Goal: Task Accomplishment & Management: Use online tool/utility

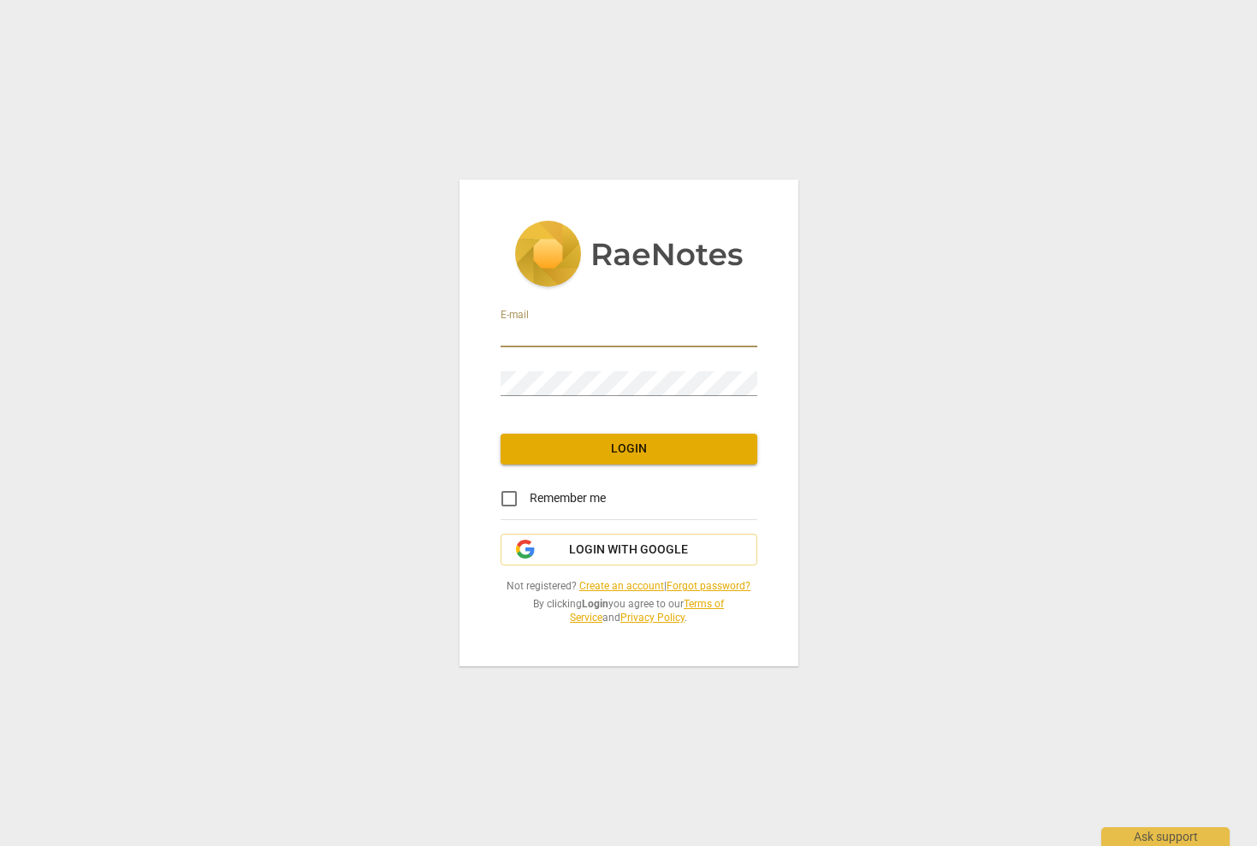
type input "[EMAIL_ADDRESS][DOMAIN_NAME]"
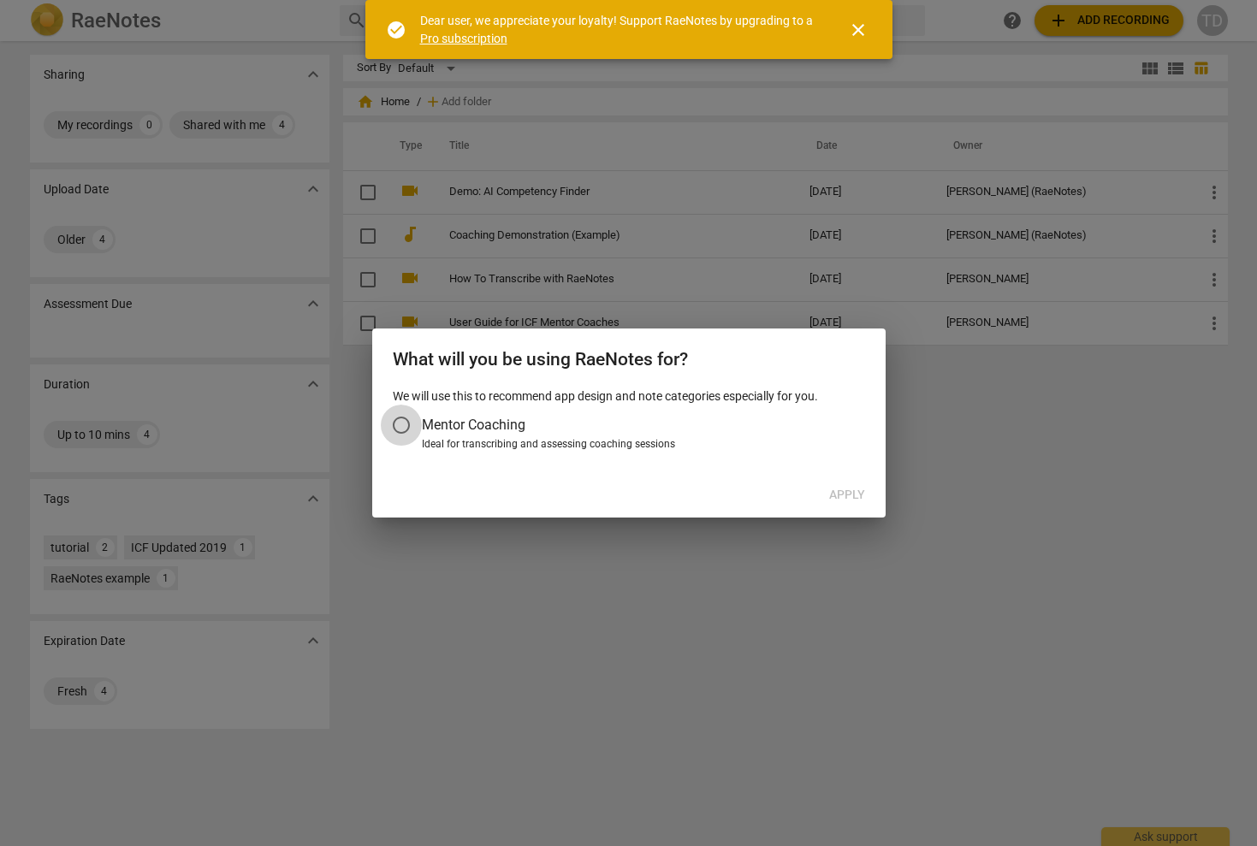
click at [402, 428] on input "Mentor Coaching" at bounding box center [401, 425] width 41 height 41
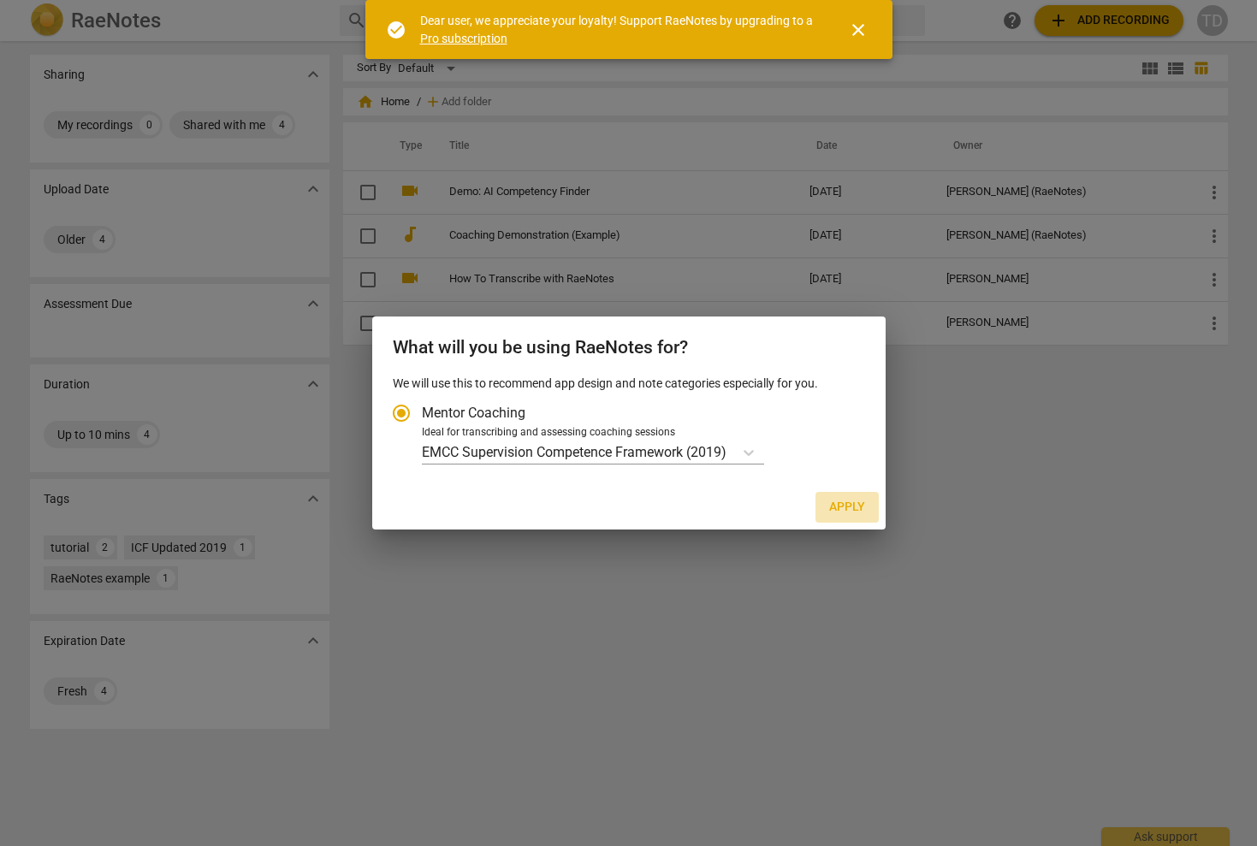
click at [846, 503] on span "Apply" at bounding box center [847, 507] width 36 height 17
radio input "false"
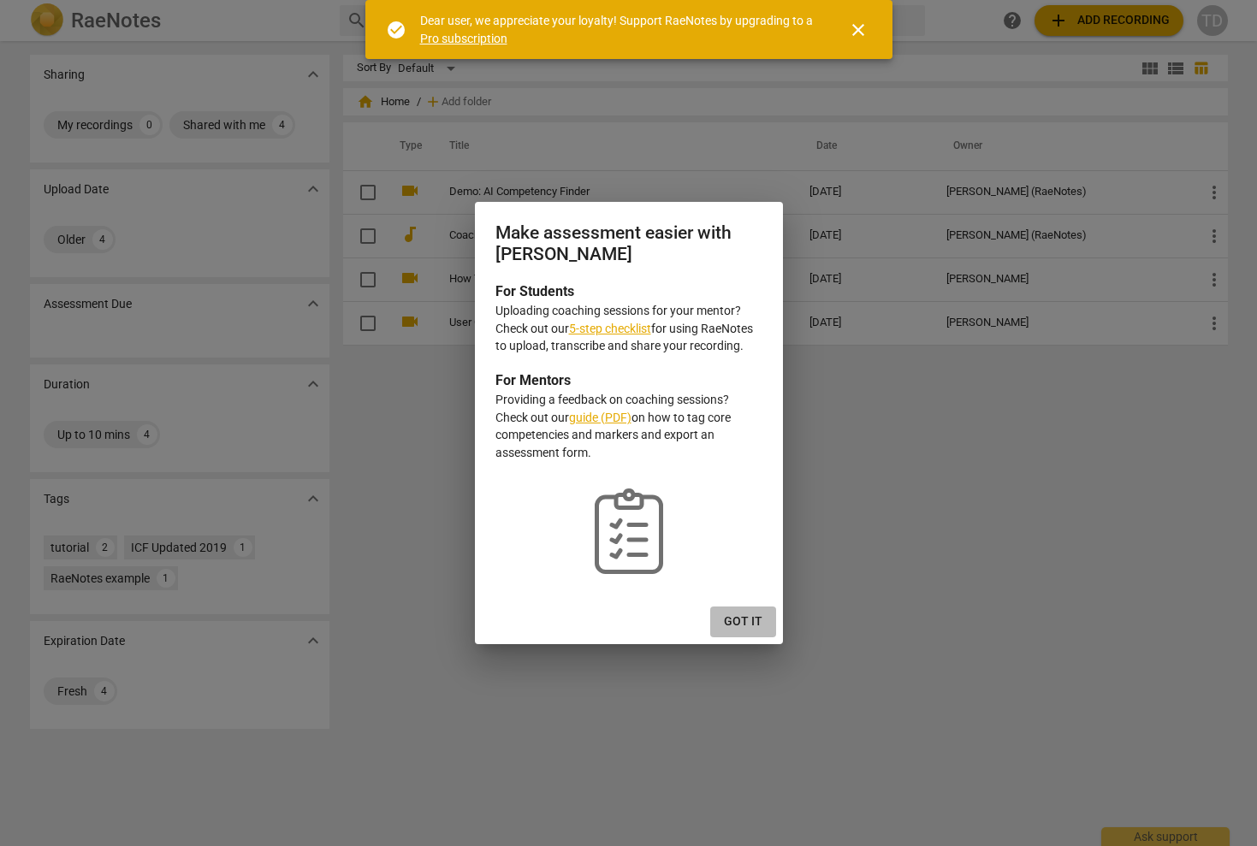
click at [745, 624] on span "Got it" at bounding box center [743, 622] width 39 height 17
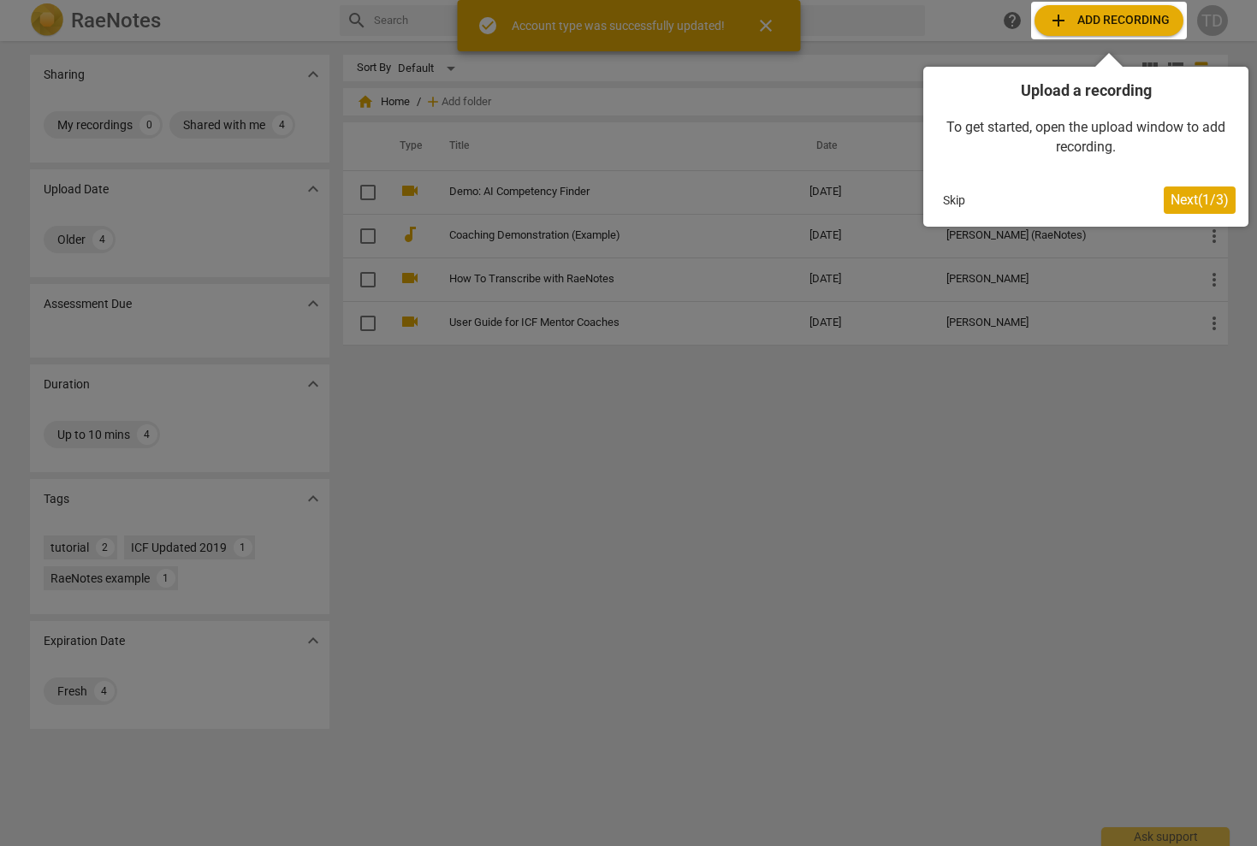
click at [958, 201] on button "Skip" at bounding box center [954, 200] width 36 height 26
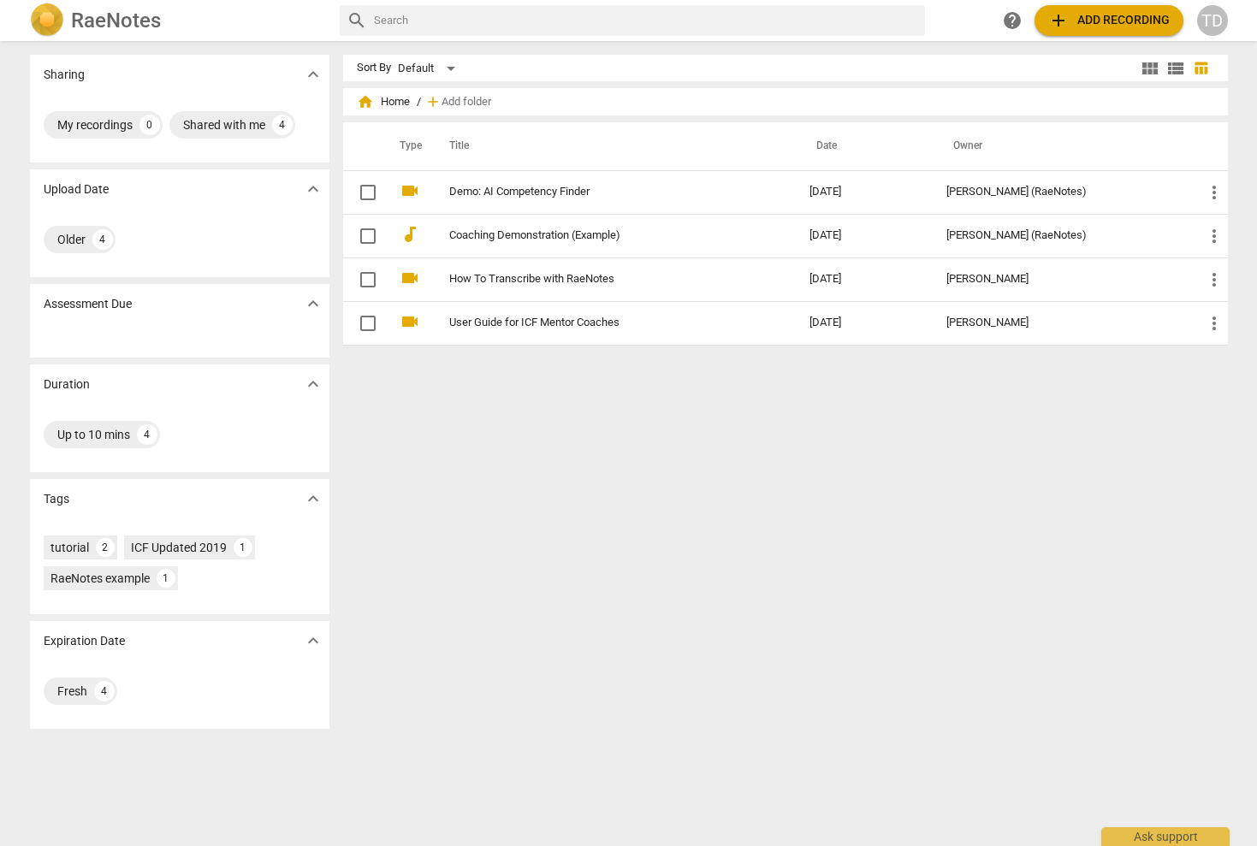
click at [1101, 15] on span "add Add recording" at bounding box center [1109, 20] width 122 height 21
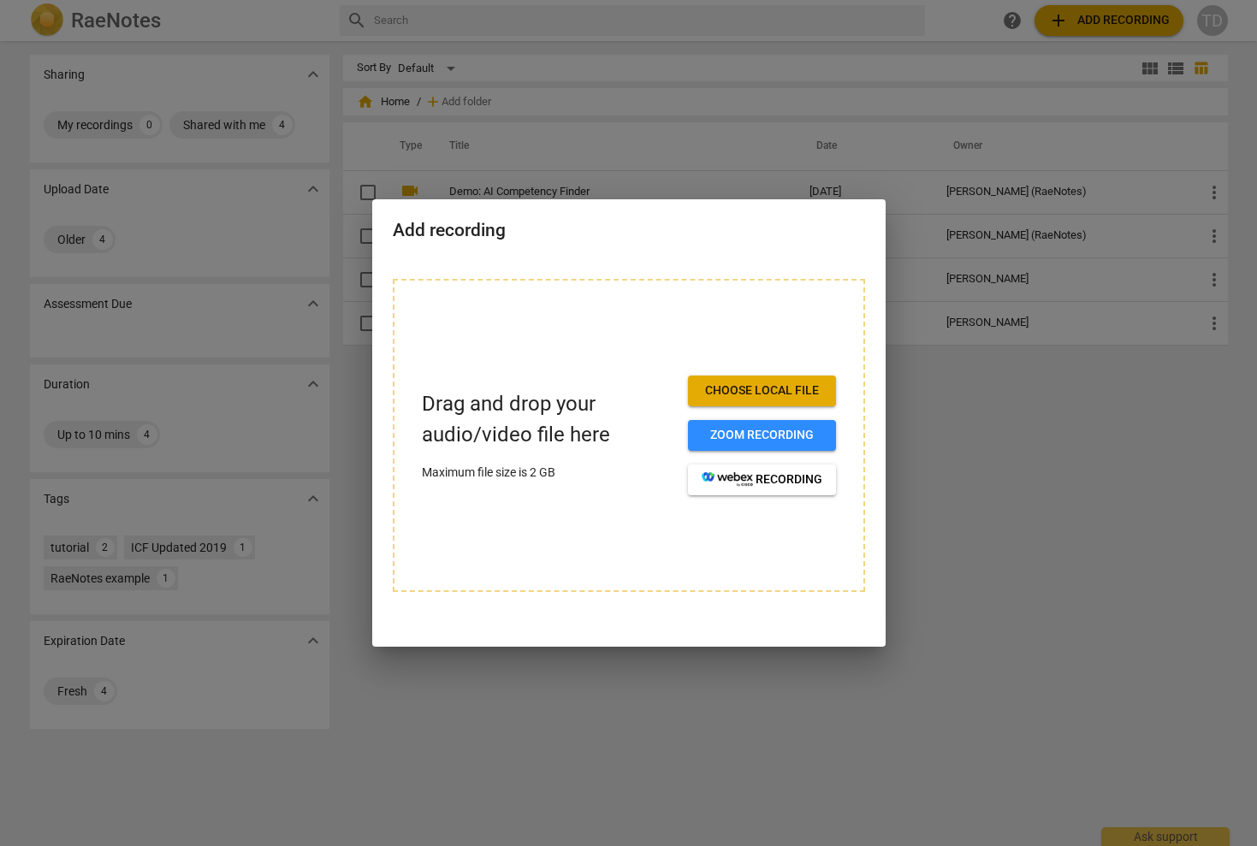
click at [767, 384] on span "Choose local file" at bounding box center [762, 391] width 121 height 17
click at [725, 389] on span "Choose local file" at bounding box center [762, 391] width 121 height 17
click at [753, 390] on span "Choose local file" at bounding box center [762, 391] width 121 height 17
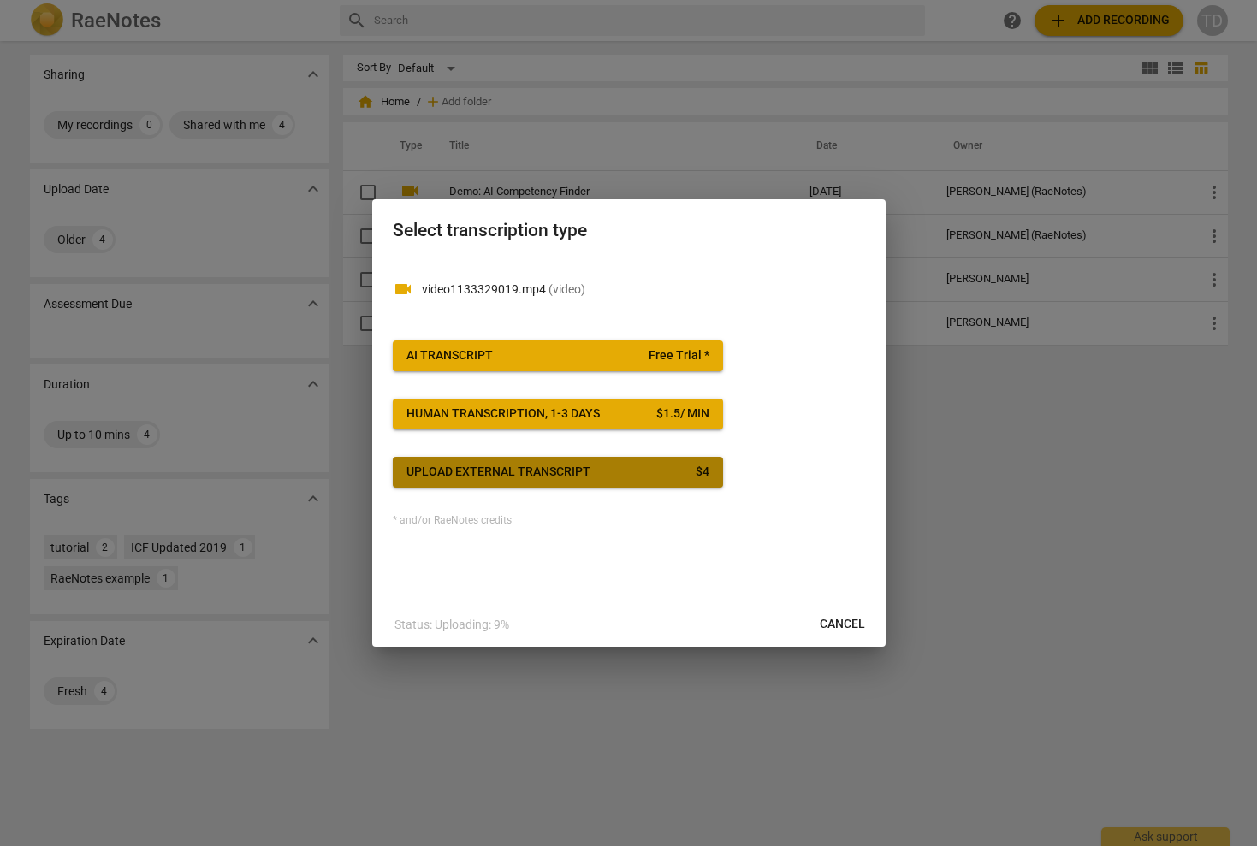
click at [572, 468] on div "Upload external transcript" at bounding box center [498, 472] width 184 height 17
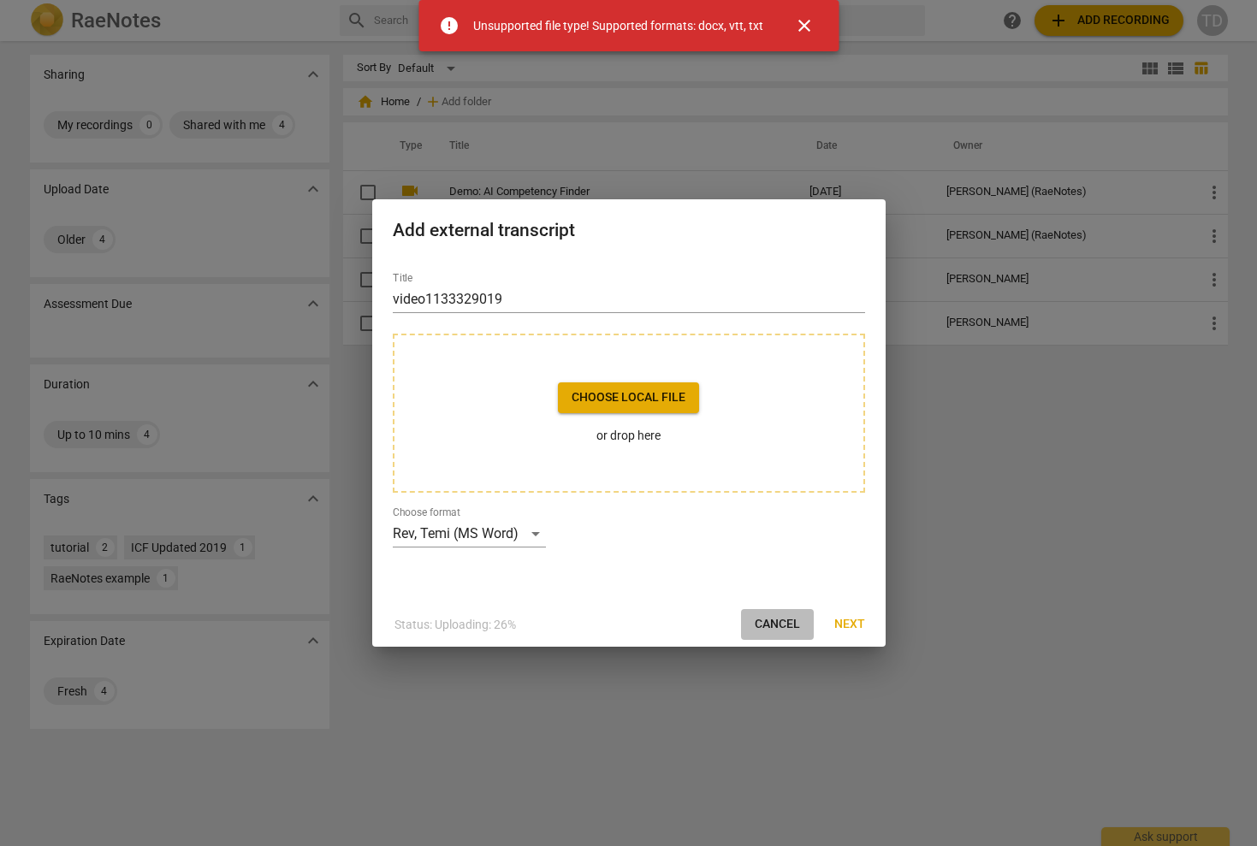
click at [780, 619] on span "Cancel" at bounding box center [777, 624] width 45 height 17
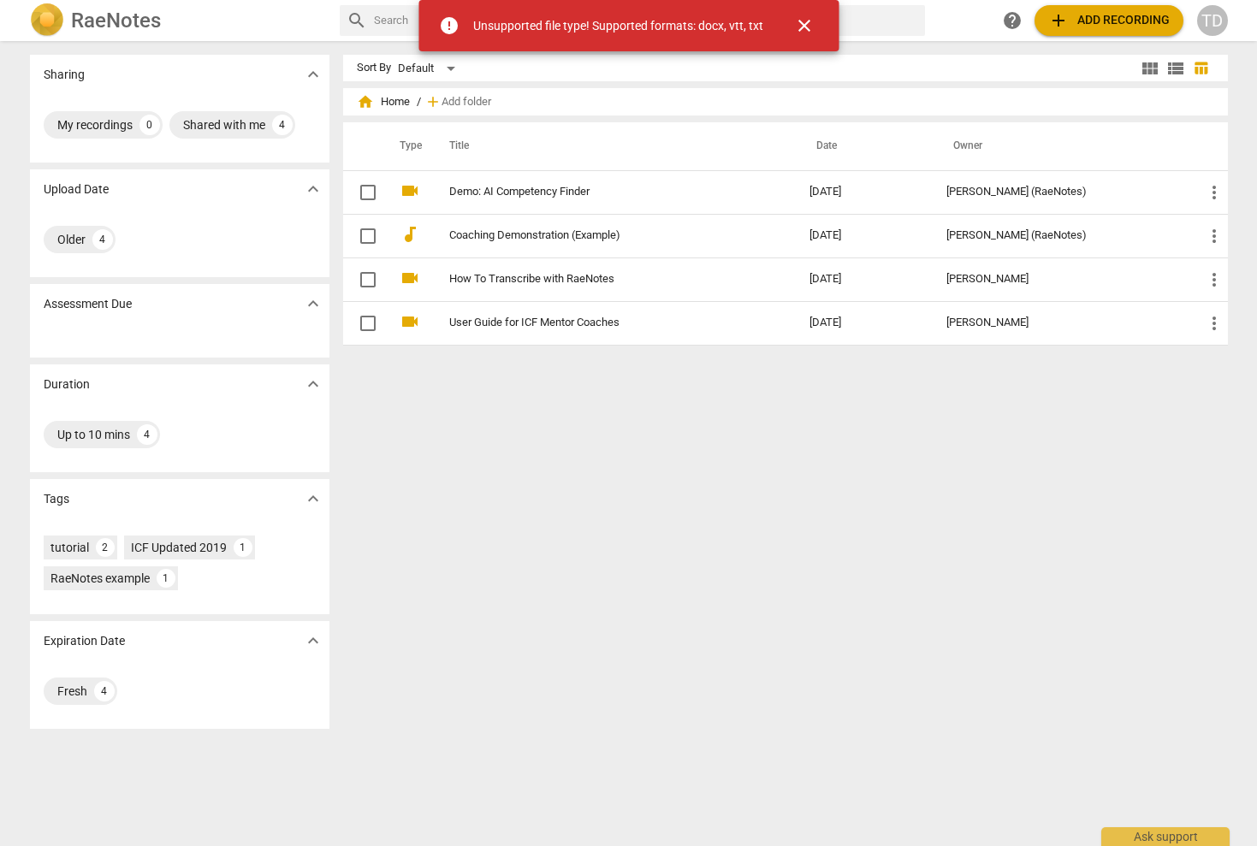
click at [1123, 12] on span "add Add recording" at bounding box center [1109, 20] width 122 height 21
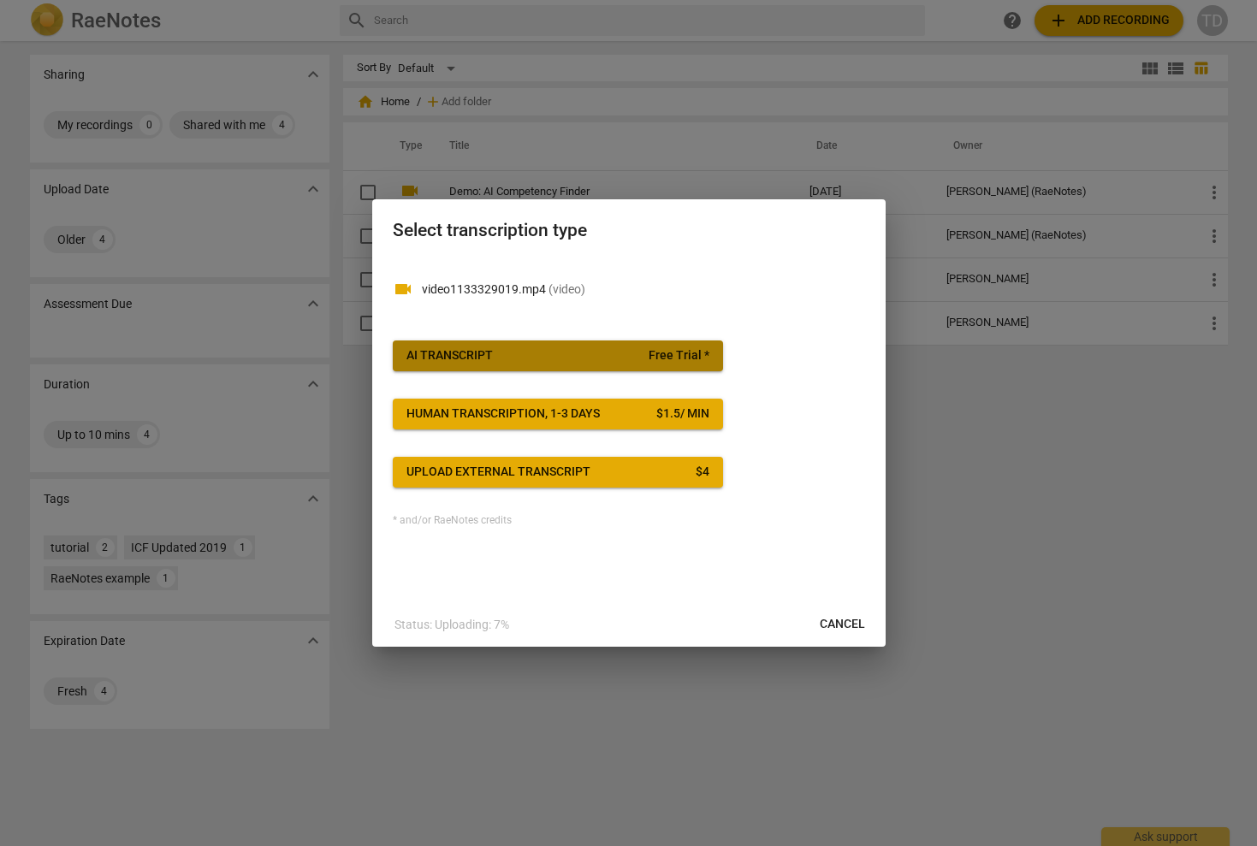
click at [604, 350] on span "AI Transcript Free Trial *" at bounding box center [557, 355] width 303 height 17
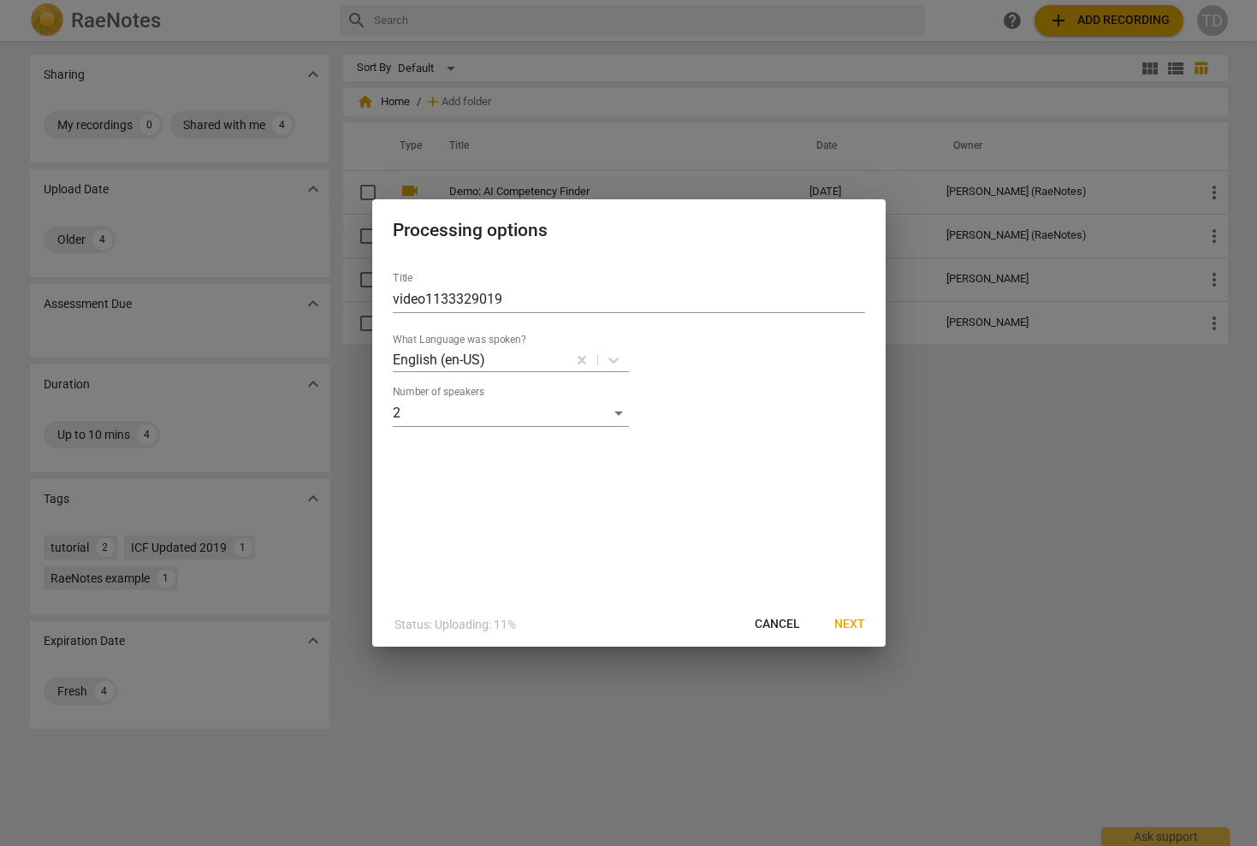
click at [846, 618] on span "Next" at bounding box center [849, 624] width 31 height 17
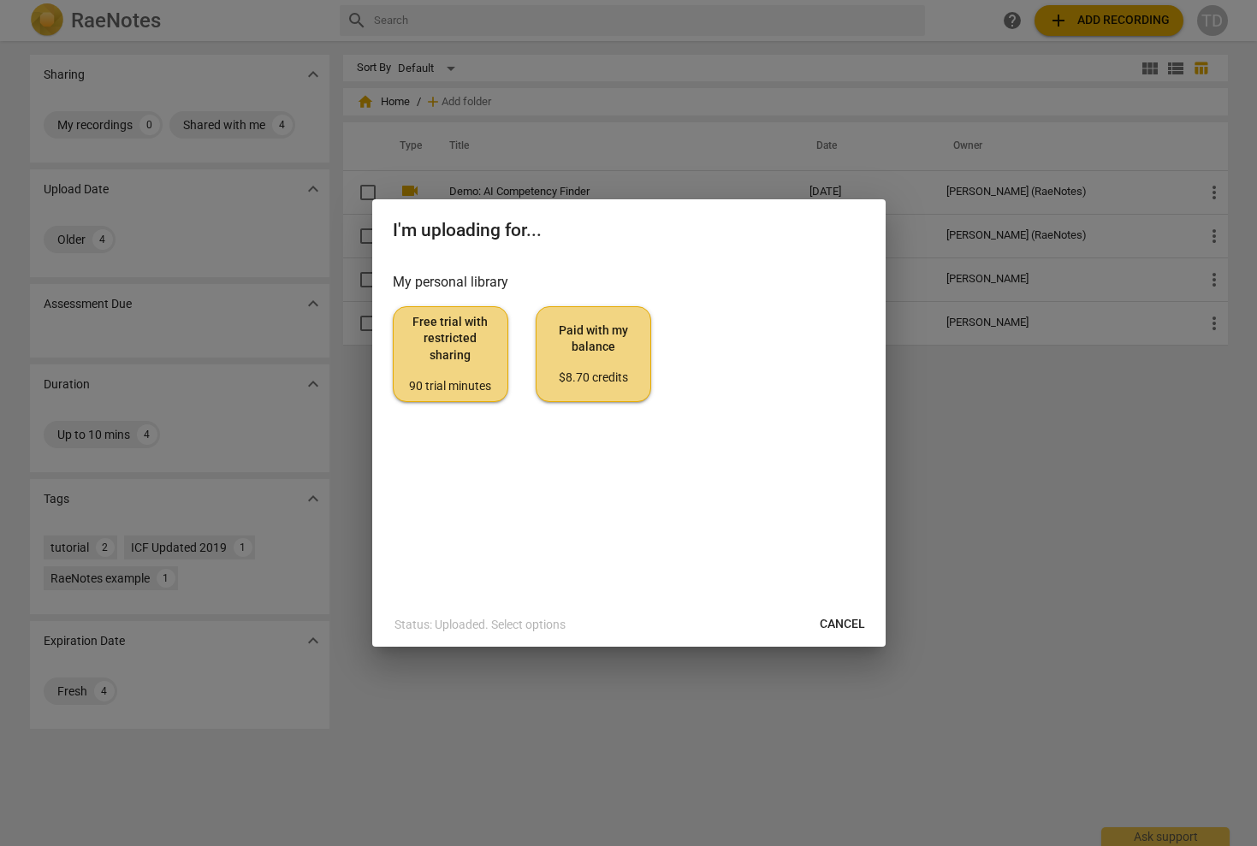
click at [612, 341] on span "Paid with my balance $8.70 credits" at bounding box center [593, 355] width 86 height 64
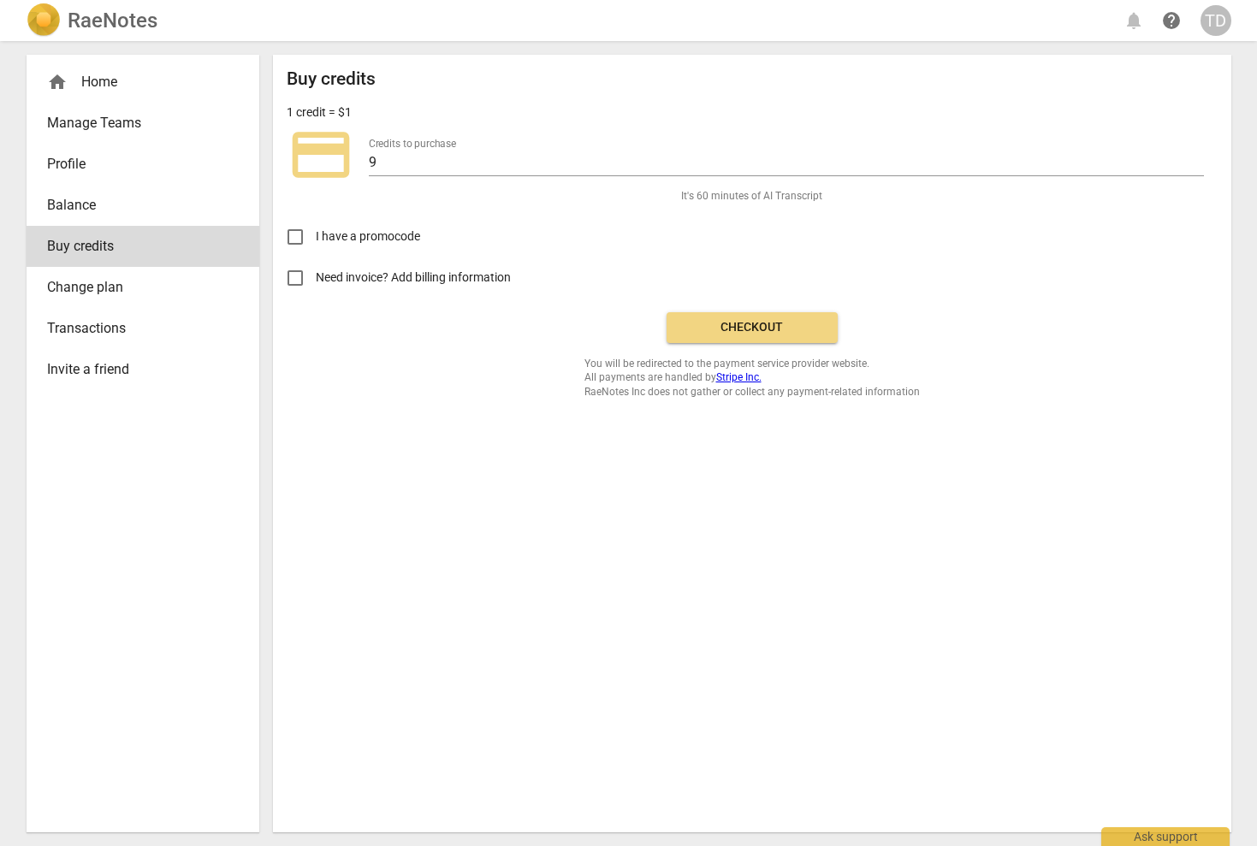
click at [762, 322] on span "Checkout" at bounding box center [752, 327] width 144 height 17
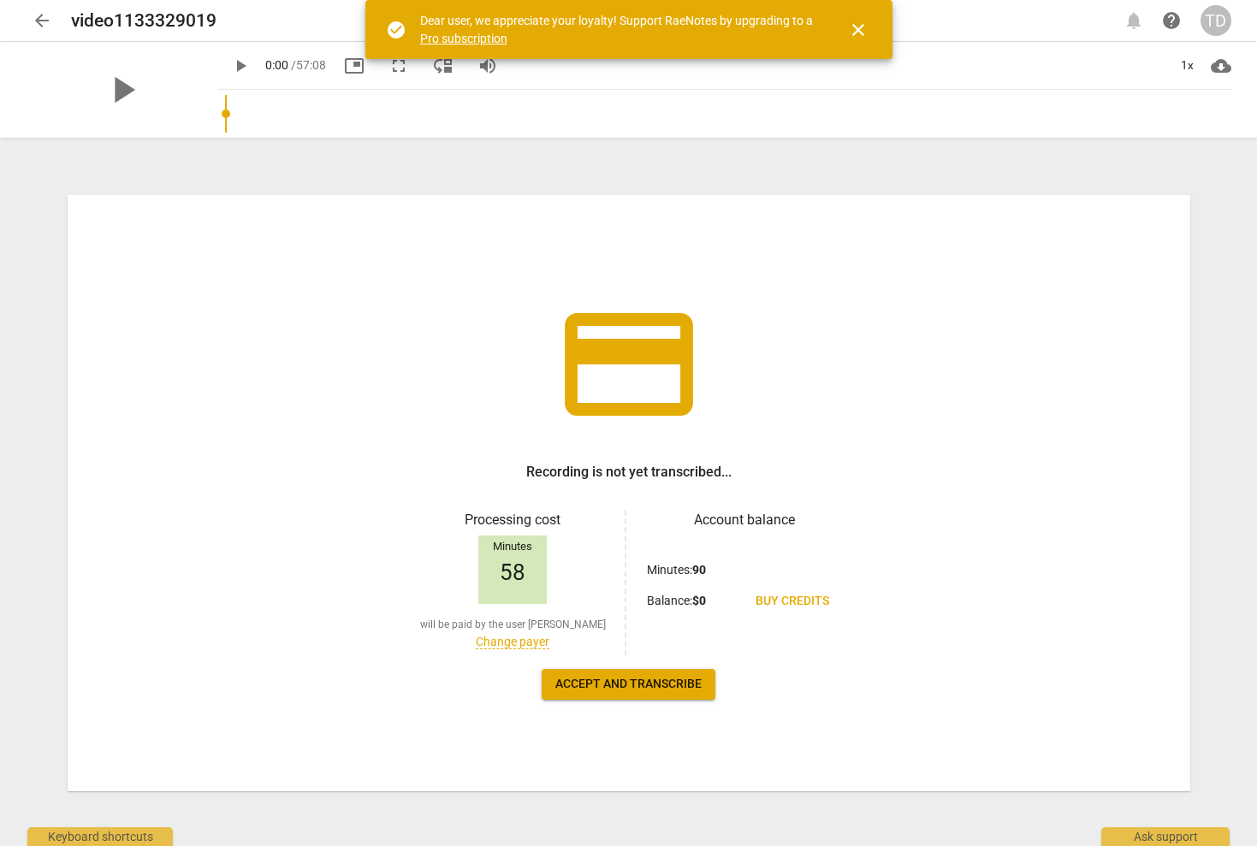
click at [861, 25] on span "close" at bounding box center [858, 30] width 21 height 21
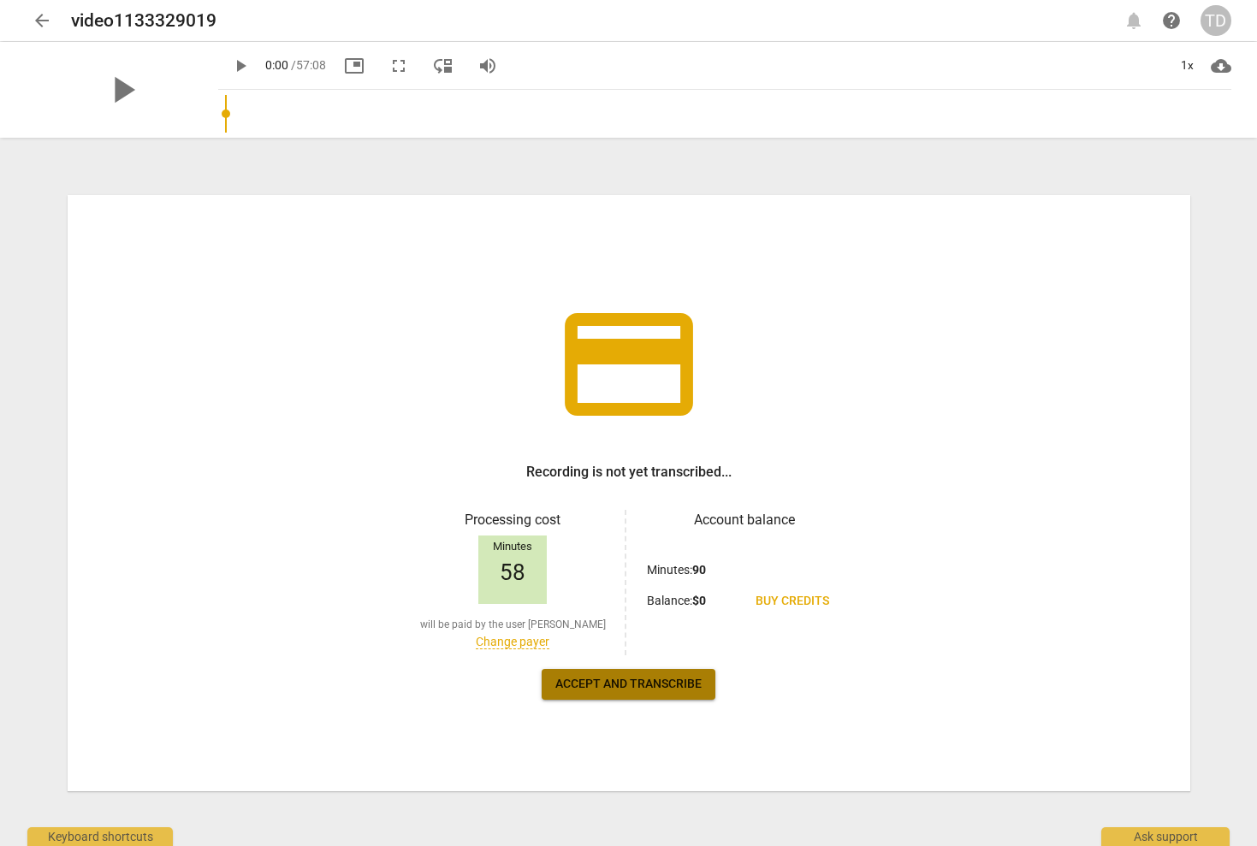
click at [657, 680] on span "Accept and transcribe" at bounding box center [628, 684] width 146 height 17
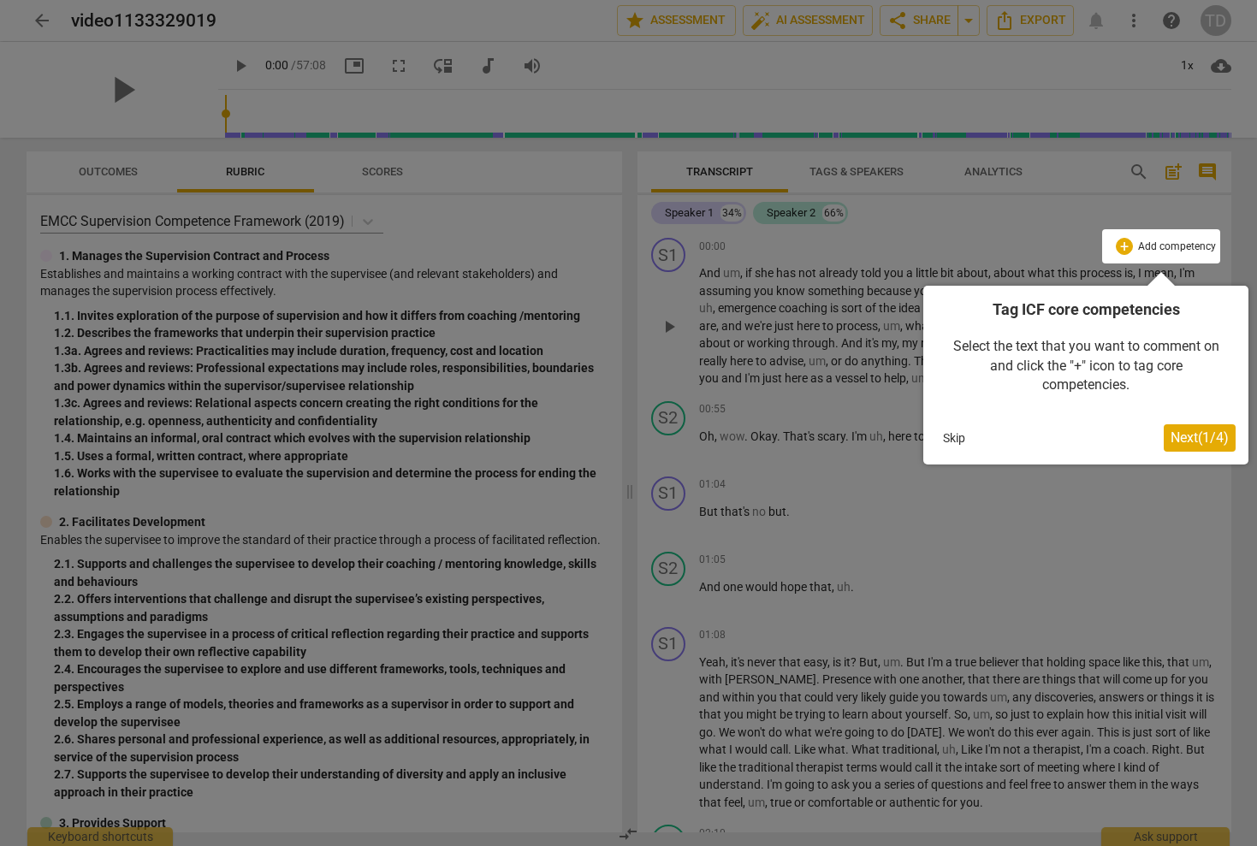
click at [1183, 437] on span "Next ( 1 / 4 )" at bounding box center [1200, 438] width 58 height 16
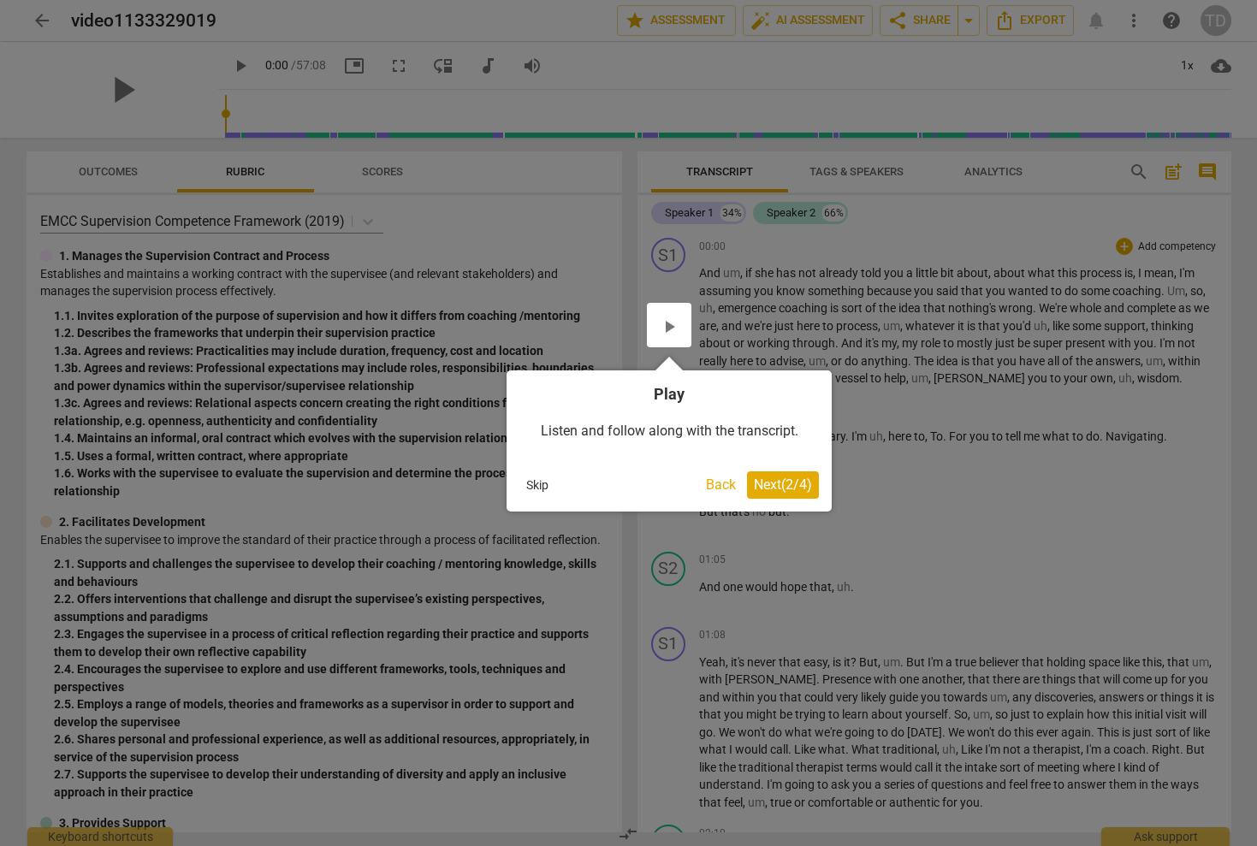
click at [776, 482] on span "Next ( 2 / 4 )" at bounding box center [783, 485] width 58 height 16
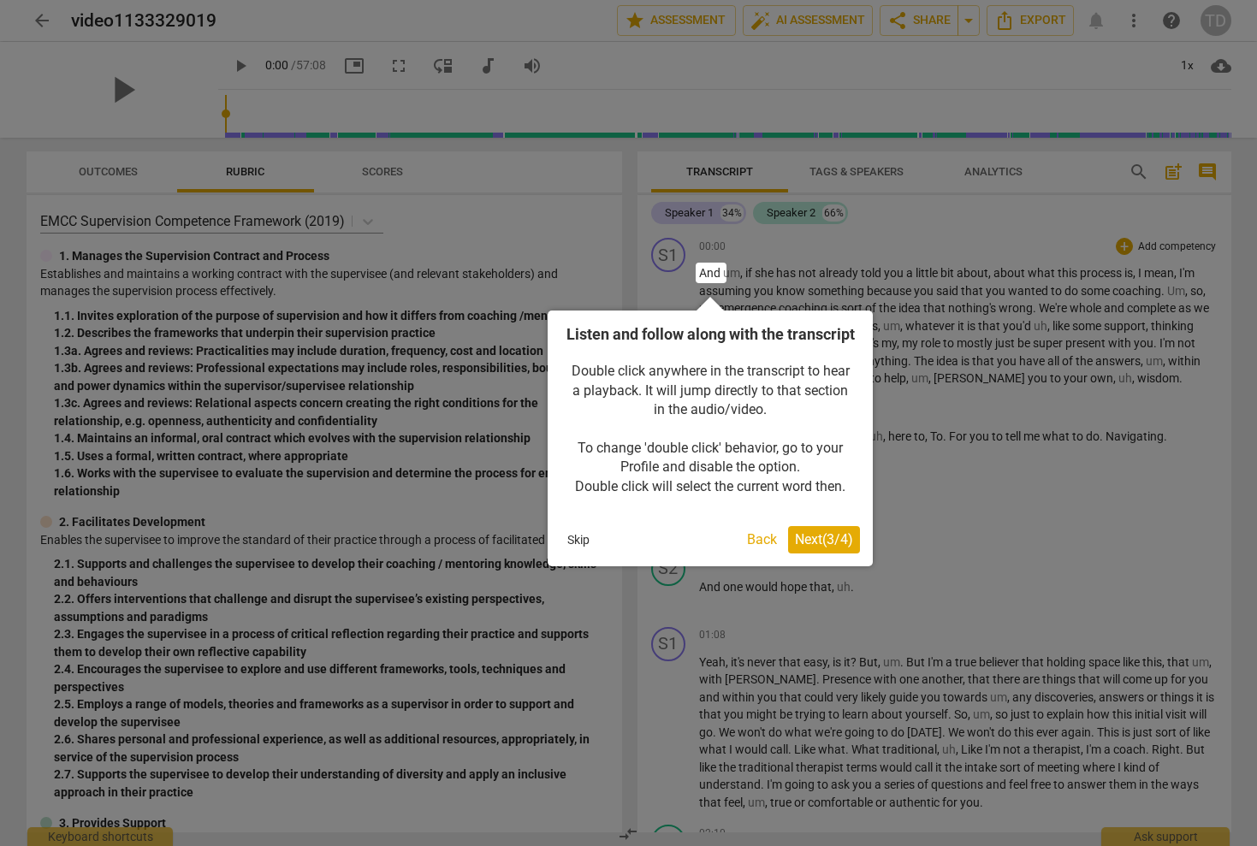
click at [818, 548] on span "Next ( 3 / 4 )" at bounding box center [824, 539] width 58 height 16
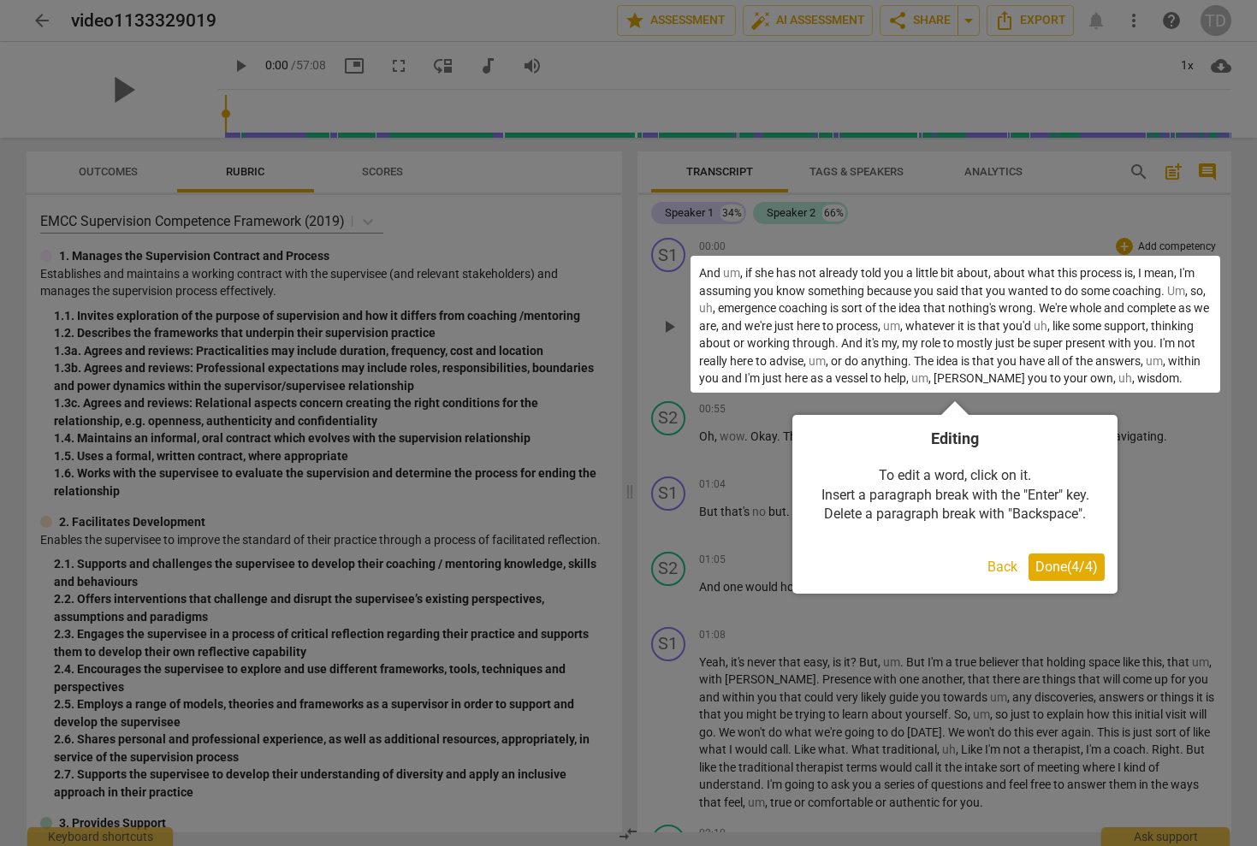
click at [1070, 563] on span "Done ( 4 / 4 )" at bounding box center [1066, 567] width 62 height 16
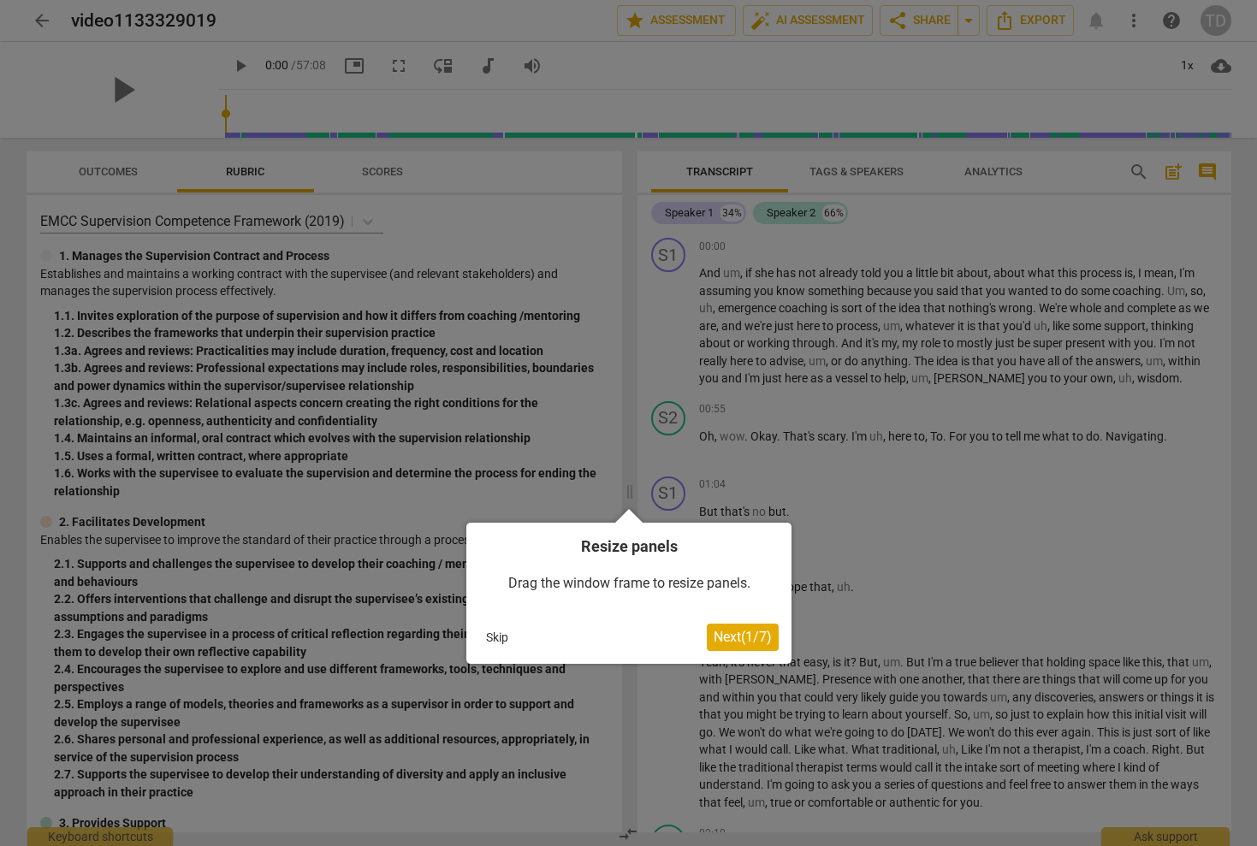
click at [494, 638] on button "Skip" at bounding box center [497, 638] width 36 height 26
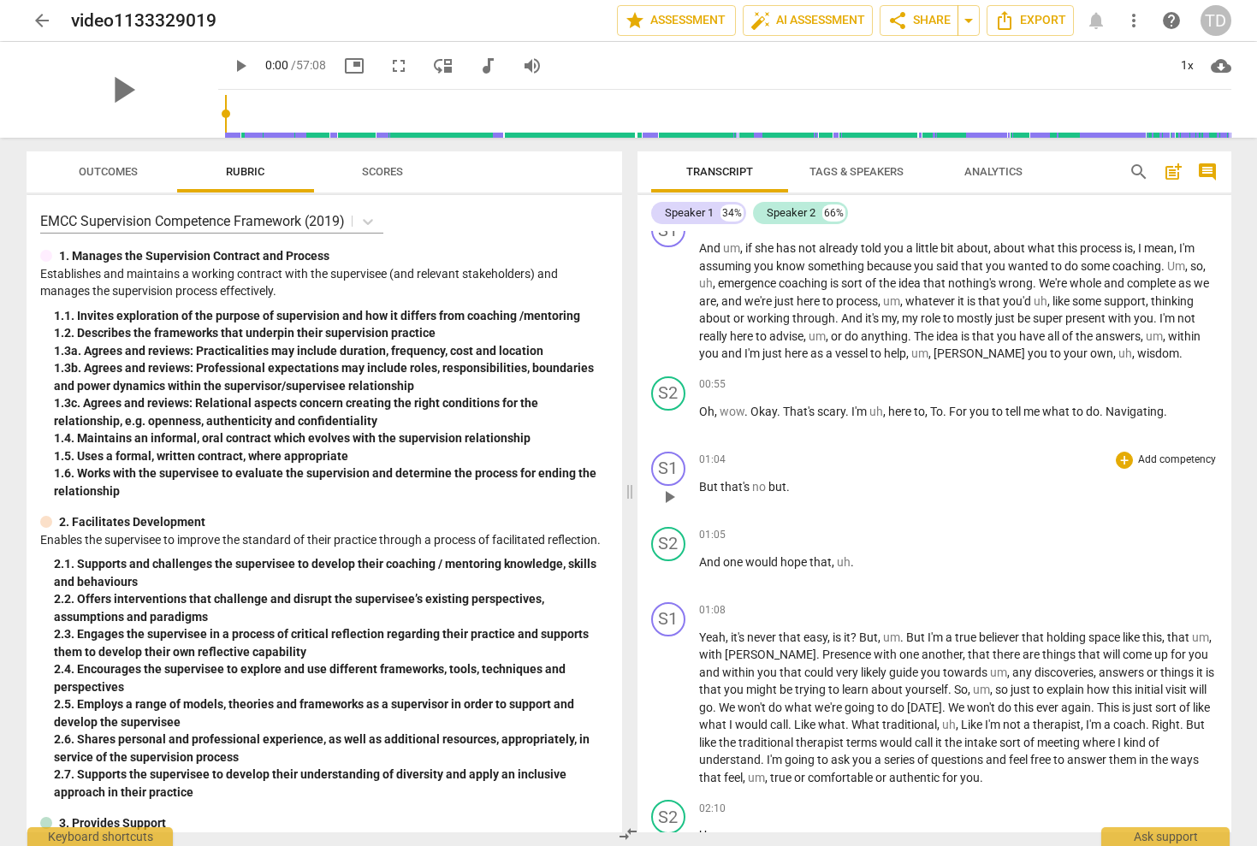
scroll to position [27, 0]
click at [712, 211] on div "Speaker 1" at bounding box center [689, 213] width 49 height 17
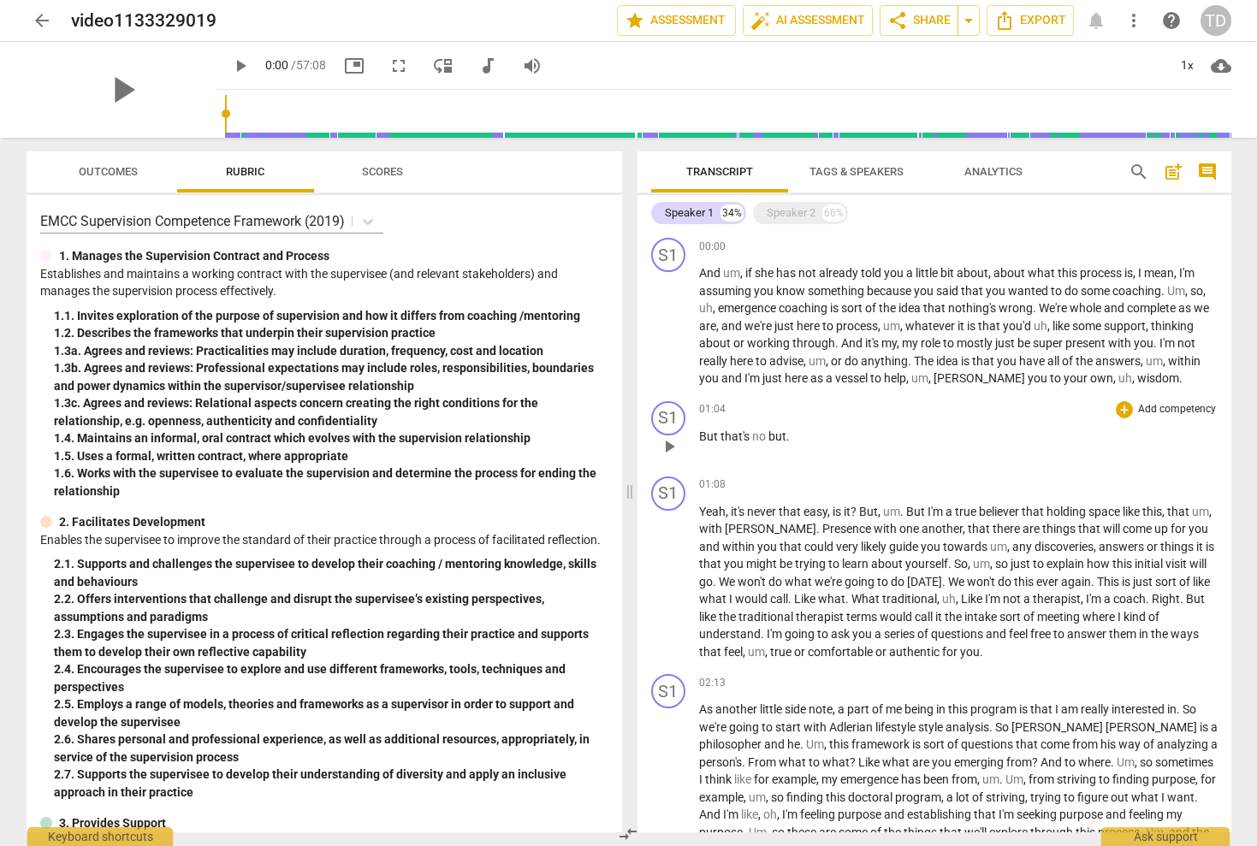
scroll to position [0, 0]
click at [859, 170] on span "Tags & Speakers" at bounding box center [857, 171] width 94 height 13
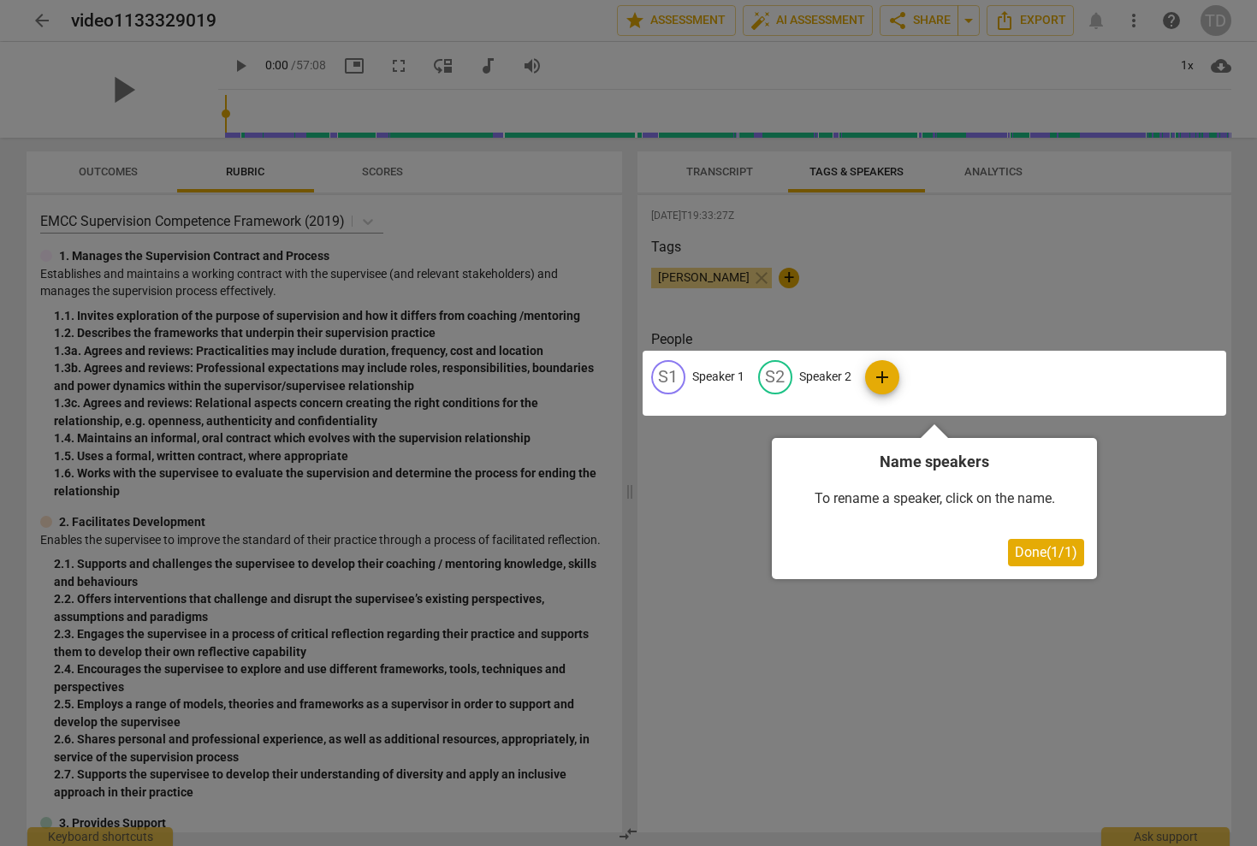
click at [796, 276] on div at bounding box center [628, 423] width 1257 height 846
click at [804, 271] on div at bounding box center [628, 423] width 1257 height 846
click at [707, 377] on div at bounding box center [935, 383] width 584 height 65
click at [1048, 555] on span "Done ( 1 / 1 )" at bounding box center [1046, 552] width 62 height 16
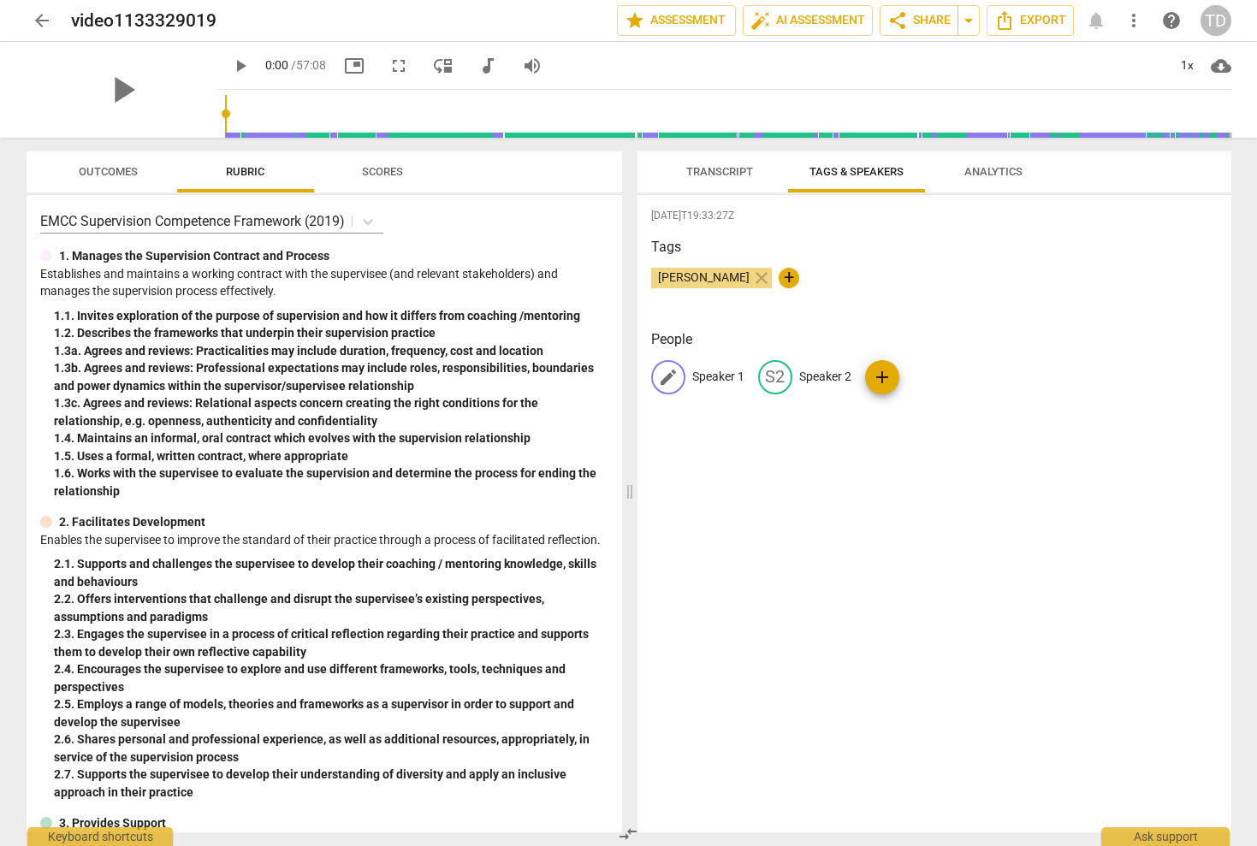
click at [676, 376] on span "edit" at bounding box center [668, 377] width 21 height 21
click at [798, 275] on span "+" at bounding box center [789, 278] width 21 height 21
click at [837, 376] on p "Speaker 2" at bounding box center [825, 377] width 52 height 18
type input "client"
click at [719, 378] on p "Speaker 1" at bounding box center [718, 377] width 52 height 18
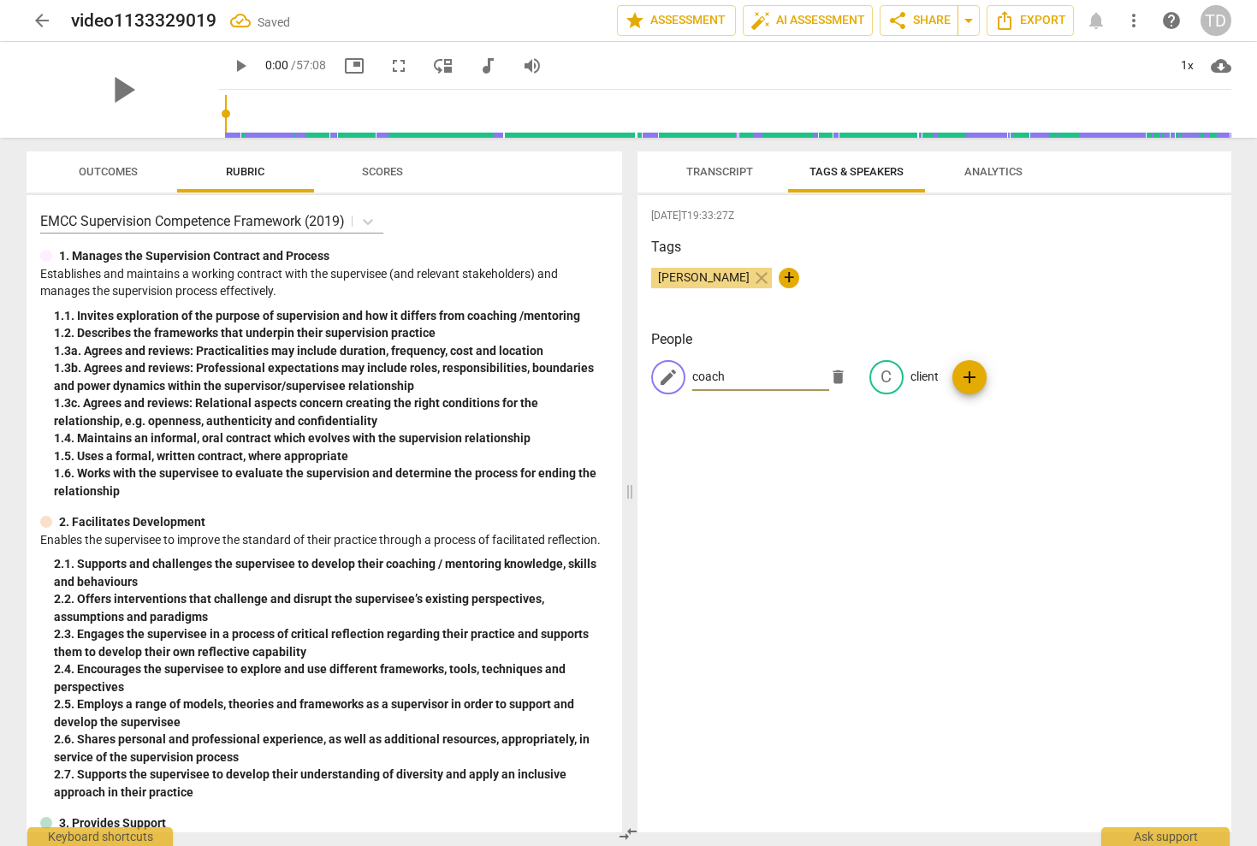
type input "coach"
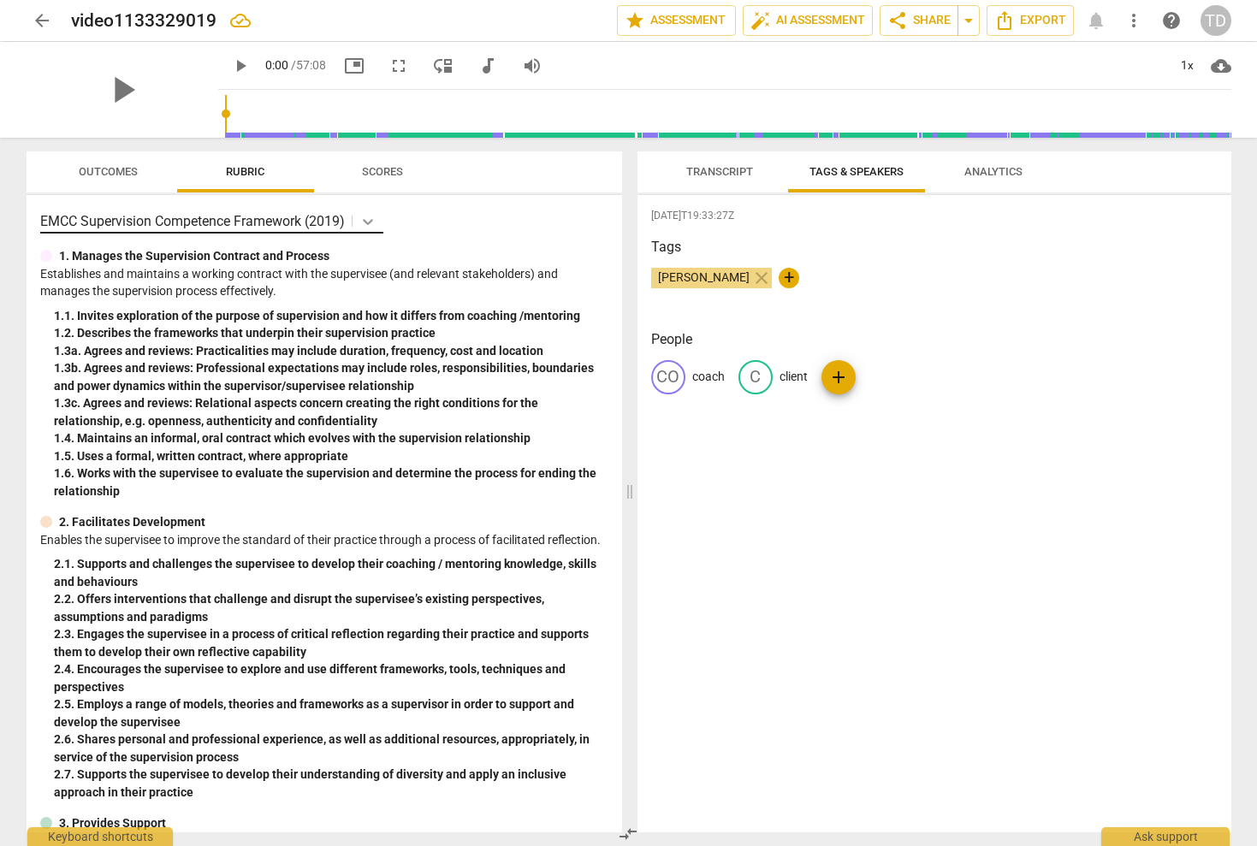
click at [369, 219] on icon at bounding box center [367, 221] width 17 height 17
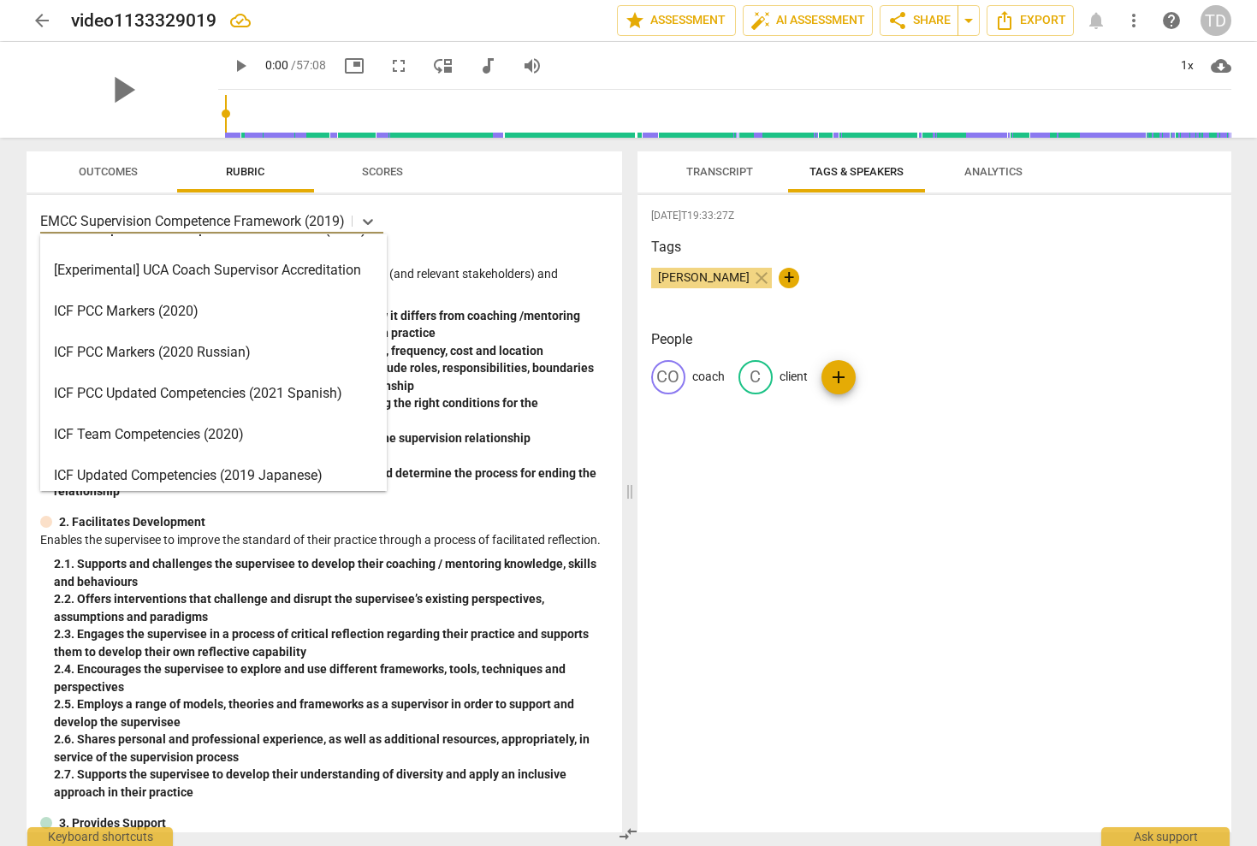
scroll to position [31, 0]
click at [253, 311] on div "ICF PCC Markers (2020)" at bounding box center [213, 309] width 347 height 41
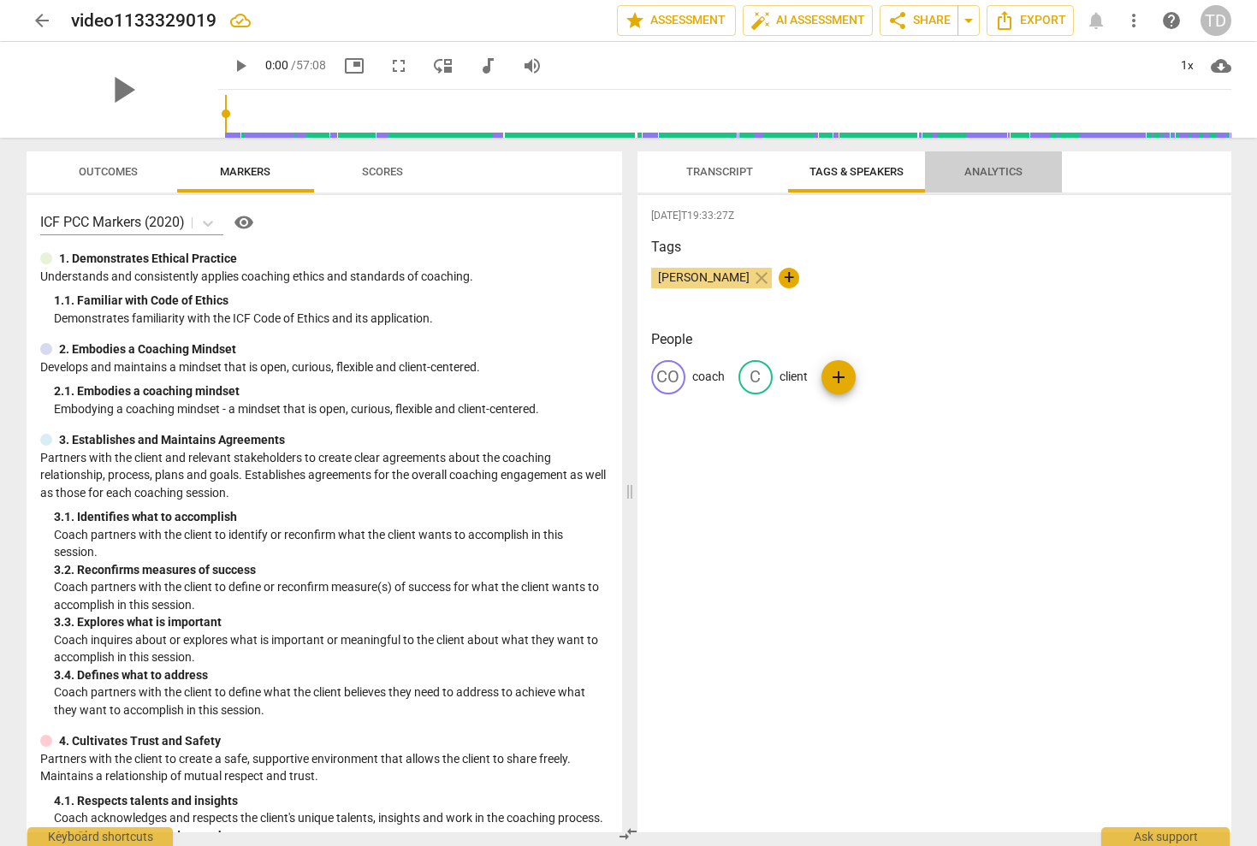
click at [983, 172] on span "Analytics" at bounding box center [993, 171] width 58 height 13
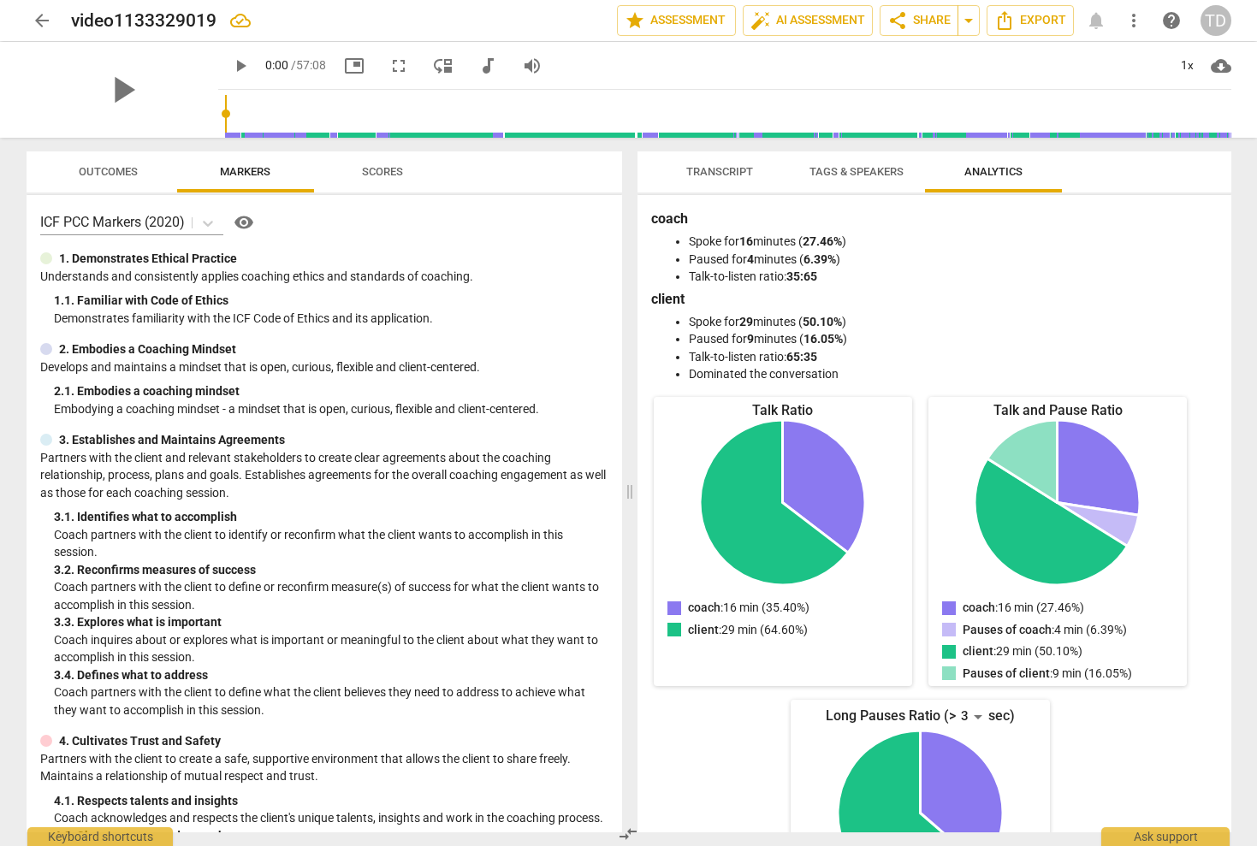
click at [738, 166] on span "Transcript" at bounding box center [719, 171] width 67 height 13
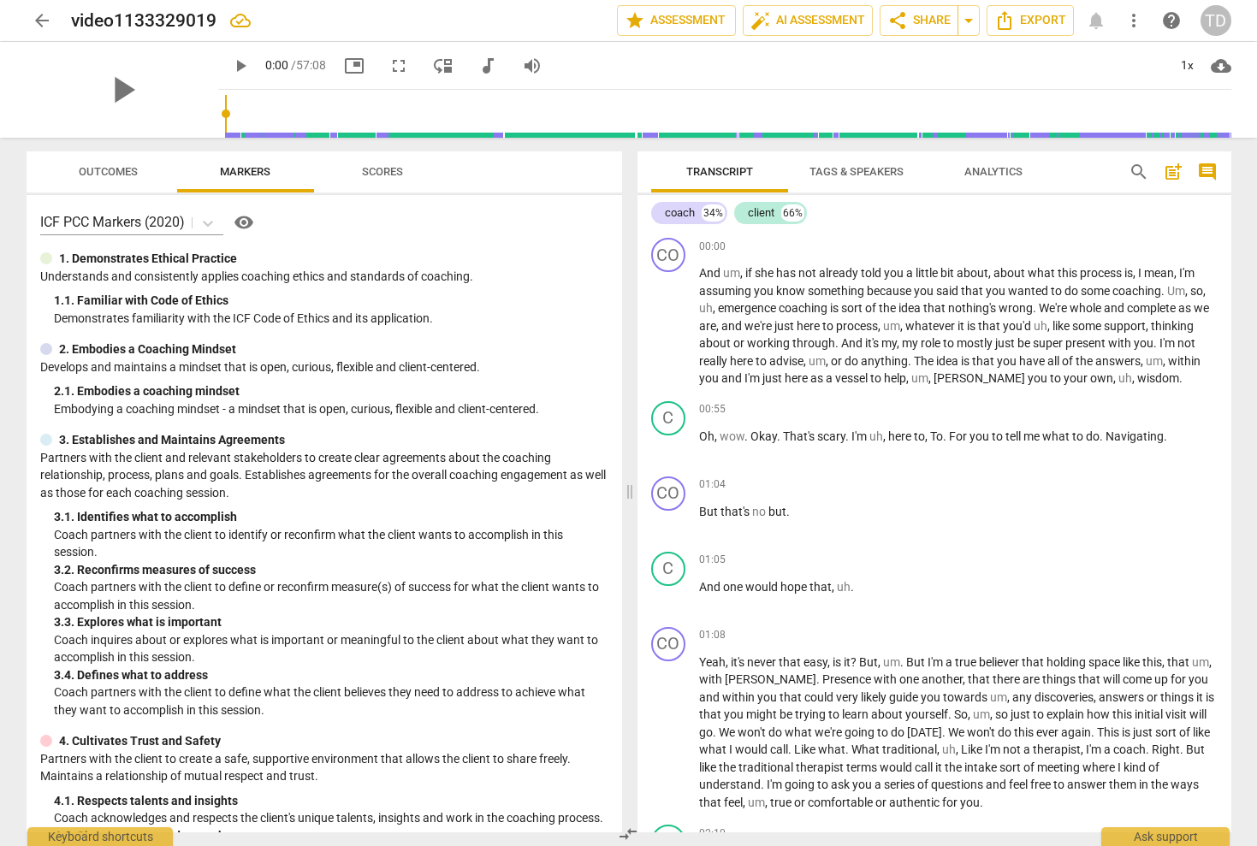
click at [382, 171] on span "Scores" at bounding box center [382, 171] width 41 height 13
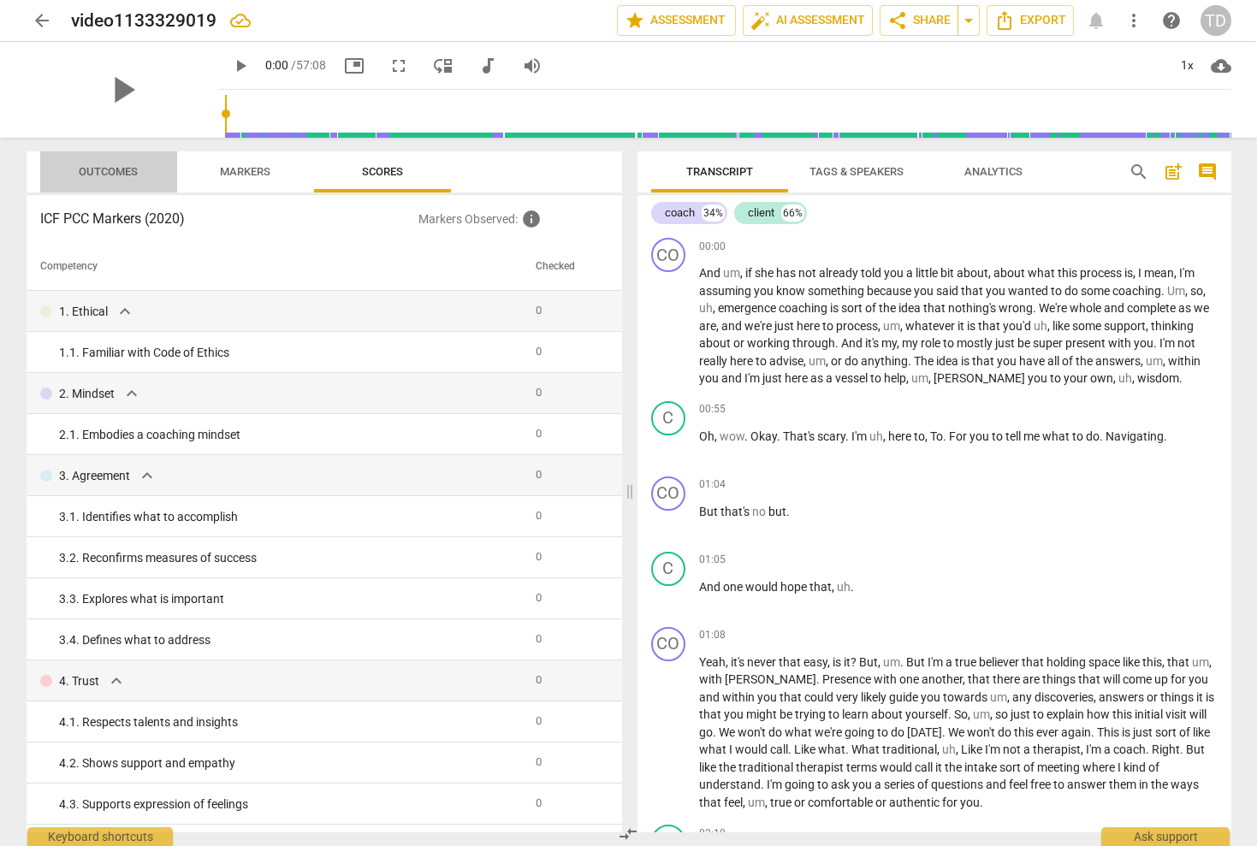
click at [116, 162] on span "Outcomes" at bounding box center [108, 172] width 100 height 23
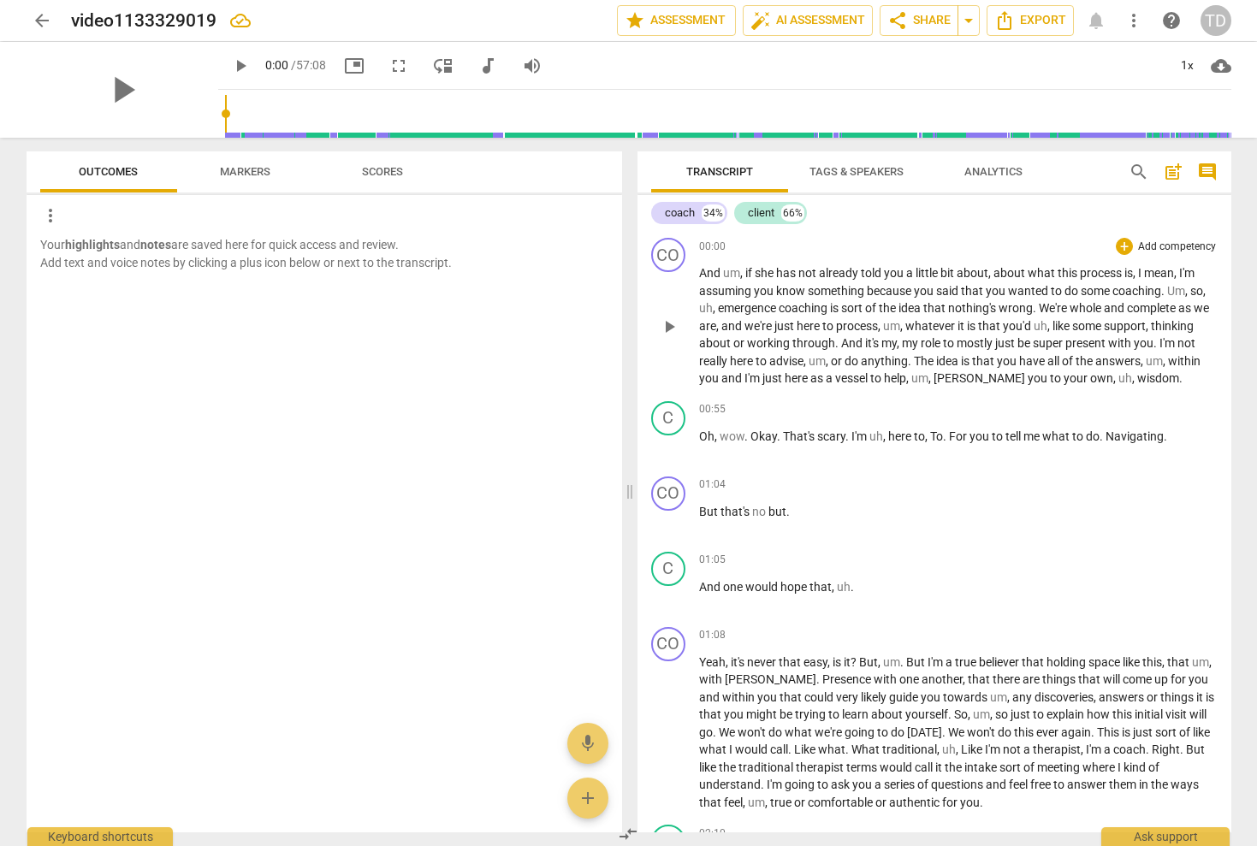
scroll to position [0, 0]
click at [1176, 245] on p "Add competency" at bounding box center [1176, 247] width 81 height 15
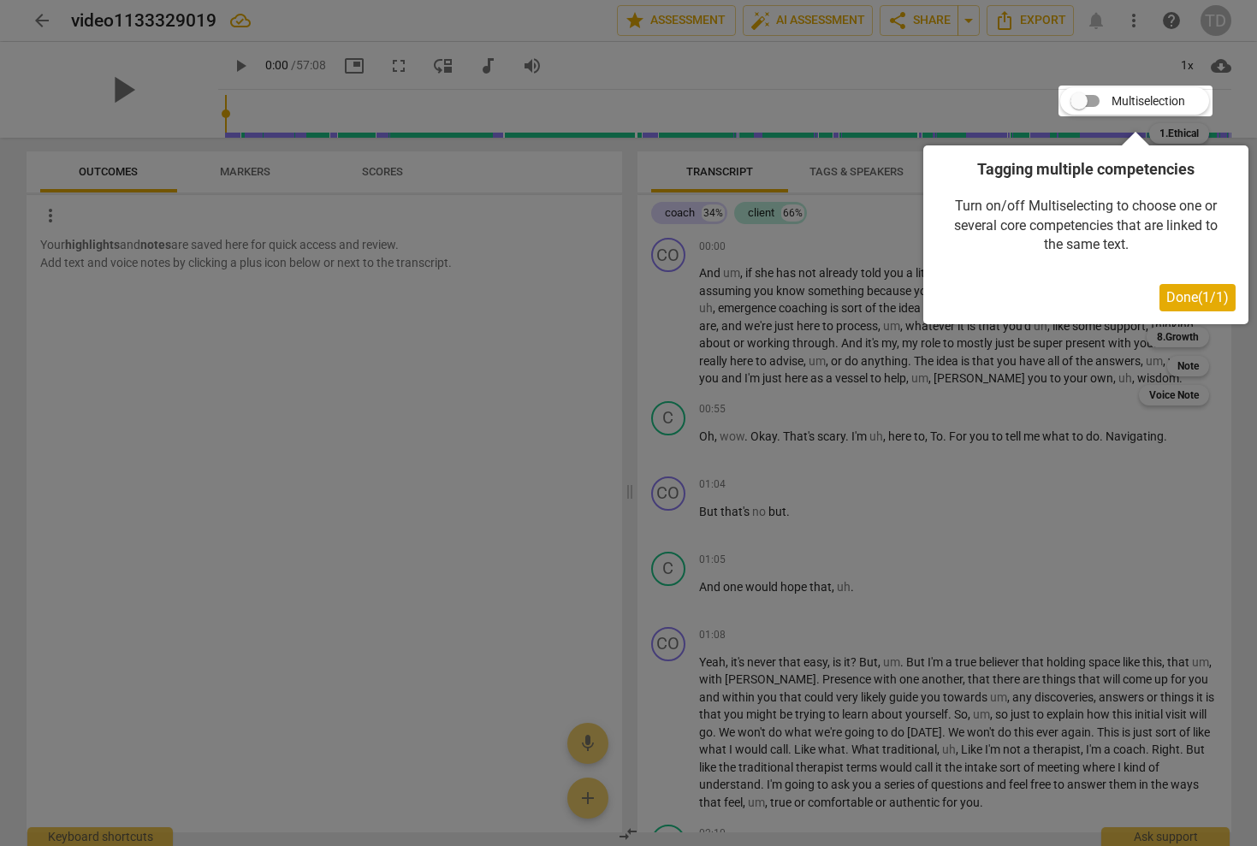
click at [1196, 305] on button "Done ( 1 / 1 )" at bounding box center [1197, 297] width 76 height 27
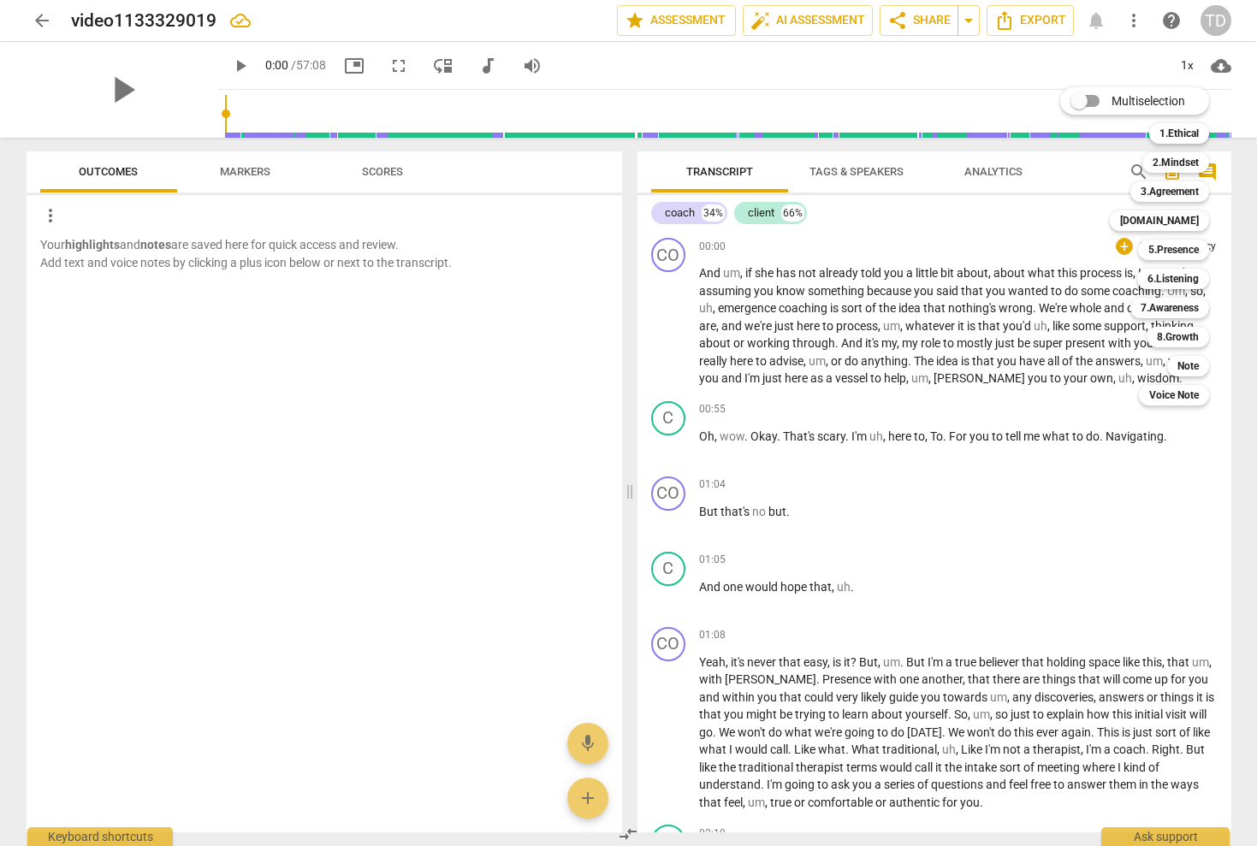
click at [239, 173] on div at bounding box center [628, 423] width 1257 height 846
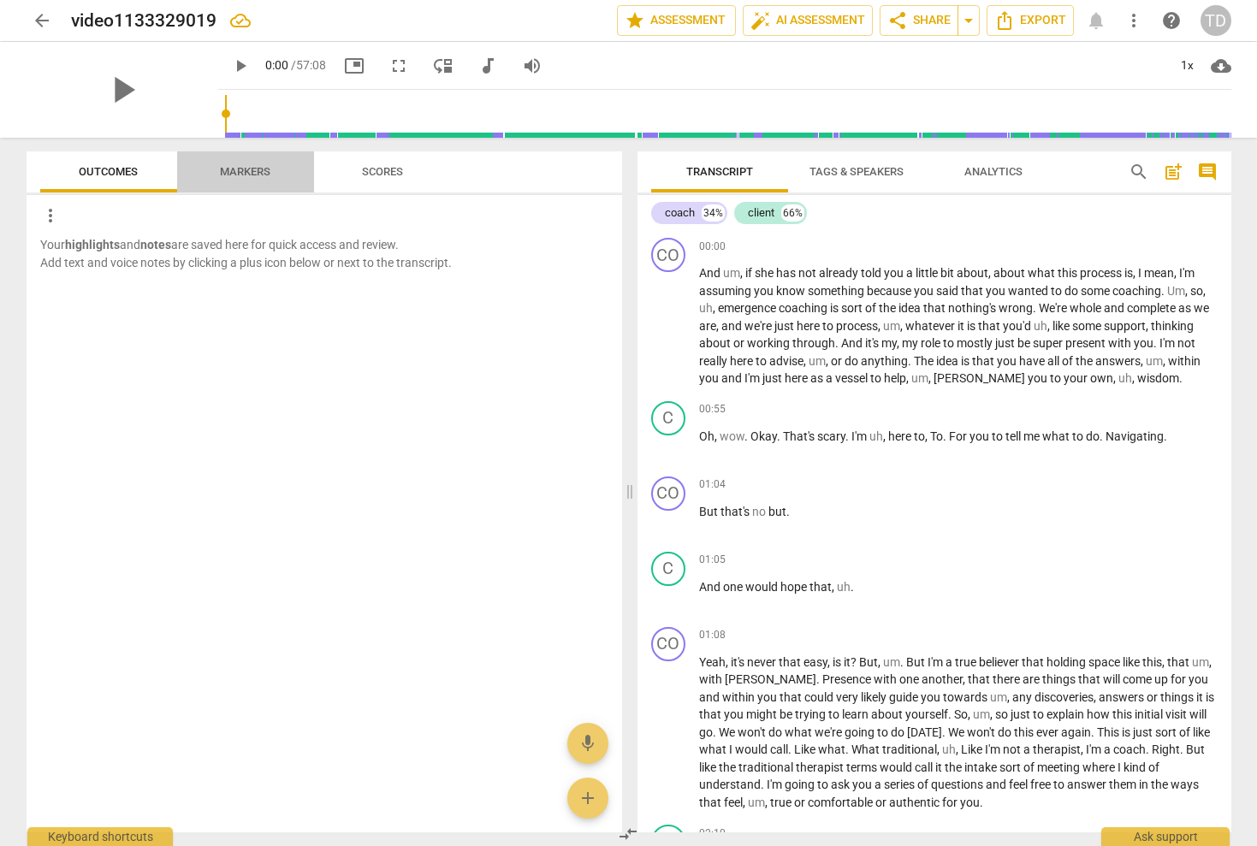
click at [246, 169] on span "Markers" at bounding box center [245, 171] width 50 height 13
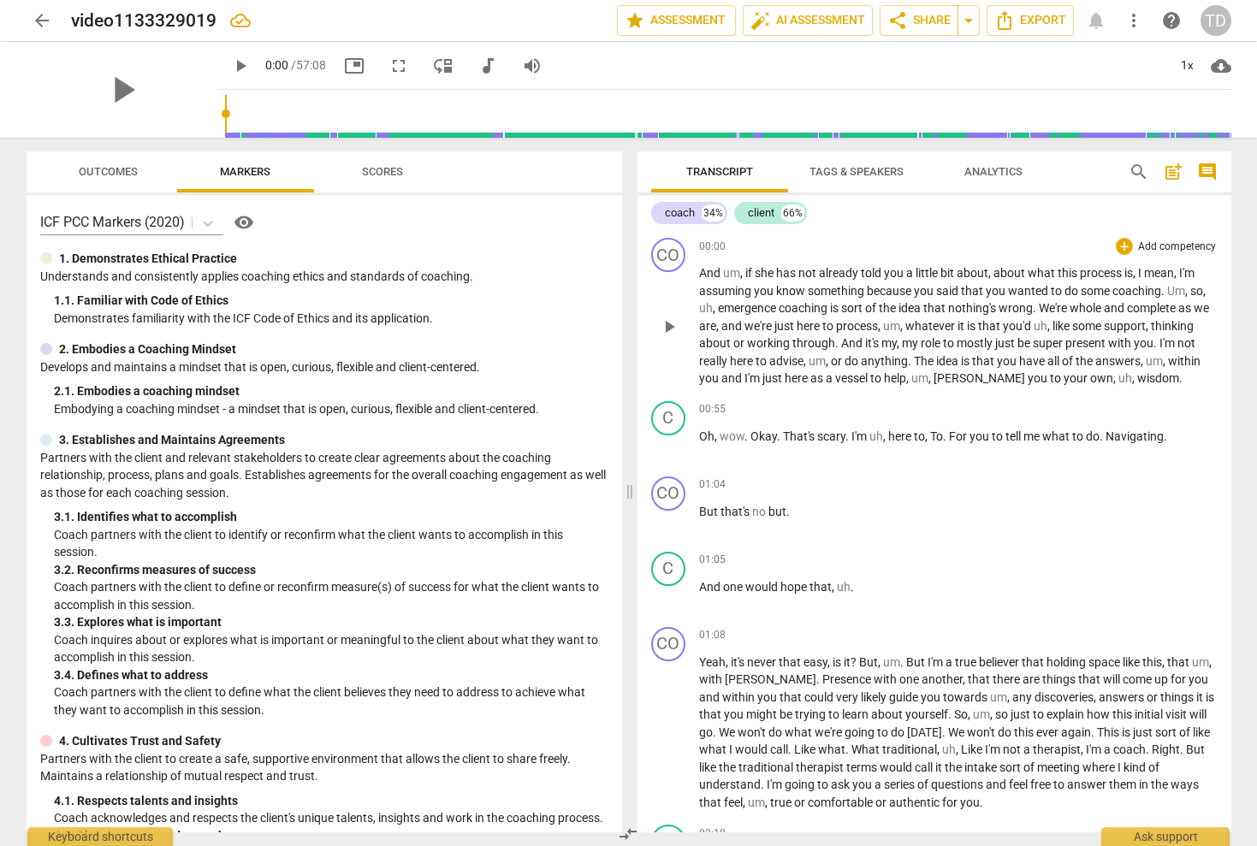
click at [1184, 245] on p "Add competency" at bounding box center [1176, 247] width 81 height 15
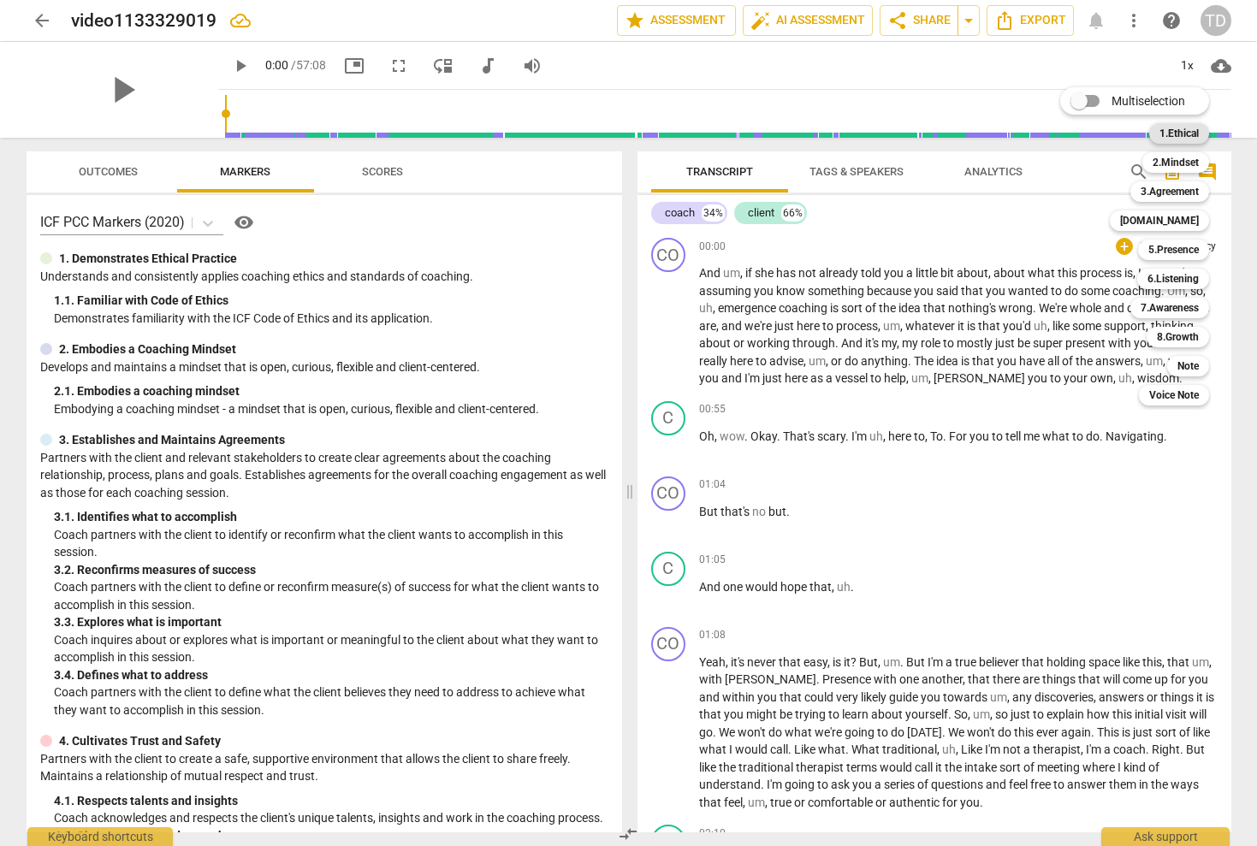
click at [1185, 133] on b "1.Ethical" at bounding box center [1178, 133] width 39 height 21
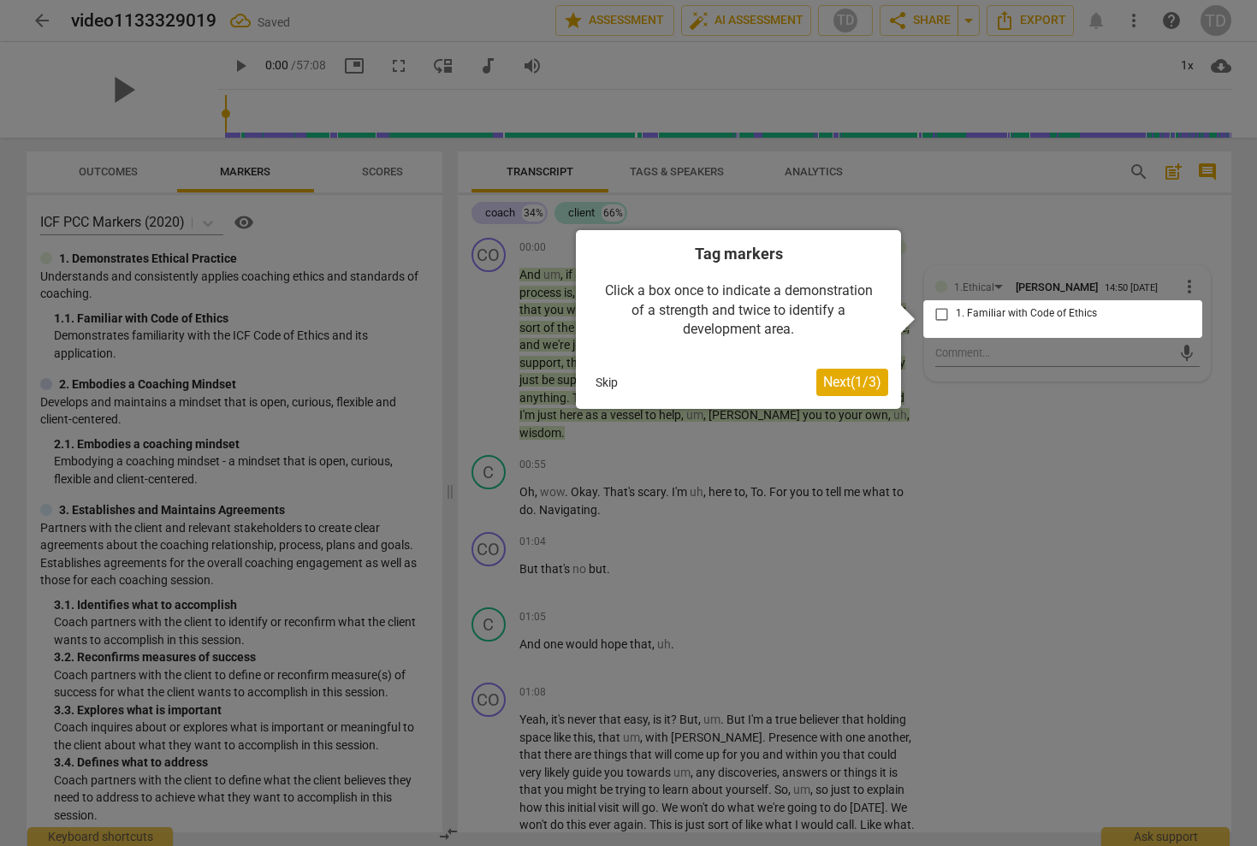
click at [940, 320] on div at bounding box center [1062, 319] width 279 height 38
click at [608, 385] on button "Skip" at bounding box center [607, 383] width 36 height 26
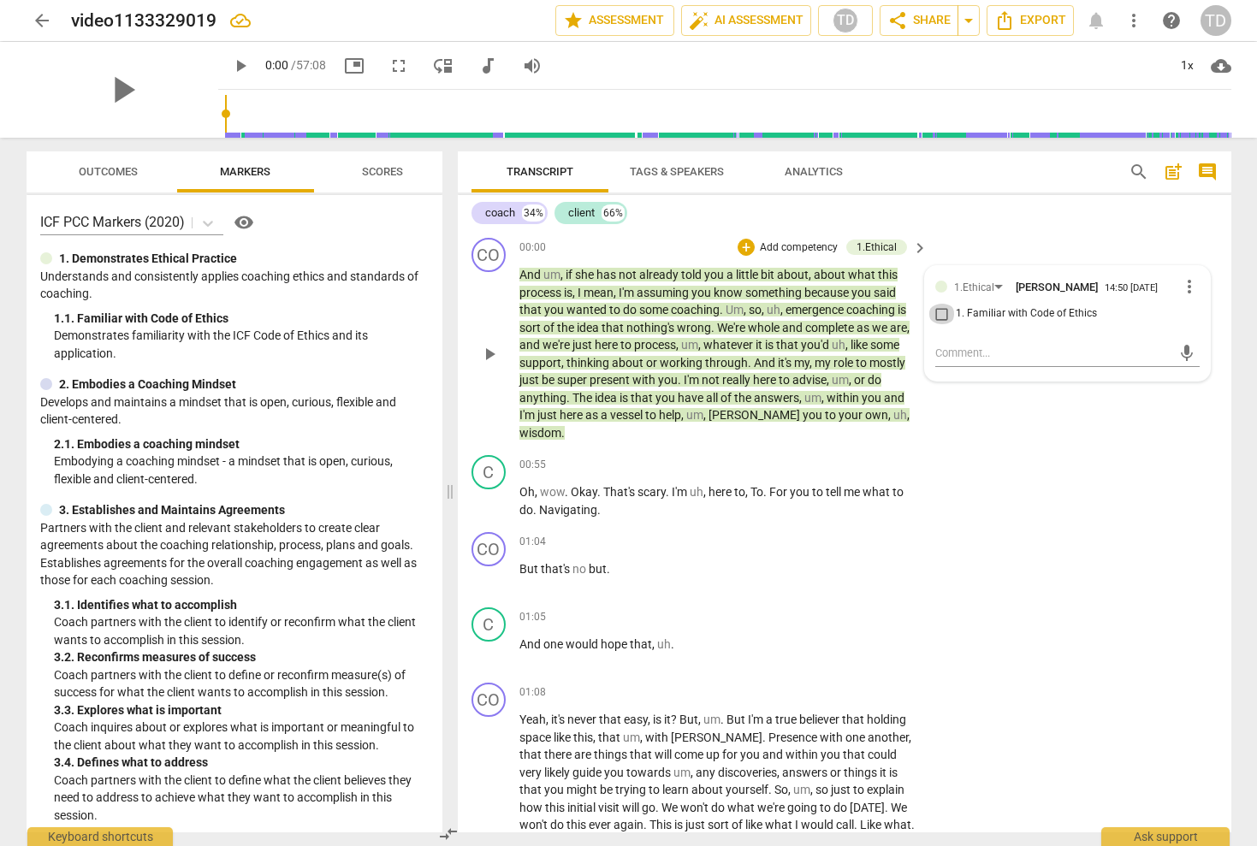
click at [940, 323] on input "1. Familiar with Code of Ethics" at bounding box center [941, 314] width 27 height 21
checkbox input "true"
click at [974, 361] on textarea at bounding box center [1053, 353] width 237 height 16
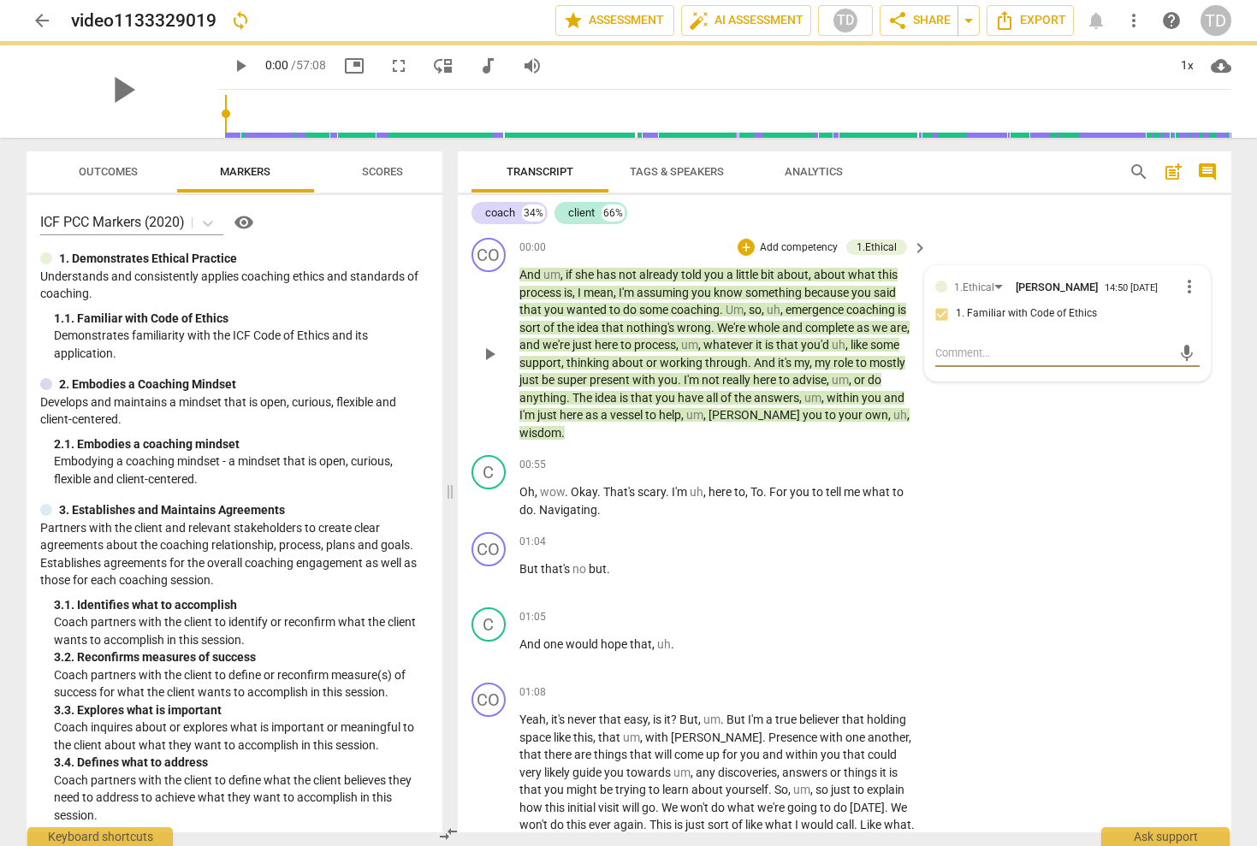
type textarea "i"
type textarea "in"
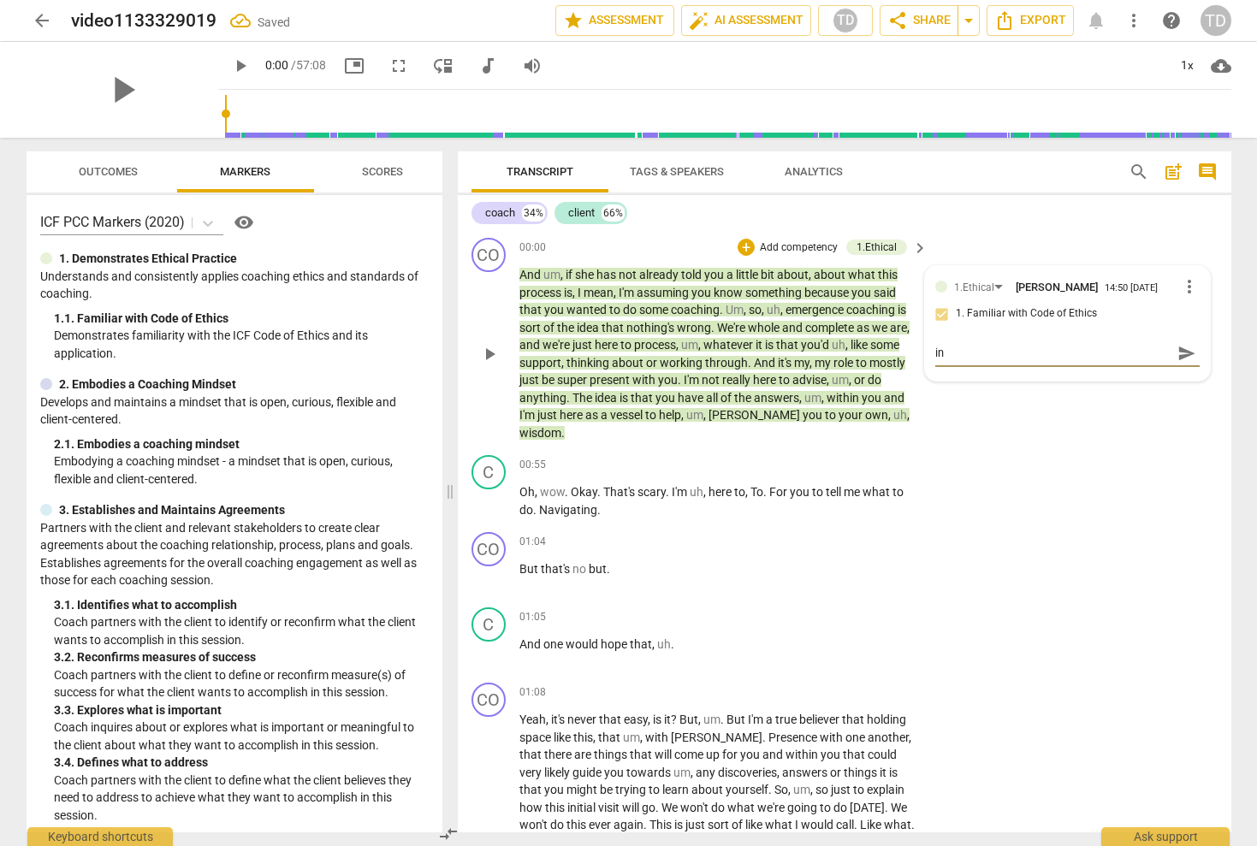
type textarea "int"
type textarea "into"
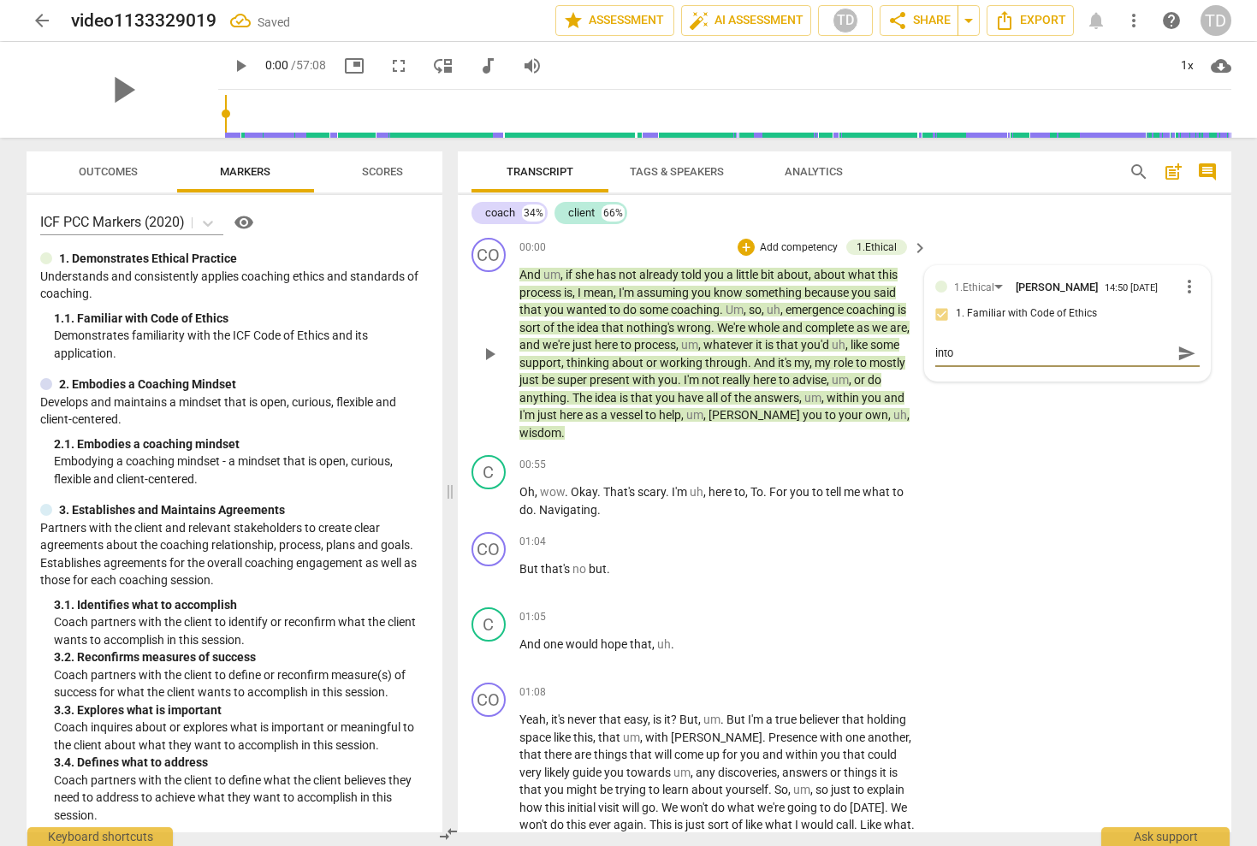
type textarea "into t"
type textarea "into to"
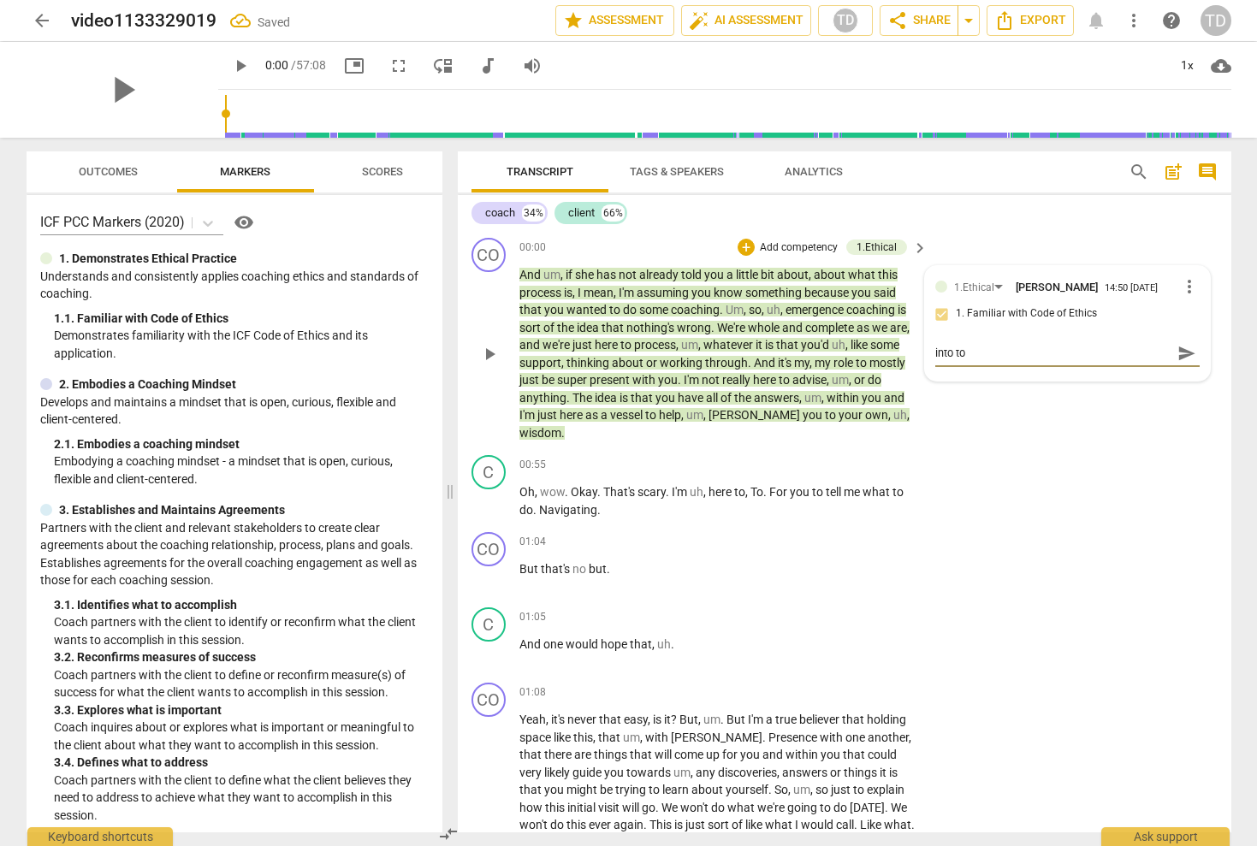
type textarea "into to"
type textarea "into to c"
type textarea "into to cl"
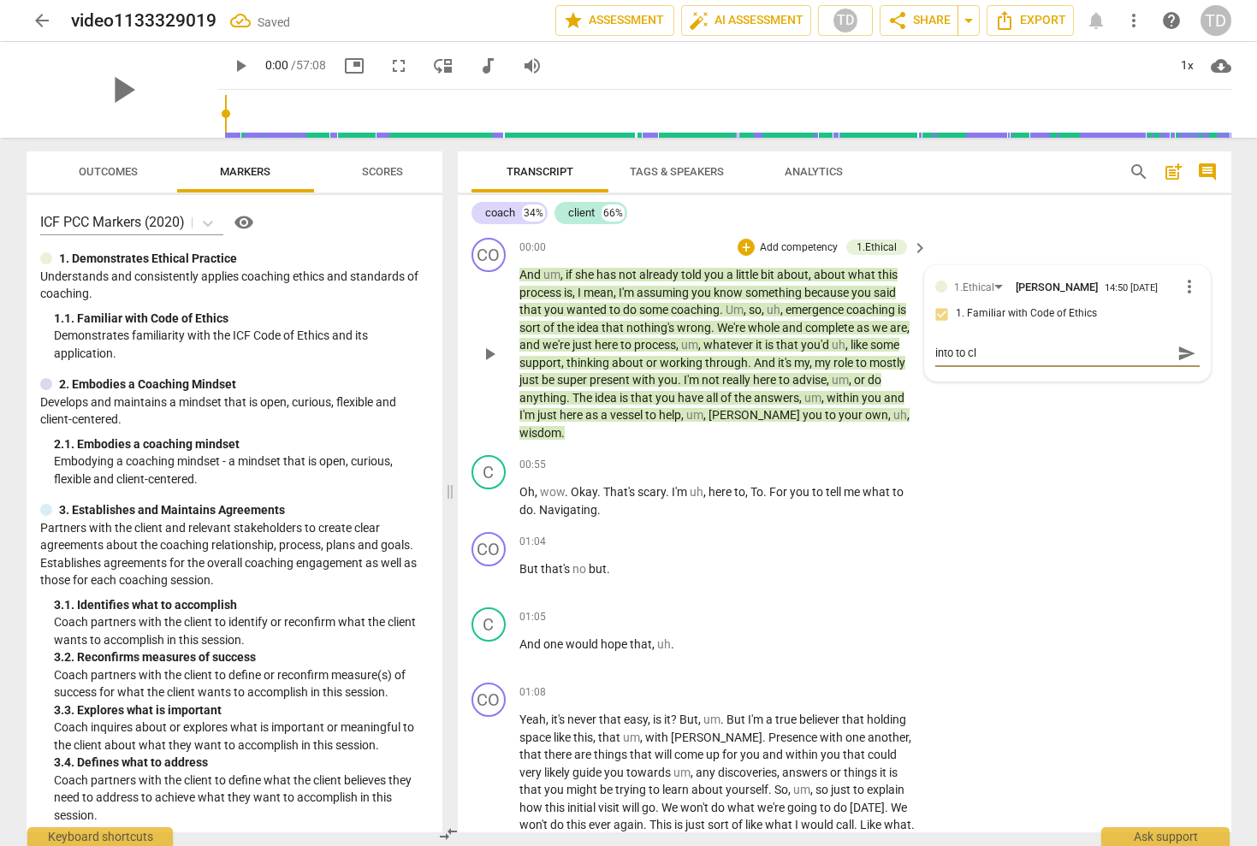
type textarea "into to cli"
type textarea "into to clie"
type textarea "into to clien"
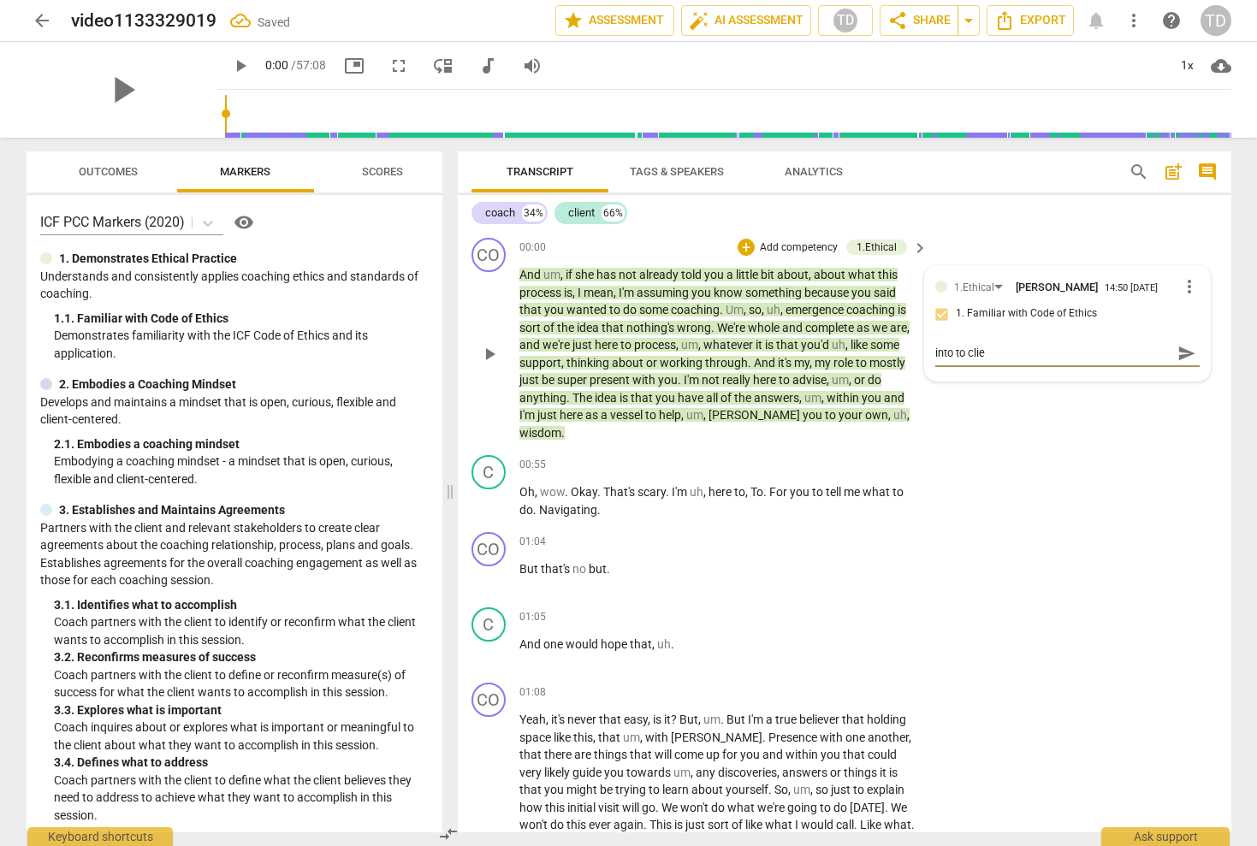
type textarea "into to clien"
type textarea "into to client"
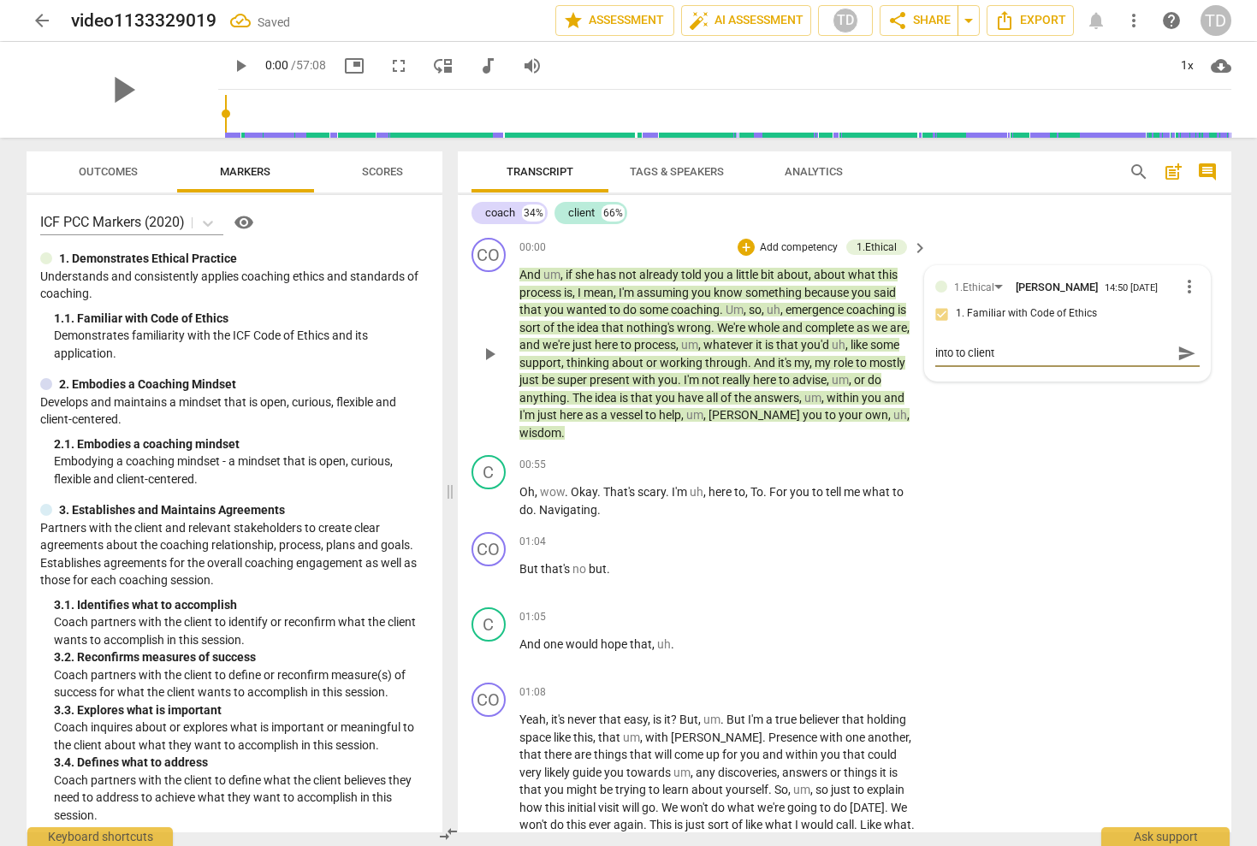
type textarea "into to client a"
type textarea "into to client an"
type textarea "into to client ang"
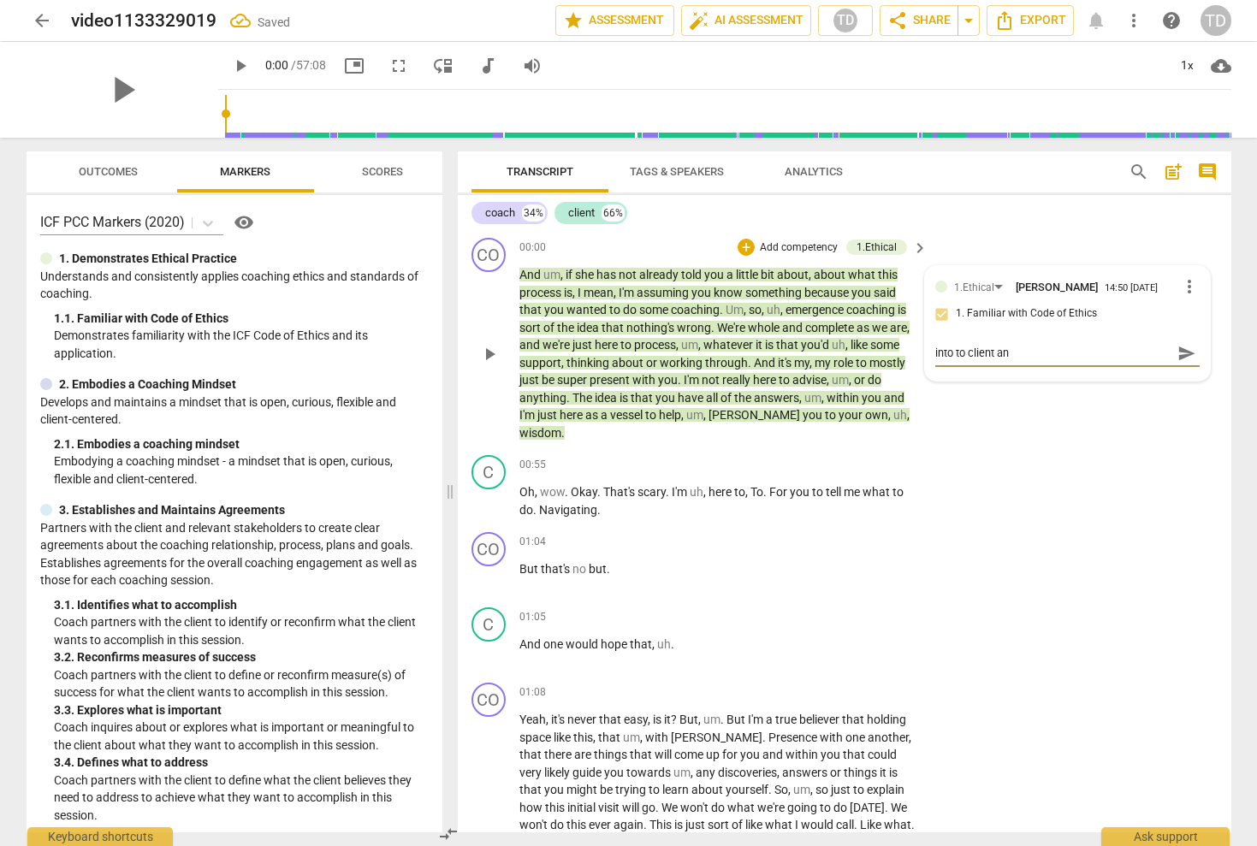
type textarea "into to client ang"
type textarea "into to client angf"
type textarea "into to client anger"
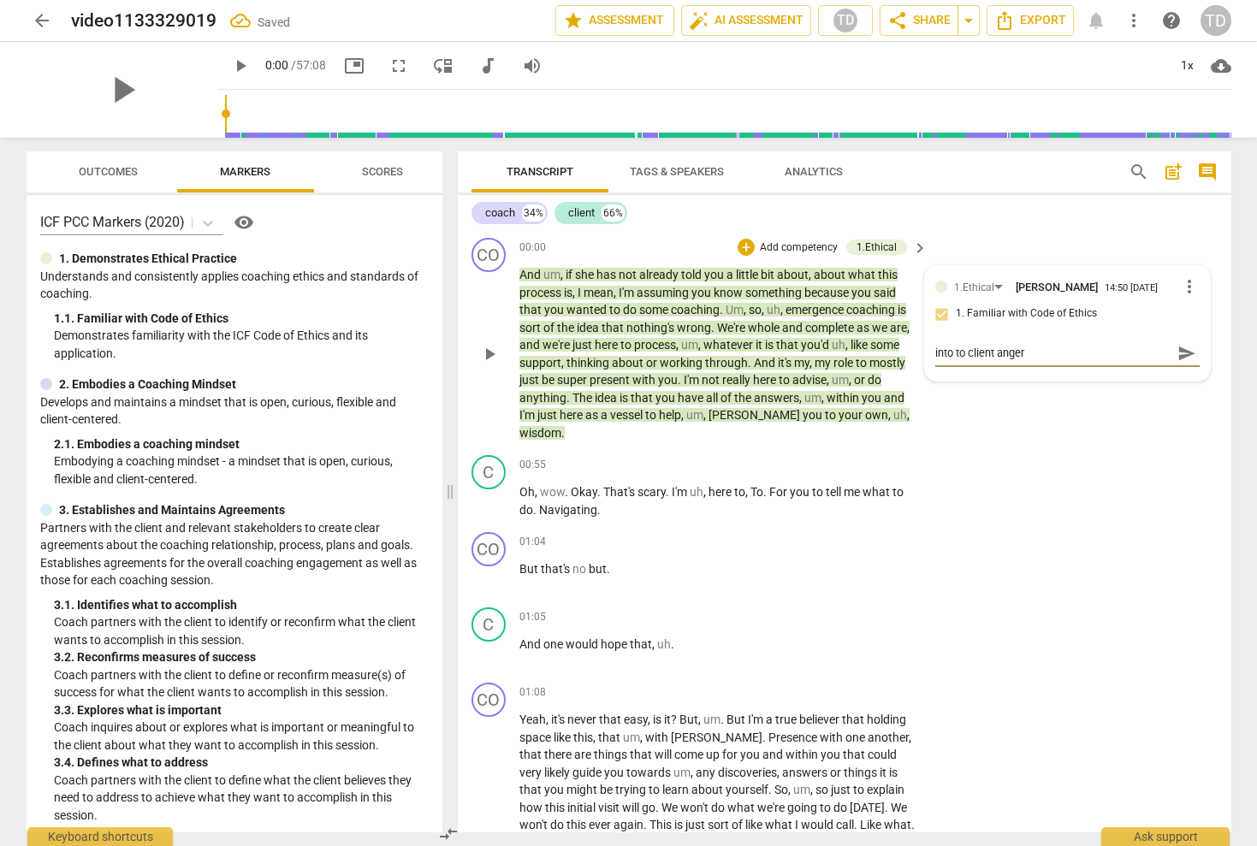
type textarea "into to client anger"
type textarea "into to client ange"
type textarea "into to client ang"
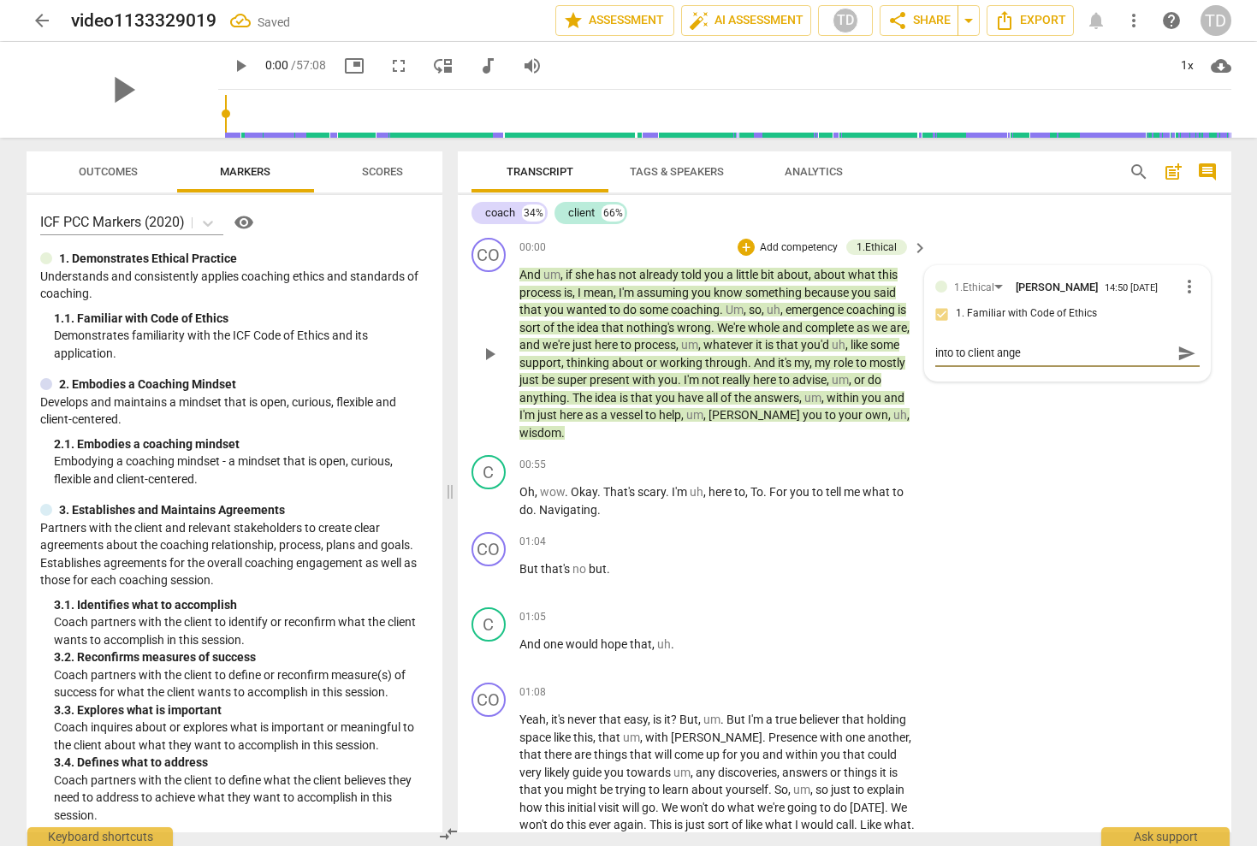
type textarea "into to client ang"
type textarea "into to client an"
type textarea "into to client a"
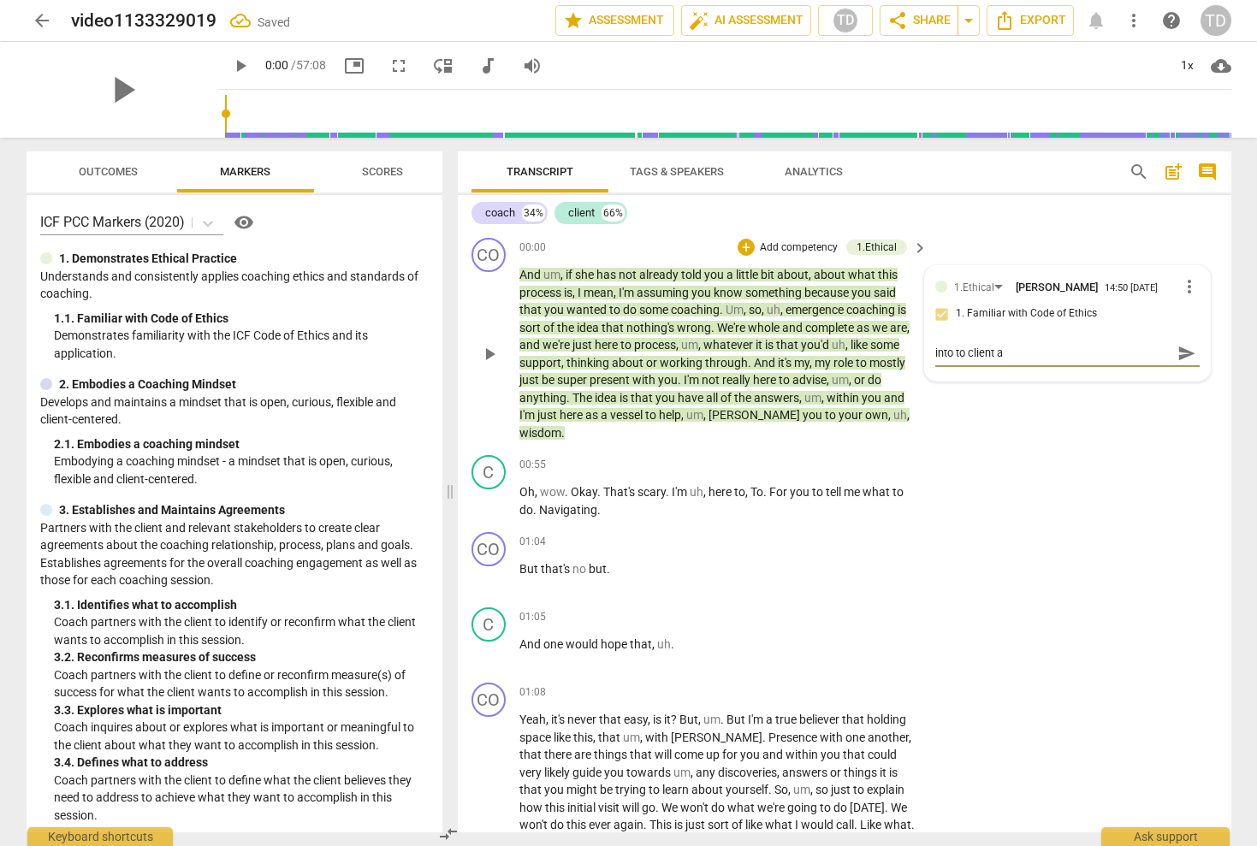
type textarea "into to client a"
type textarea "into to client a d"
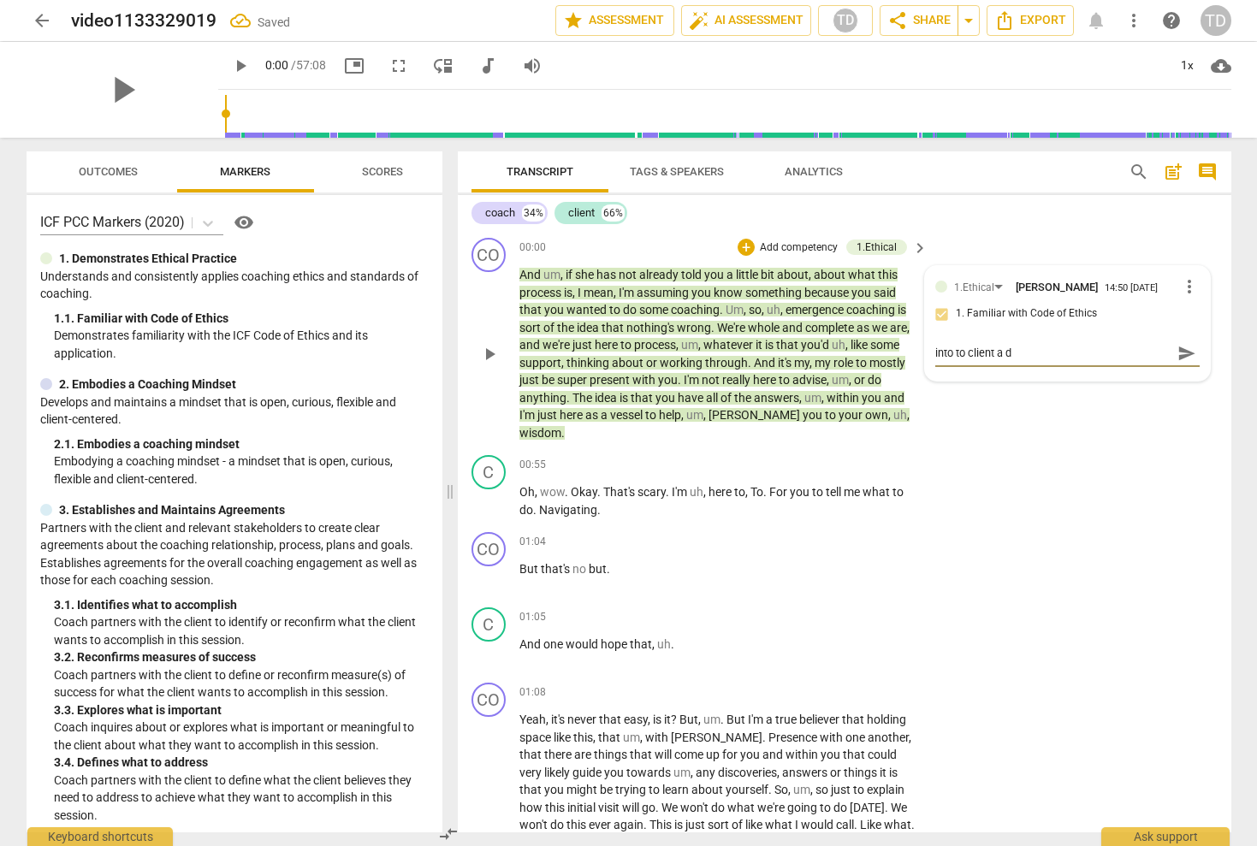
type textarea "into to client a d"
type textarea "into to client a"
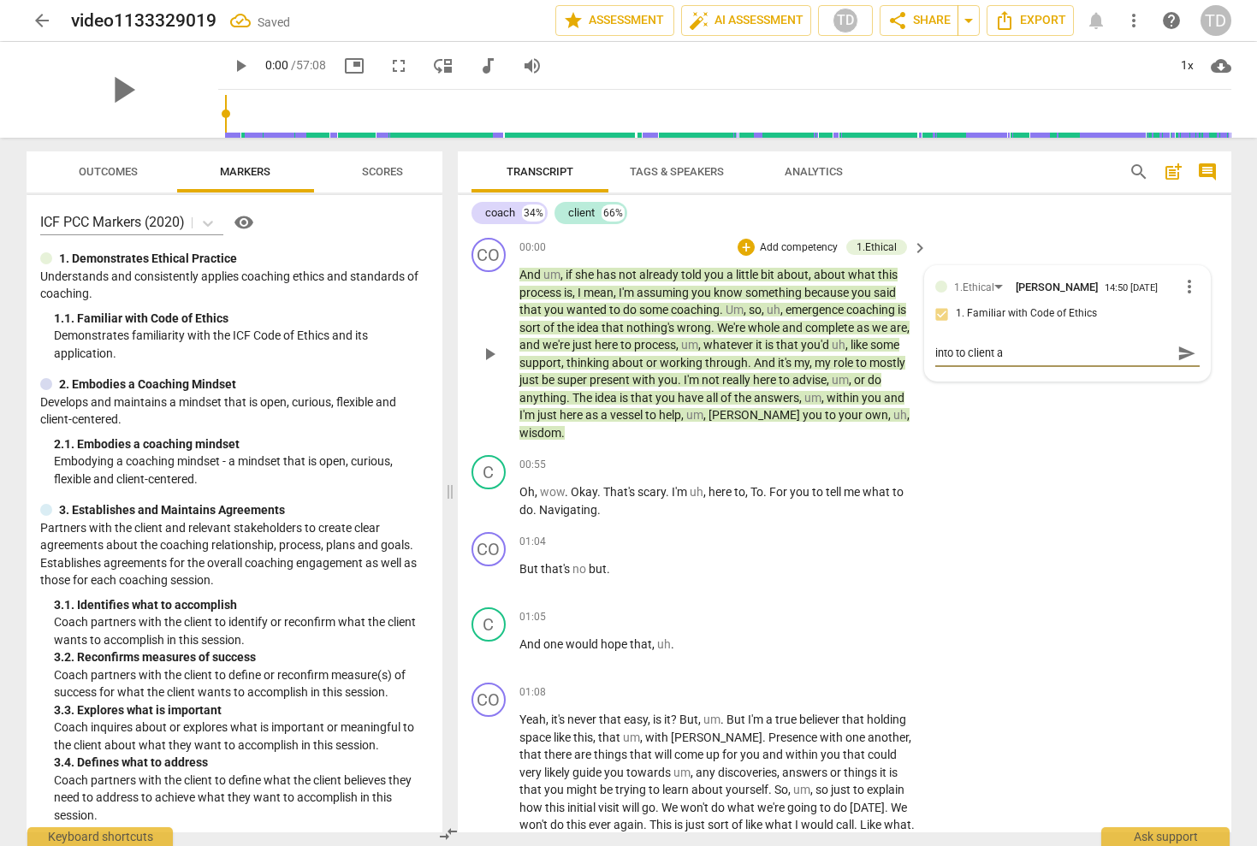
type textarea "into to client a"
type textarea "into to client an"
type textarea "into to client and"
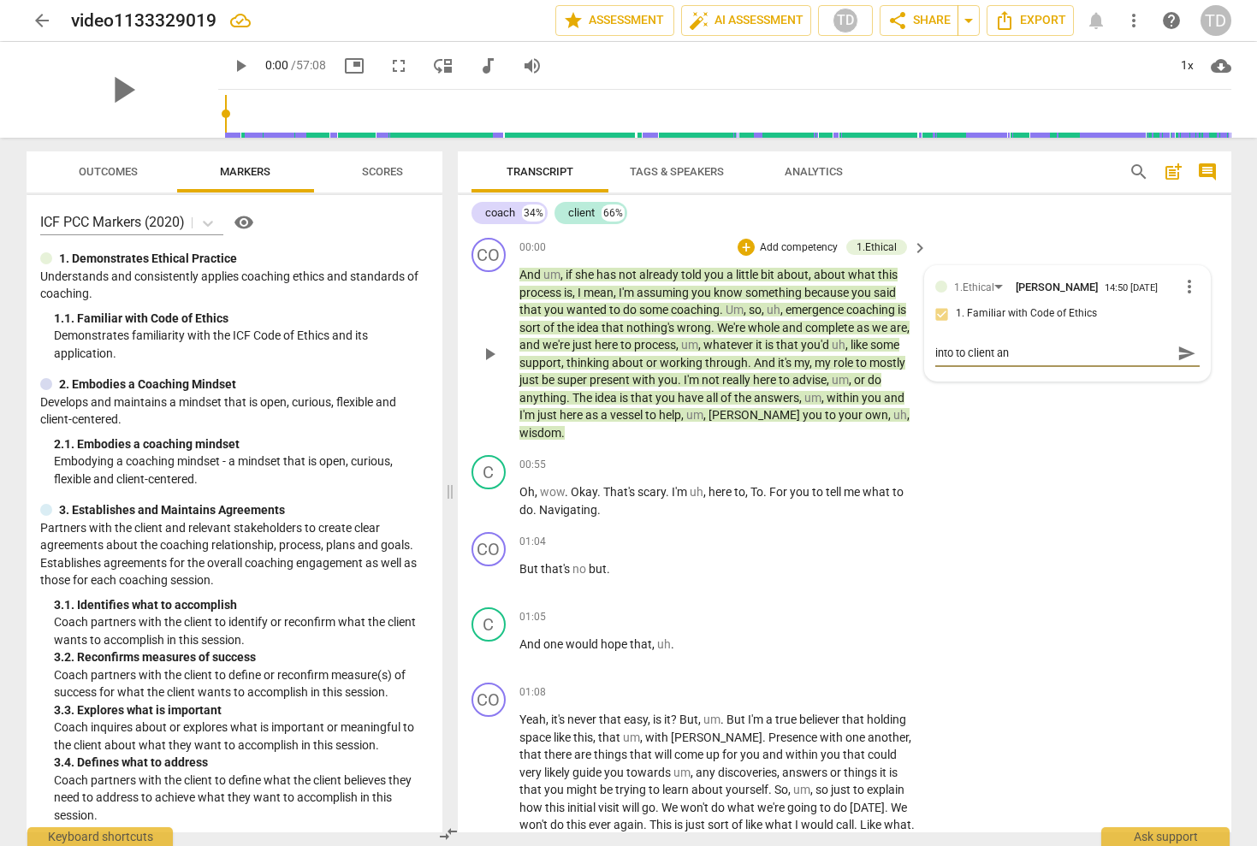
type textarea "into to client and"
type textarea "into to client and s"
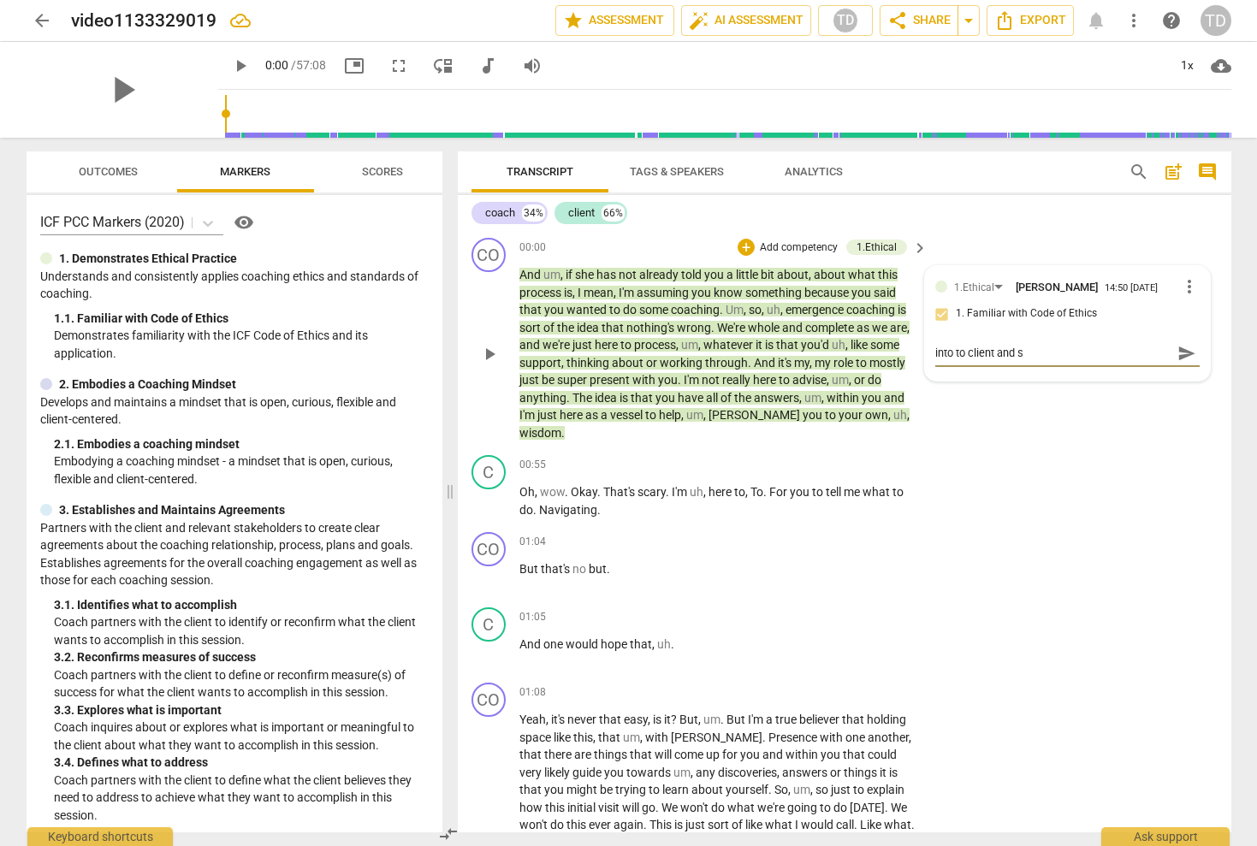
type textarea "into to client and se"
type textarea "into to client and ses"
type textarea "into to client and sess"
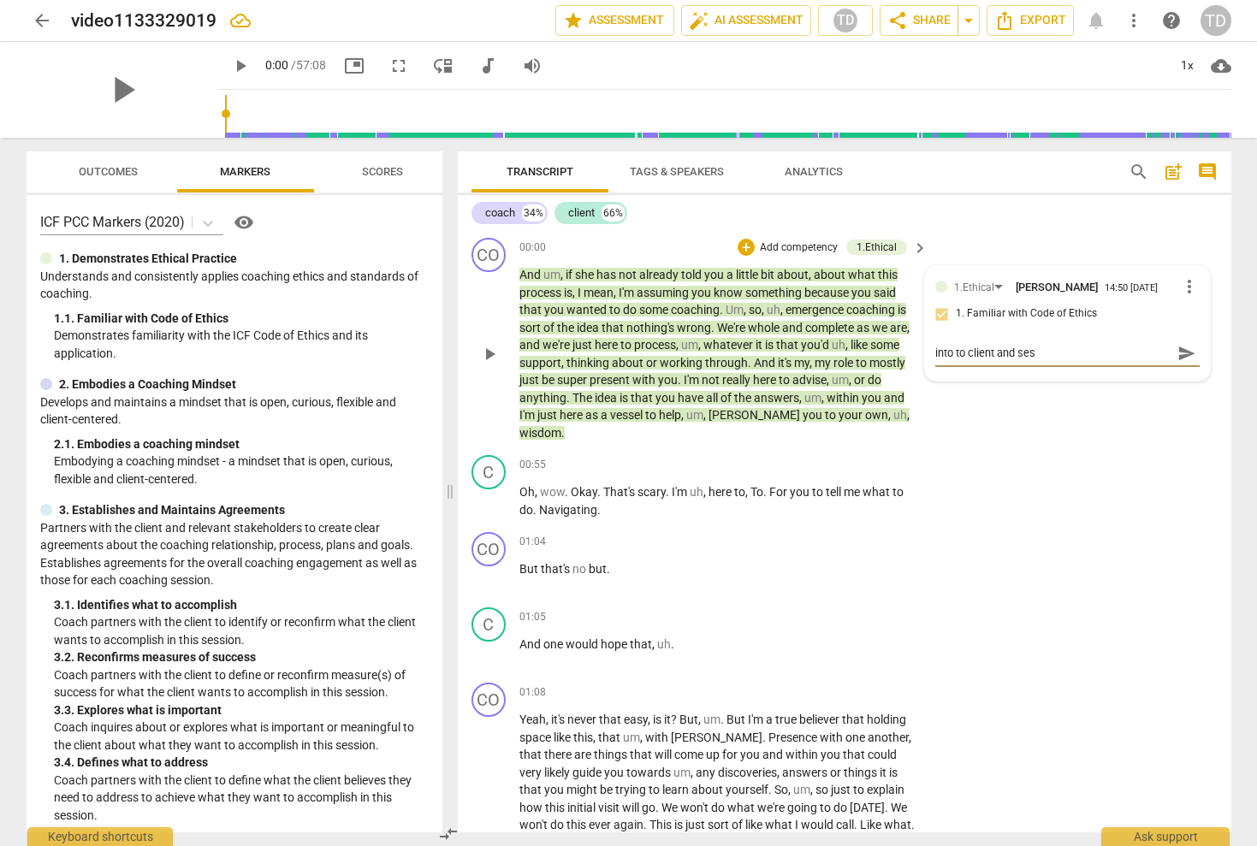
type textarea "into to client and sess"
type textarea "into to client and sessi"
type textarea "into to client and sessio"
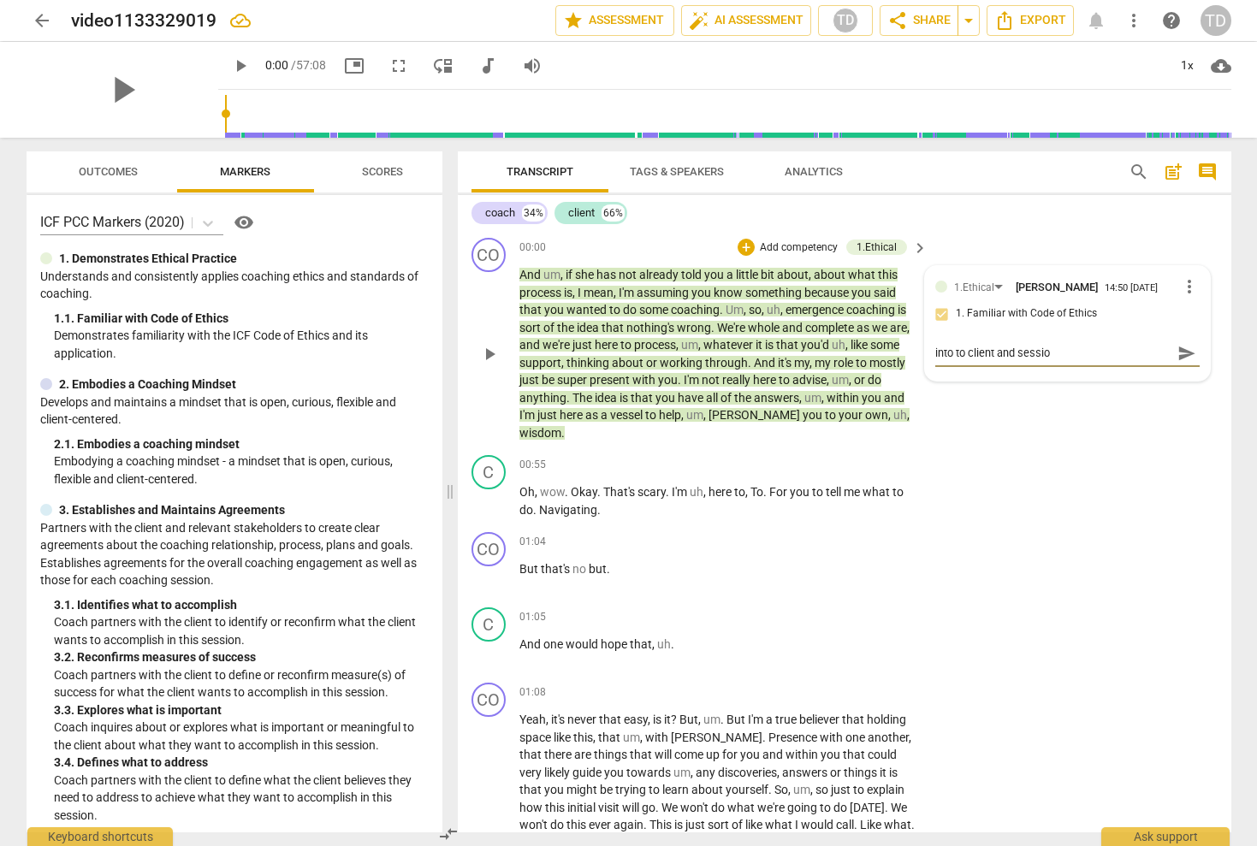
type textarea "into to client and session"
click at [1047, 491] on div "C play_arrow pause 00:55 + Add competency keyboard_arrow_right Oh , wow . Okay …" at bounding box center [845, 486] width 774 height 77
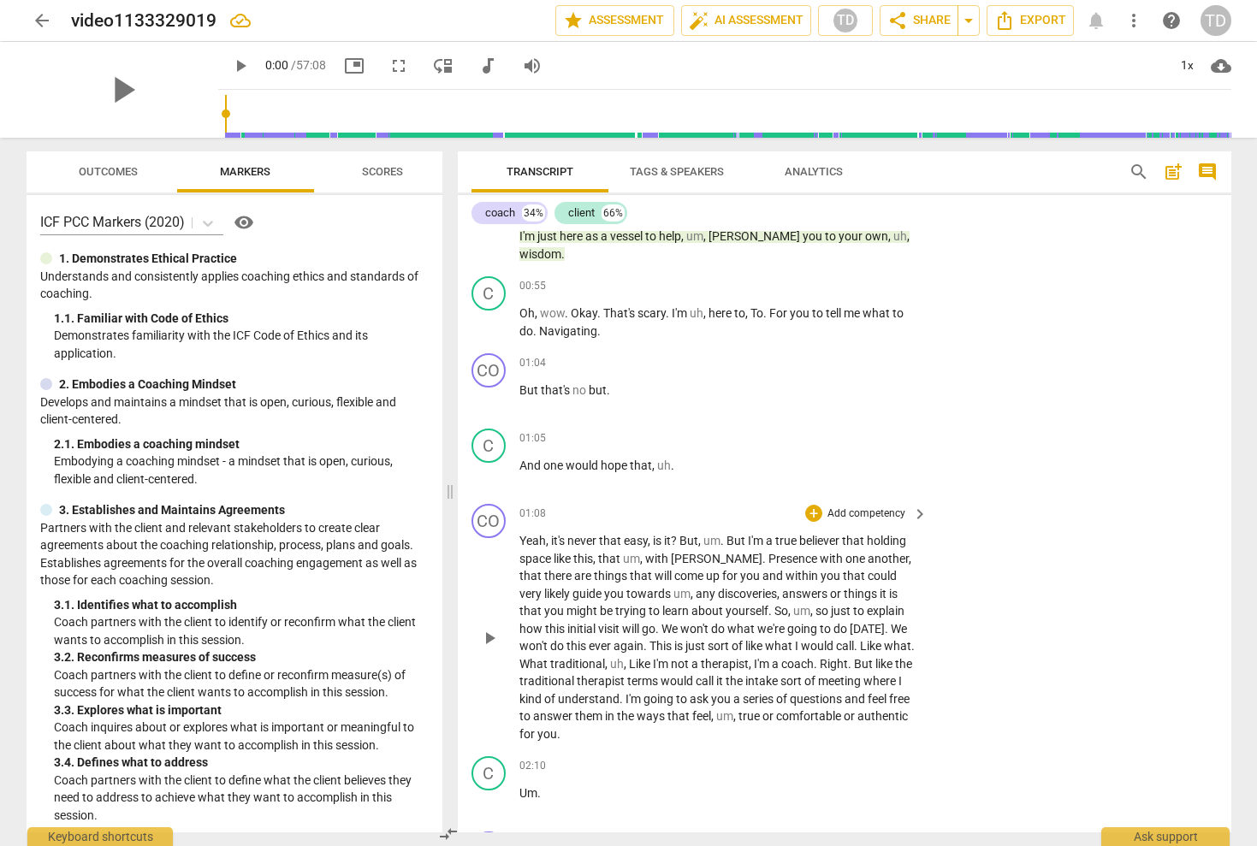
scroll to position [195, 0]
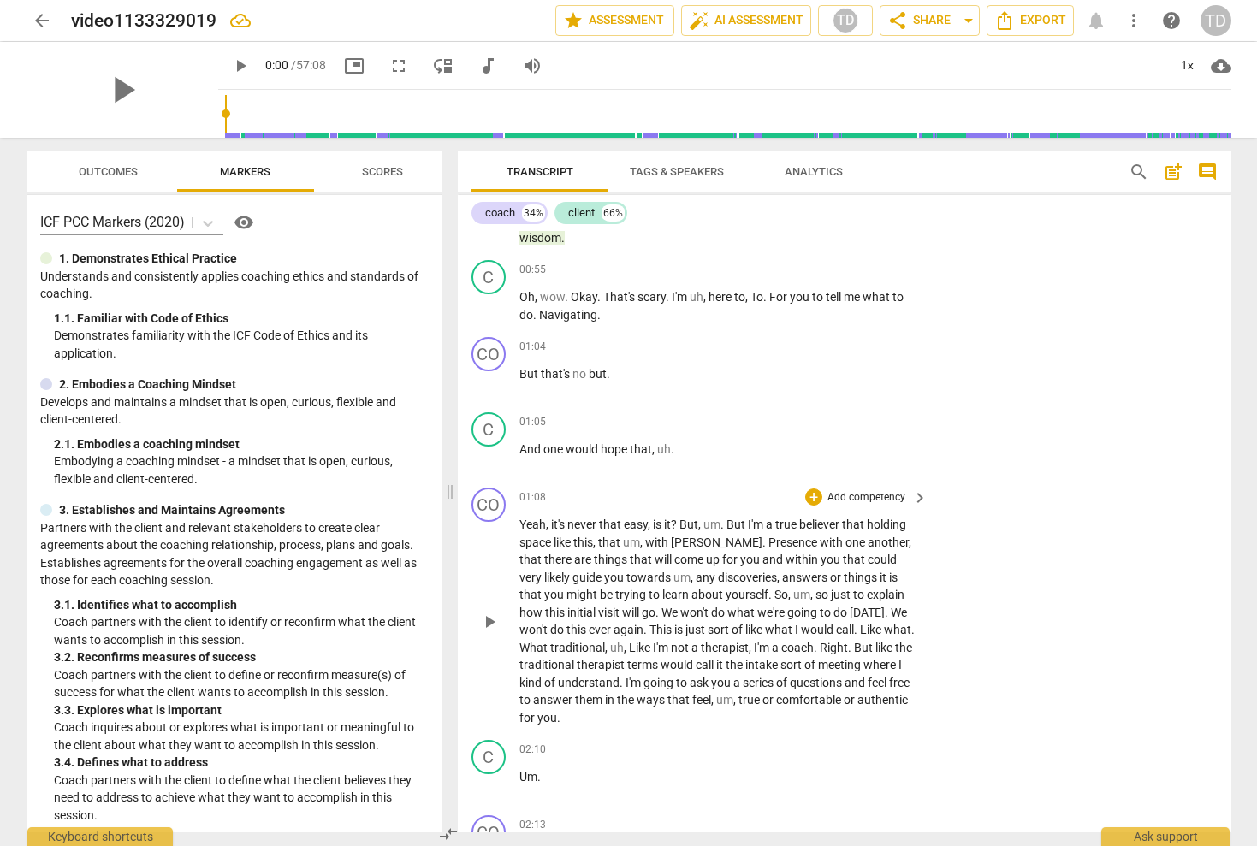
click at [876, 490] on p "Add competency" at bounding box center [866, 497] width 81 height 15
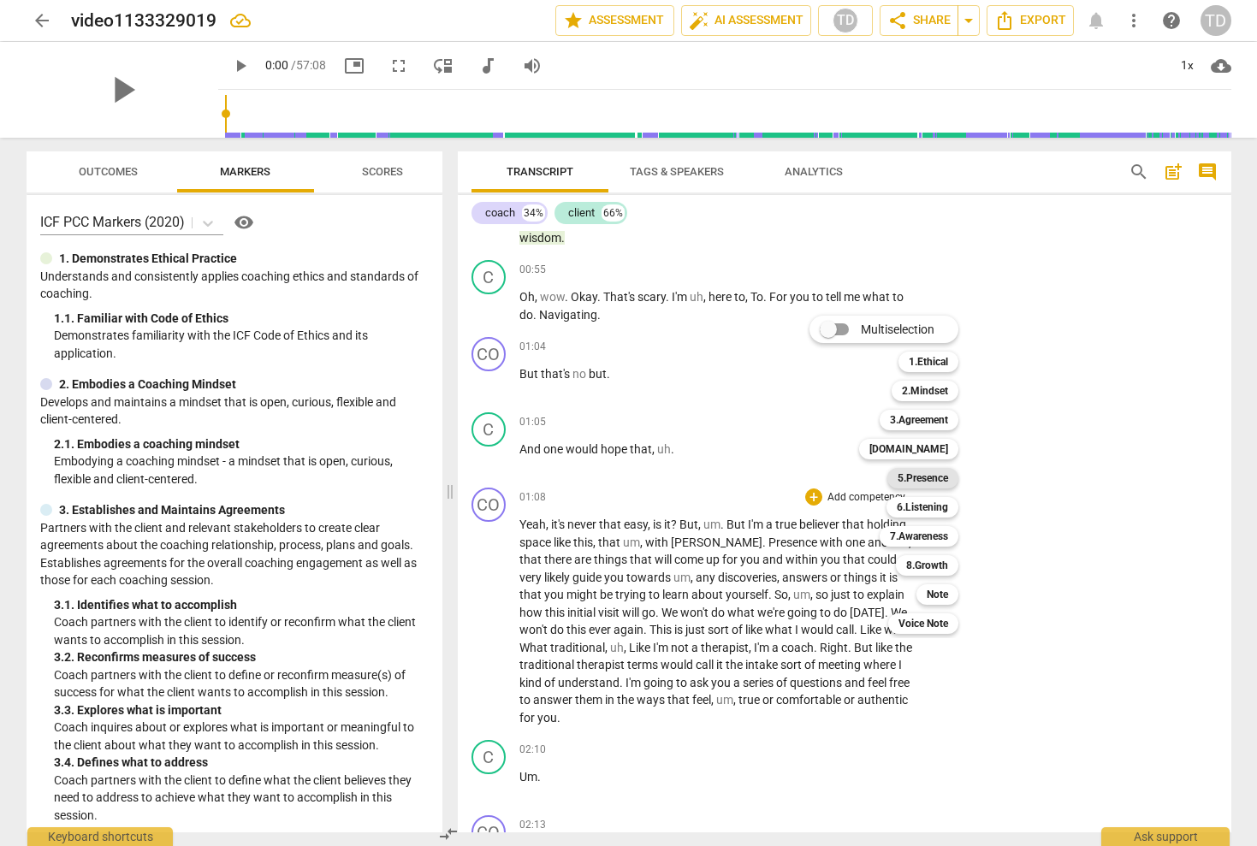
click at [928, 481] on b "5.Presence" at bounding box center [923, 478] width 50 height 21
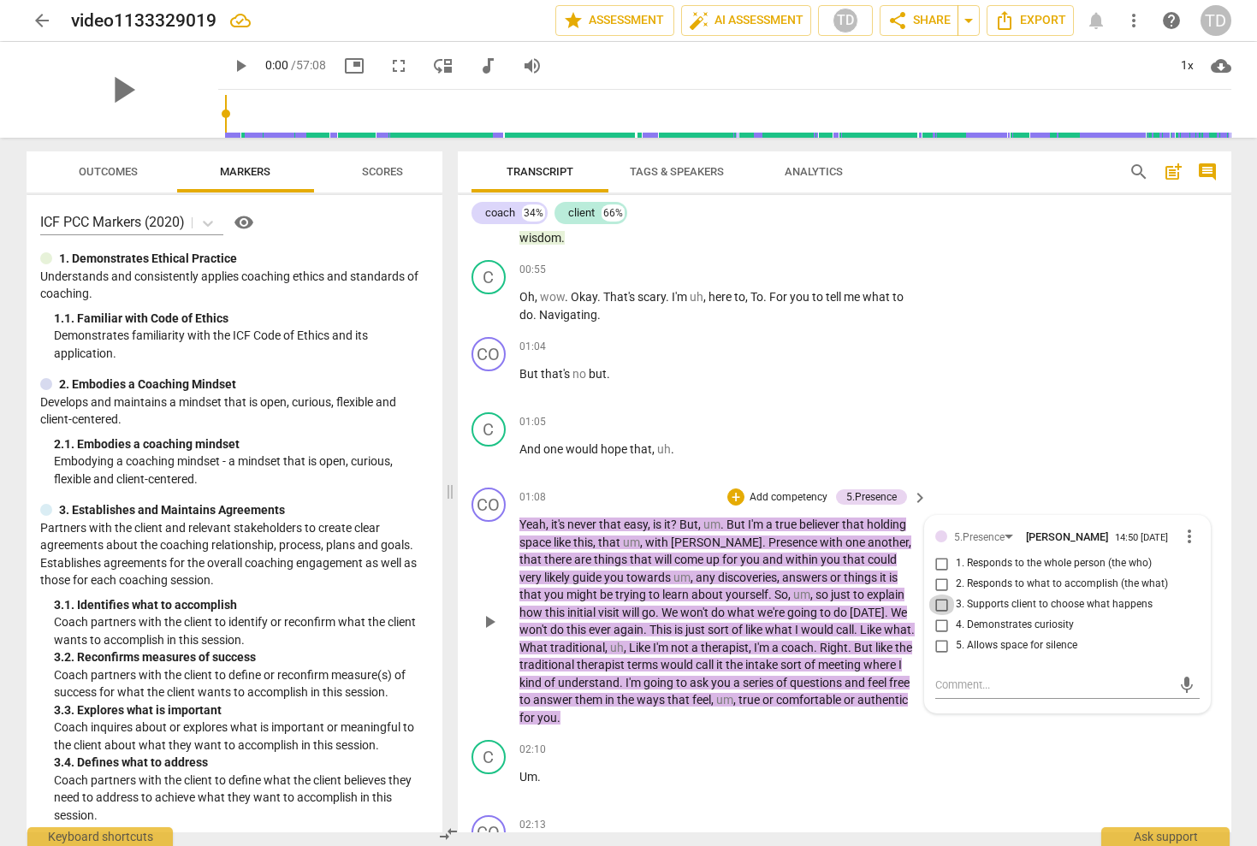
click at [939, 595] on input "3. Supports client to choose what happens" at bounding box center [941, 605] width 27 height 21
checkbox input "true"
click at [1041, 406] on div "C play_arrow pause 01:05 + Add competency keyboard_arrow_right And one would ho…" at bounding box center [845, 443] width 774 height 75
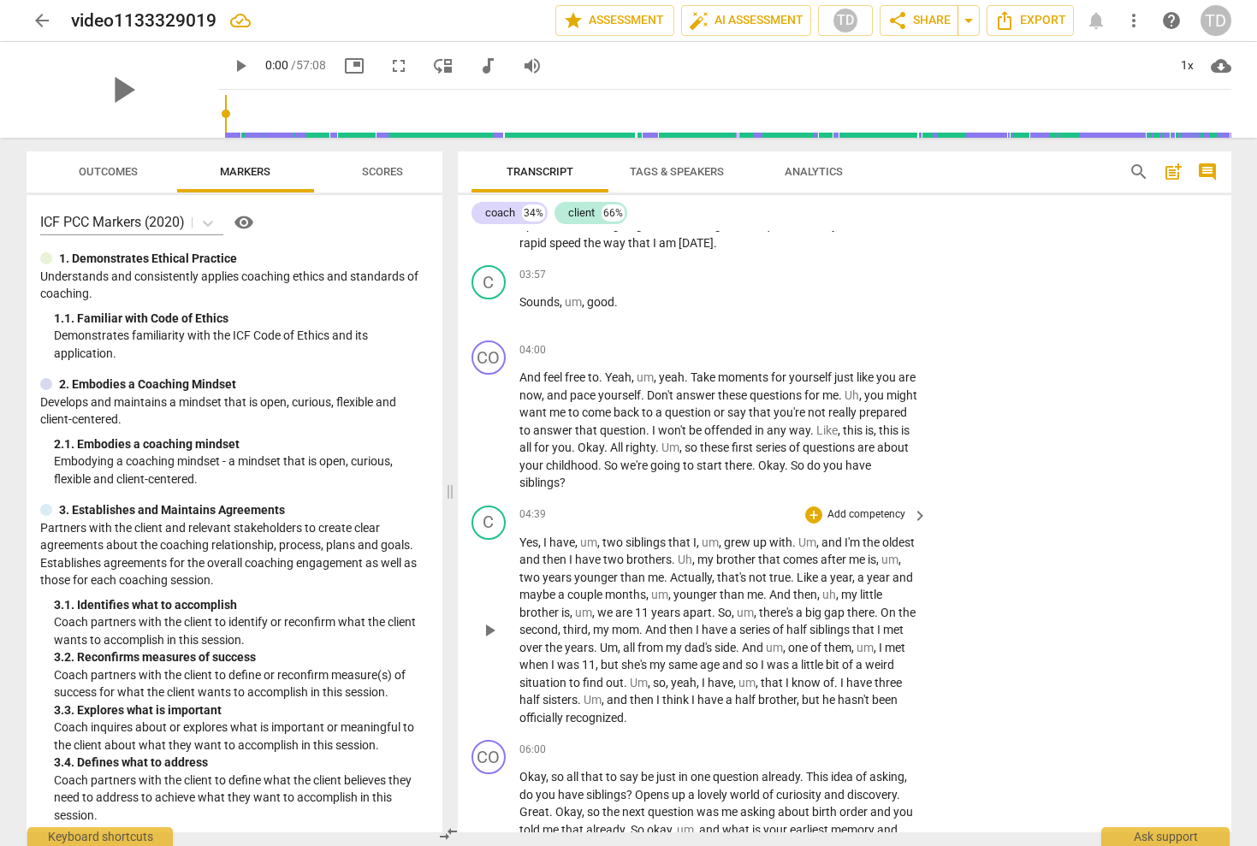
scroll to position [1171, 0]
click at [879, 345] on p "Add competency" at bounding box center [866, 352] width 81 height 15
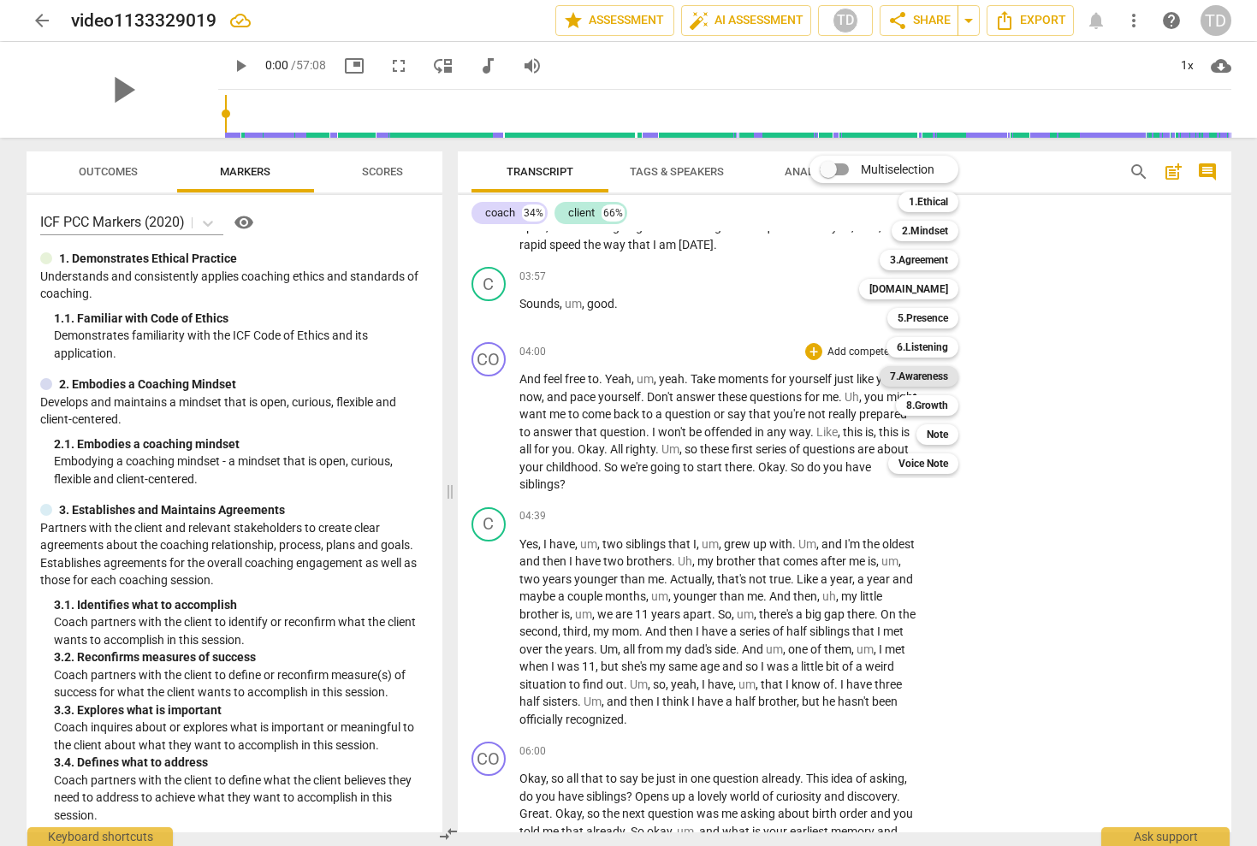
click at [938, 371] on b "7.Awareness" at bounding box center [919, 376] width 58 height 21
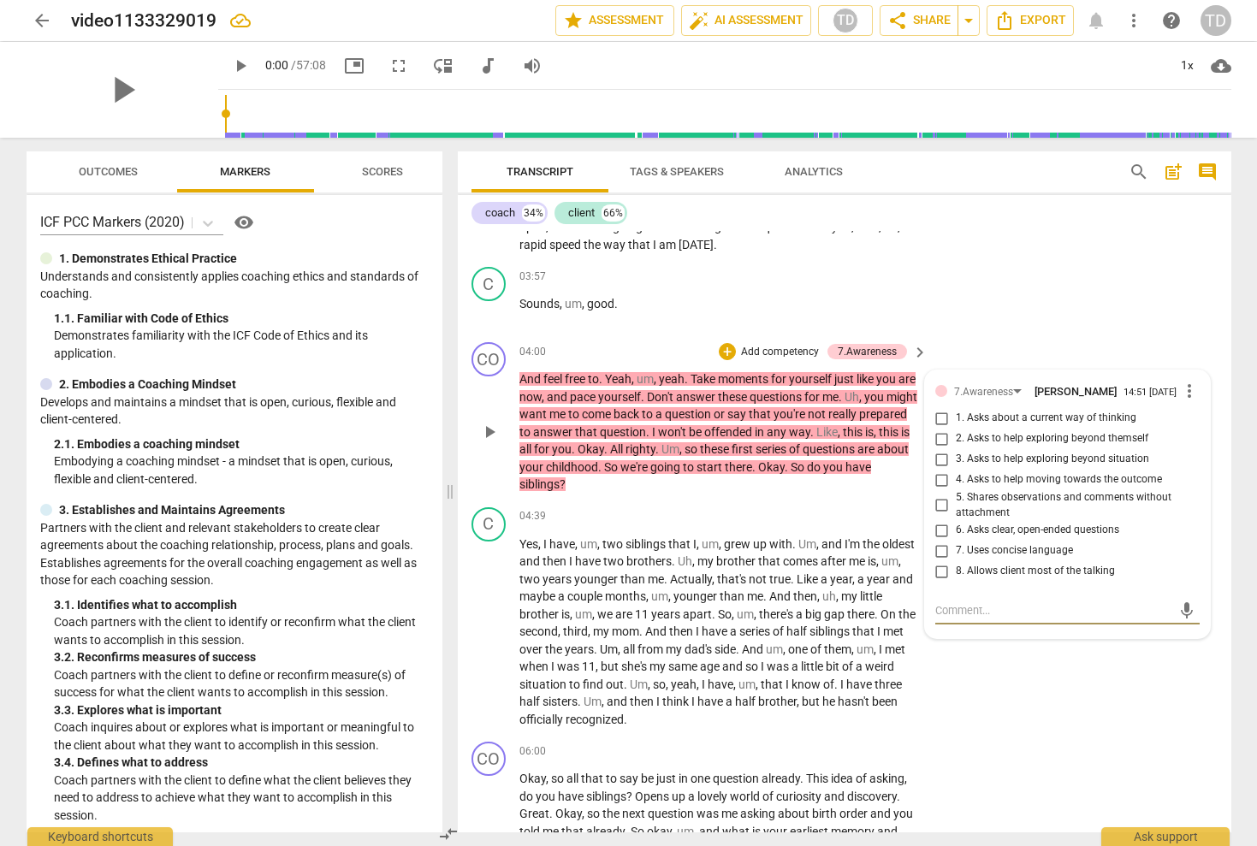
click at [914, 342] on span "keyboard_arrow_right" at bounding box center [920, 352] width 21 height 21
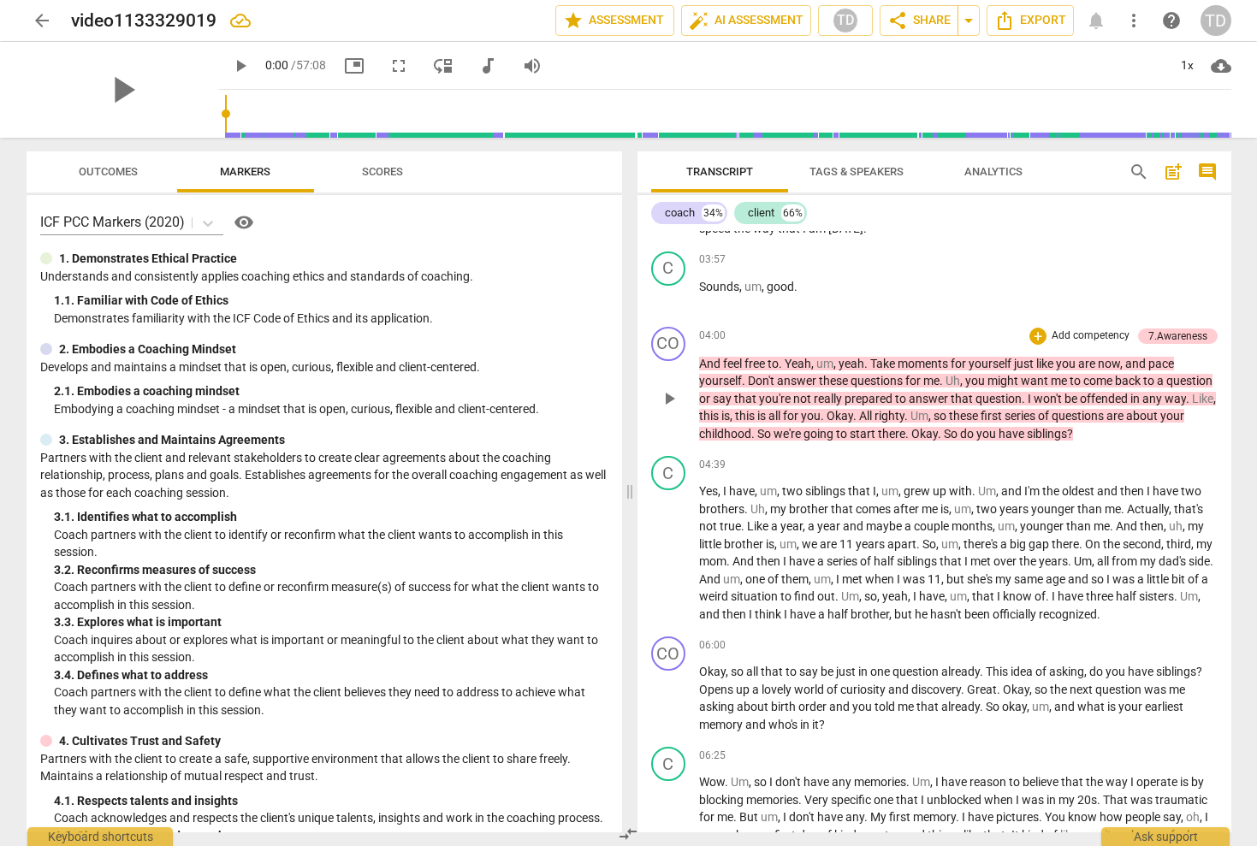
scroll to position [991, 0]
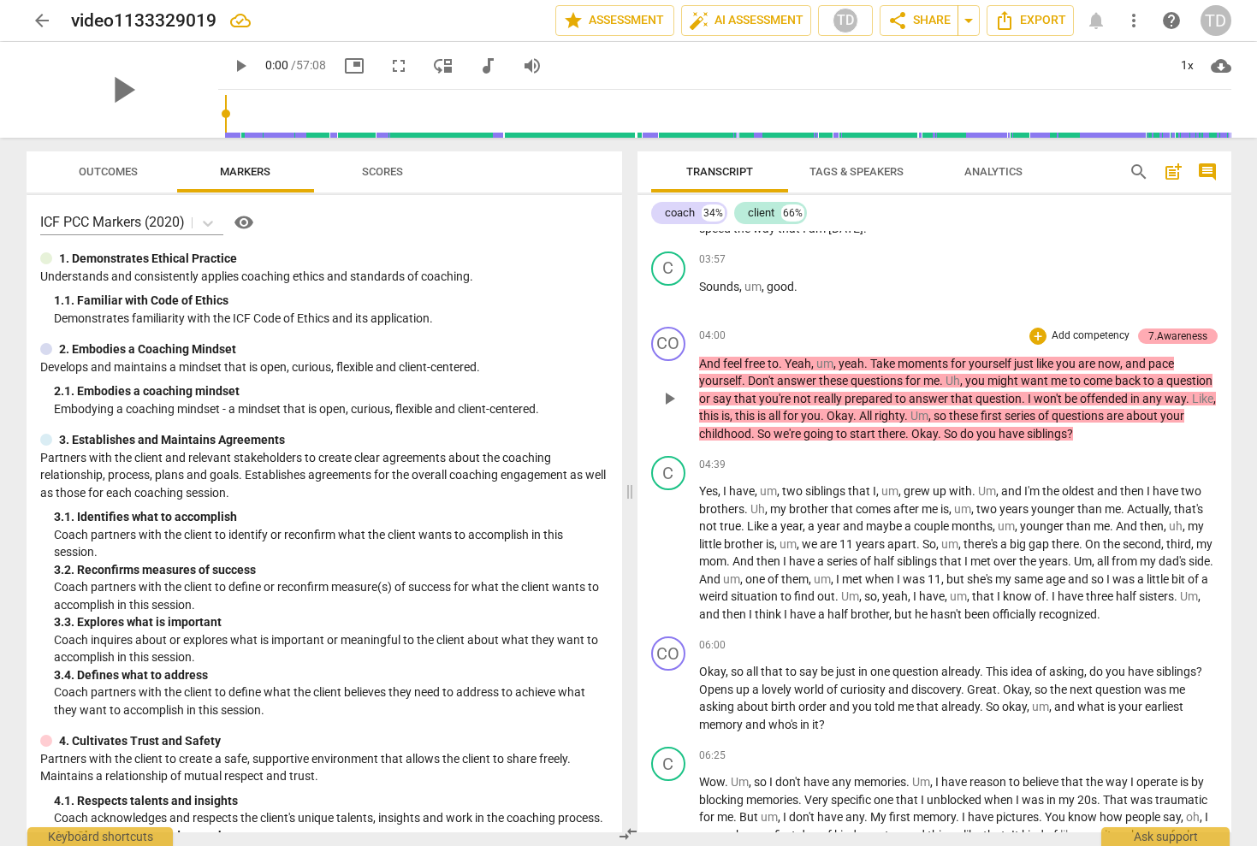
click at [1178, 329] on div "7.Awareness" at bounding box center [1177, 336] width 59 height 15
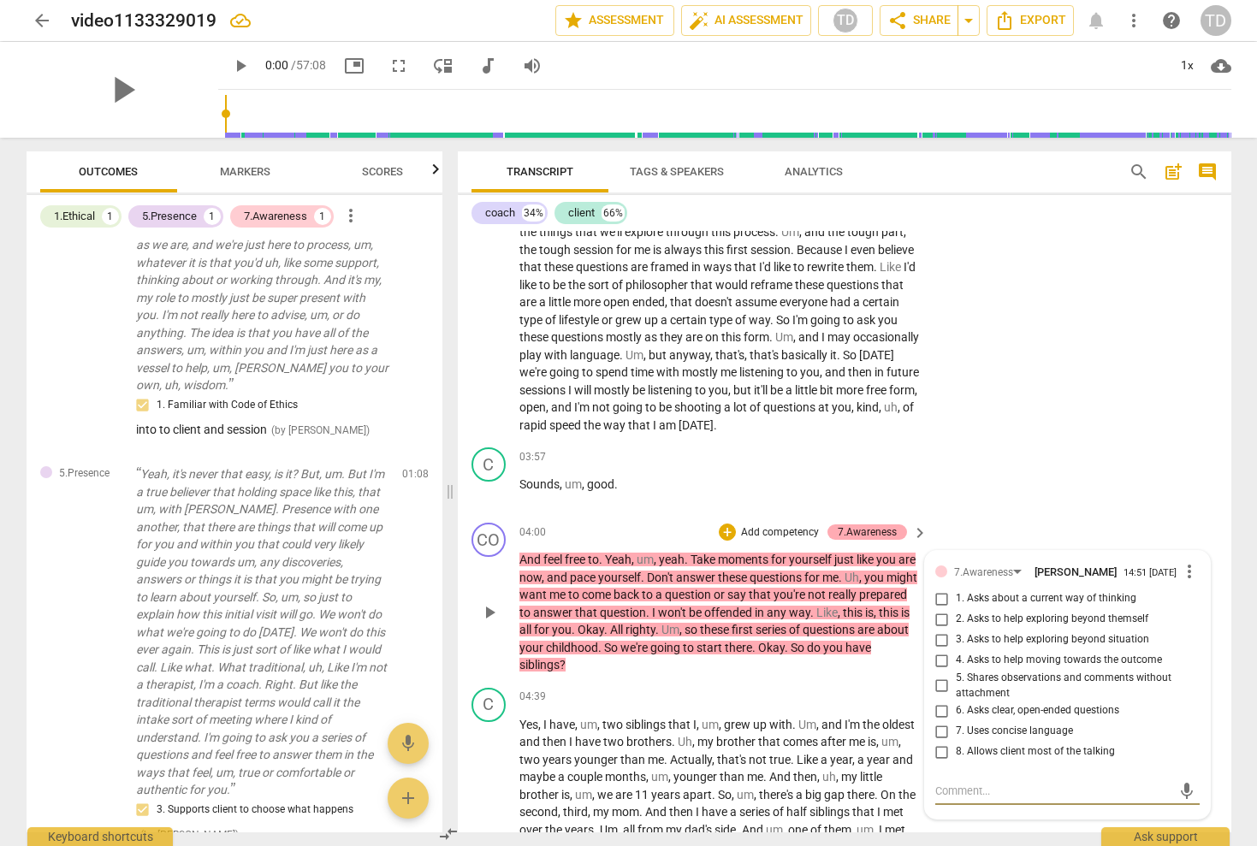
scroll to position [128, 0]
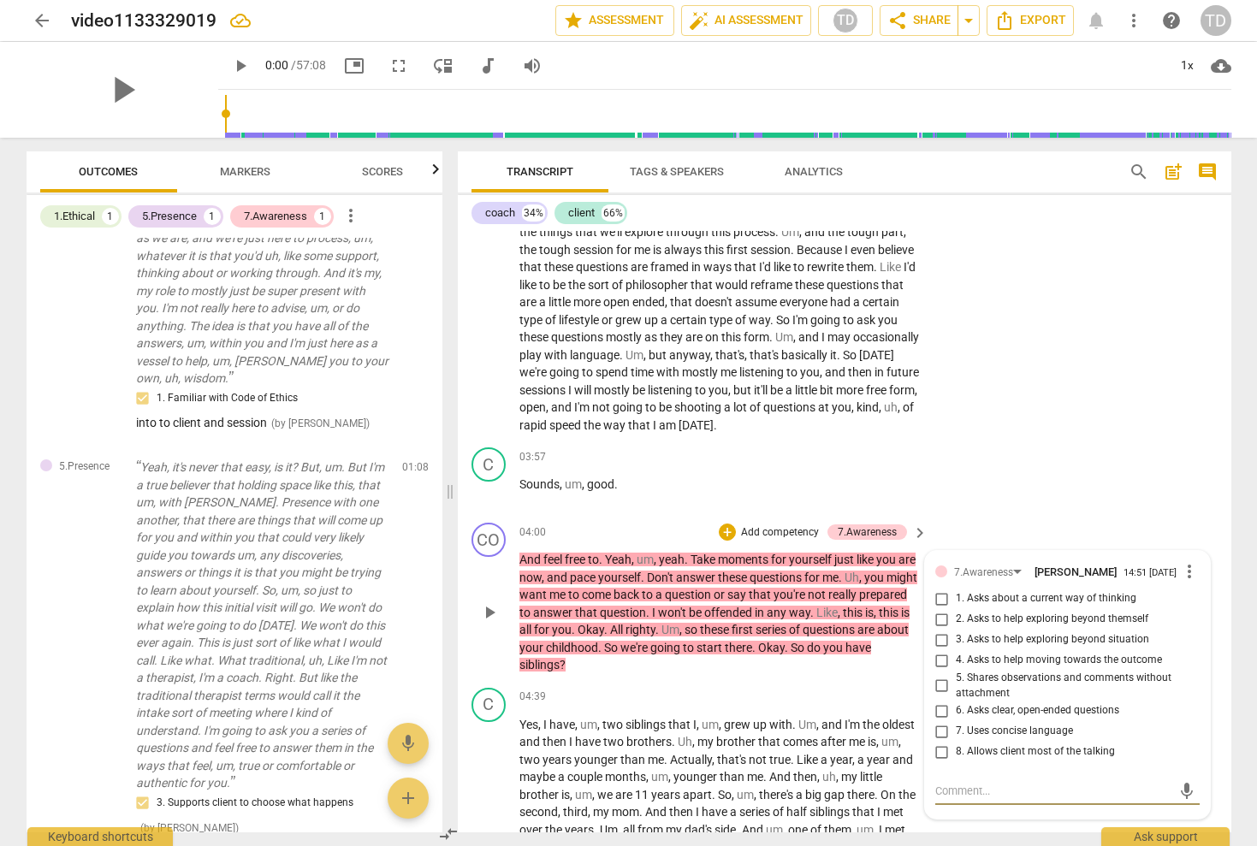
click at [1183, 561] on span "more_vert" at bounding box center [1189, 571] width 21 height 21
click at [1198, 570] on li "Delete" at bounding box center [1202, 570] width 59 height 33
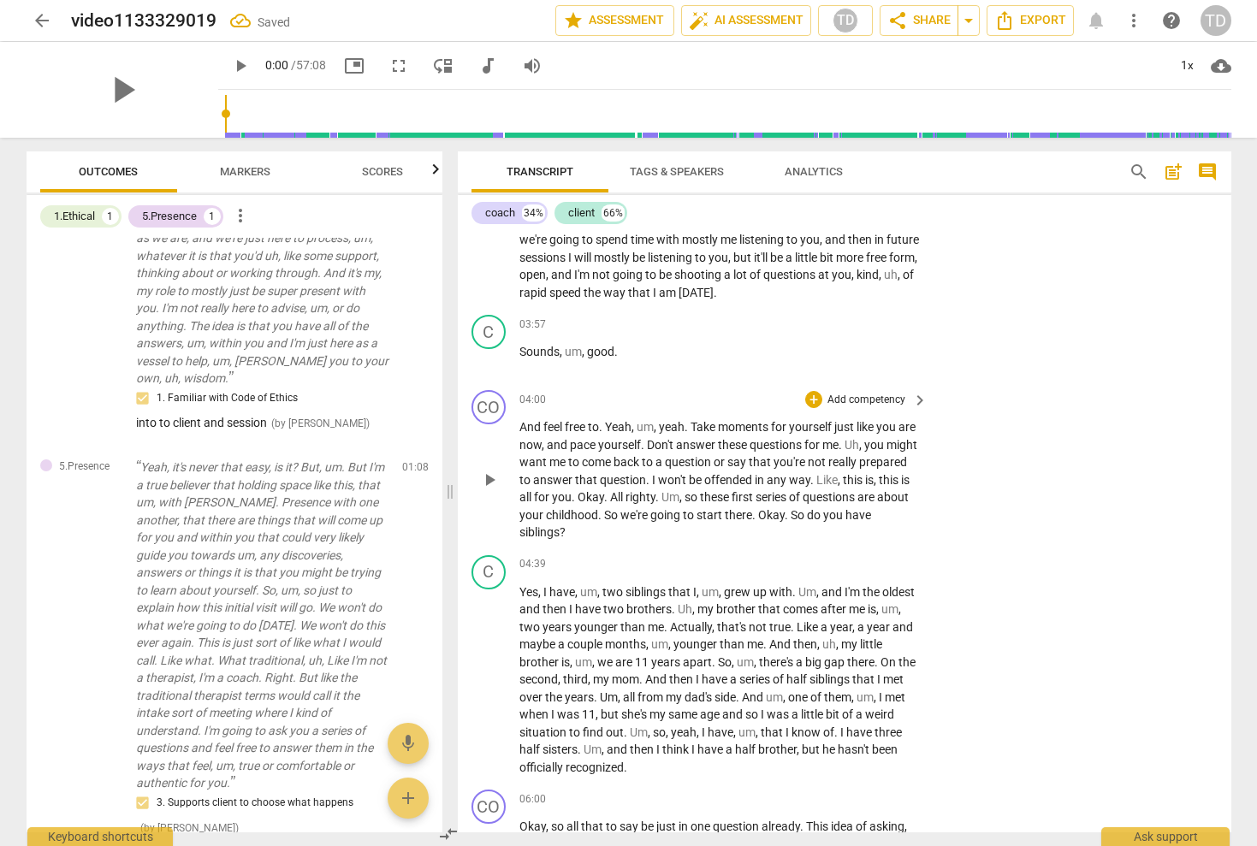
scroll to position [1124, 0]
click at [876, 392] on p "Add competency" at bounding box center [866, 399] width 81 height 15
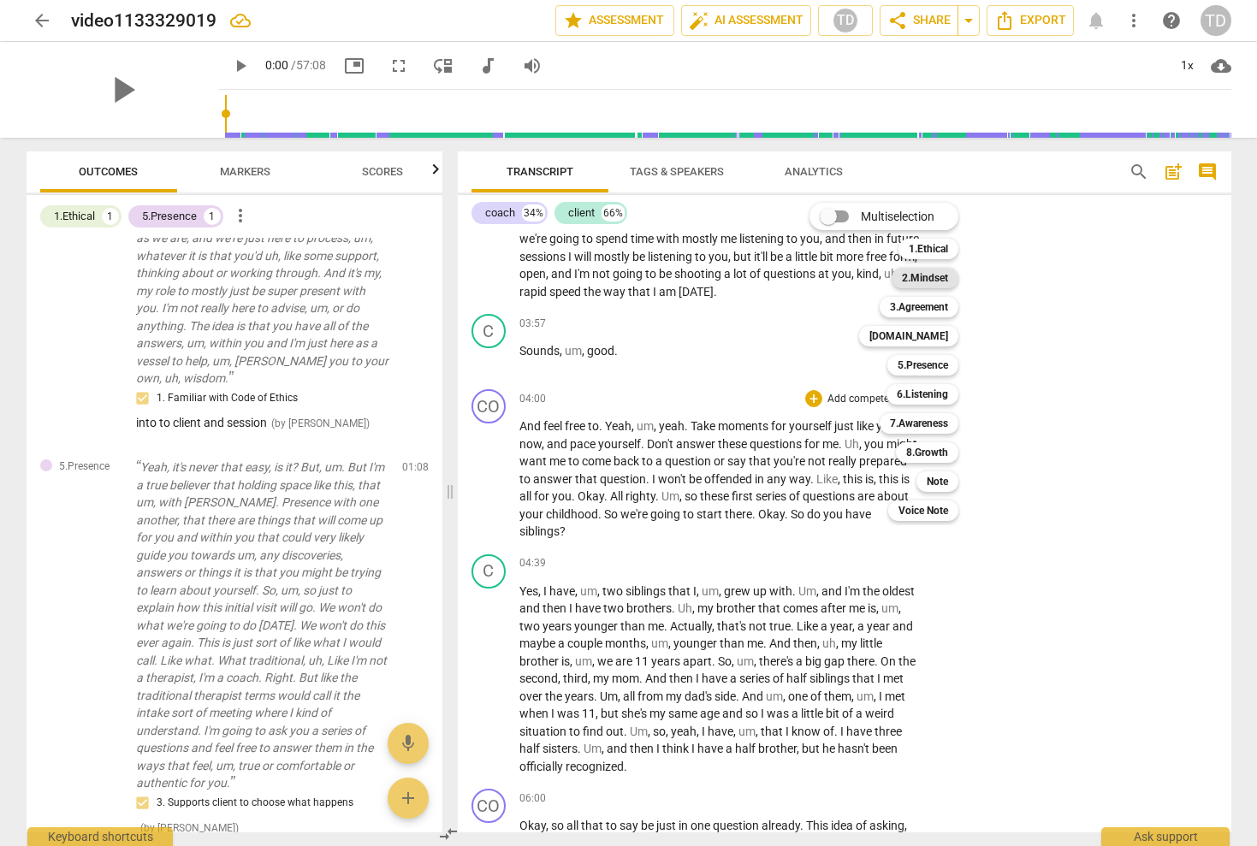
click at [928, 282] on b "2.Mindset" at bounding box center [925, 278] width 46 height 21
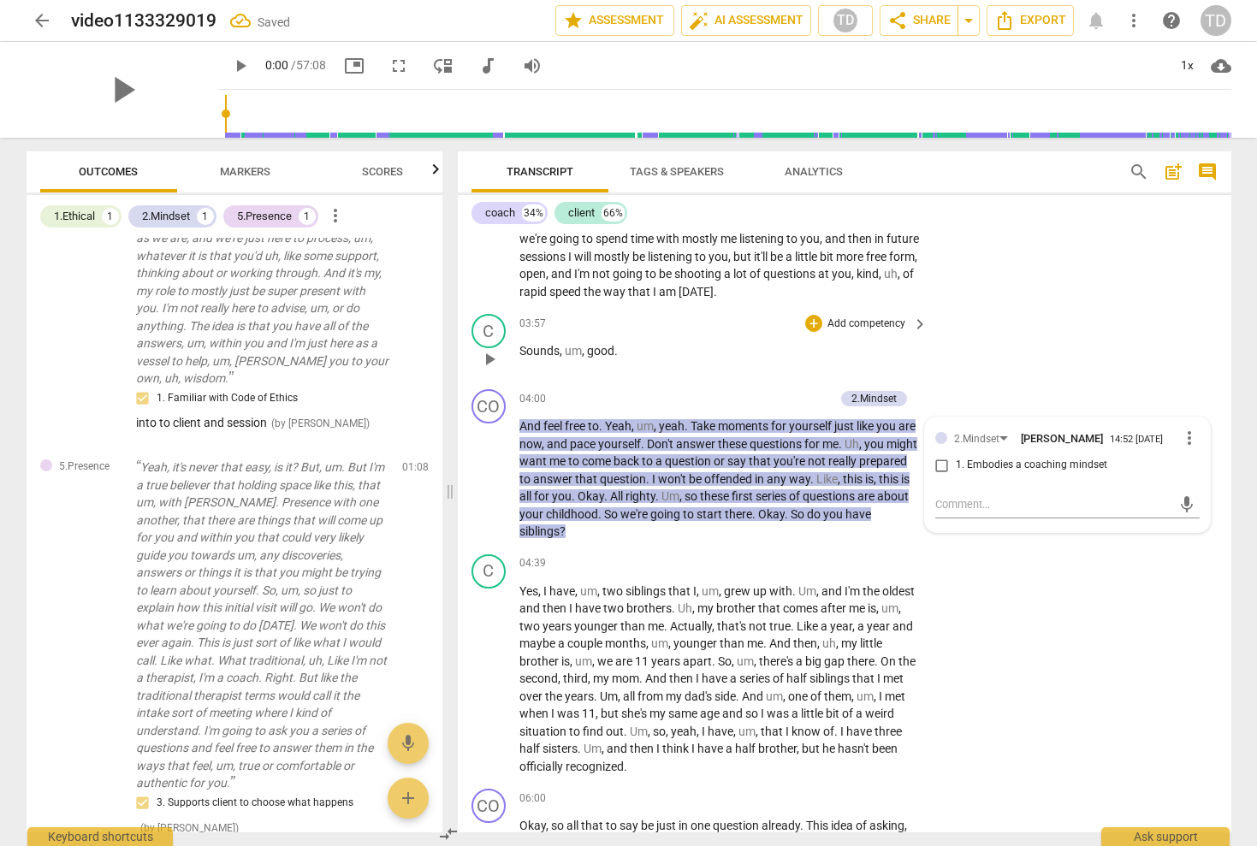
scroll to position [470, 0]
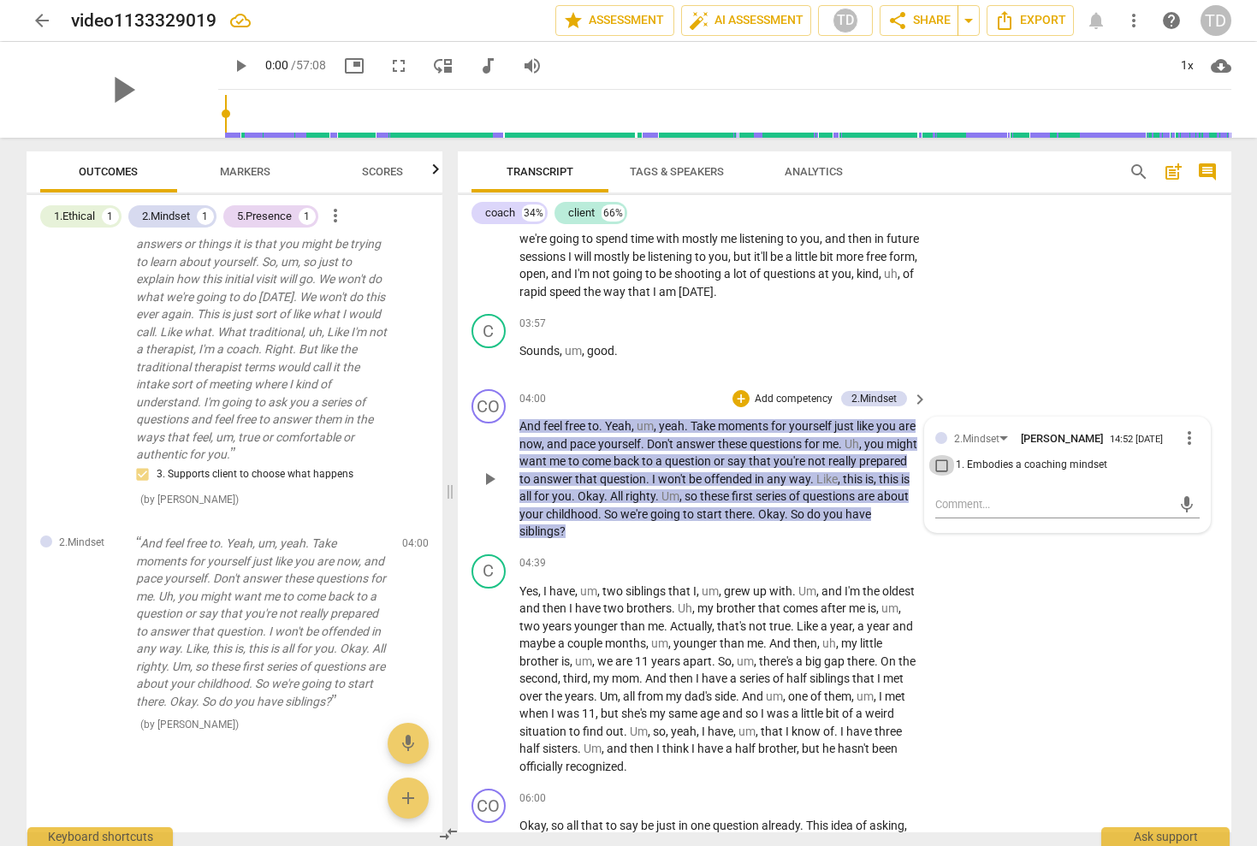
click at [939, 455] on input "1. Embodies a coaching mindset" at bounding box center [941, 465] width 27 height 21
checkbox input "true"
click at [1093, 307] on div "C play_arrow pause 03:57 + Add competency keyboard_arrow_right Sounds , um , go…" at bounding box center [845, 344] width 774 height 75
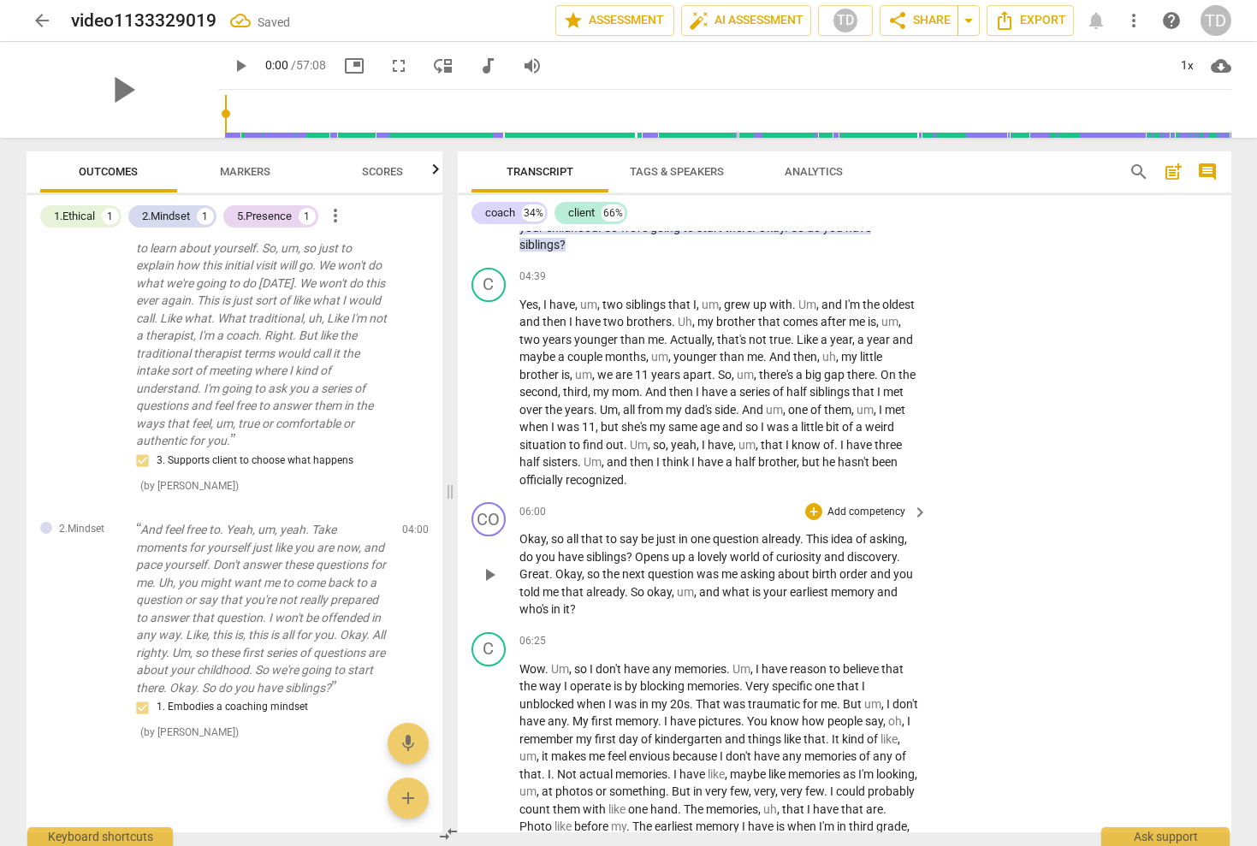
scroll to position [1420, 0]
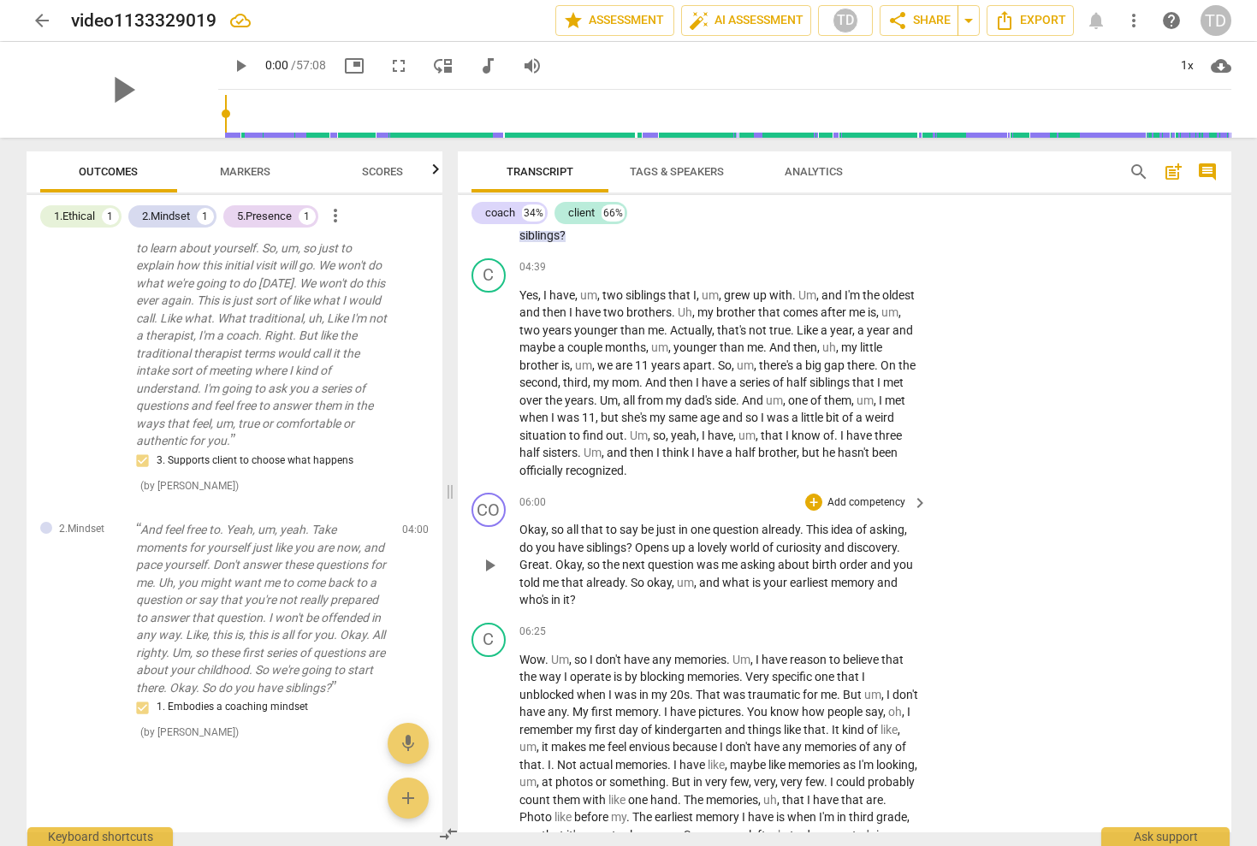
click at [883, 495] on p "Add competency" at bounding box center [866, 502] width 81 height 15
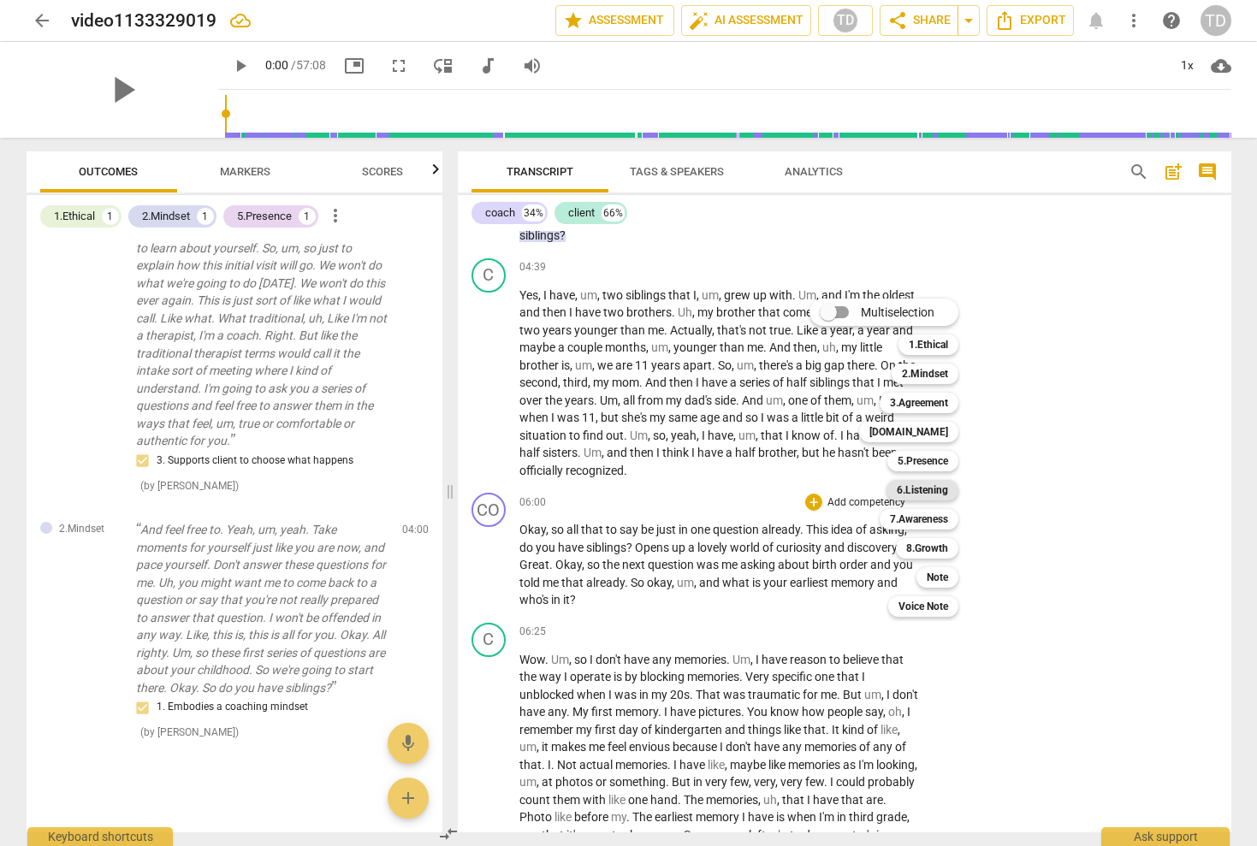
click at [941, 491] on b "6.Listening" at bounding box center [922, 490] width 51 height 21
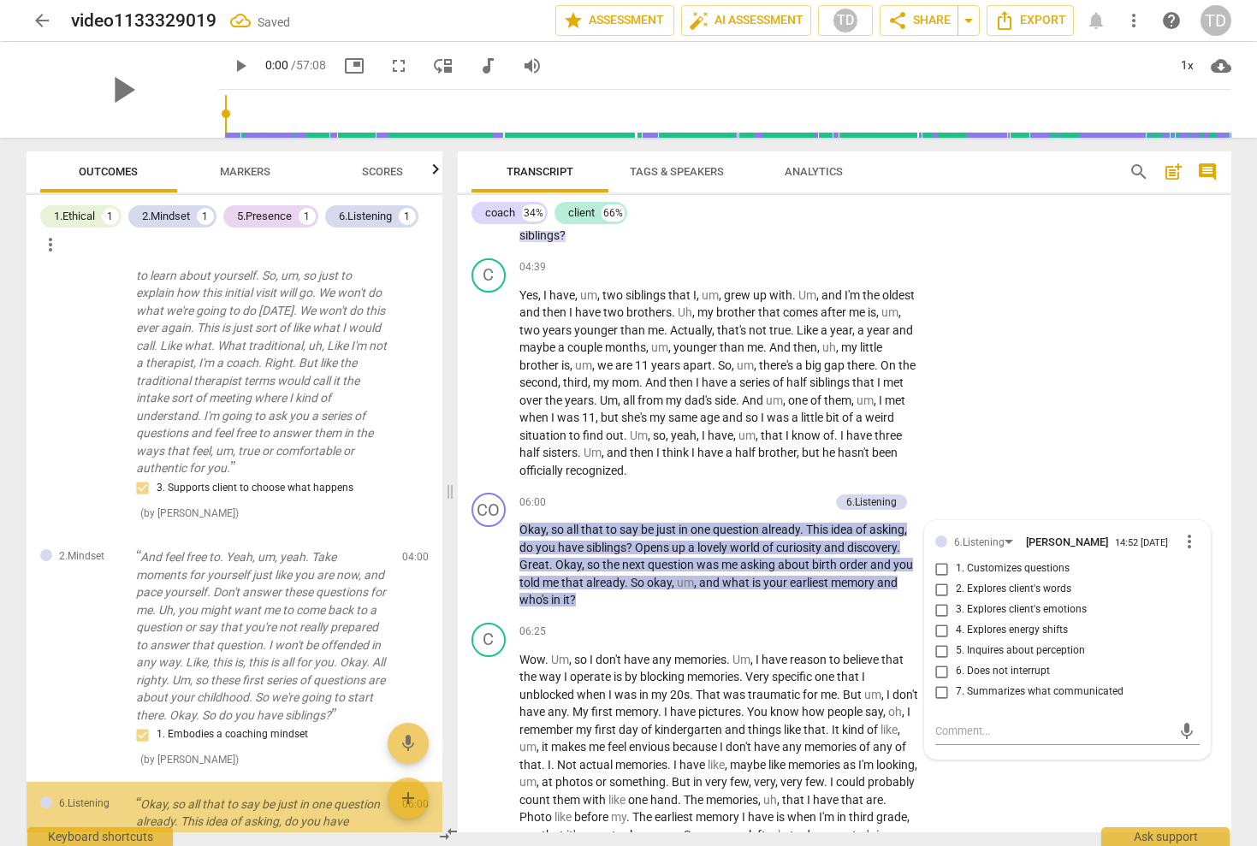
scroll to position [688, 0]
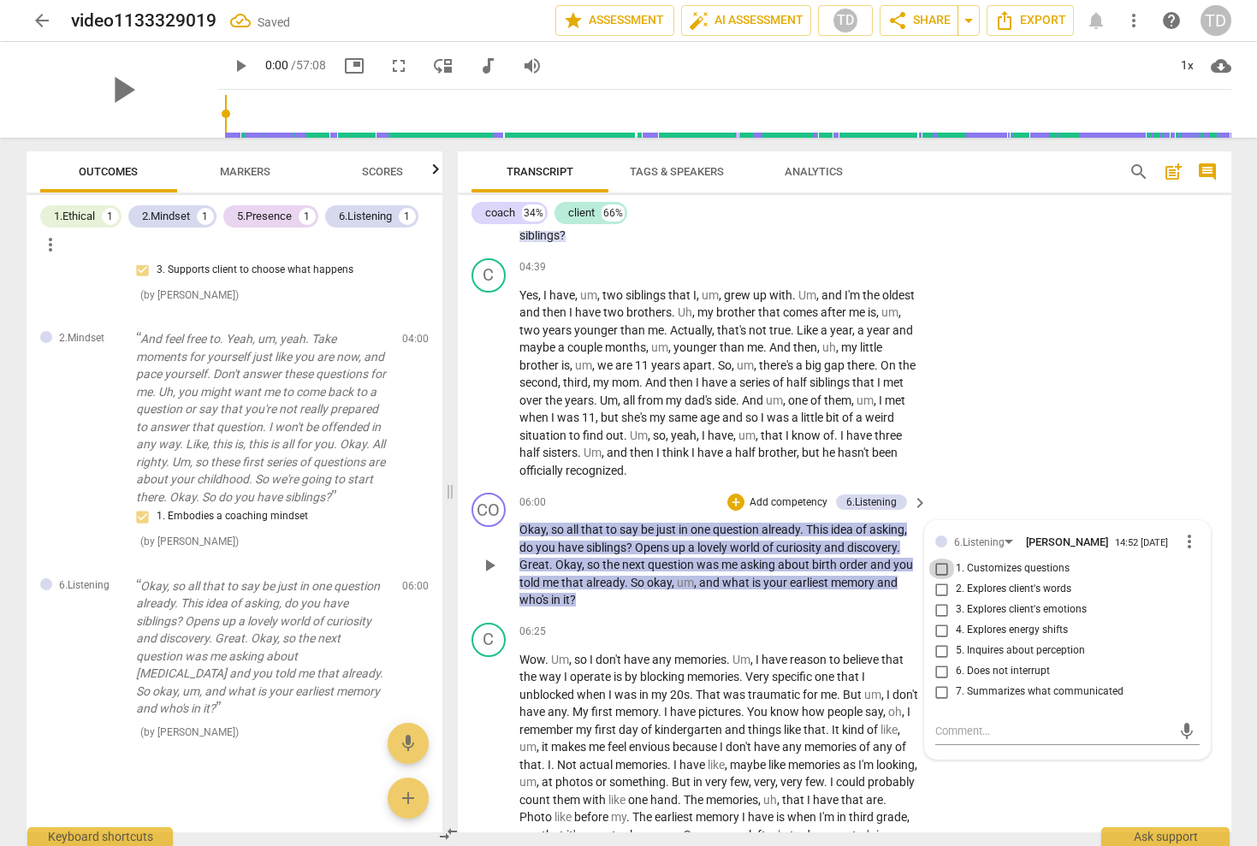
click at [938, 559] on input "1. Customizes questions" at bounding box center [941, 569] width 27 height 21
checkbox input "true"
click at [937, 579] on input "2. Explores client's words" at bounding box center [941, 589] width 27 height 21
checkbox input "true"
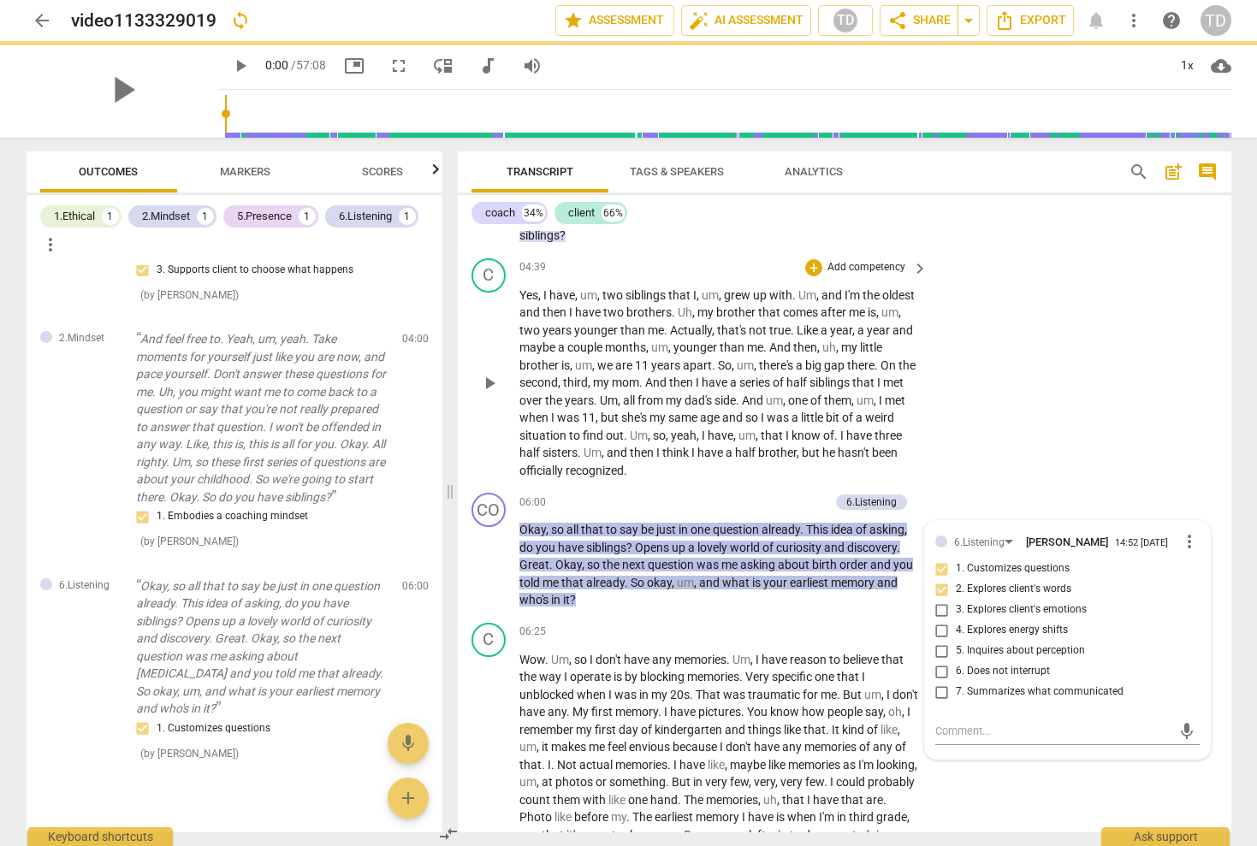
click at [1052, 403] on div "C play_arrow pause 04:39 + Add competency keyboard_arrow_right Yes , I have , u…" at bounding box center [845, 369] width 774 height 235
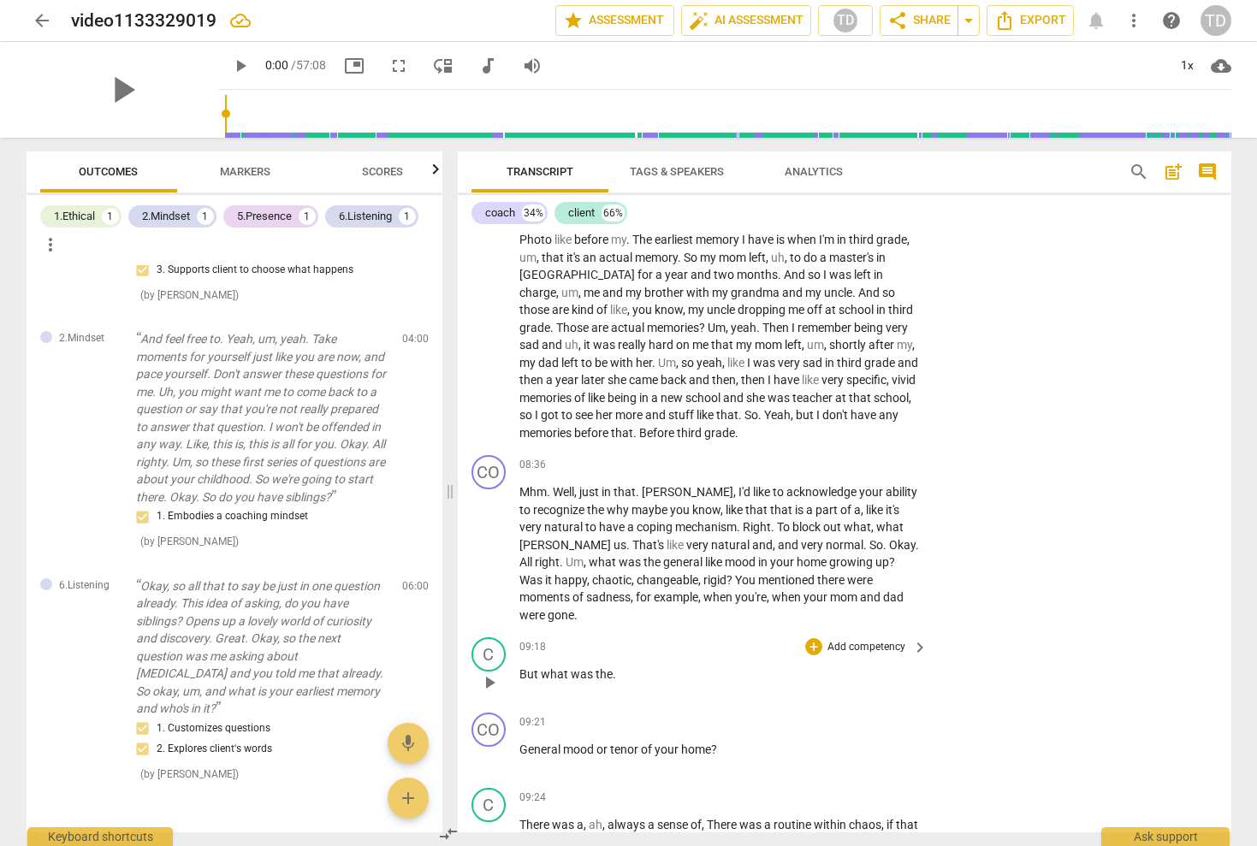
scroll to position [2014, 0]
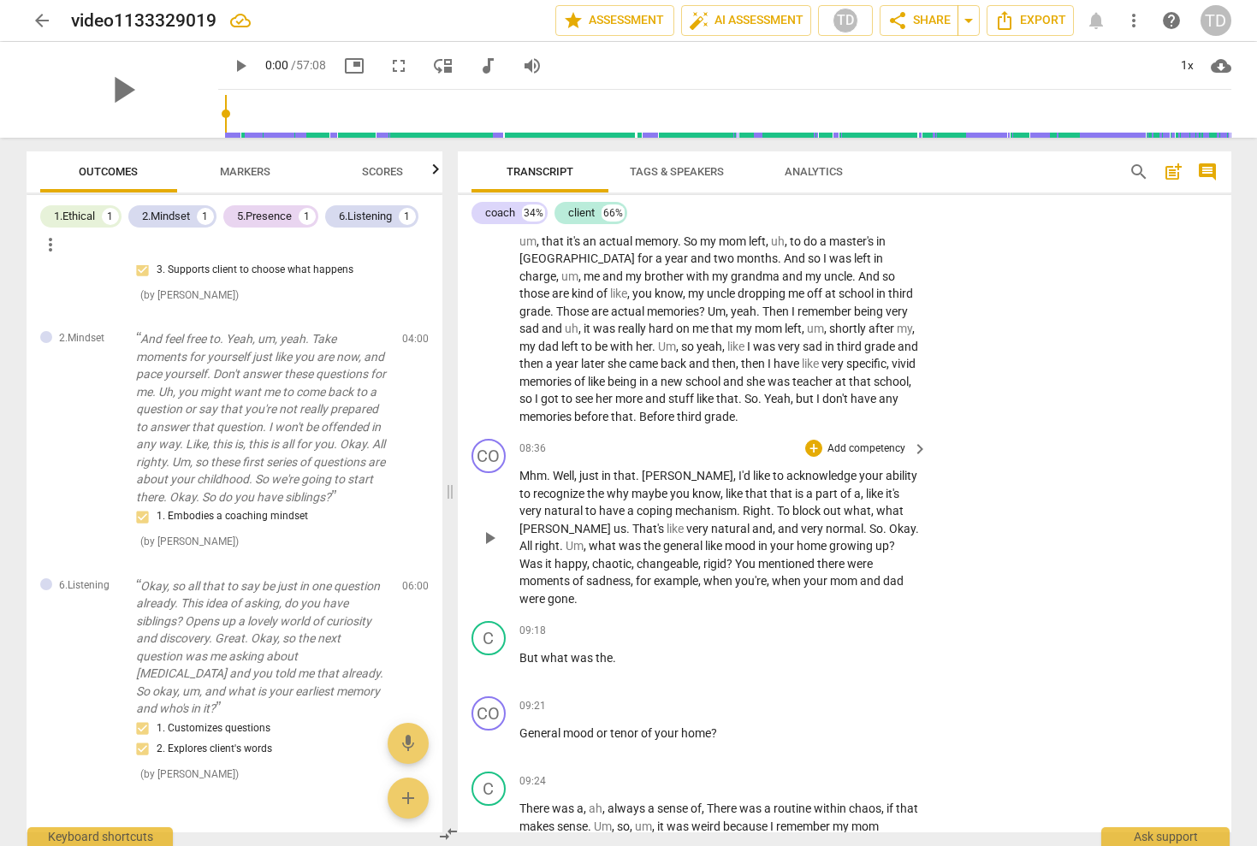
click at [870, 442] on p "Add competency" at bounding box center [866, 449] width 81 height 15
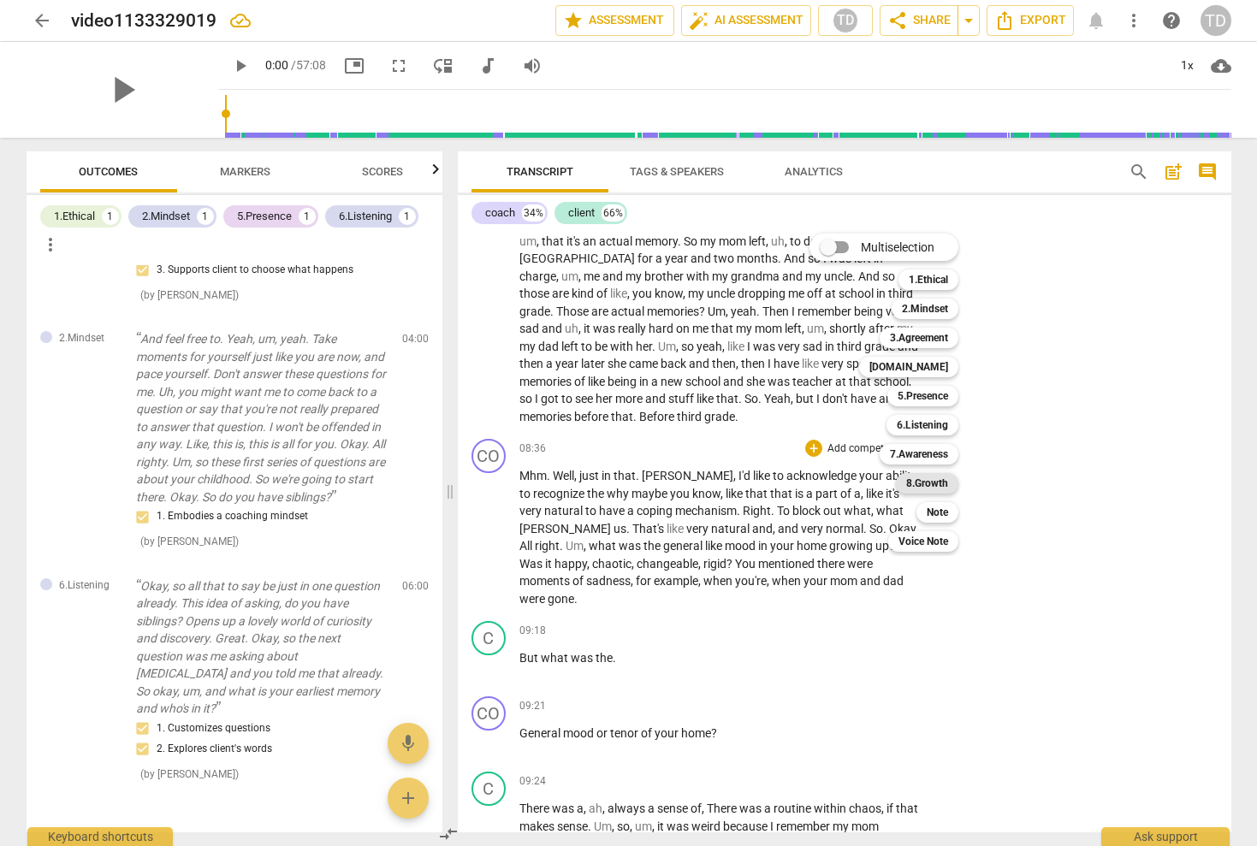
click at [934, 483] on b "8.Growth" at bounding box center [927, 483] width 42 height 21
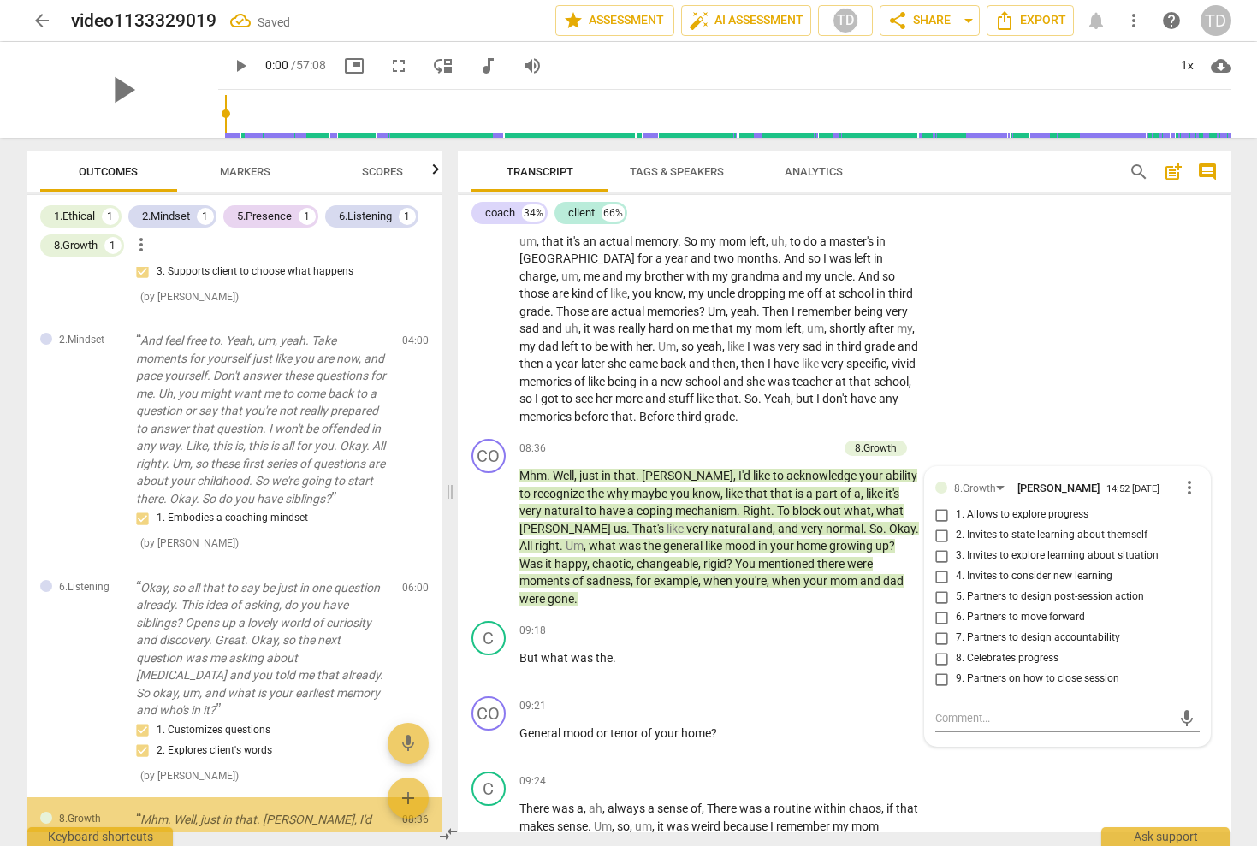
scroll to position [987, 0]
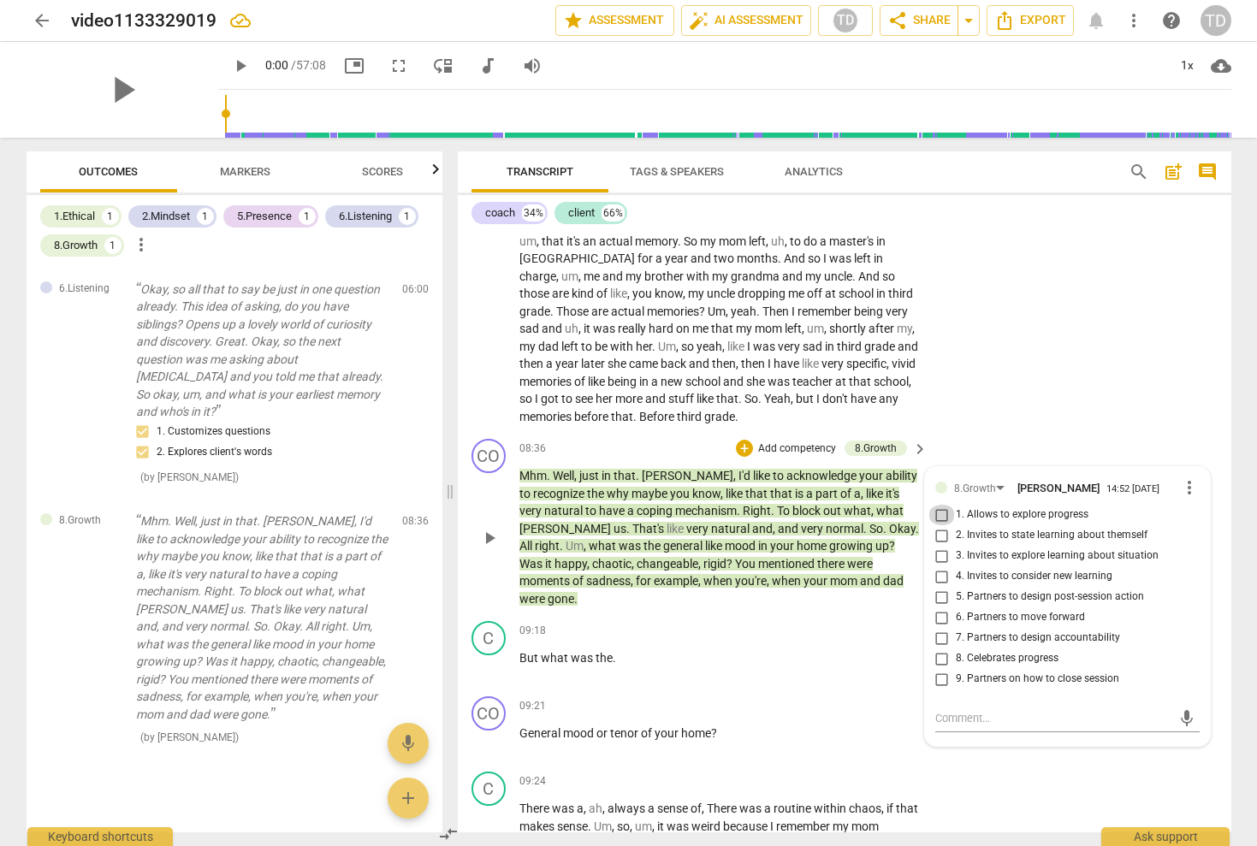
click at [938, 505] on input "1. Allows to explore progress" at bounding box center [941, 515] width 27 height 21
checkbox input "true"
click at [939, 649] on input "8. Celebrates progress" at bounding box center [941, 659] width 27 height 21
checkbox input "true"
click at [1066, 296] on div "C play_arrow pause 06:25 + Add competency keyboard_arrow_right Wow . Um , so I …" at bounding box center [845, 227] width 774 height 411
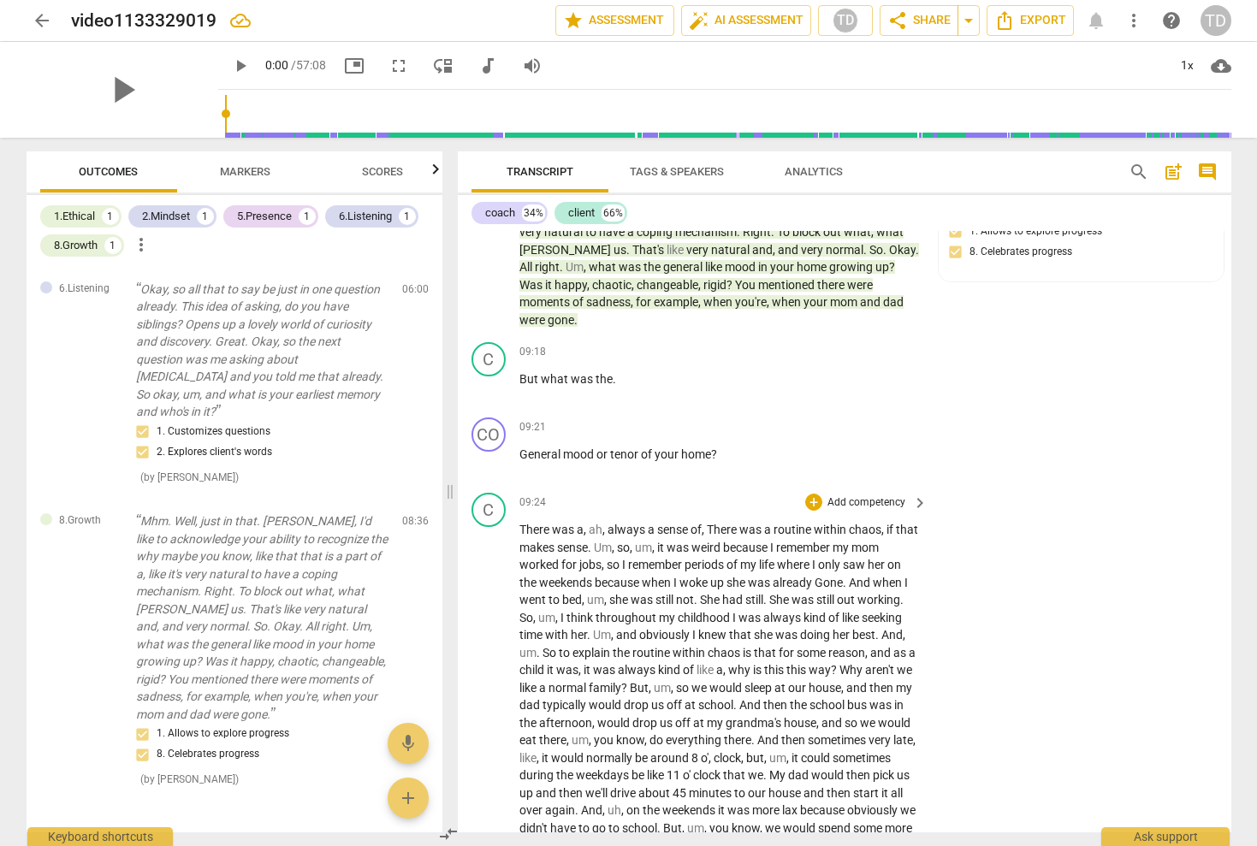
scroll to position [2292, 0]
click at [890, 497] on p "Add competency" at bounding box center [866, 504] width 81 height 15
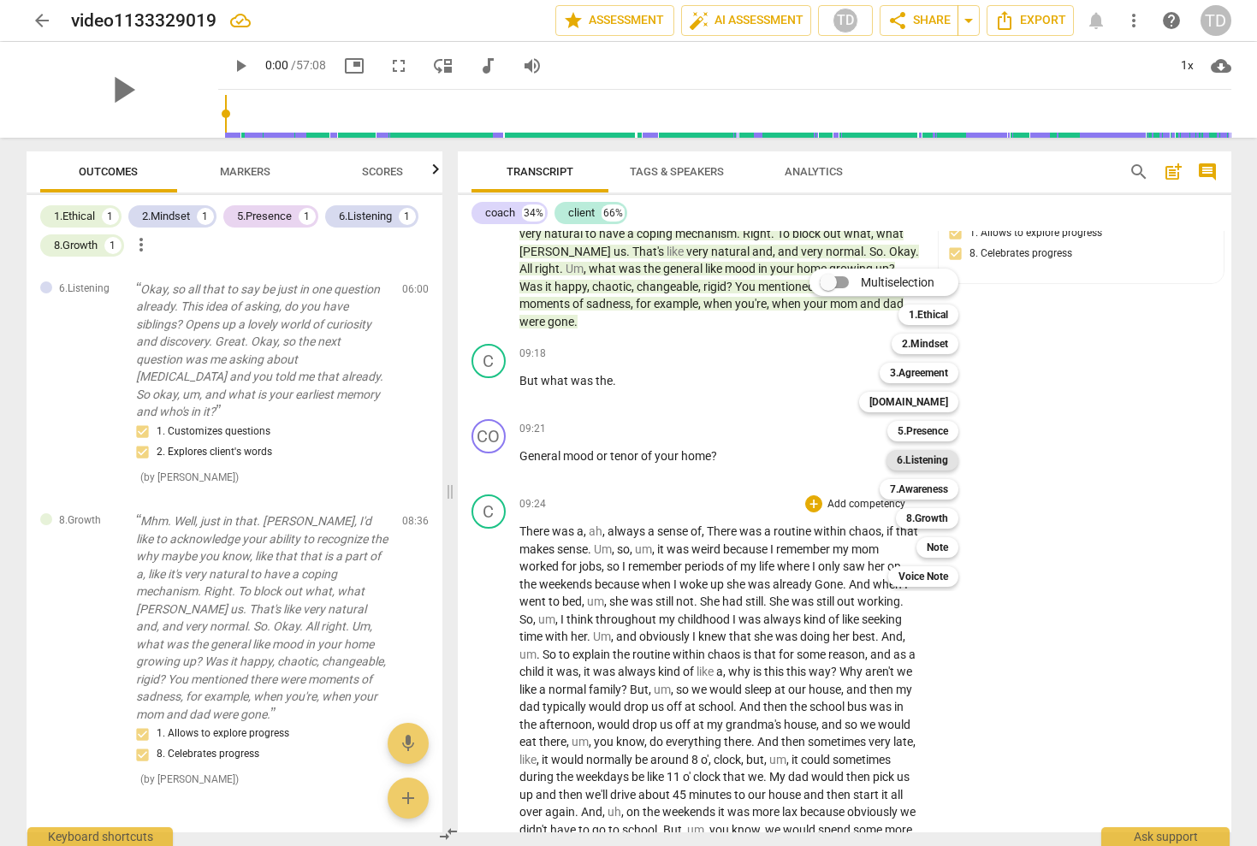
click at [936, 464] on b "6.Listening" at bounding box center [922, 460] width 51 height 21
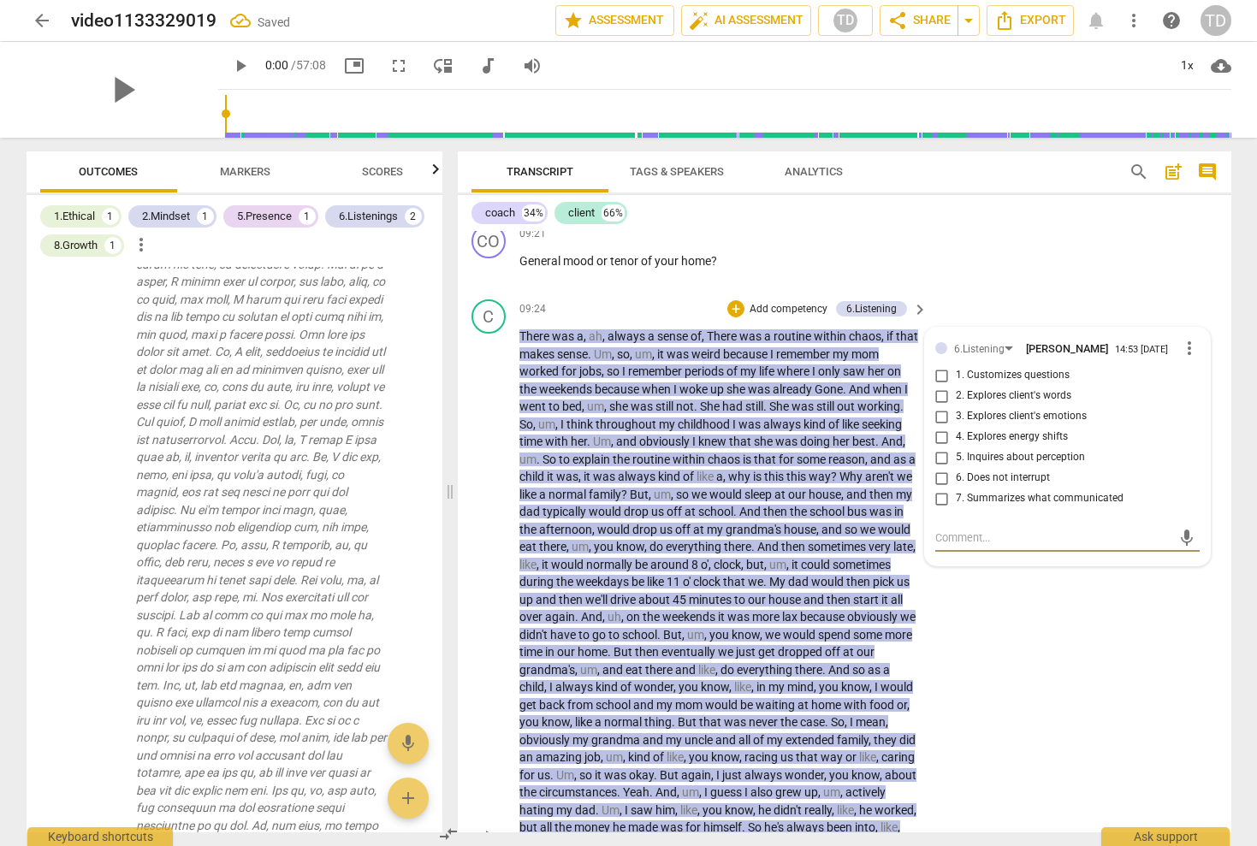
scroll to position [2475, 0]
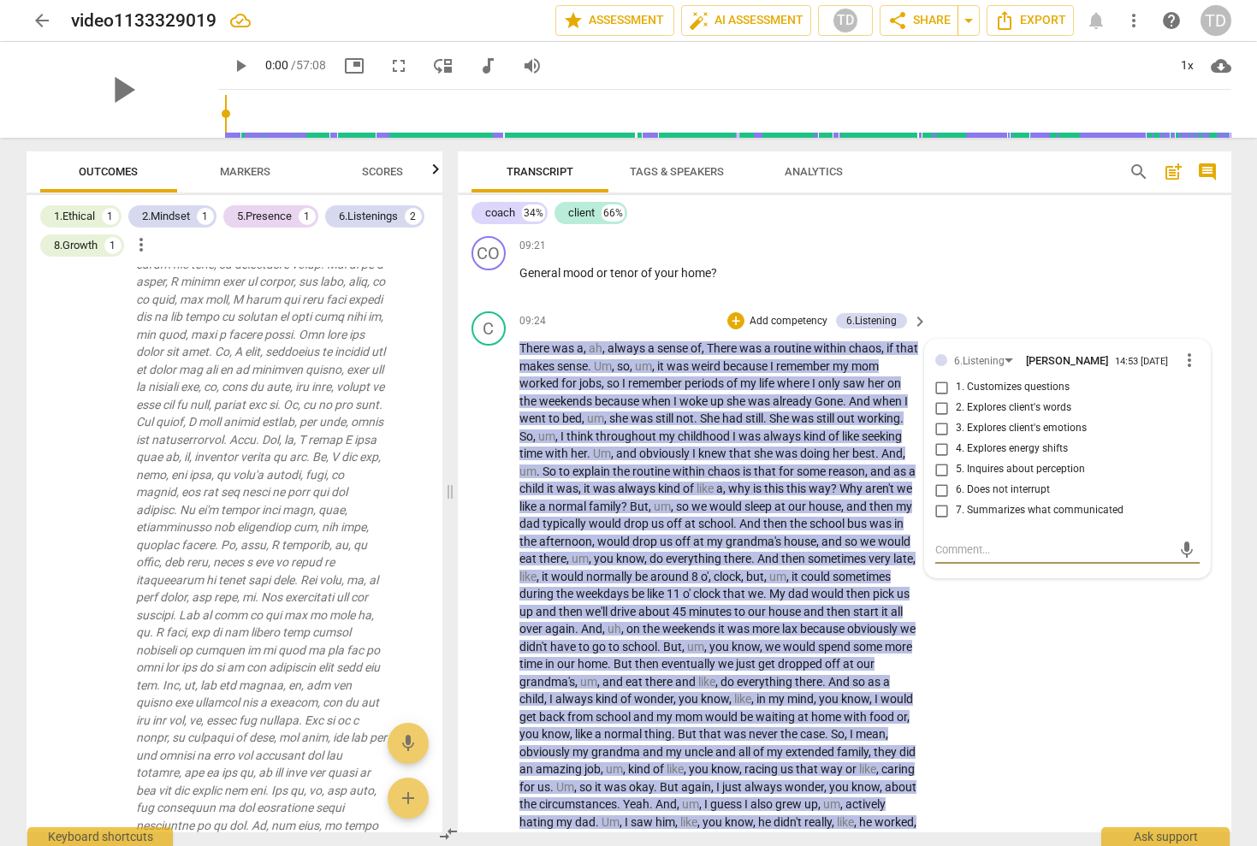
click at [934, 480] on input "6. Does not interrupt" at bounding box center [941, 490] width 27 height 21
checkbox input "true"
click at [1110, 214] on div "coach 34% client 66%" at bounding box center [844, 213] width 746 height 29
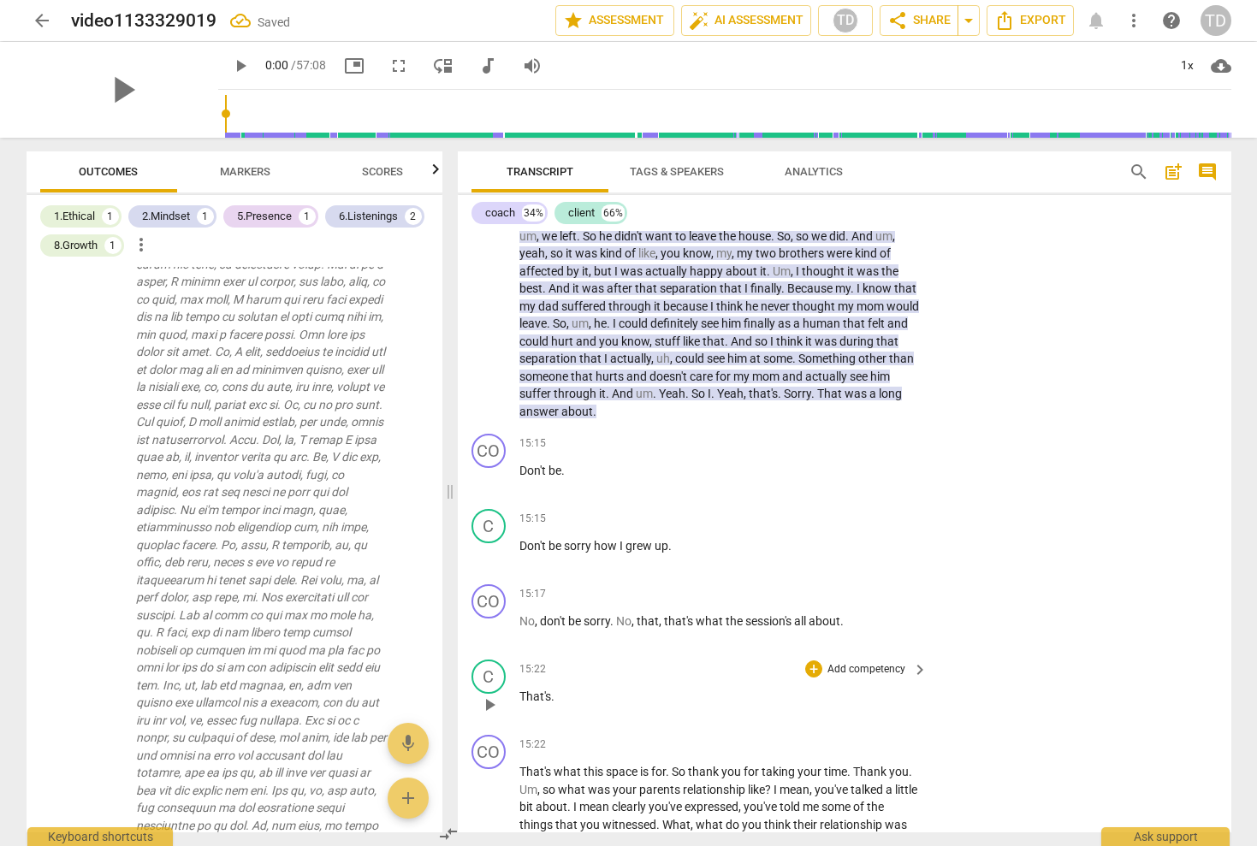
scroll to position [3360, 0]
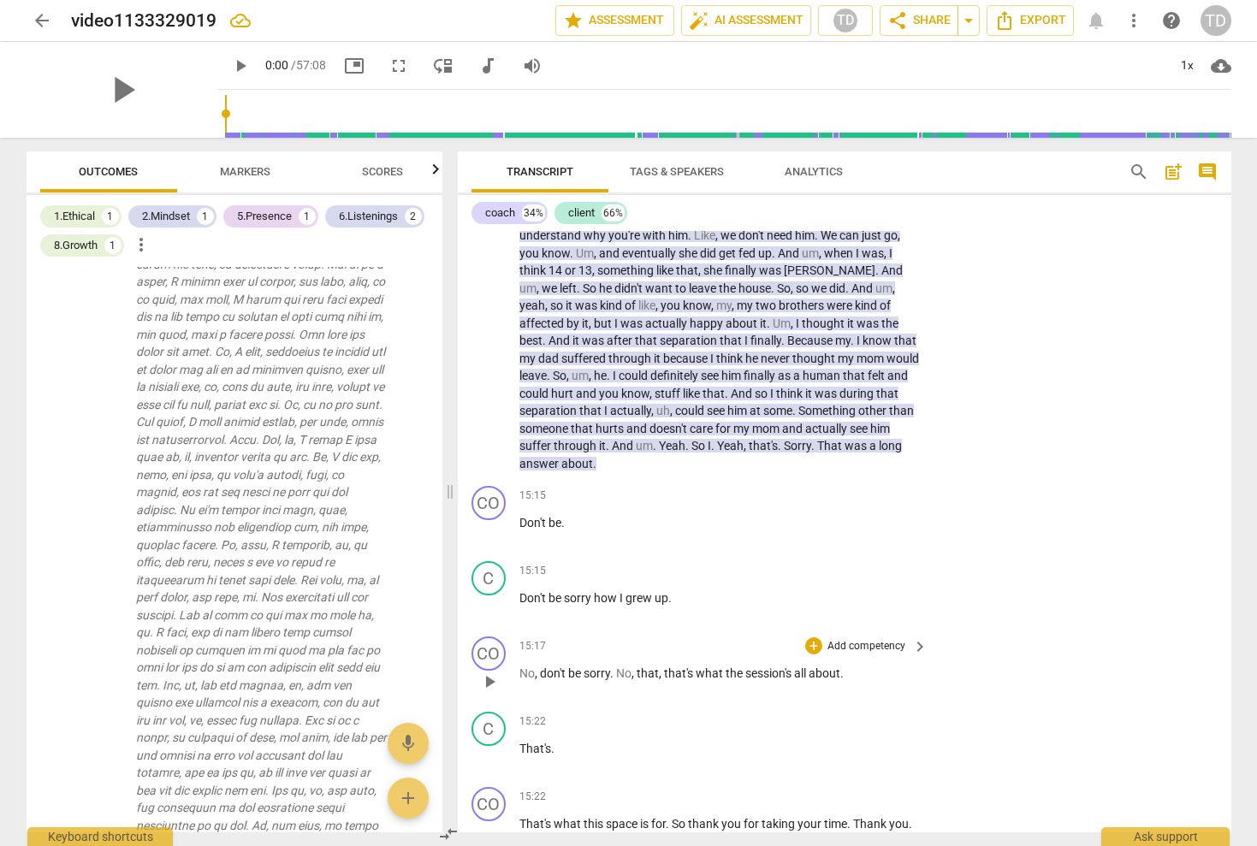
click at [851, 639] on p "Add competency" at bounding box center [866, 646] width 81 height 15
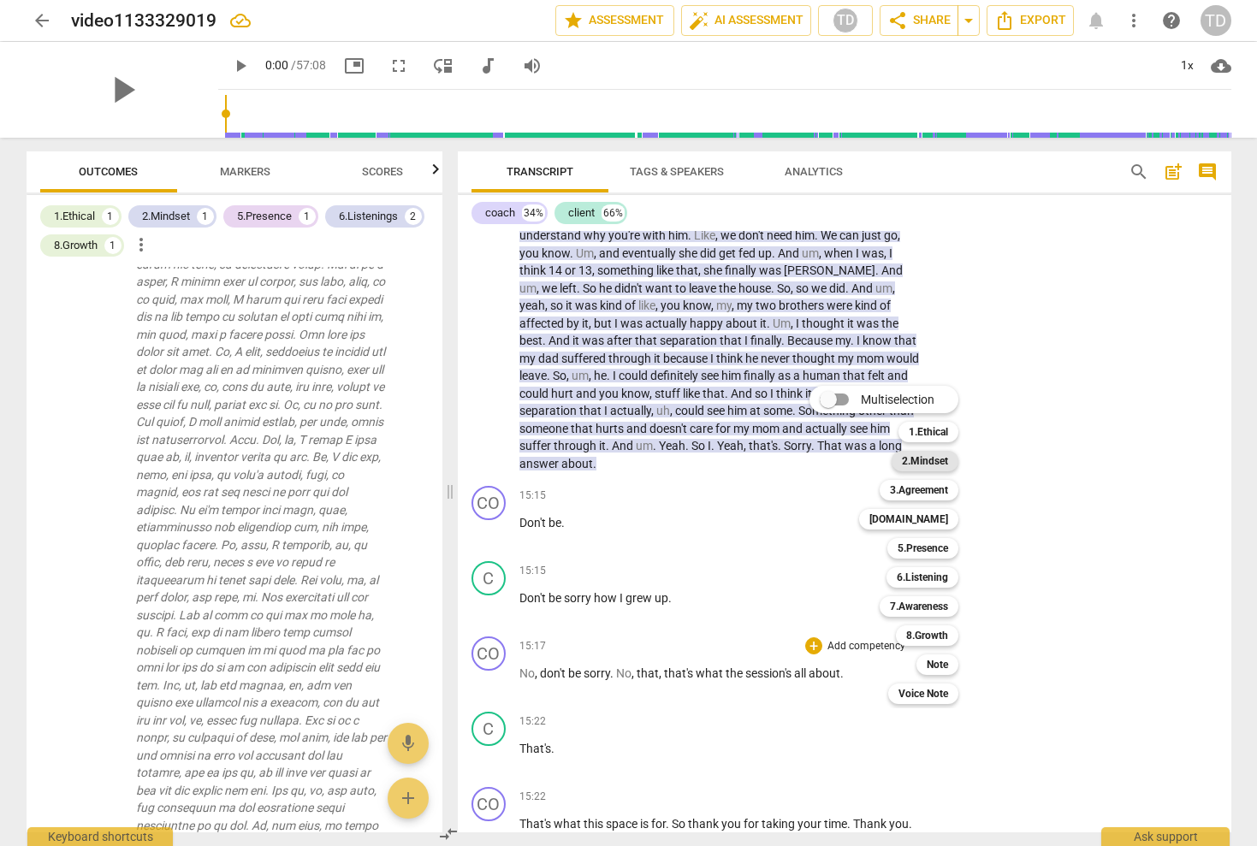
click at [926, 459] on b "2.Mindset" at bounding box center [925, 461] width 46 height 21
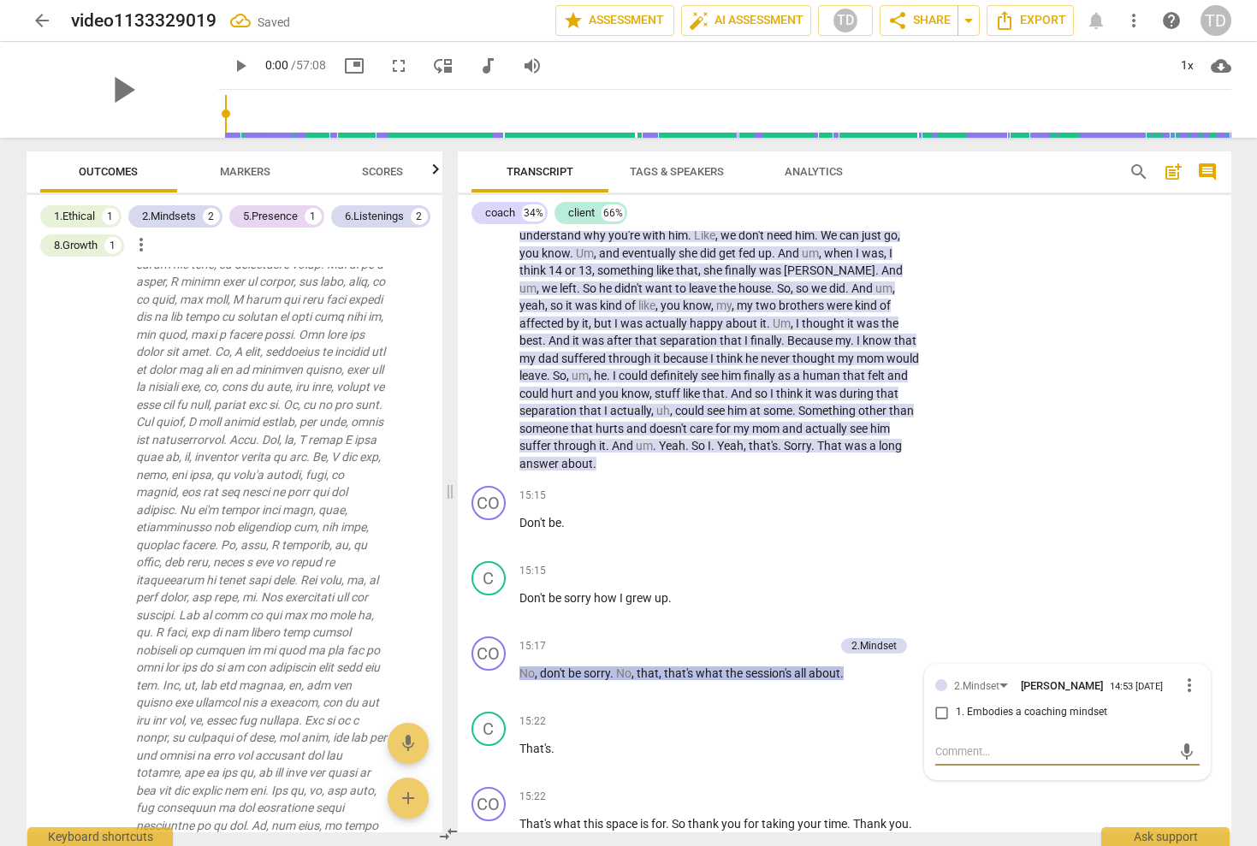
scroll to position [2826, 0]
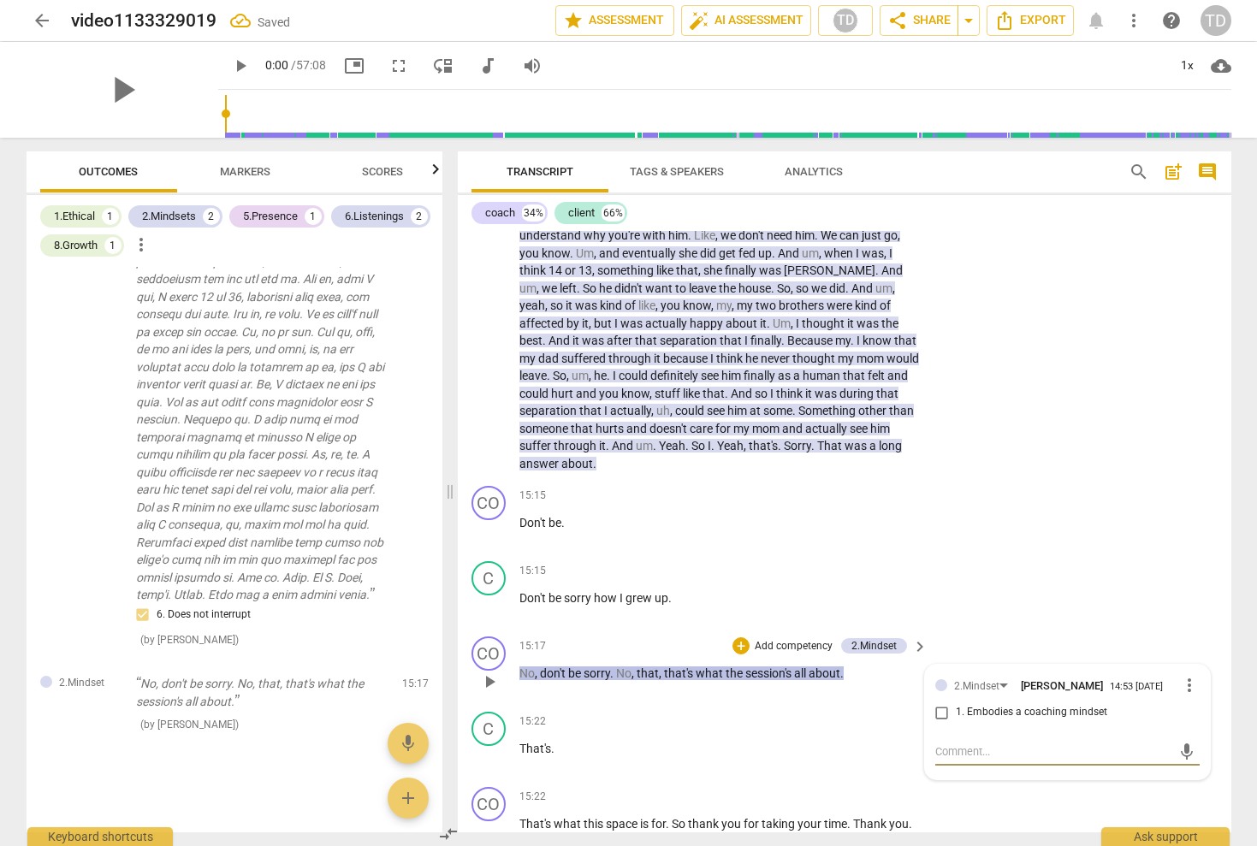
click at [943, 703] on input "1. Embodies a coaching mindset" at bounding box center [941, 713] width 27 height 21
checkbox input "true"
click at [960, 479] on div "CO play_arrow pause 15:15 + Add competency keyboard_arrow_right Don't be ." at bounding box center [845, 516] width 774 height 75
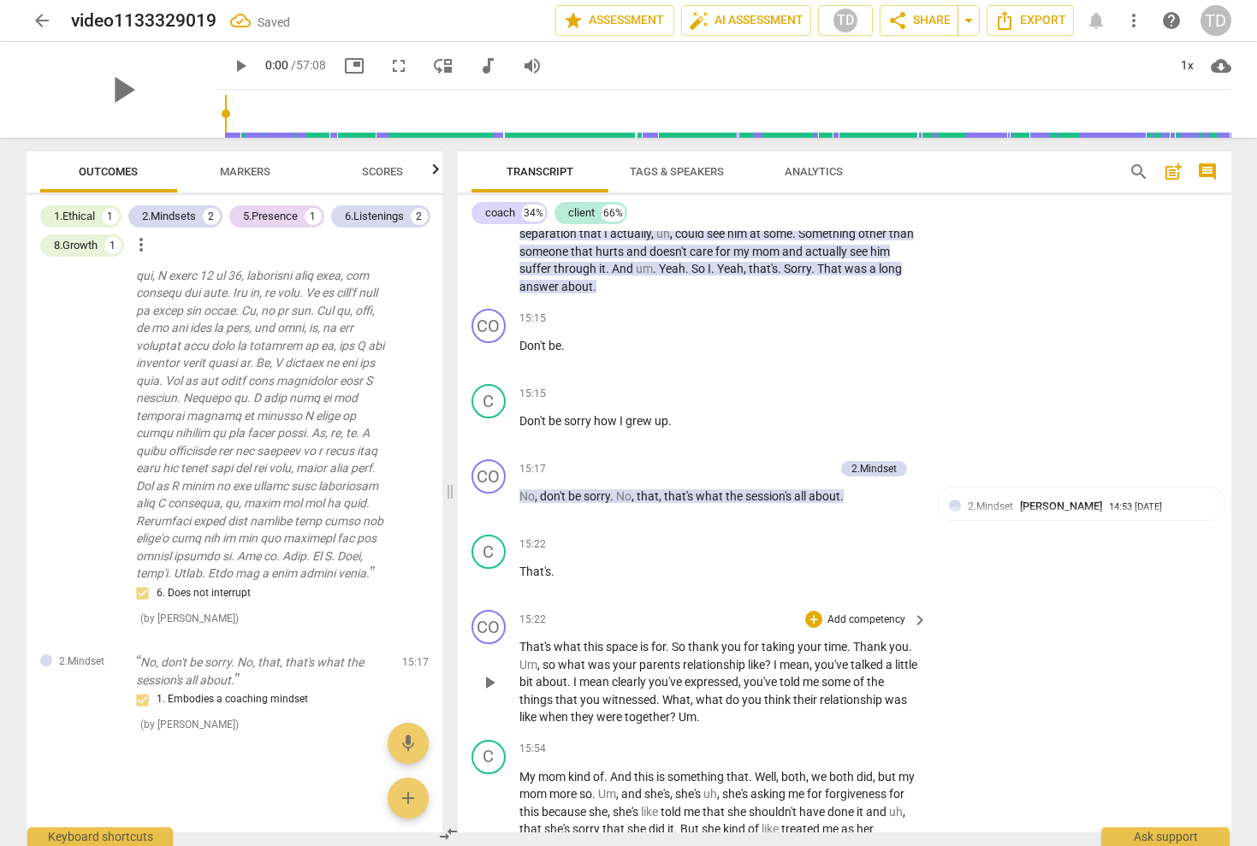
scroll to position [3602, 0]
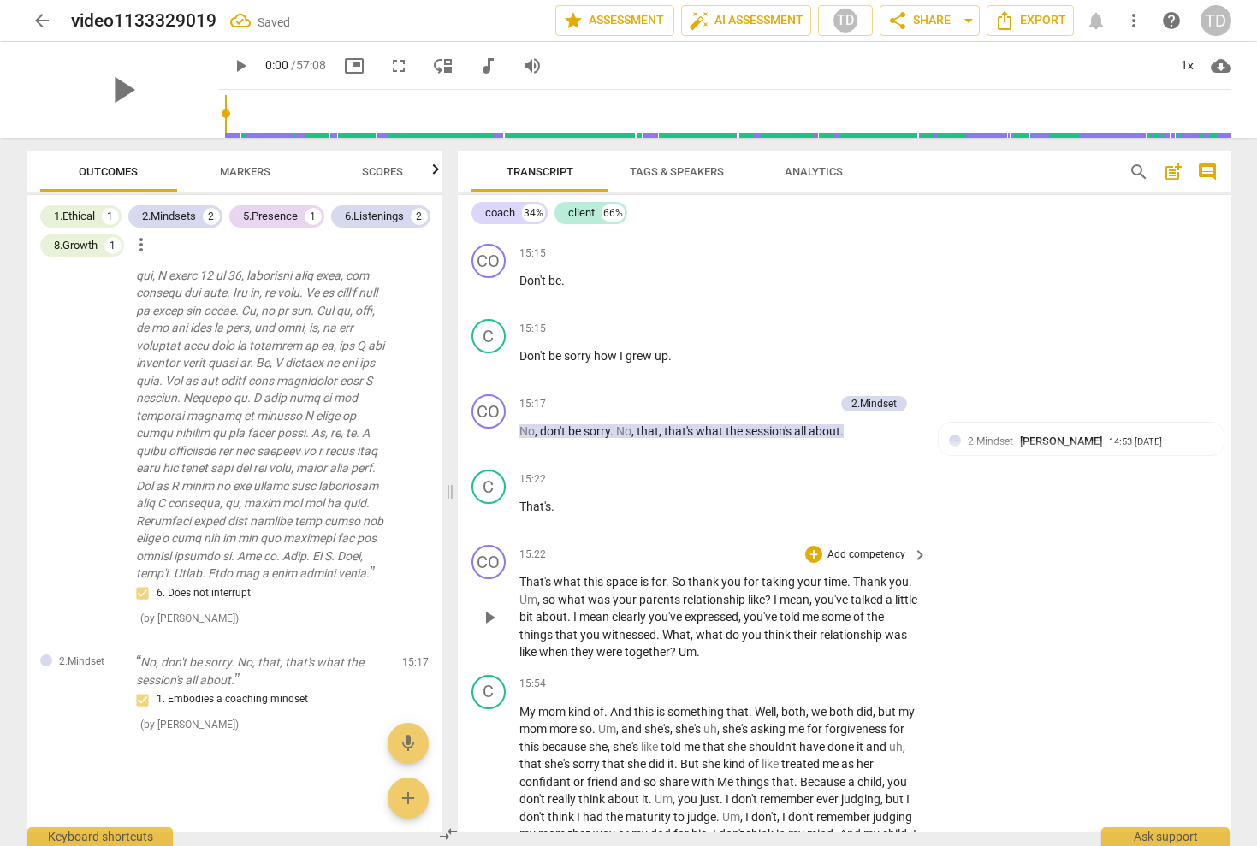
click at [877, 548] on p "Add competency" at bounding box center [866, 555] width 81 height 15
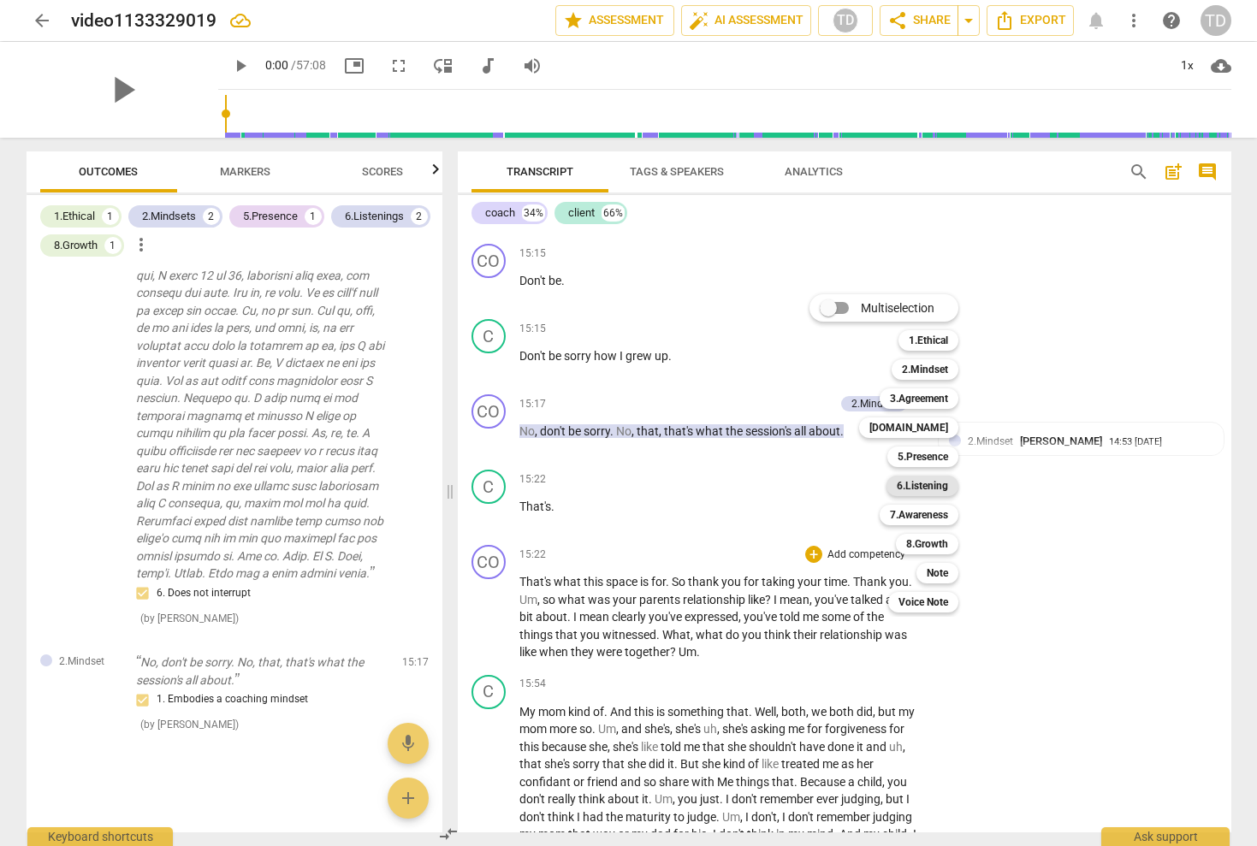
click at [931, 485] on b "6.Listening" at bounding box center [922, 486] width 51 height 21
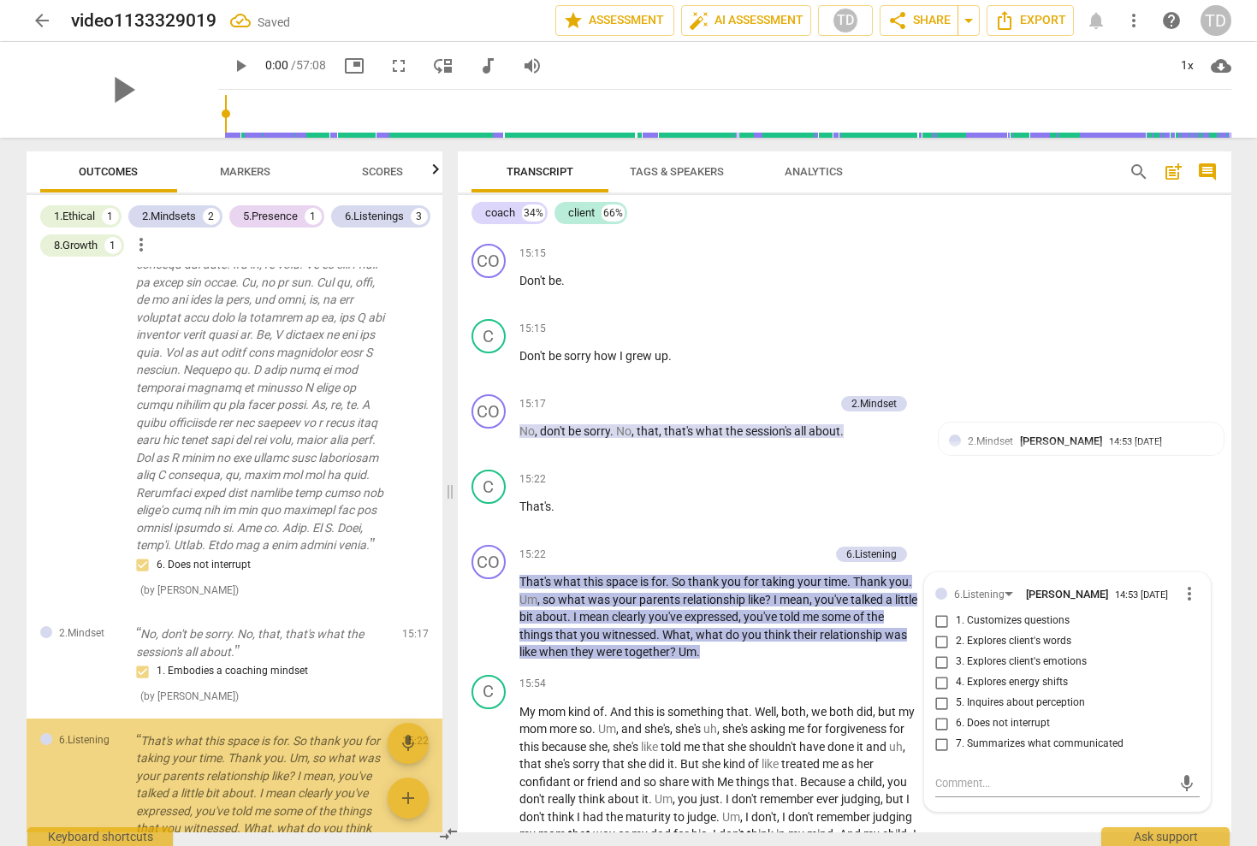
scroll to position [3034, 0]
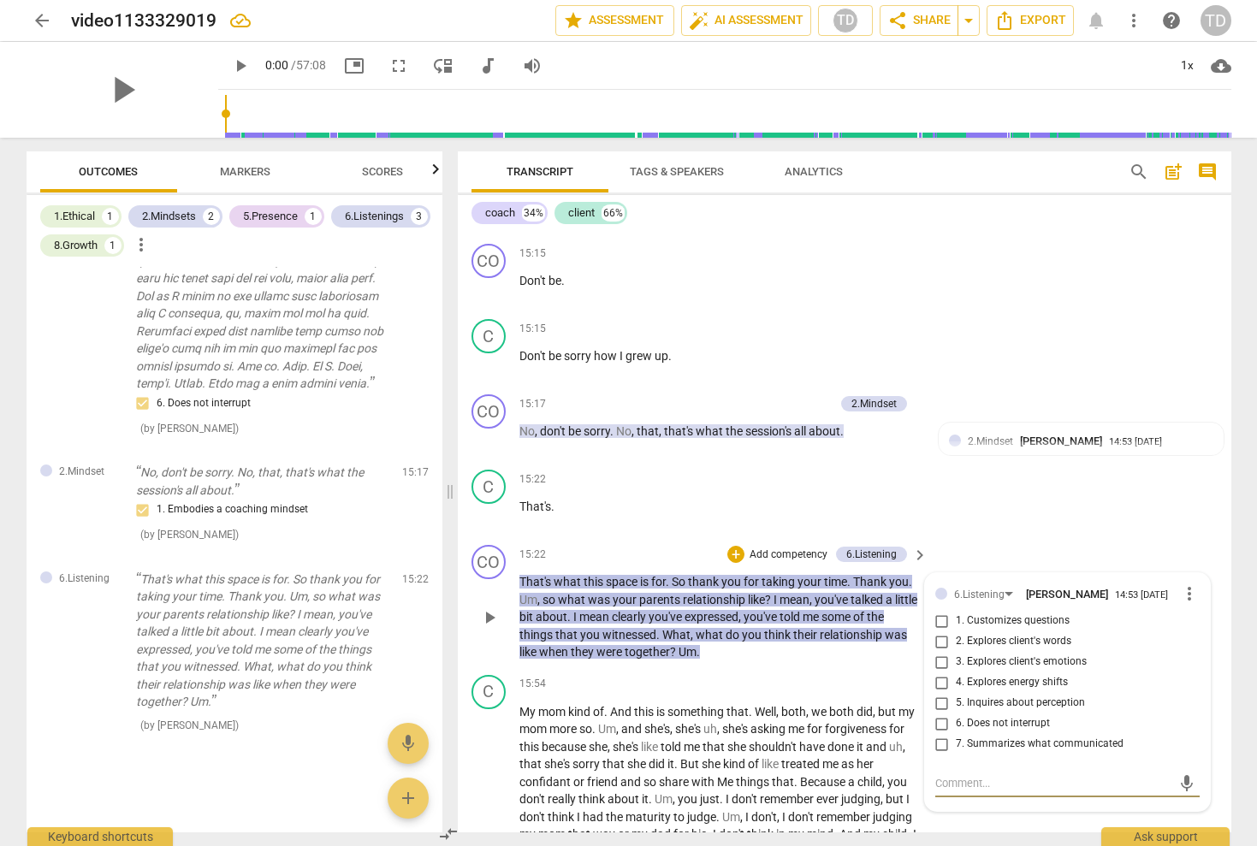
click at [940, 632] on input "2. Explores client's words" at bounding box center [941, 642] width 27 height 21
checkbox input "true"
click at [936, 652] on input "3. Explores client's emotions" at bounding box center [941, 662] width 27 height 21
checkbox input "true"
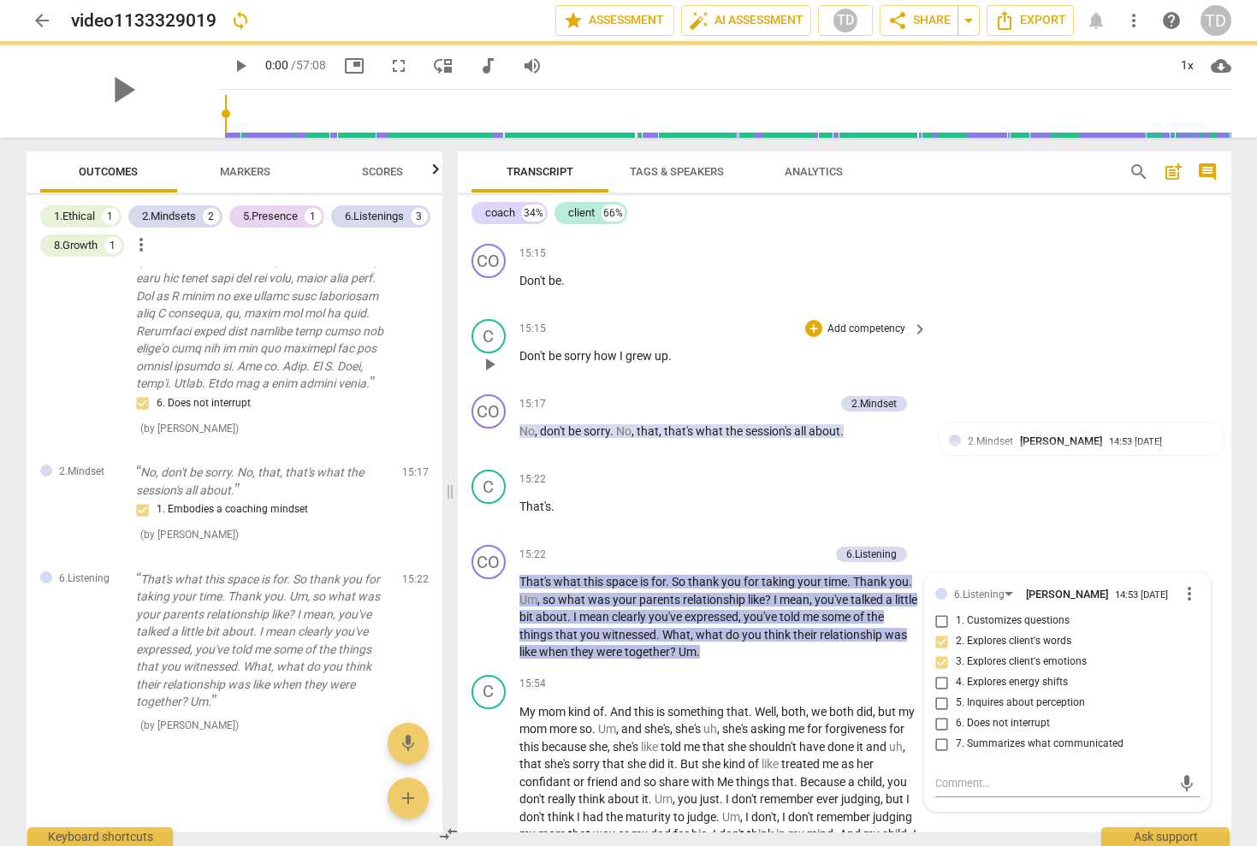
click at [1000, 312] on div "C play_arrow pause 15:15 + Add competency keyboard_arrow_right Don't be sorry h…" at bounding box center [845, 349] width 774 height 75
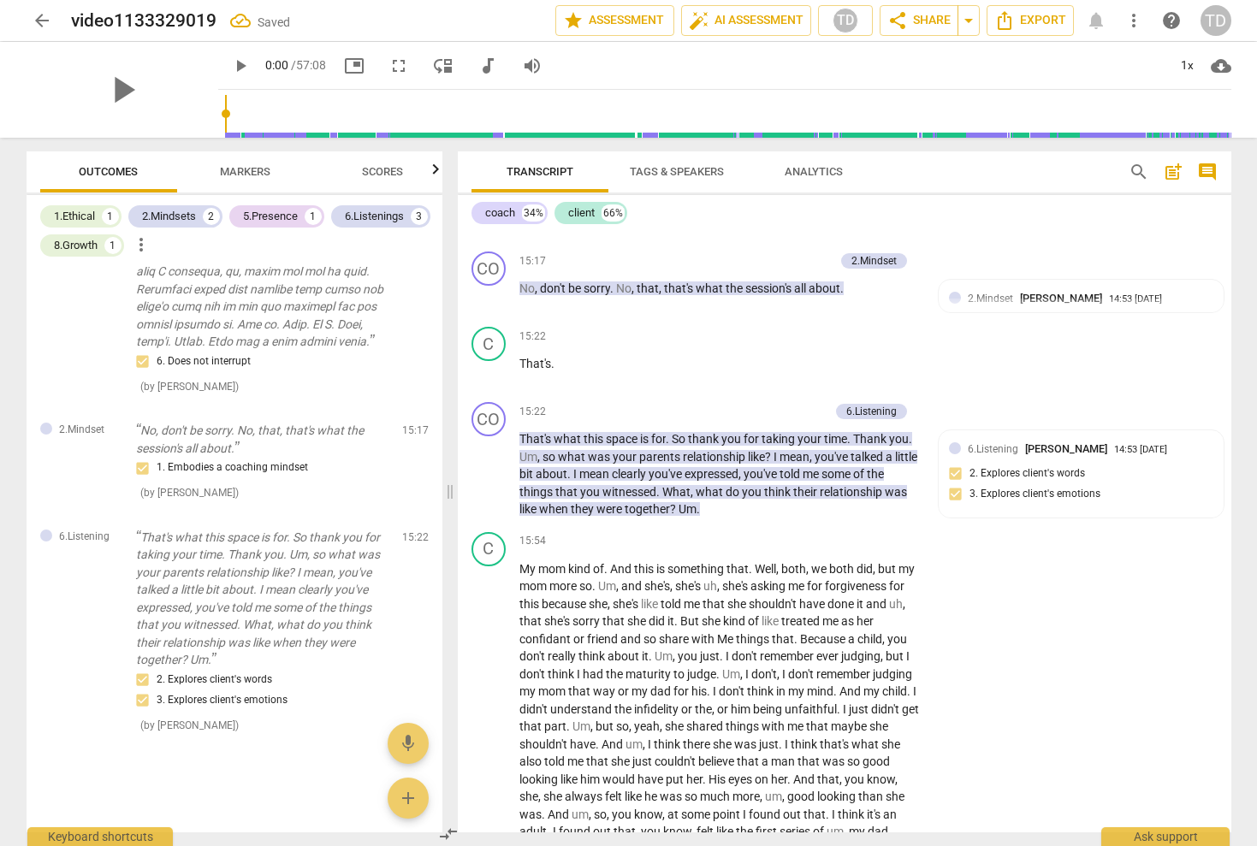
scroll to position [3733, 0]
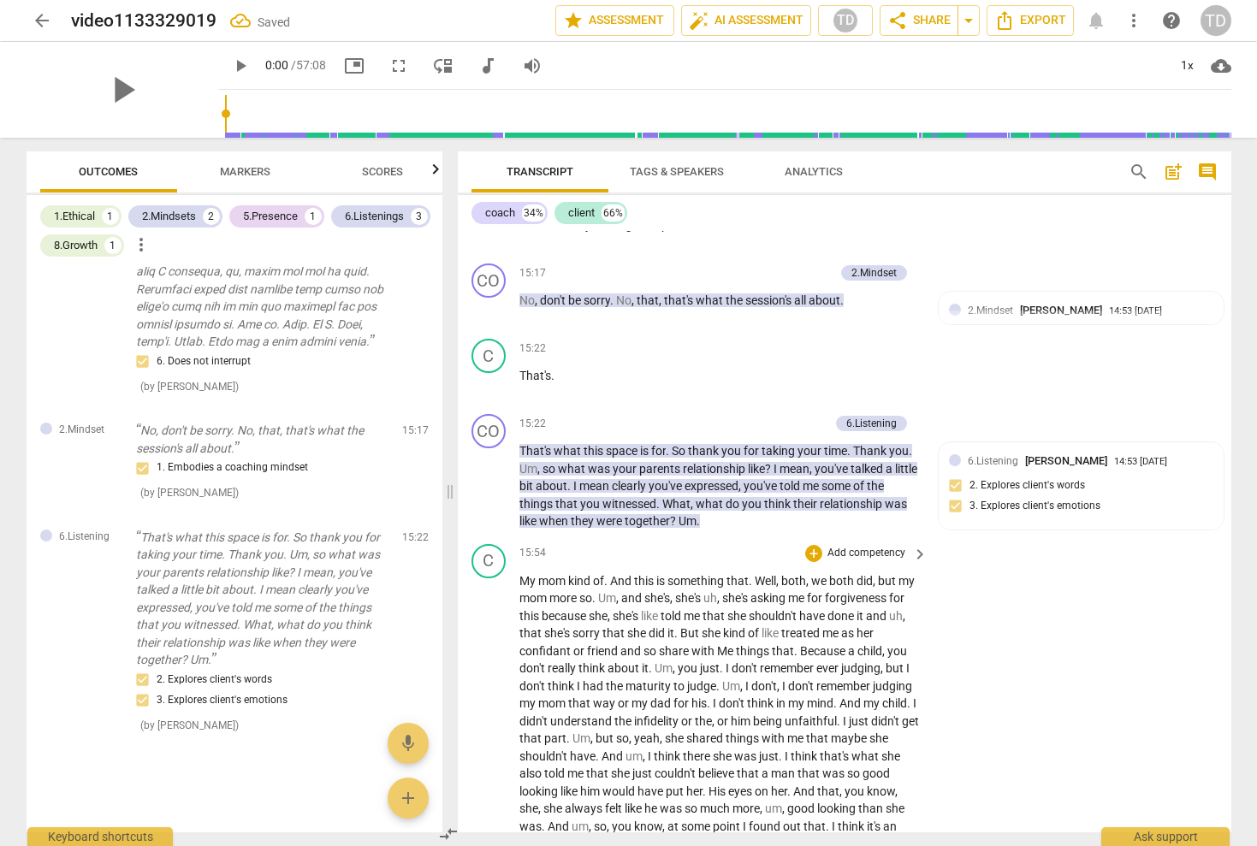
click at [863, 546] on p "Add competency" at bounding box center [866, 553] width 81 height 15
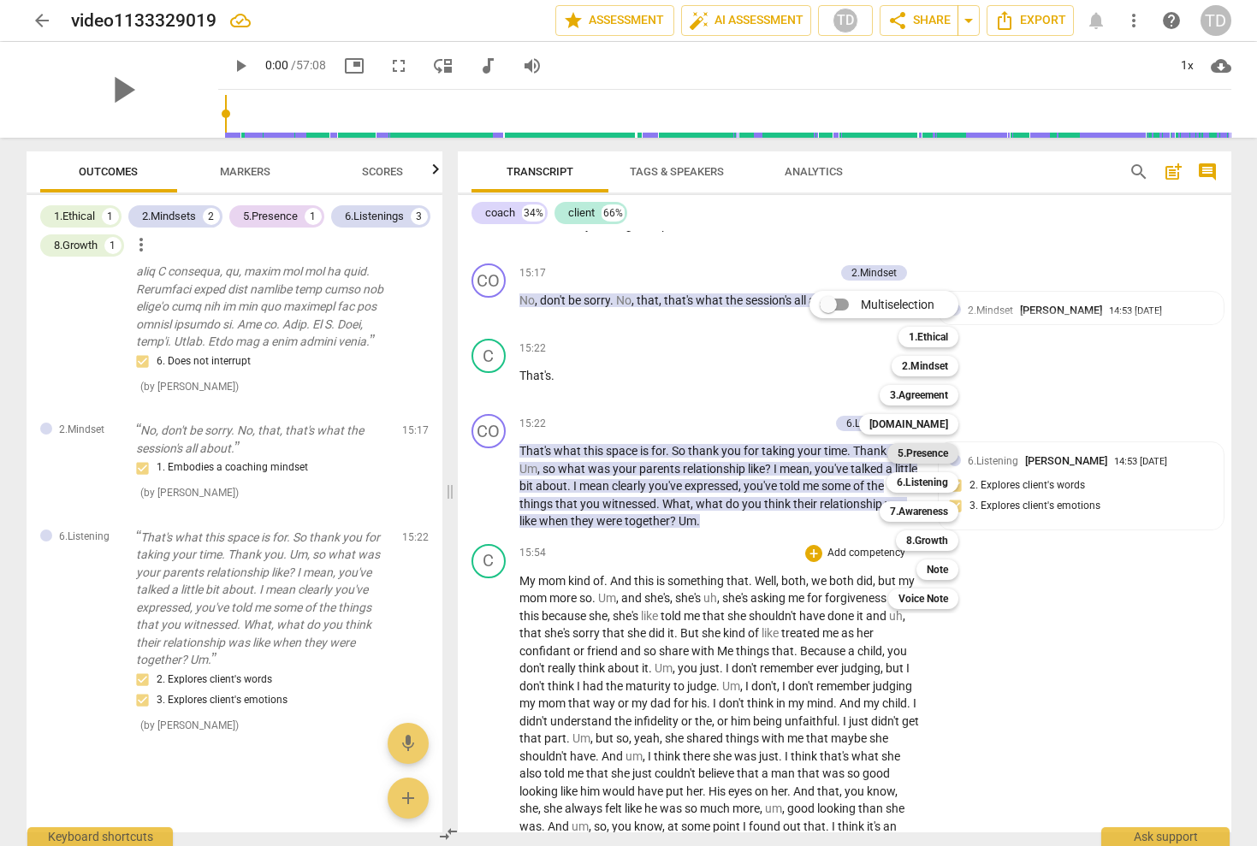
click at [935, 448] on b "5.Presence" at bounding box center [923, 453] width 50 height 21
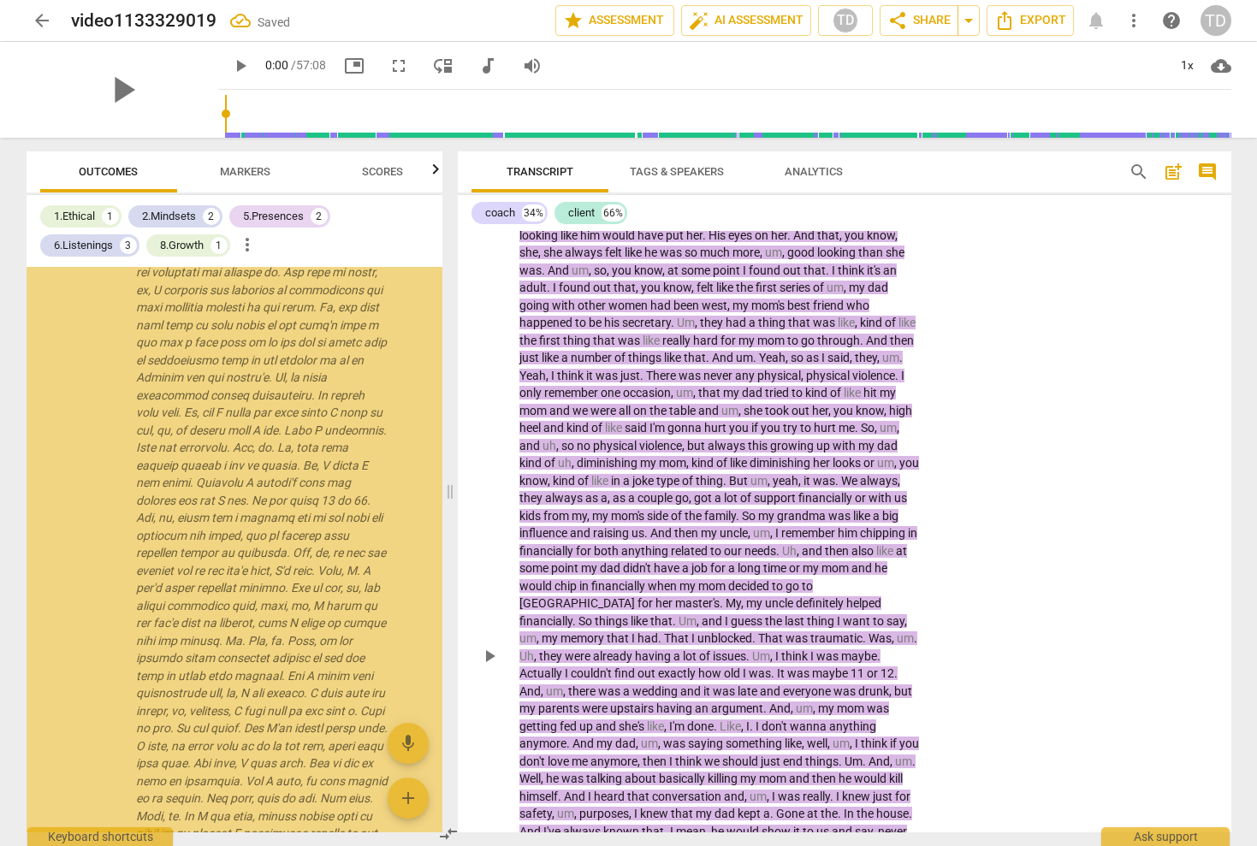
scroll to position [3844, 0]
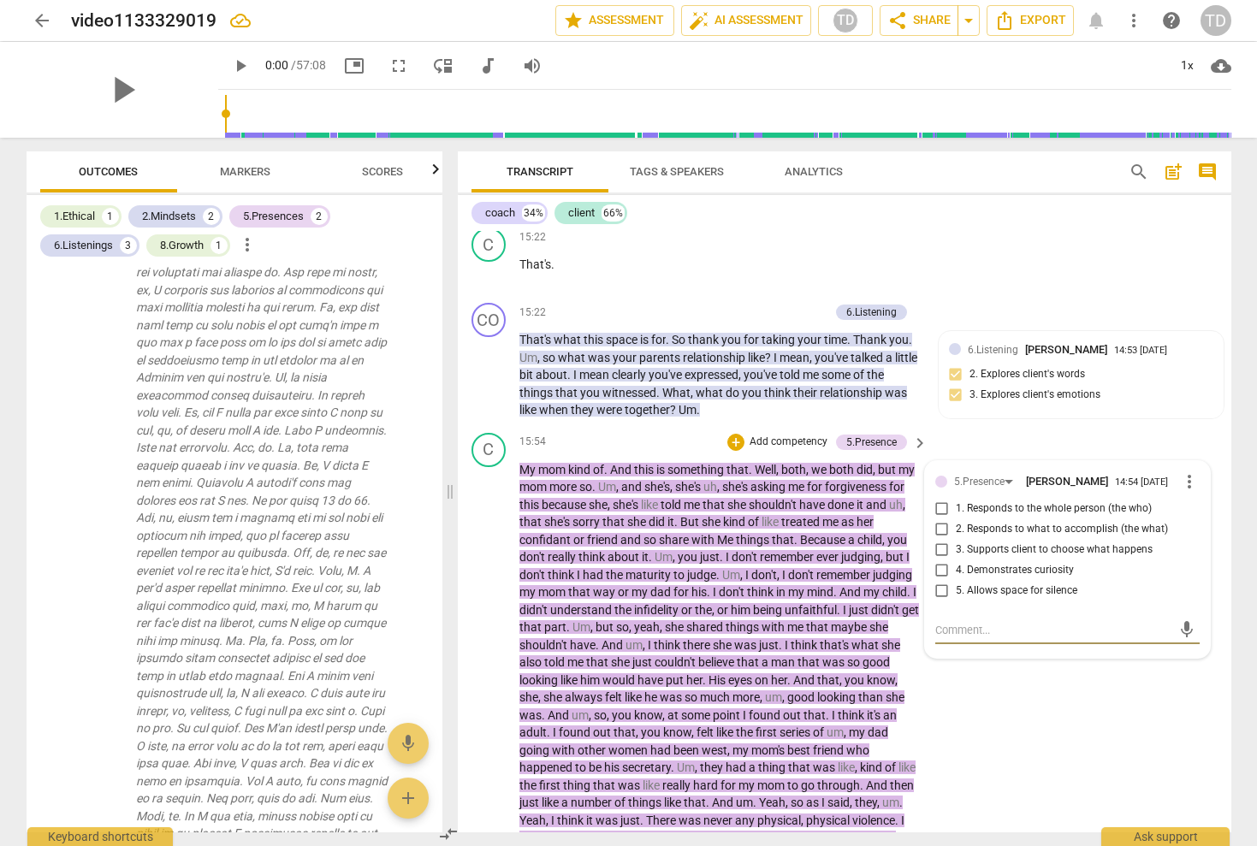
click at [912, 433] on span "keyboard_arrow_right" at bounding box center [920, 443] width 21 height 21
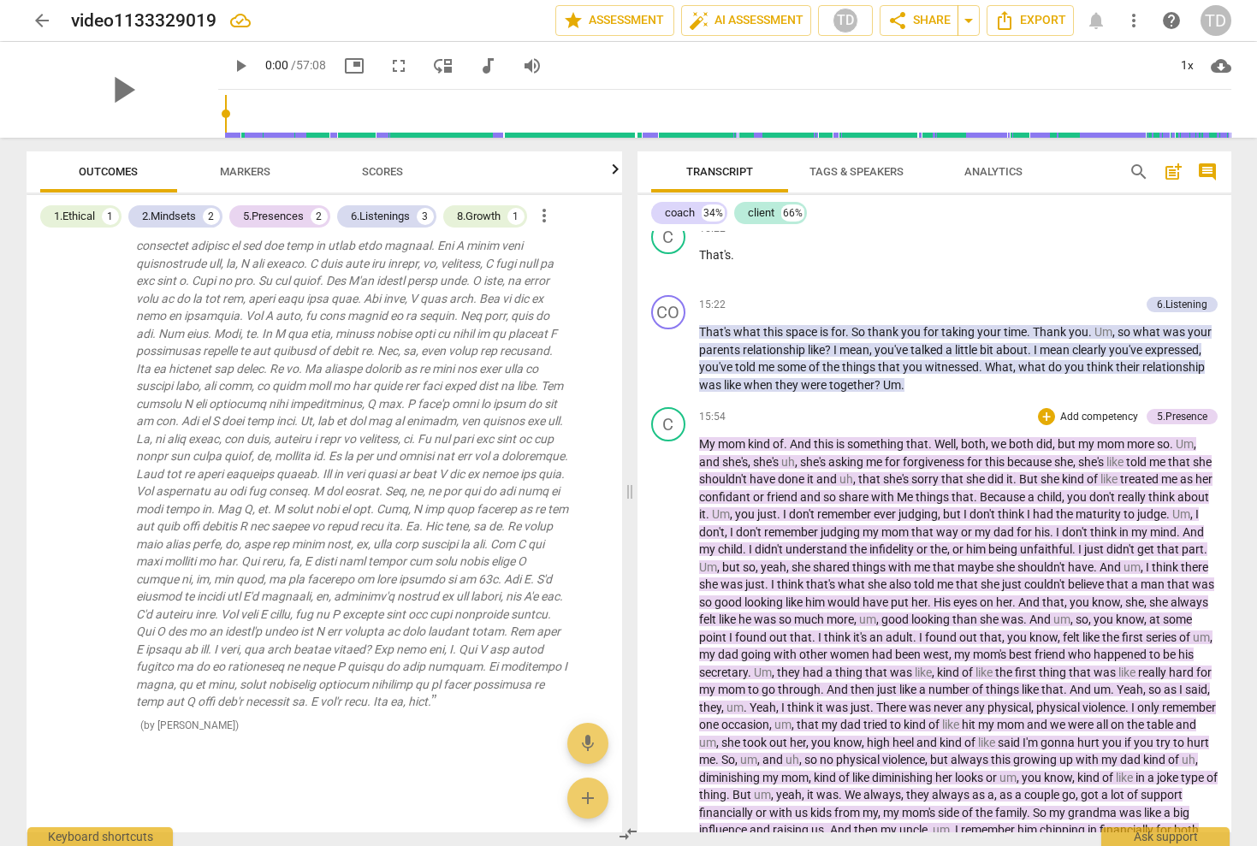
scroll to position [2934, 0]
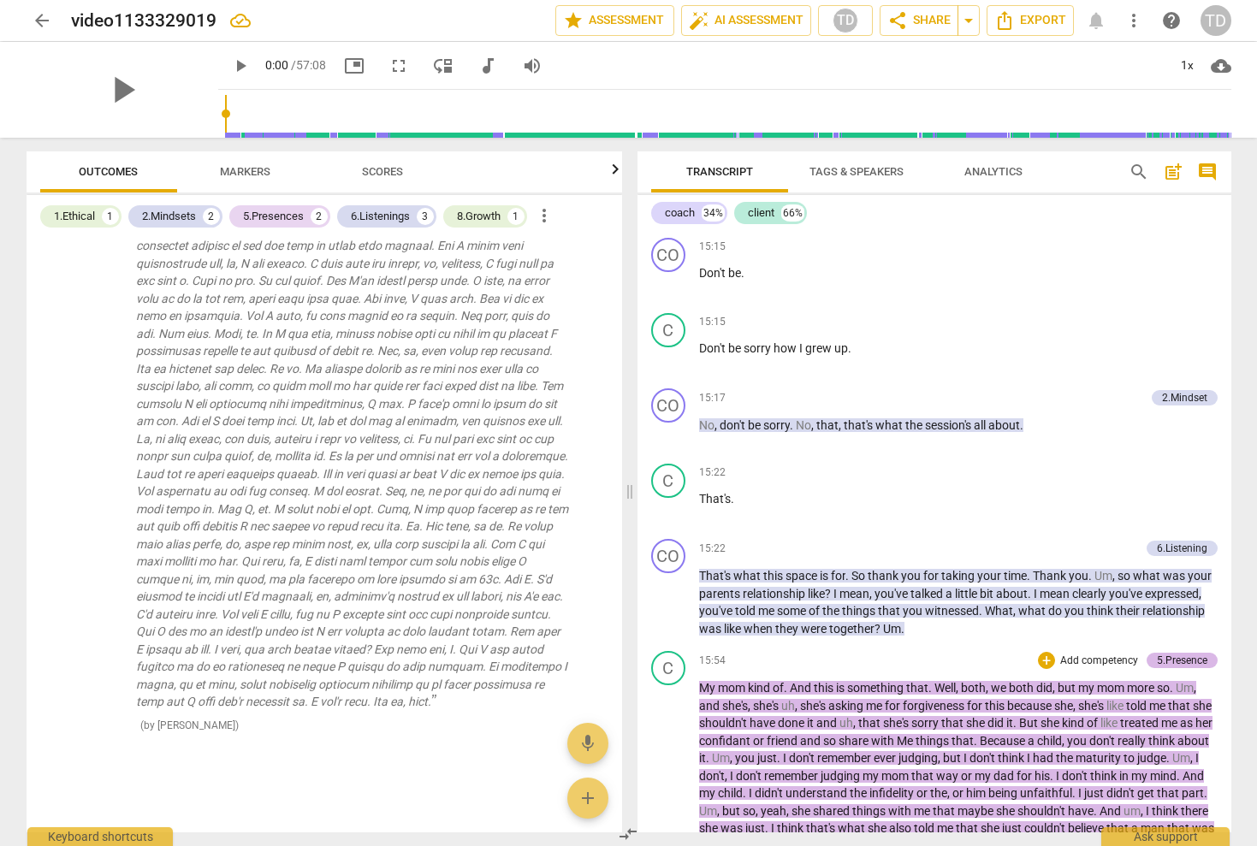
click at [1195, 653] on div "5.Presence" at bounding box center [1182, 660] width 50 height 15
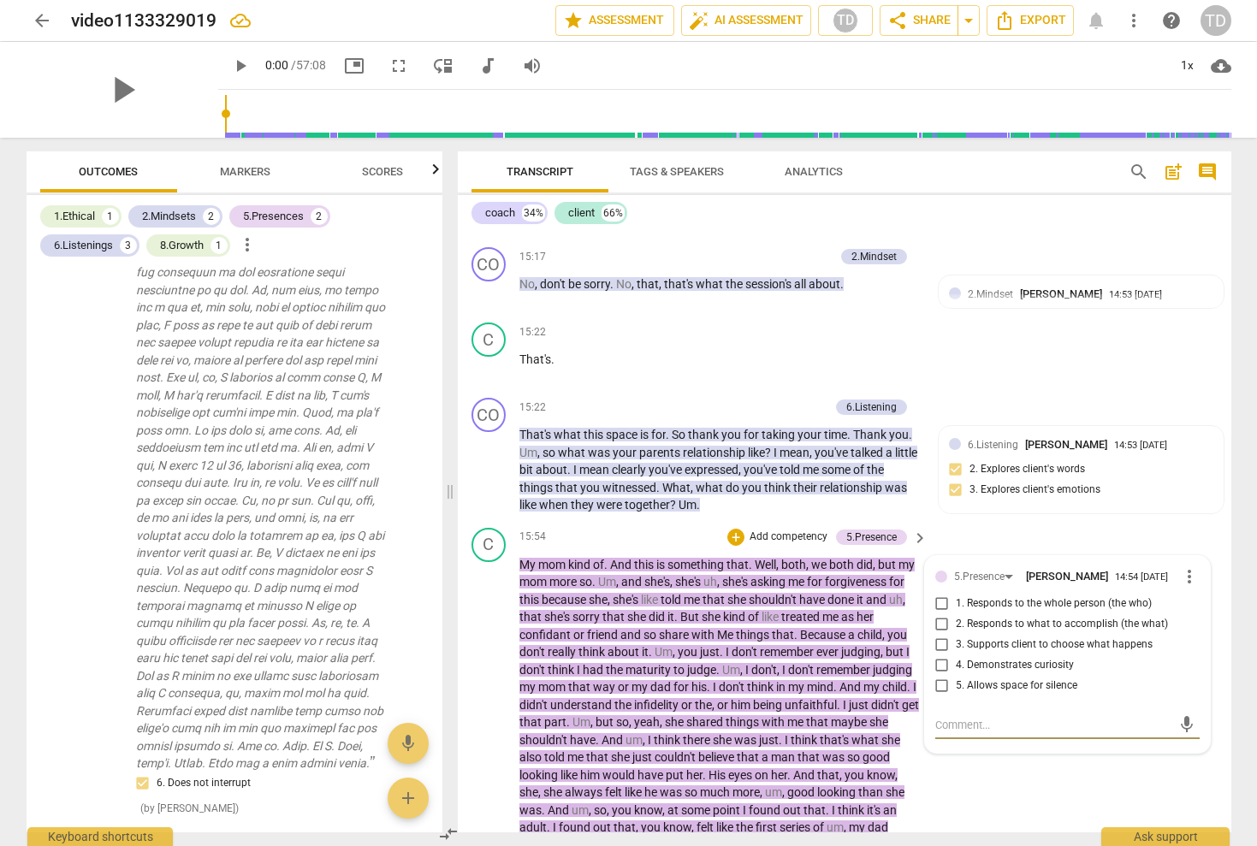
scroll to position [3743, 0]
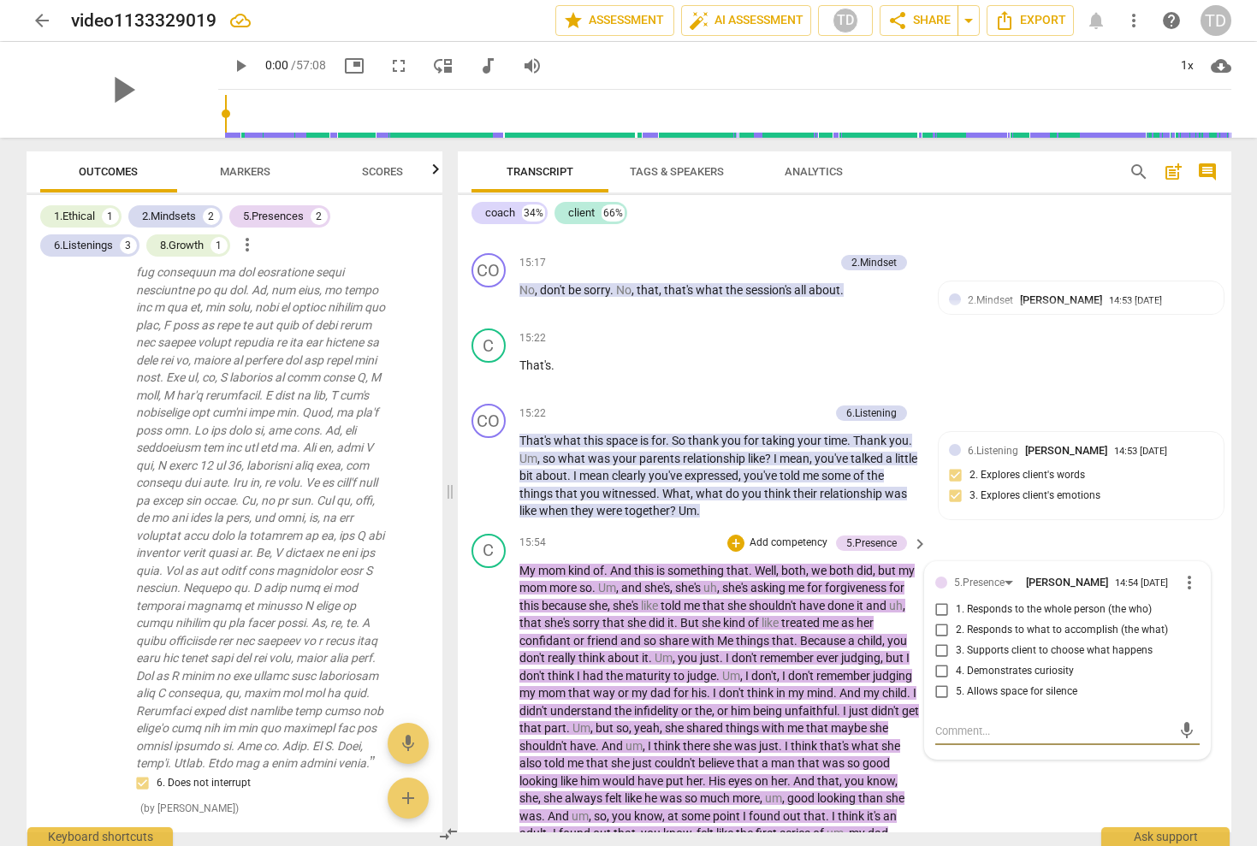
click at [1179, 572] on span "more_vert" at bounding box center [1189, 582] width 21 height 21
click at [1192, 510] on li "Delete" at bounding box center [1202, 514] width 59 height 33
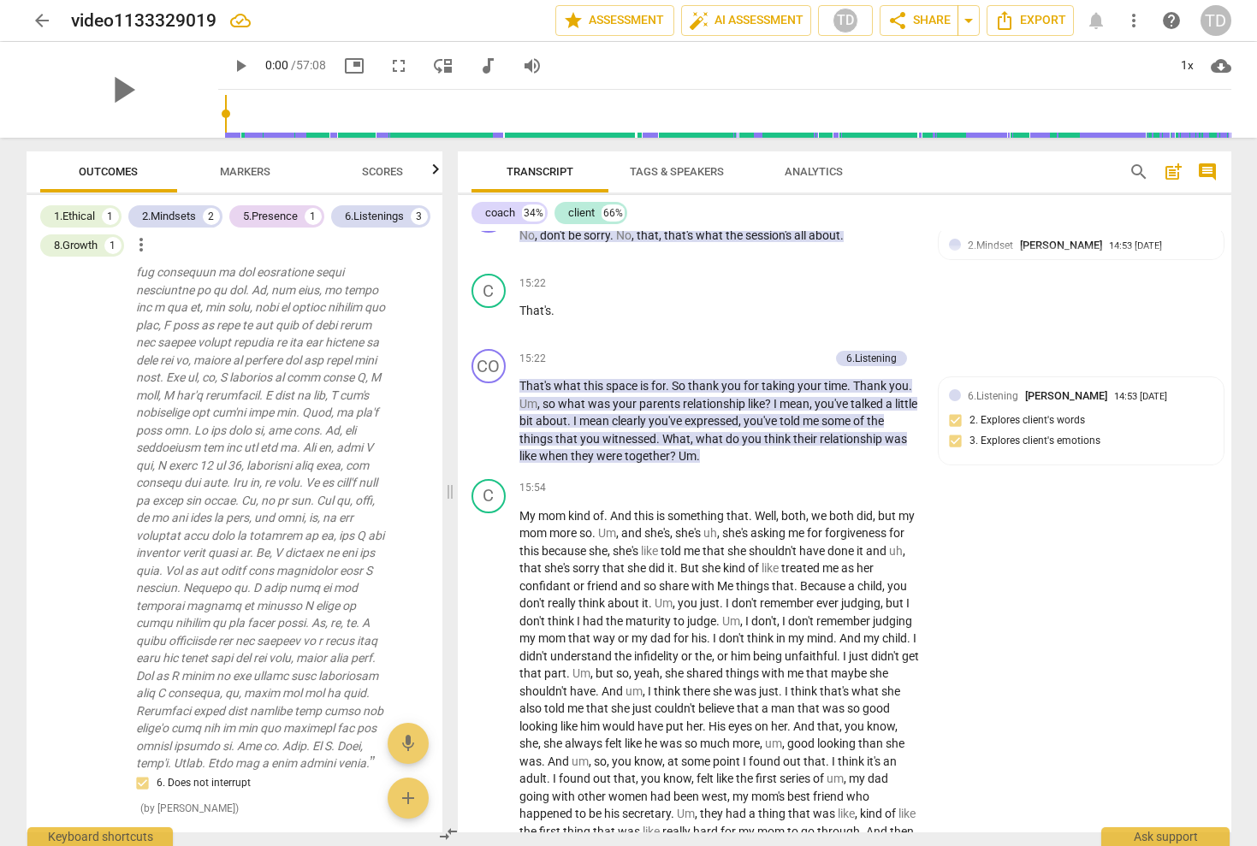
scroll to position [3795, 0]
click at [873, 483] on p "Add competency" at bounding box center [866, 490] width 81 height 15
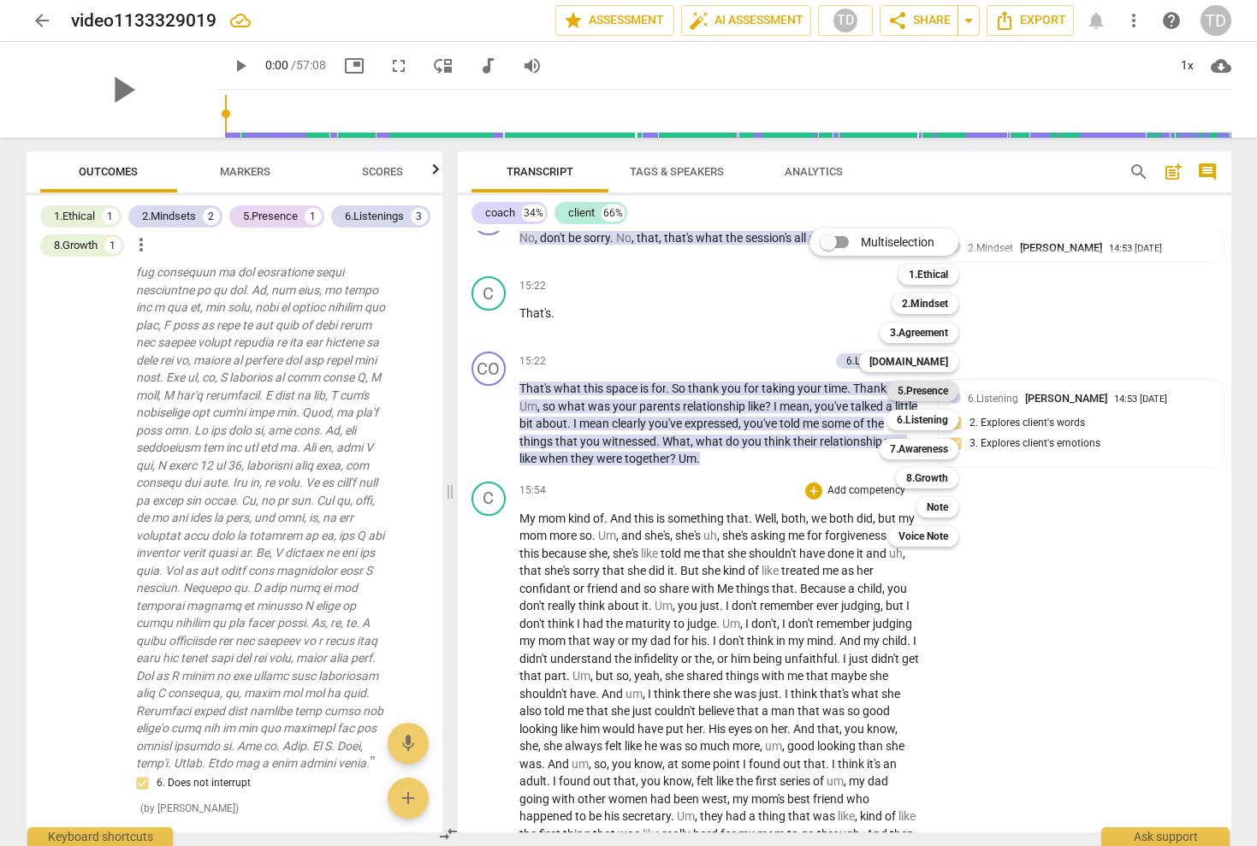
click at [928, 390] on b "5.Presence" at bounding box center [923, 391] width 50 height 21
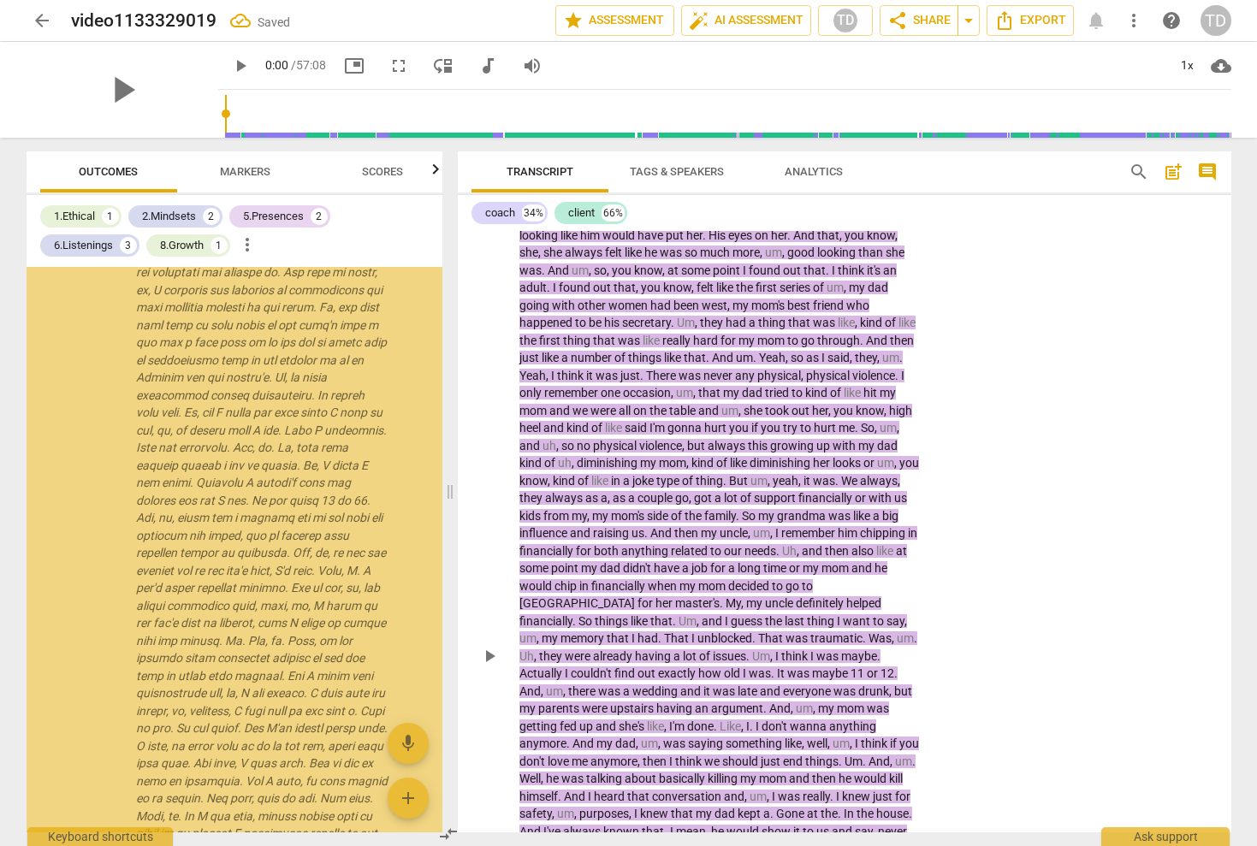
scroll to position [3844, 0]
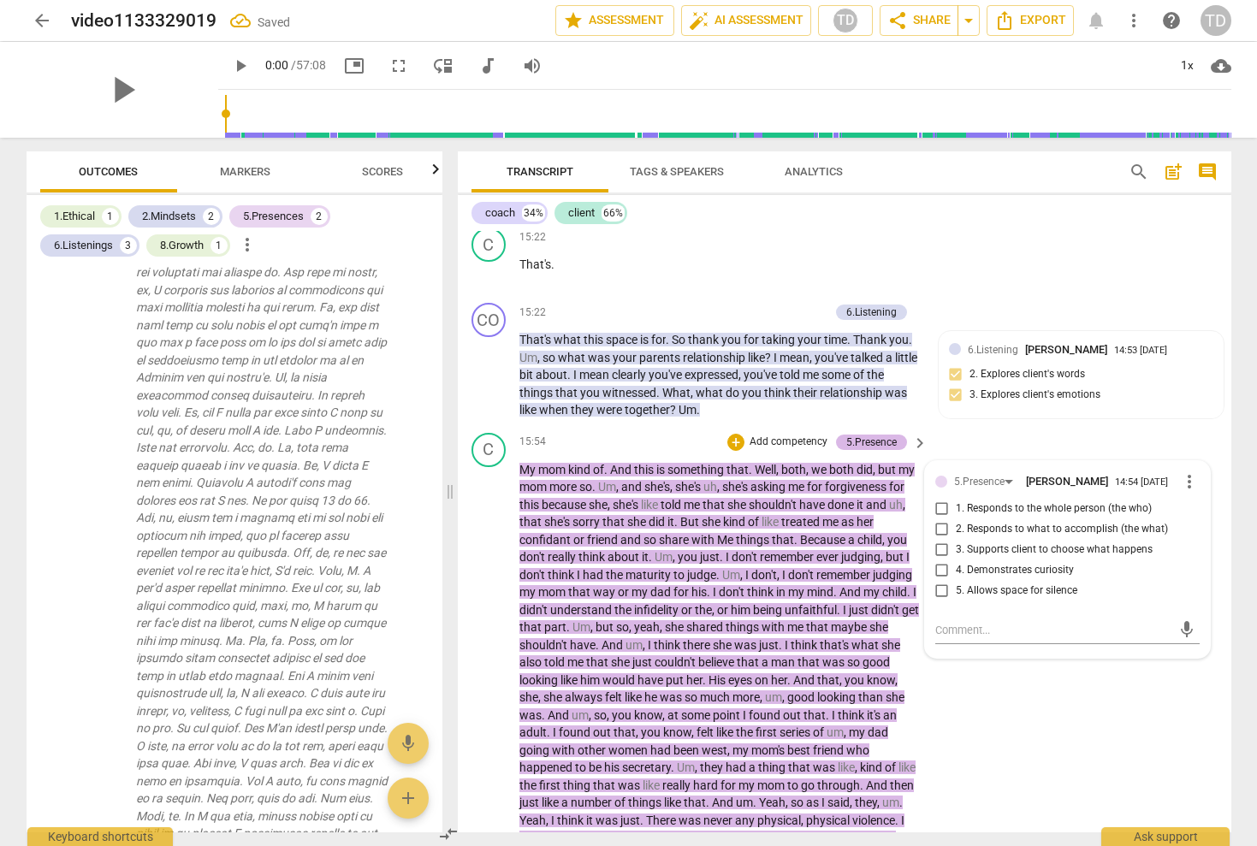
click at [893, 435] on div "5.Presence" at bounding box center [871, 442] width 50 height 15
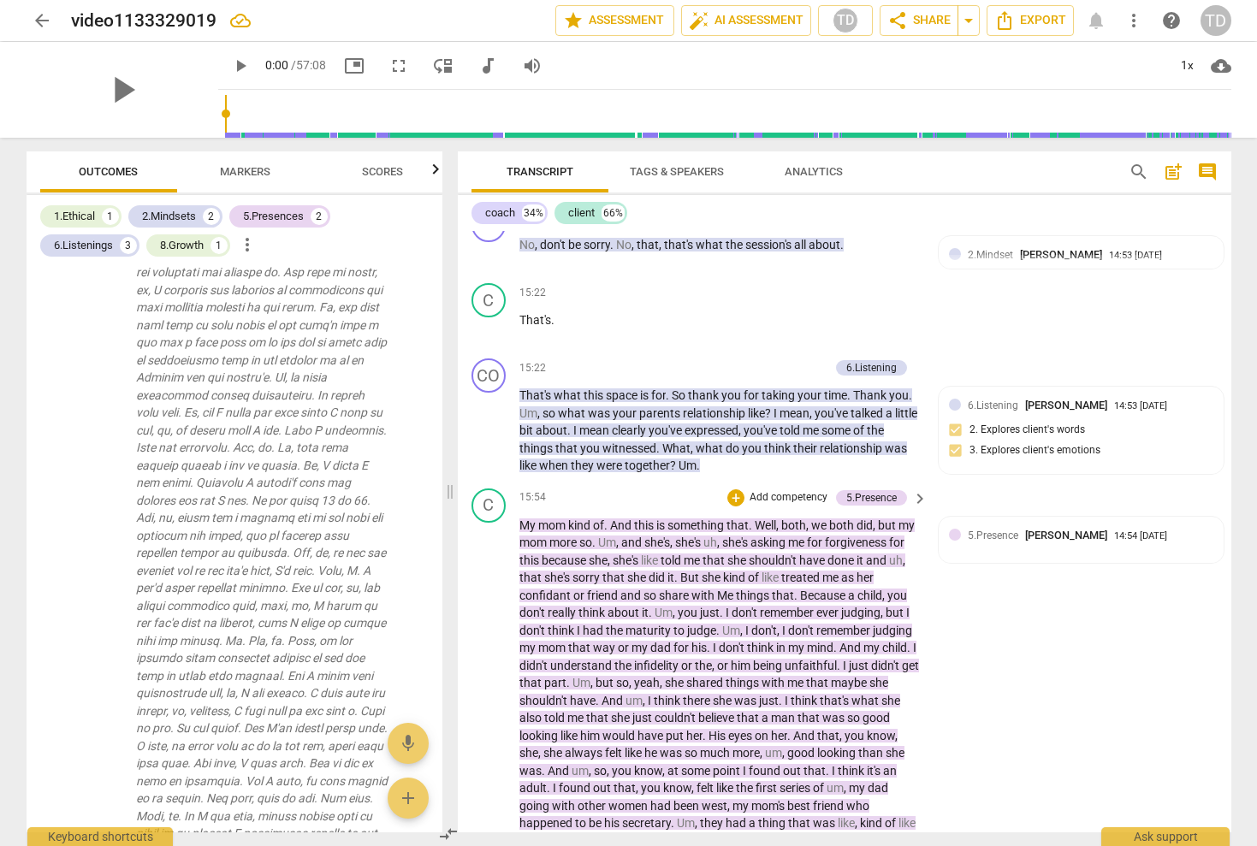
scroll to position [3780, 0]
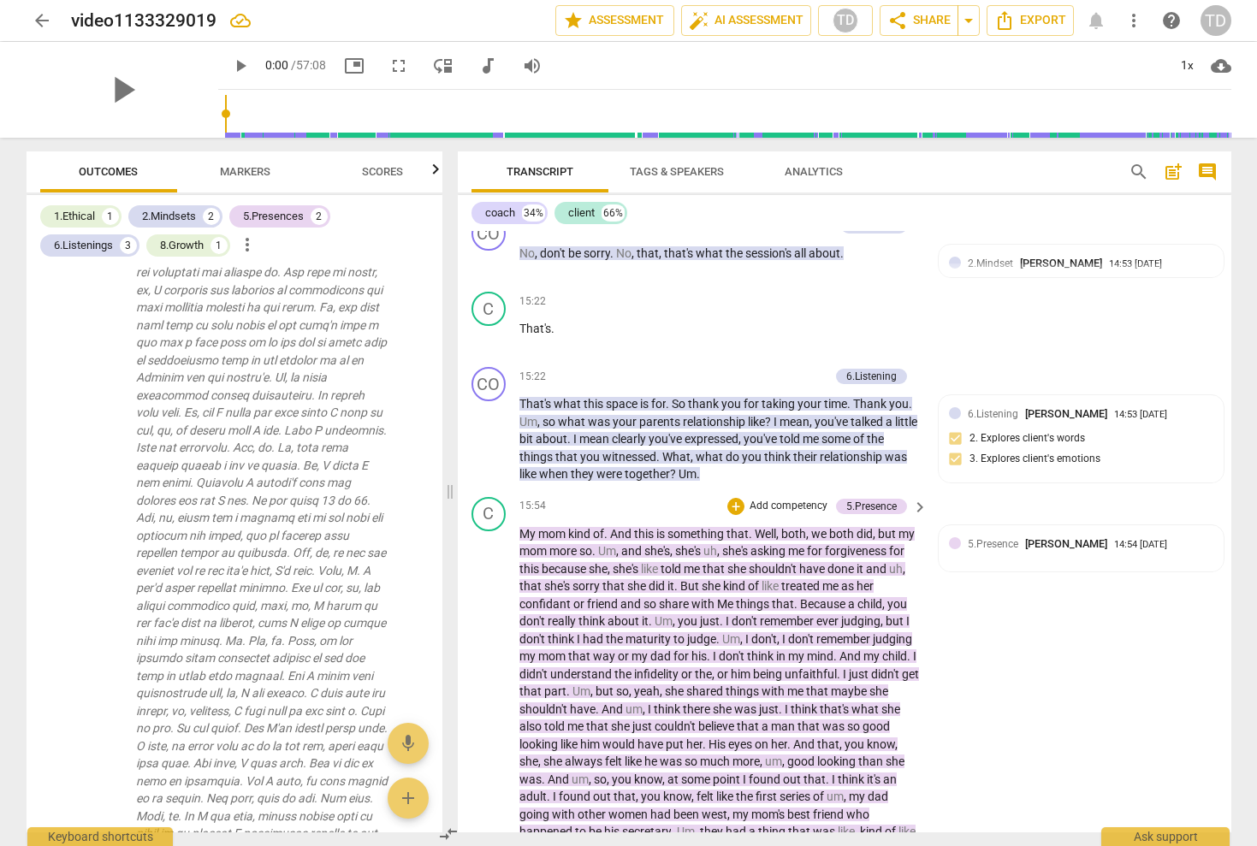
click at [913, 497] on span "keyboard_arrow_right" at bounding box center [920, 507] width 21 height 21
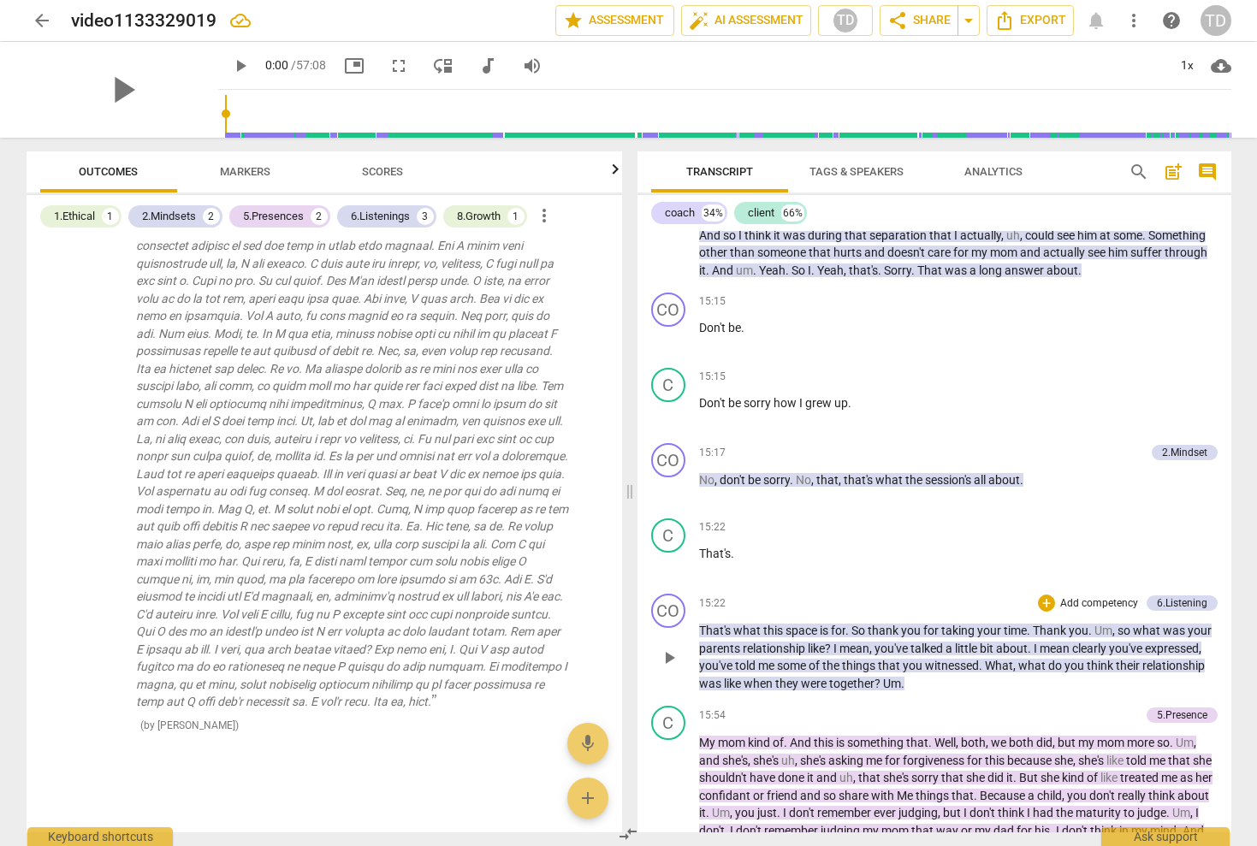
scroll to position [3242, 0]
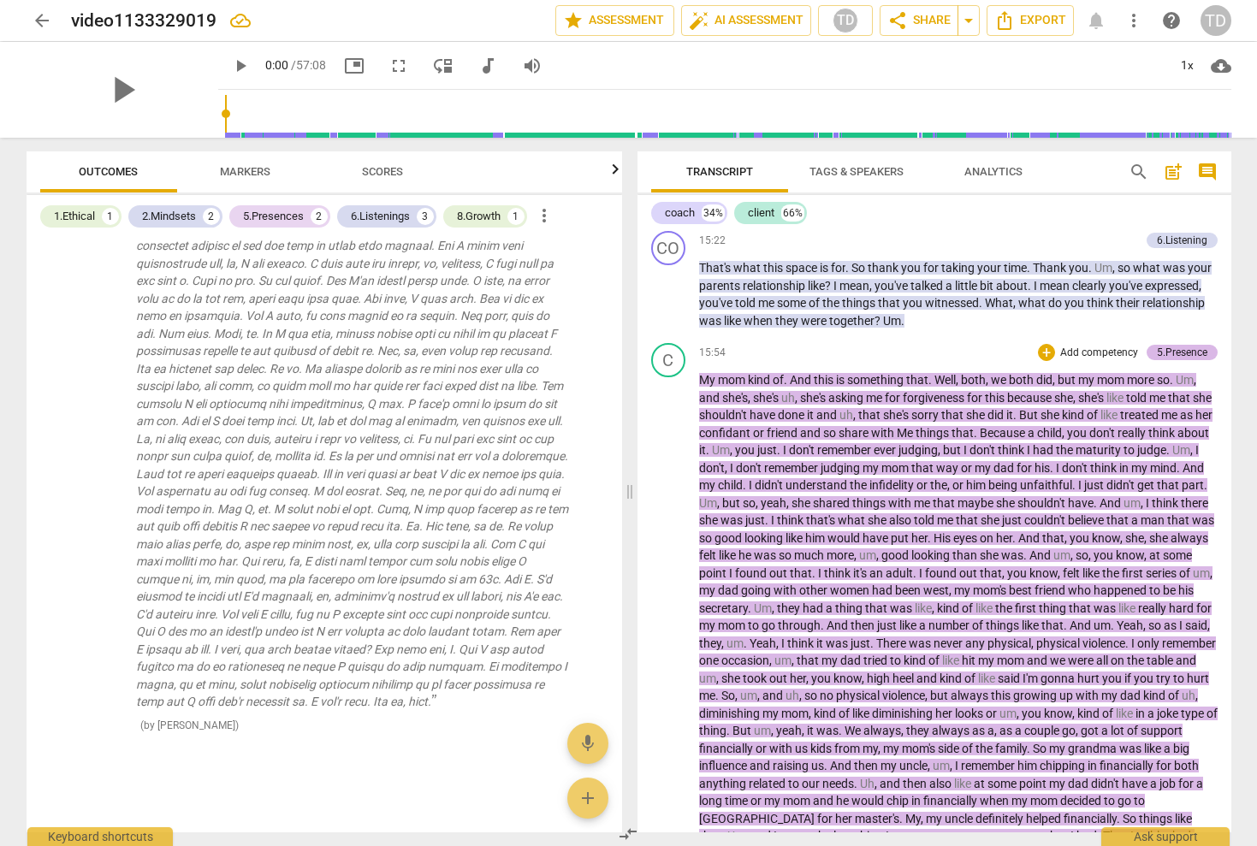
click at [1171, 345] on div "5.Presence" at bounding box center [1182, 352] width 50 height 15
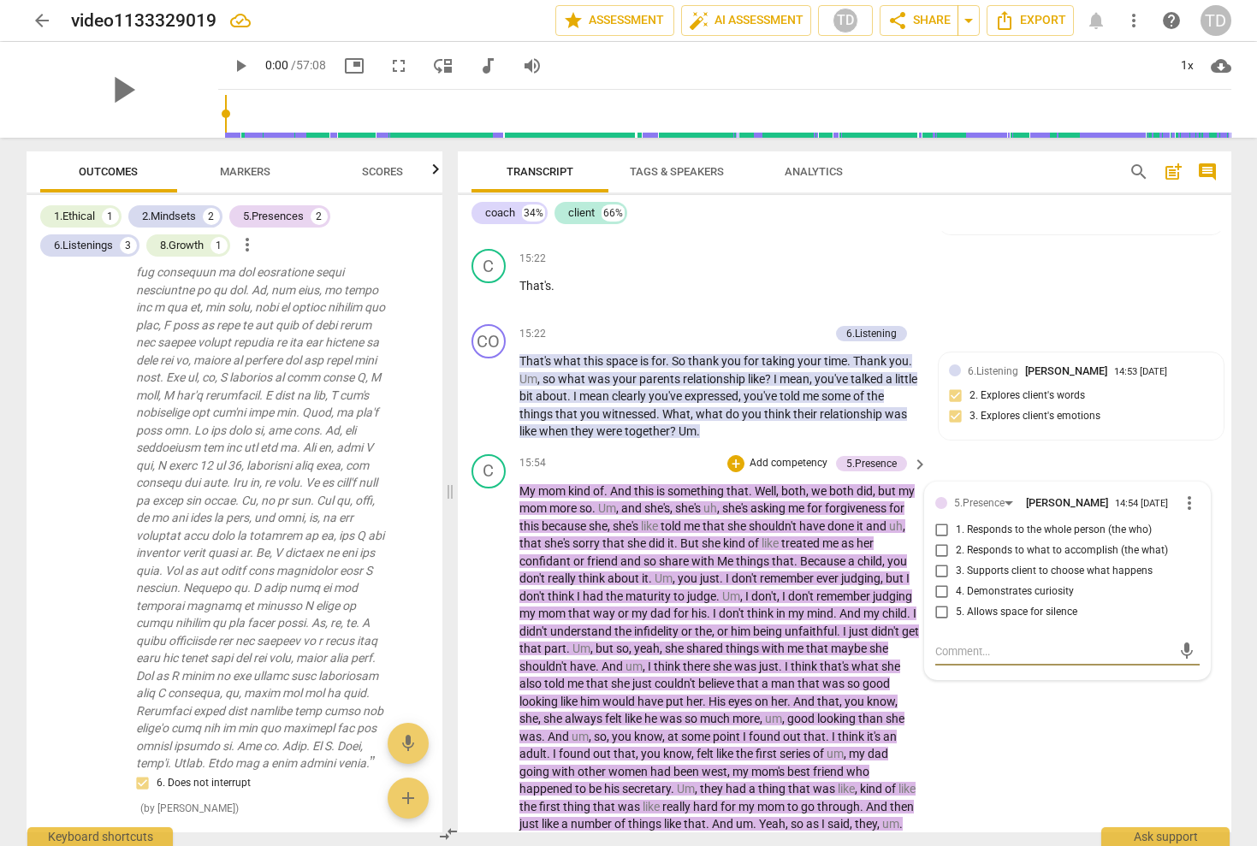
scroll to position [3820, 0]
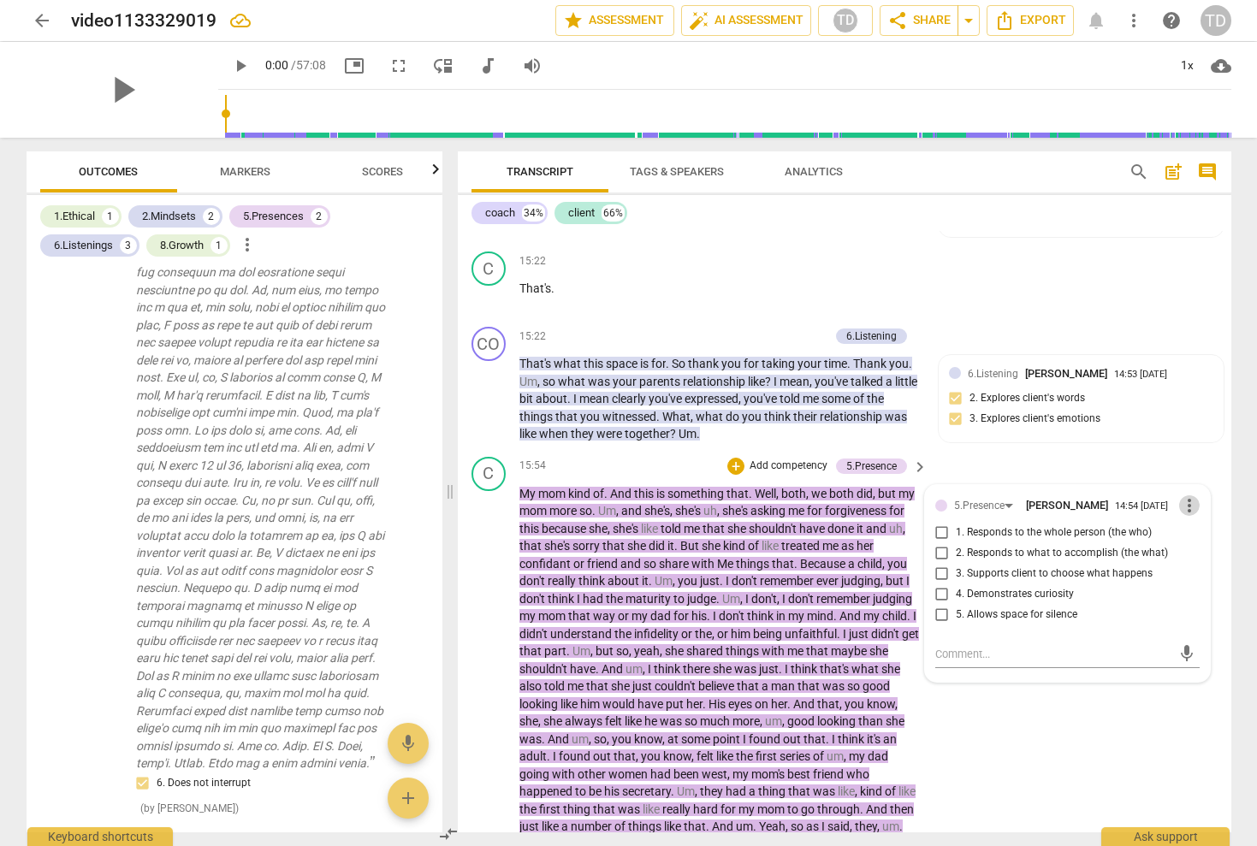
click at [1184, 495] on span "more_vert" at bounding box center [1189, 505] width 21 height 21
click at [1190, 432] on li "Delete" at bounding box center [1202, 437] width 59 height 33
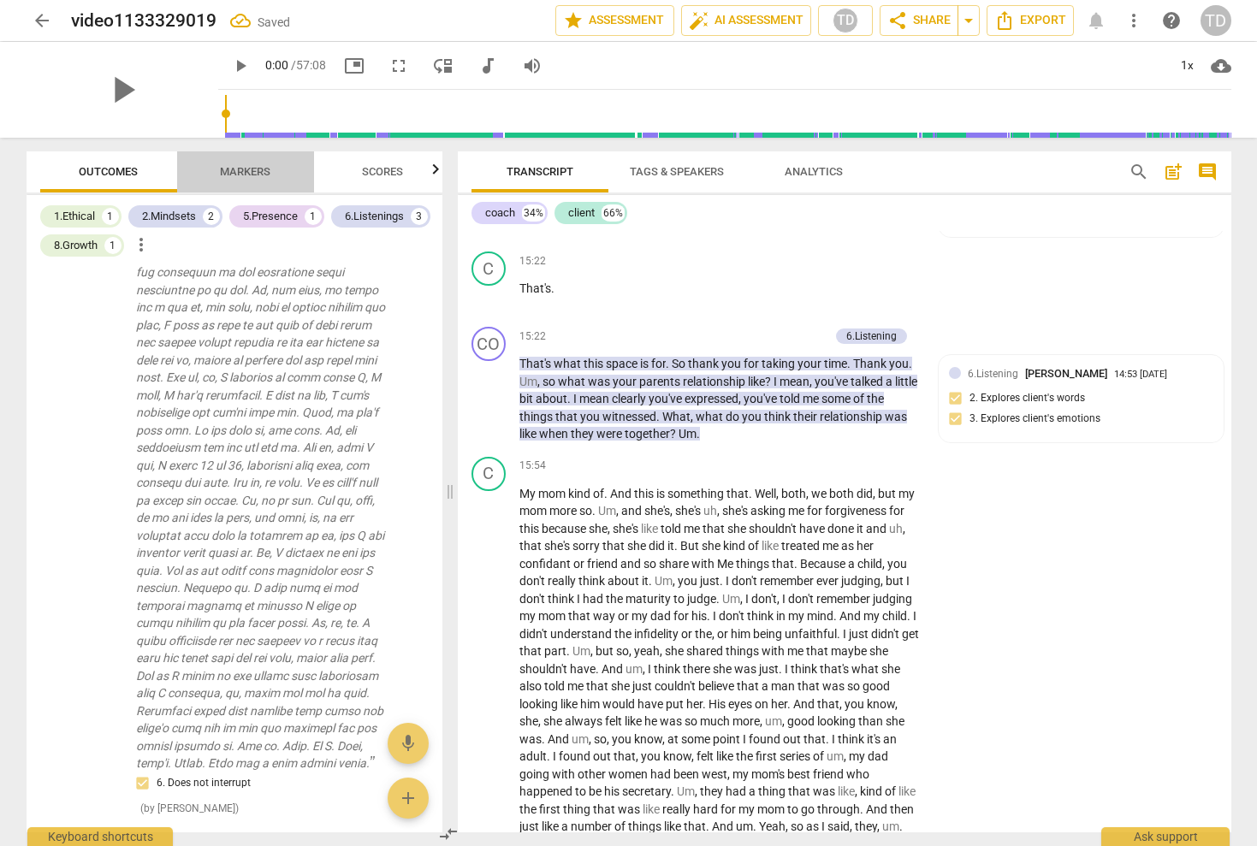
click at [252, 164] on span "Markers" at bounding box center [245, 172] width 92 height 23
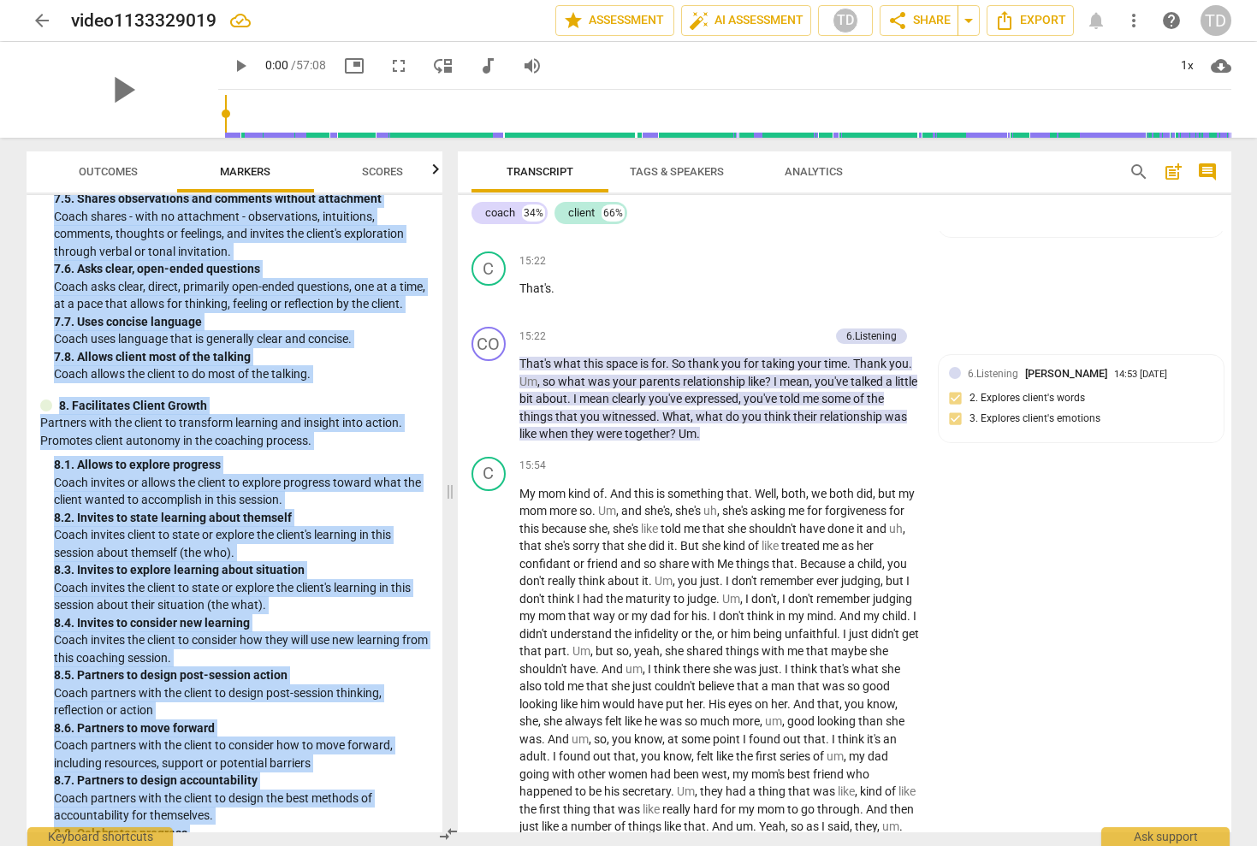
scroll to position [1995, 0]
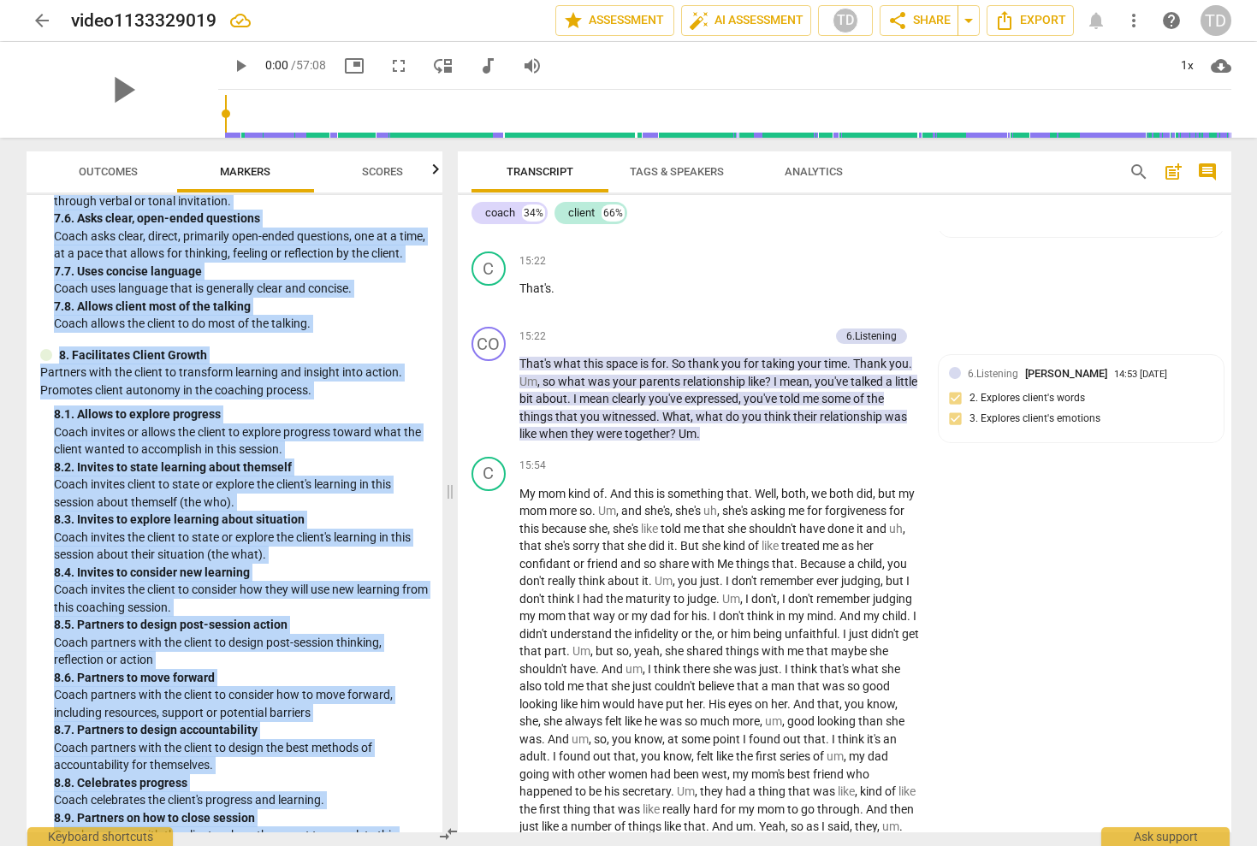
drag, startPoint x: 35, startPoint y: 253, endPoint x: 305, endPoint y: 845, distance: 650.6
click at [305, 845] on div "Outcomes Markers Scores ICF PCC Markers (2020) visibility 1. Demonstrates Ethic…" at bounding box center [231, 492] width 436 height 709
copy div "1. Demonstrates Ethical Practice Understands and consistently applies coaching …"
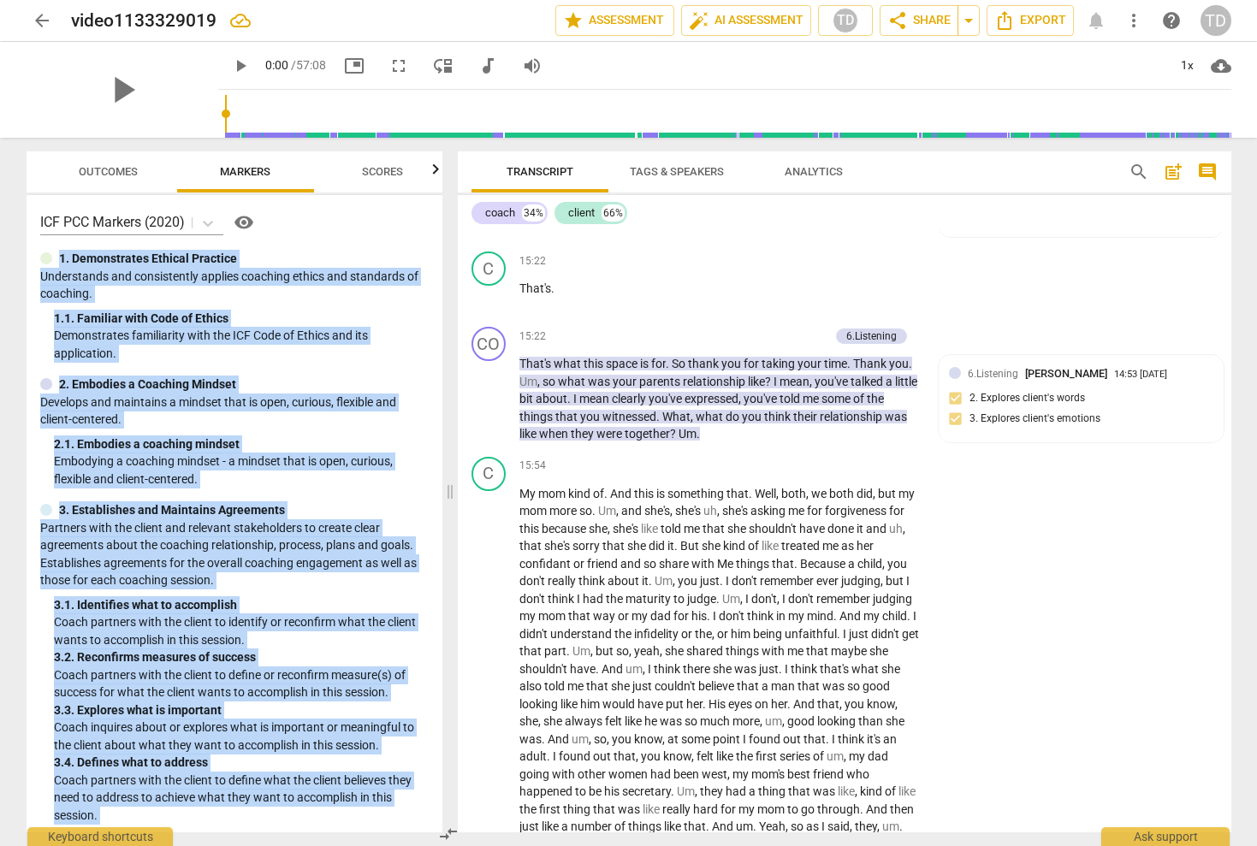
scroll to position [0, 0]
click at [351, 318] on div "1. 1. Familiar with Code of Ethics" at bounding box center [241, 319] width 375 height 18
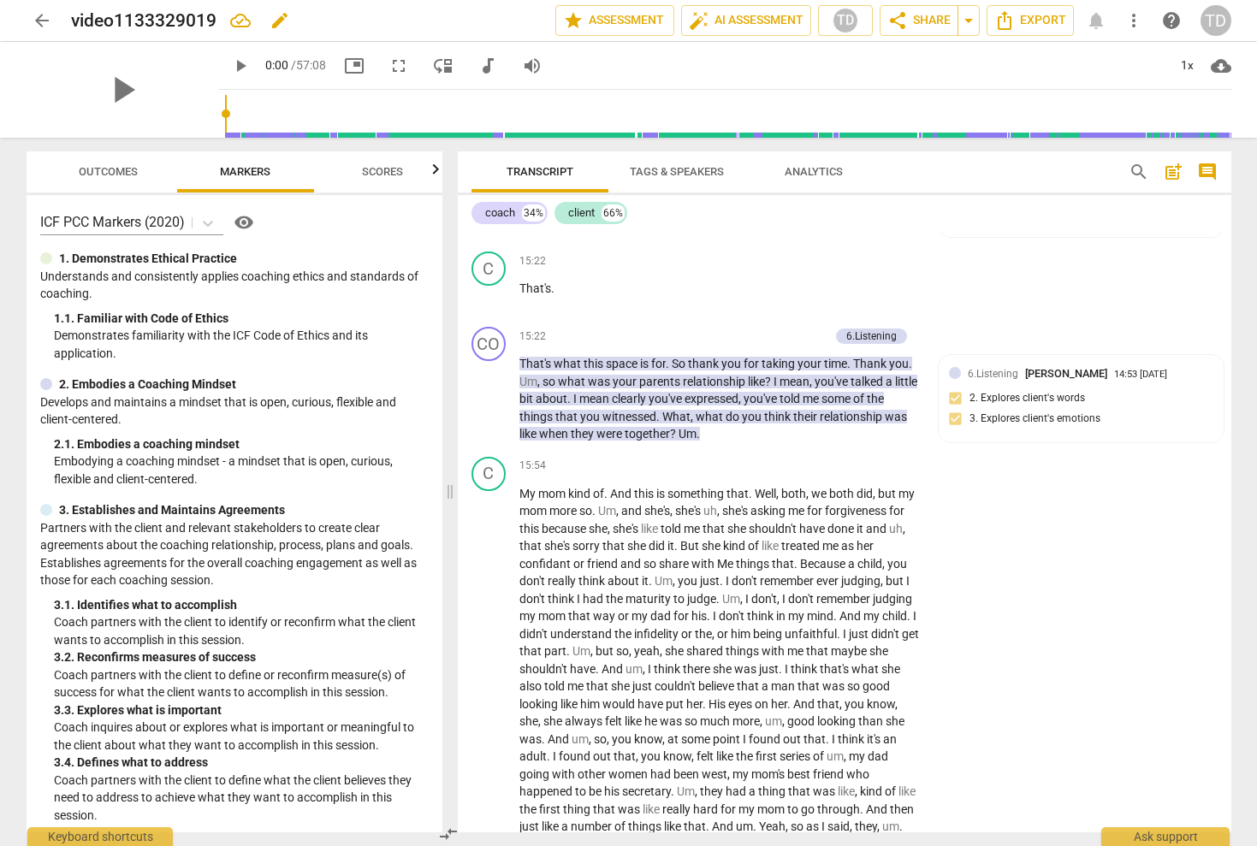
click at [141, 15] on h2 "video1133329019" at bounding box center [143, 20] width 145 height 21
click at [38, 19] on span "arrow_back" at bounding box center [42, 20] width 21 height 21
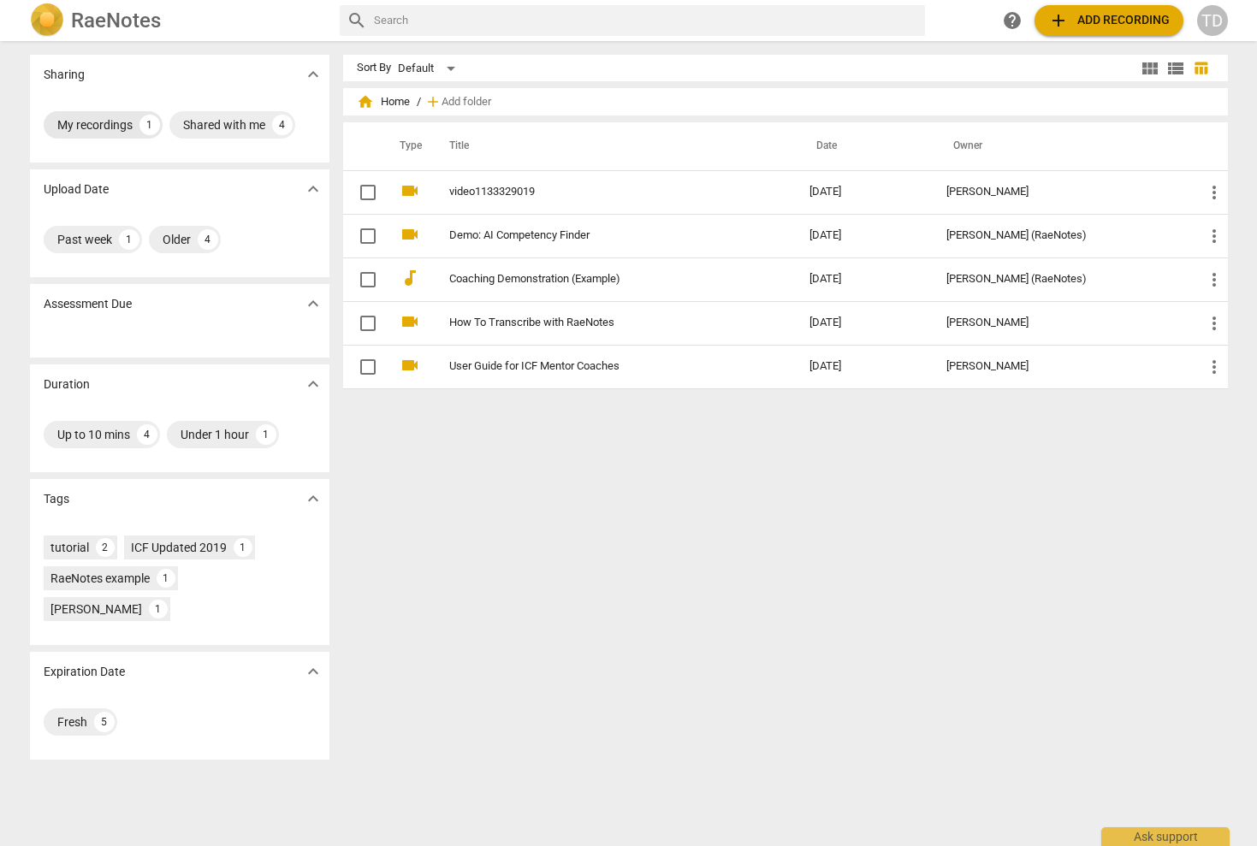
click at [110, 127] on div "My recordings" at bounding box center [94, 124] width 75 height 17
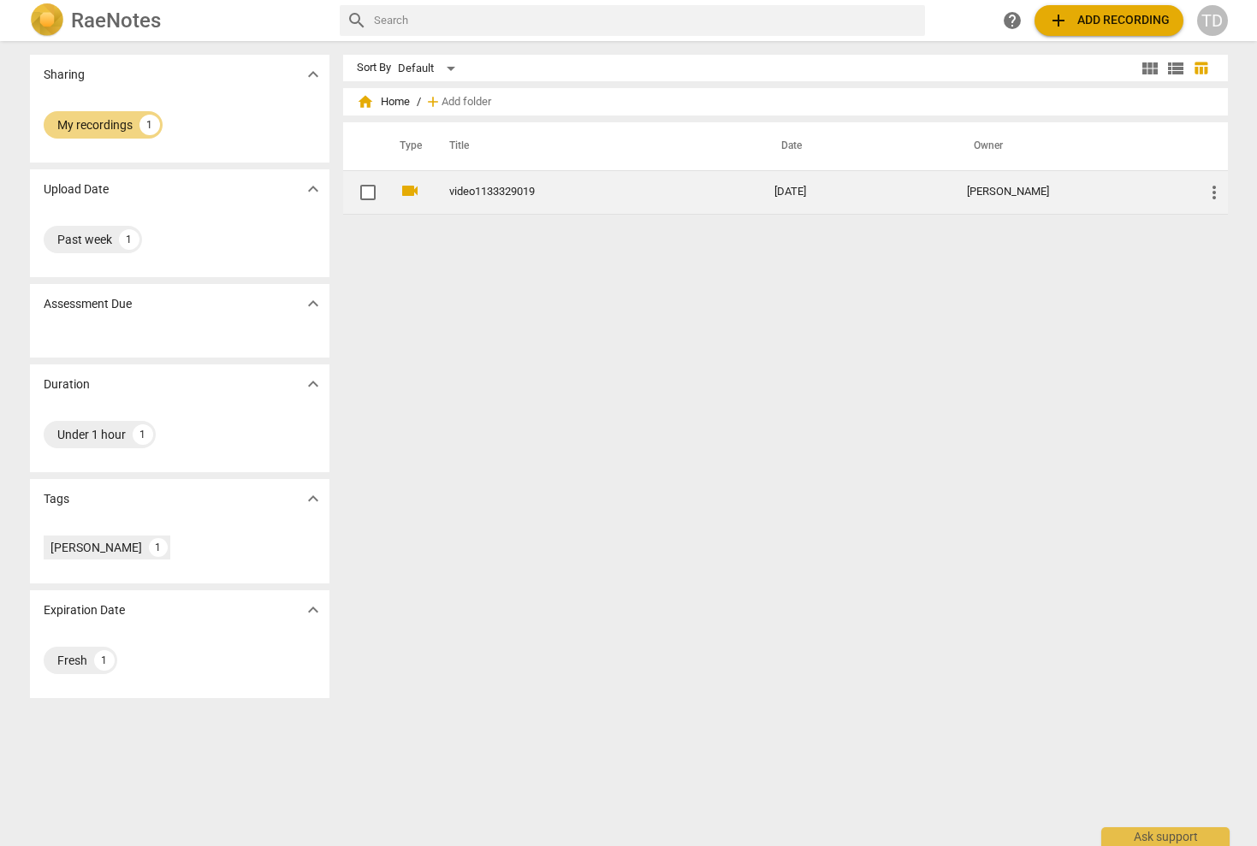
click at [485, 190] on link "video1133329019" at bounding box center [581, 192] width 264 height 13
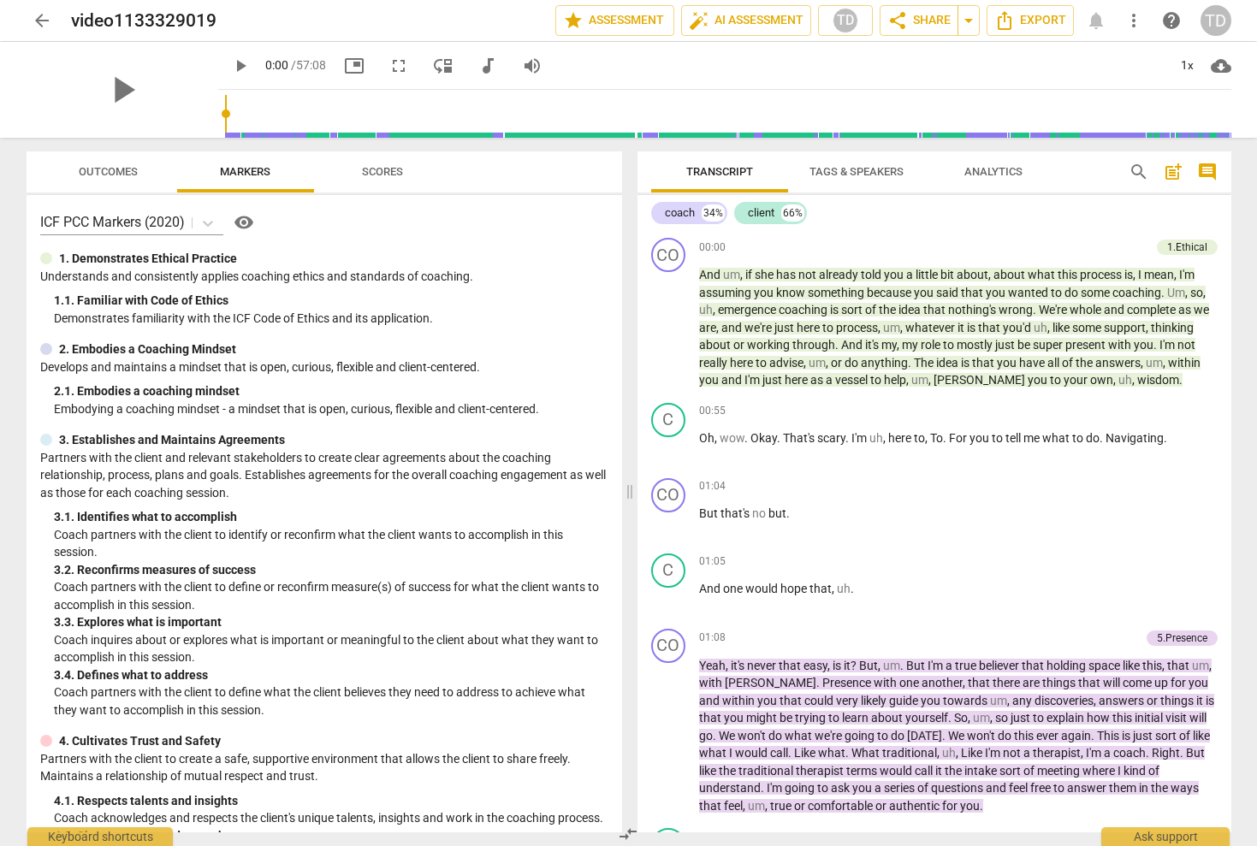
click at [42, 20] on span "arrow_back" at bounding box center [42, 20] width 21 height 21
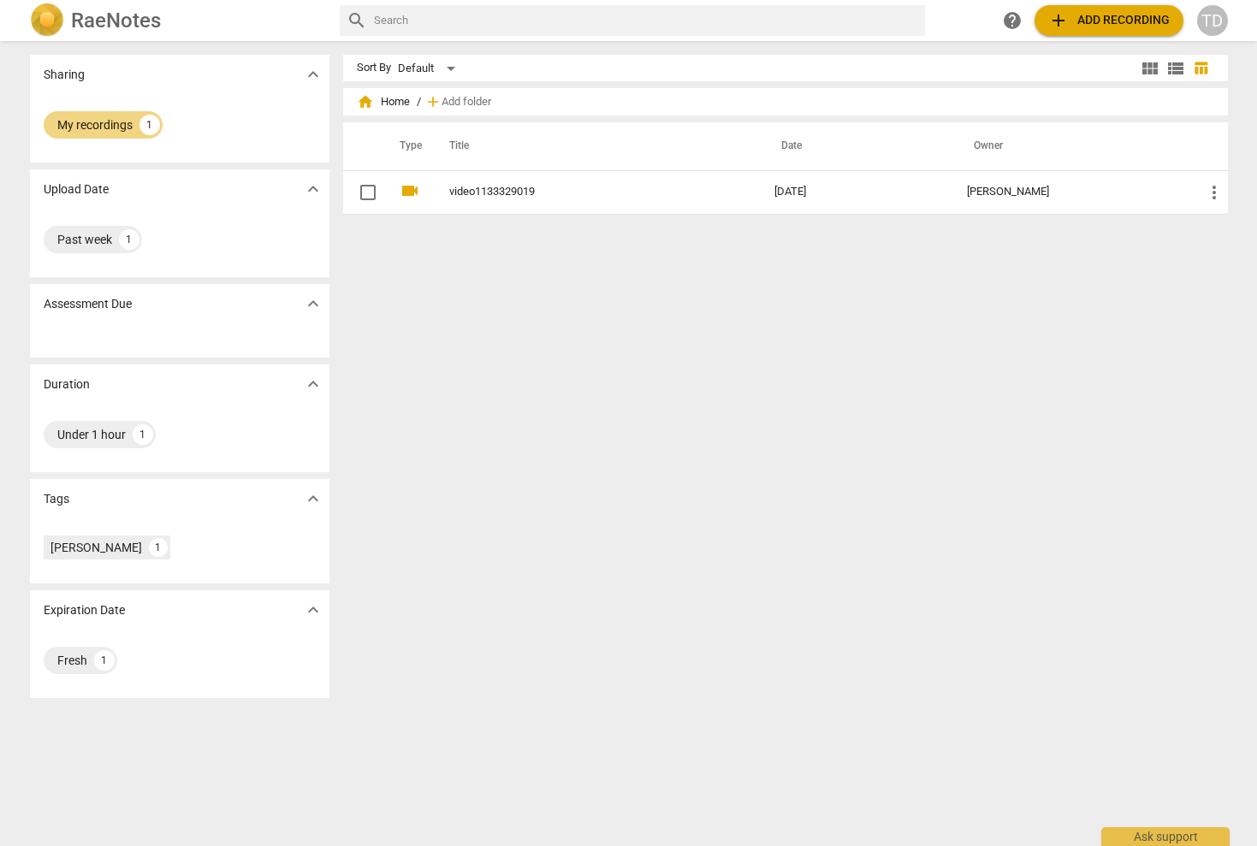
click at [130, 13] on h2 "RaeNotes" at bounding box center [116, 21] width 90 height 24
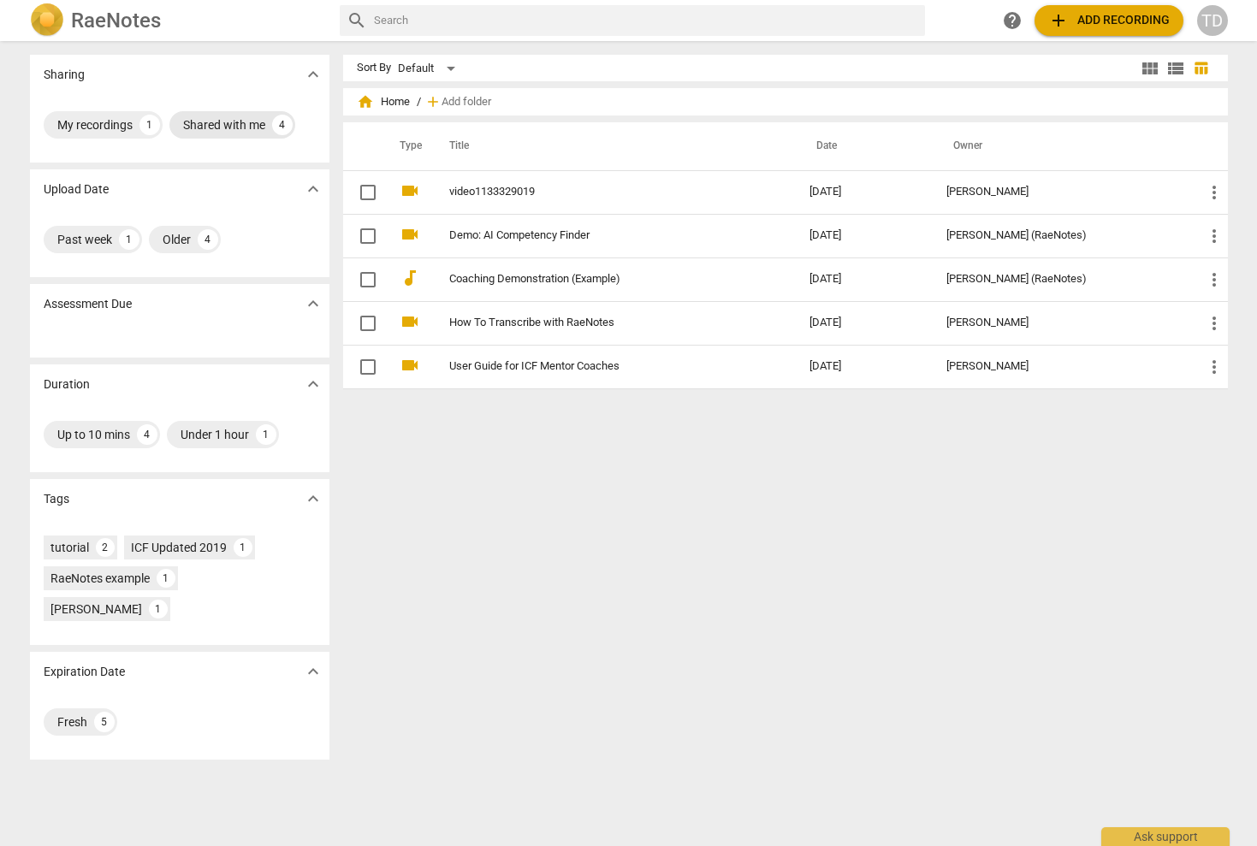
click at [234, 119] on div "Shared with me" at bounding box center [224, 124] width 82 height 17
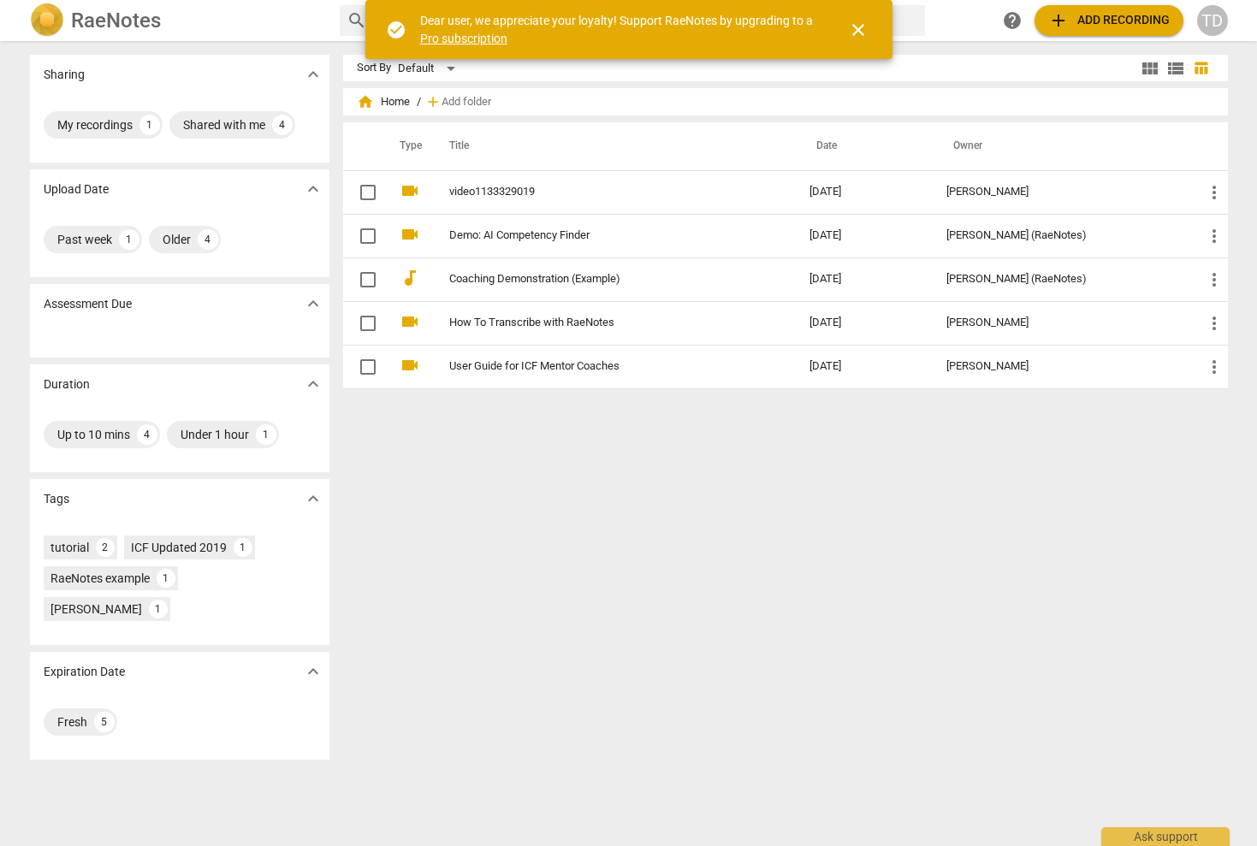
click at [859, 26] on span "close" at bounding box center [858, 30] width 21 height 21
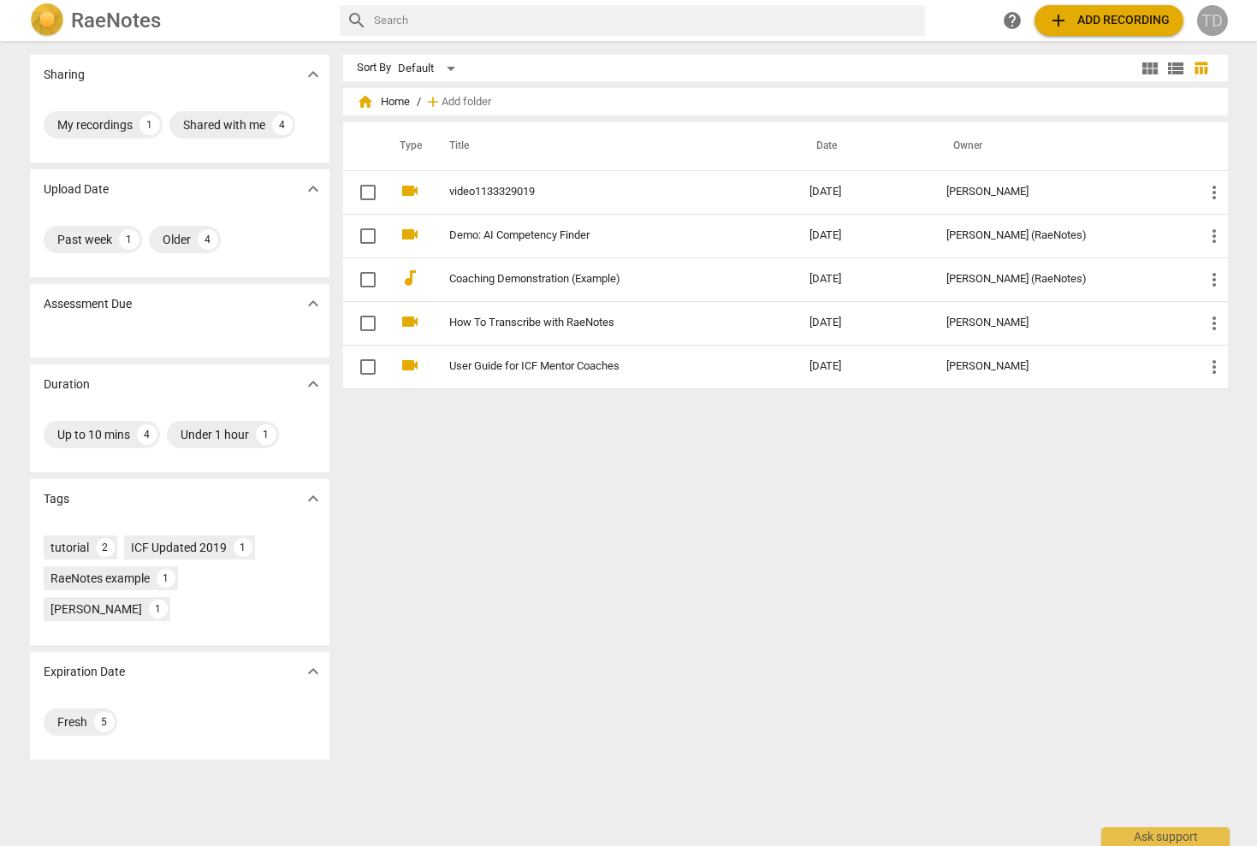
click at [1213, 15] on div "TD" at bounding box center [1212, 20] width 31 height 31
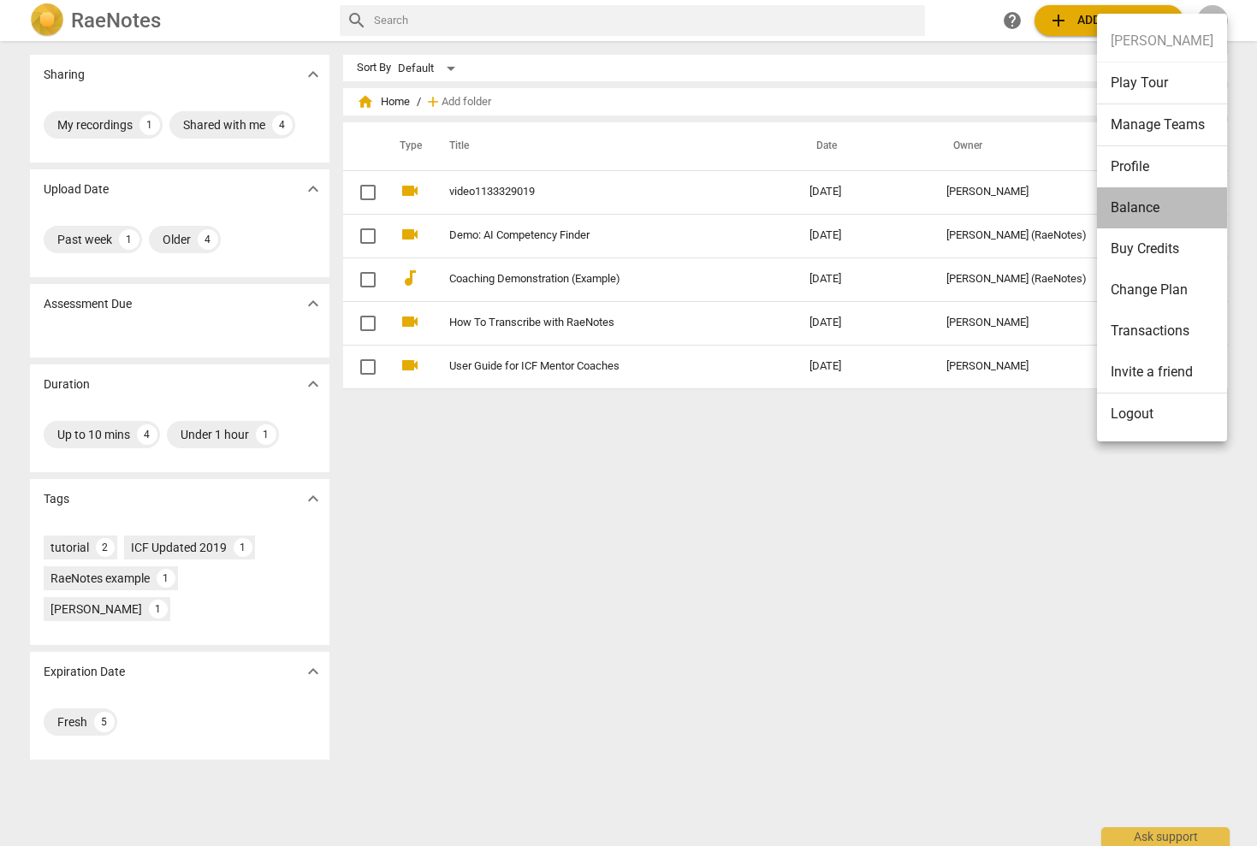
click at [1178, 207] on li "Balance" at bounding box center [1162, 207] width 130 height 41
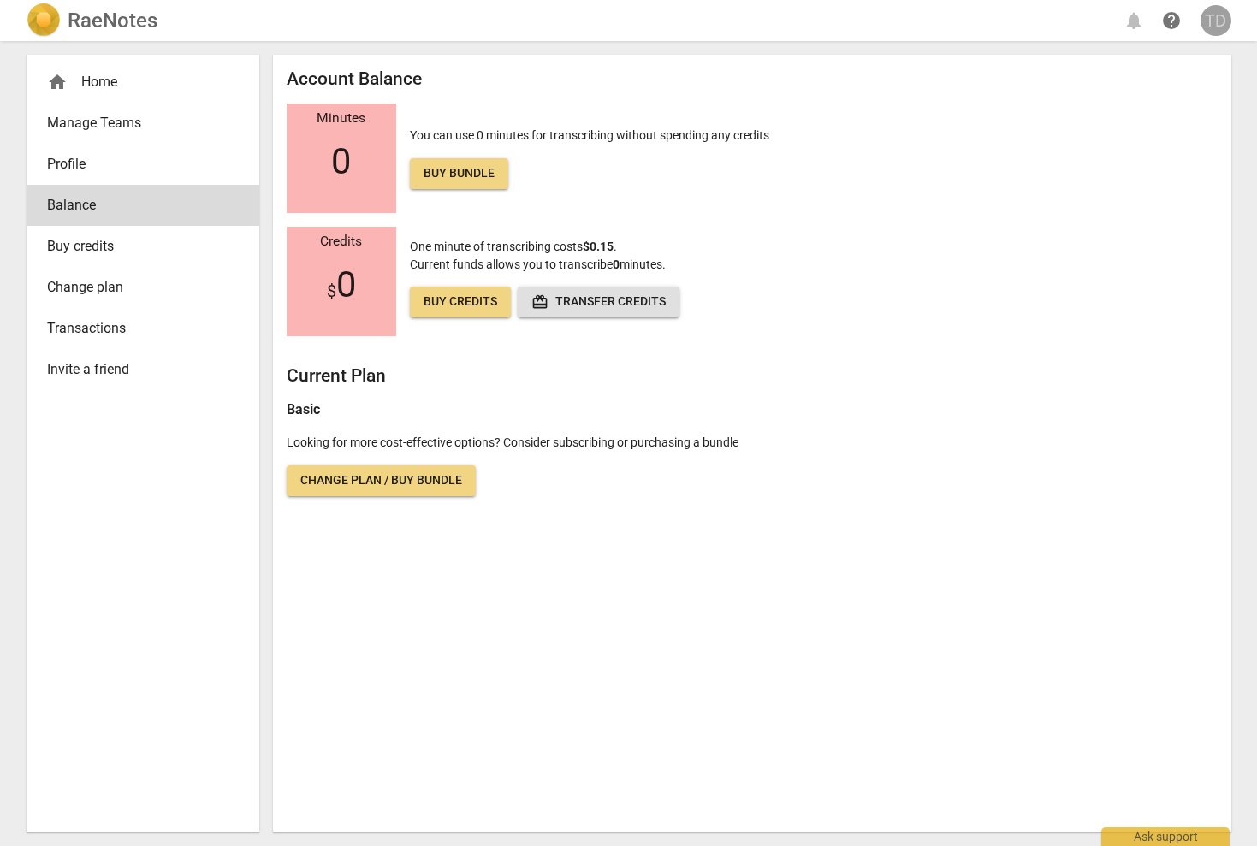
click at [1213, 22] on div "TD" at bounding box center [1216, 20] width 31 height 31
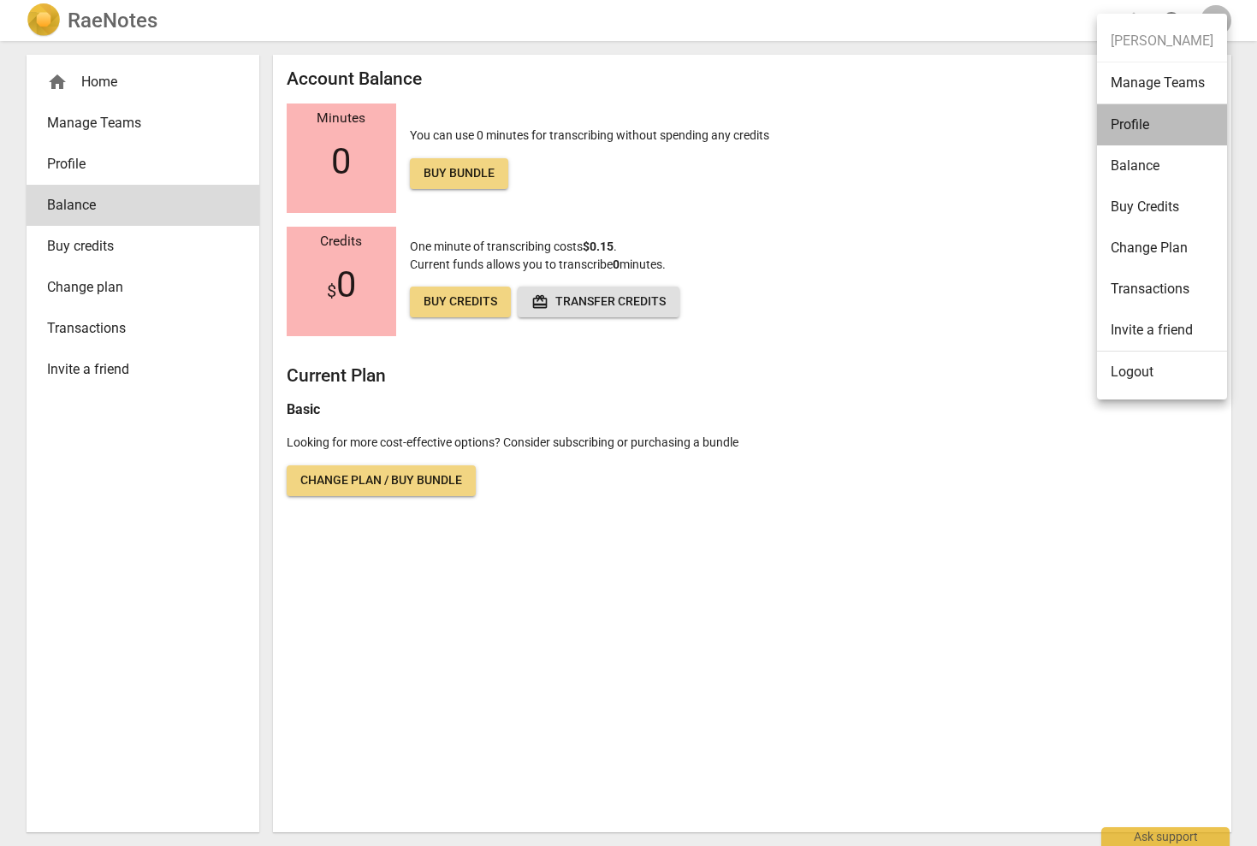
click at [1140, 128] on li "Profile" at bounding box center [1162, 124] width 130 height 41
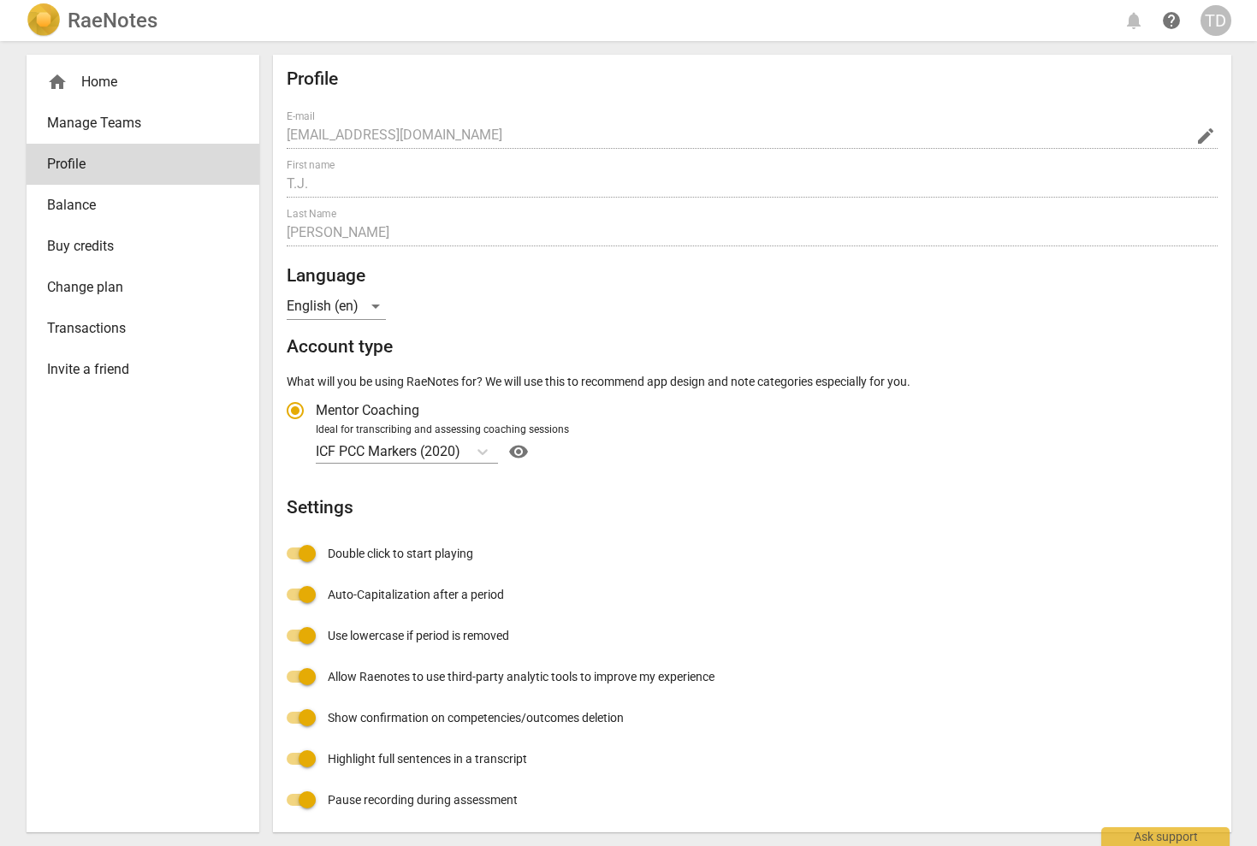
radio input "false"
click at [86, 83] on div "home Home" at bounding box center [136, 82] width 178 height 21
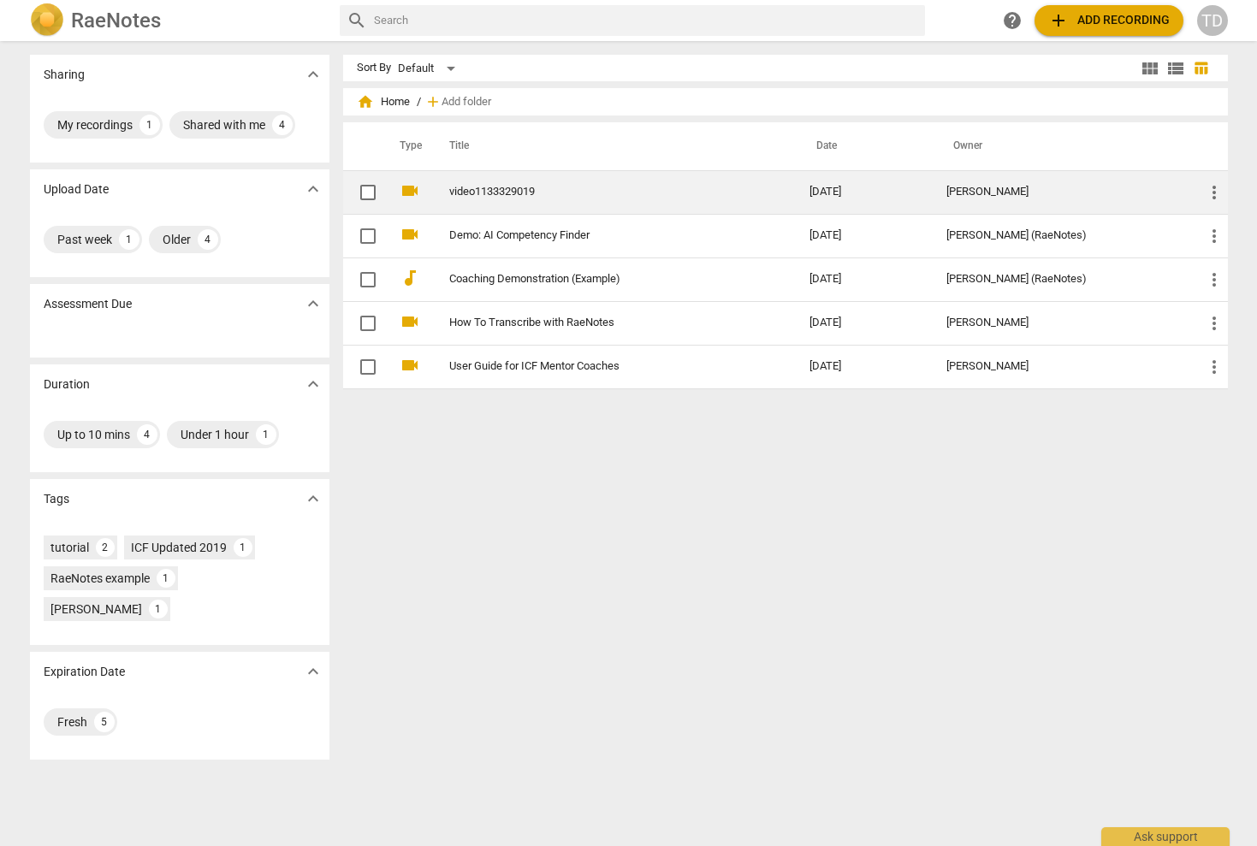
click at [1211, 187] on span "more_vert" at bounding box center [1214, 192] width 21 height 21
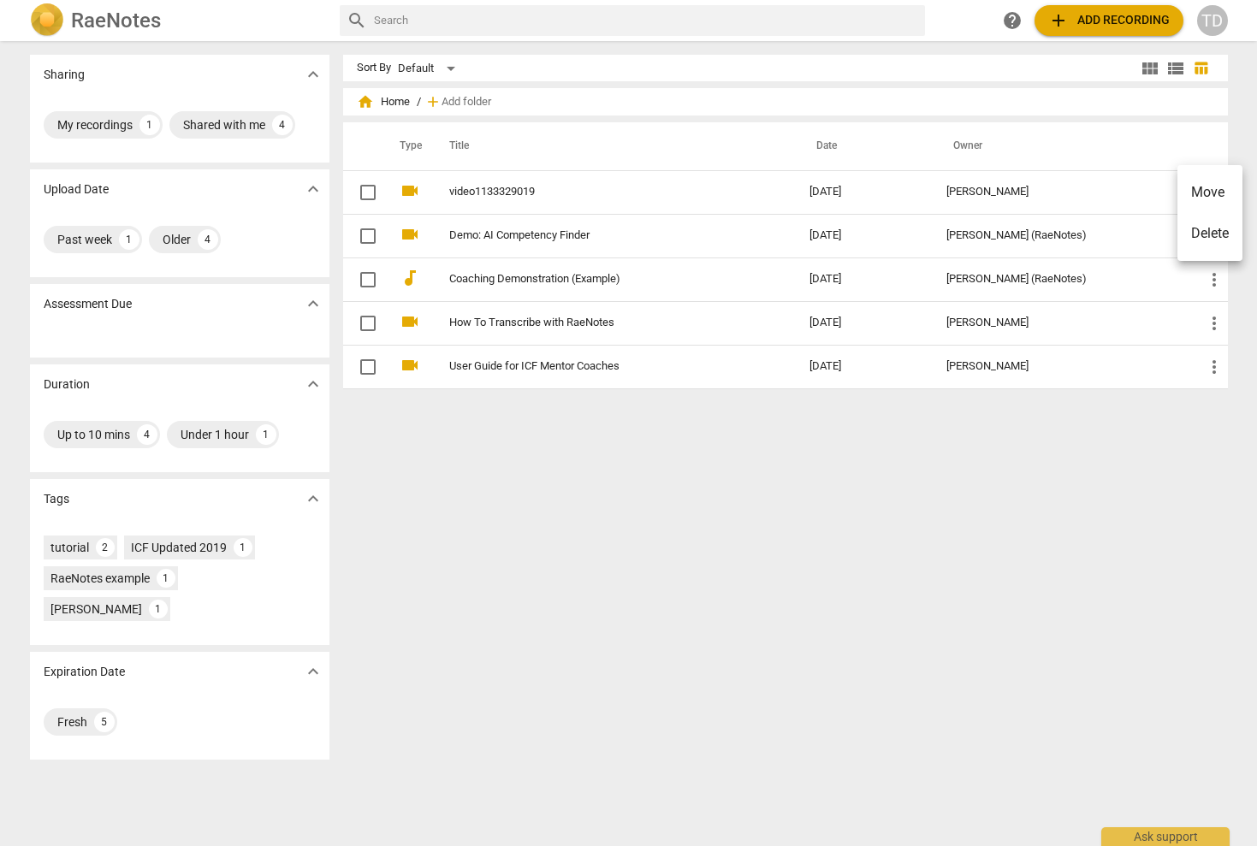
click at [367, 187] on div at bounding box center [628, 423] width 1257 height 846
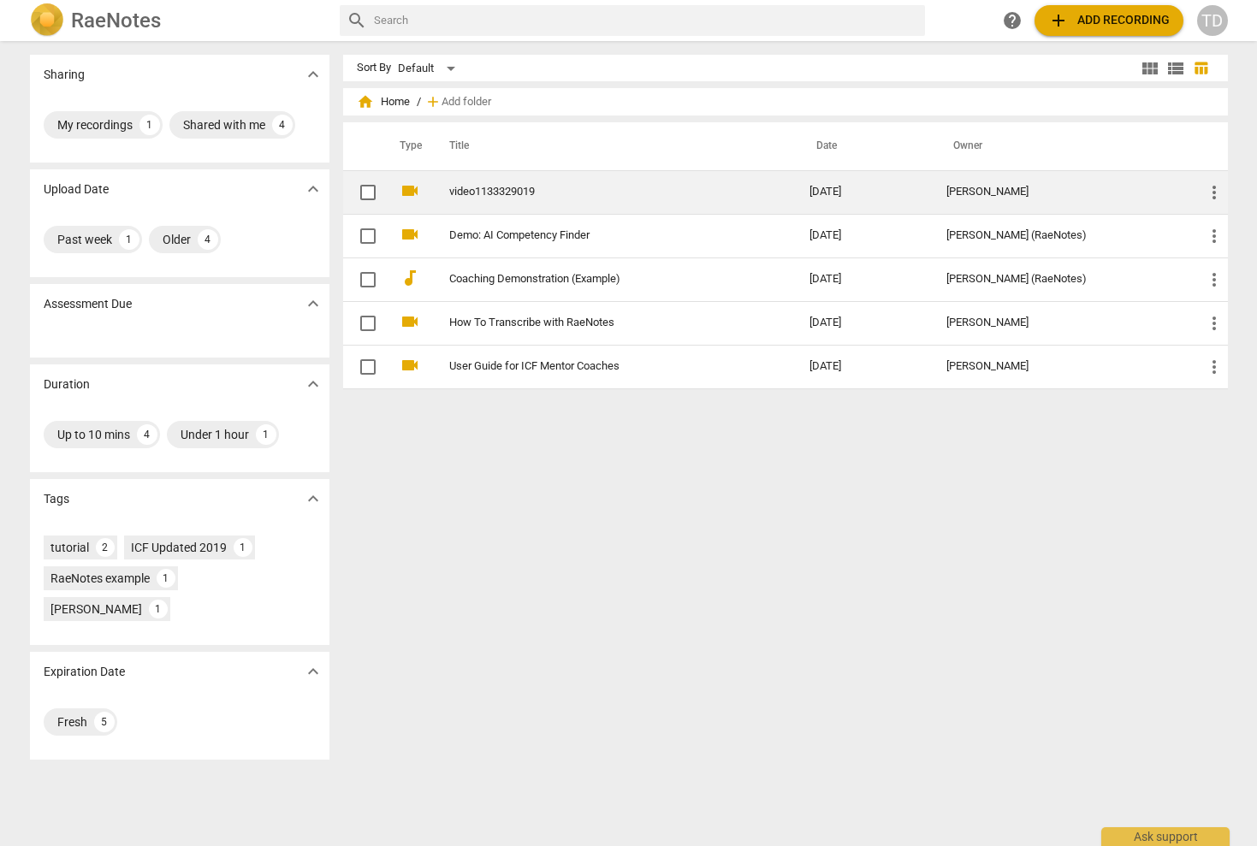
click at [485, 187] on link "video1133329019" at bounding box center [598, 192] width 299 height 13
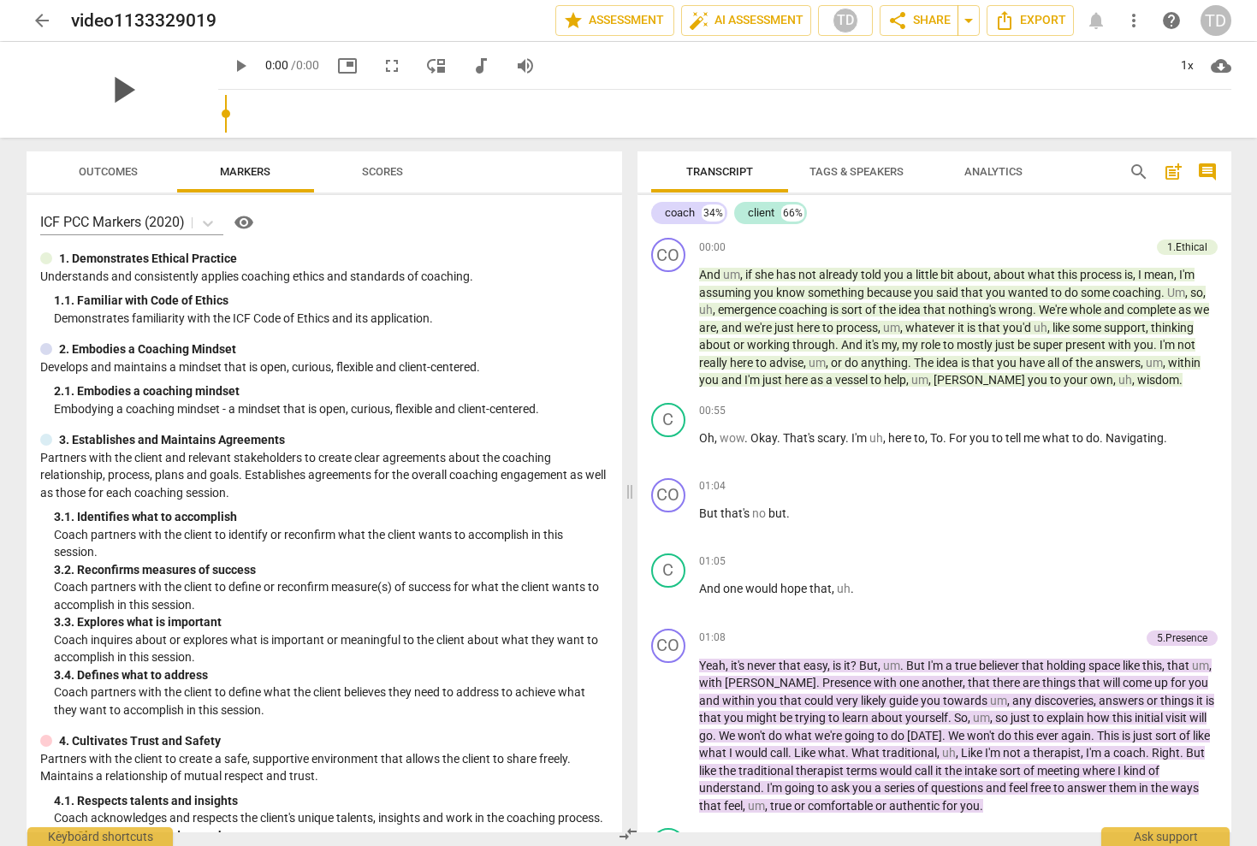
click at [121, 90] on span "play_arrow" at bounding box center [122, 90] width 44 height 44
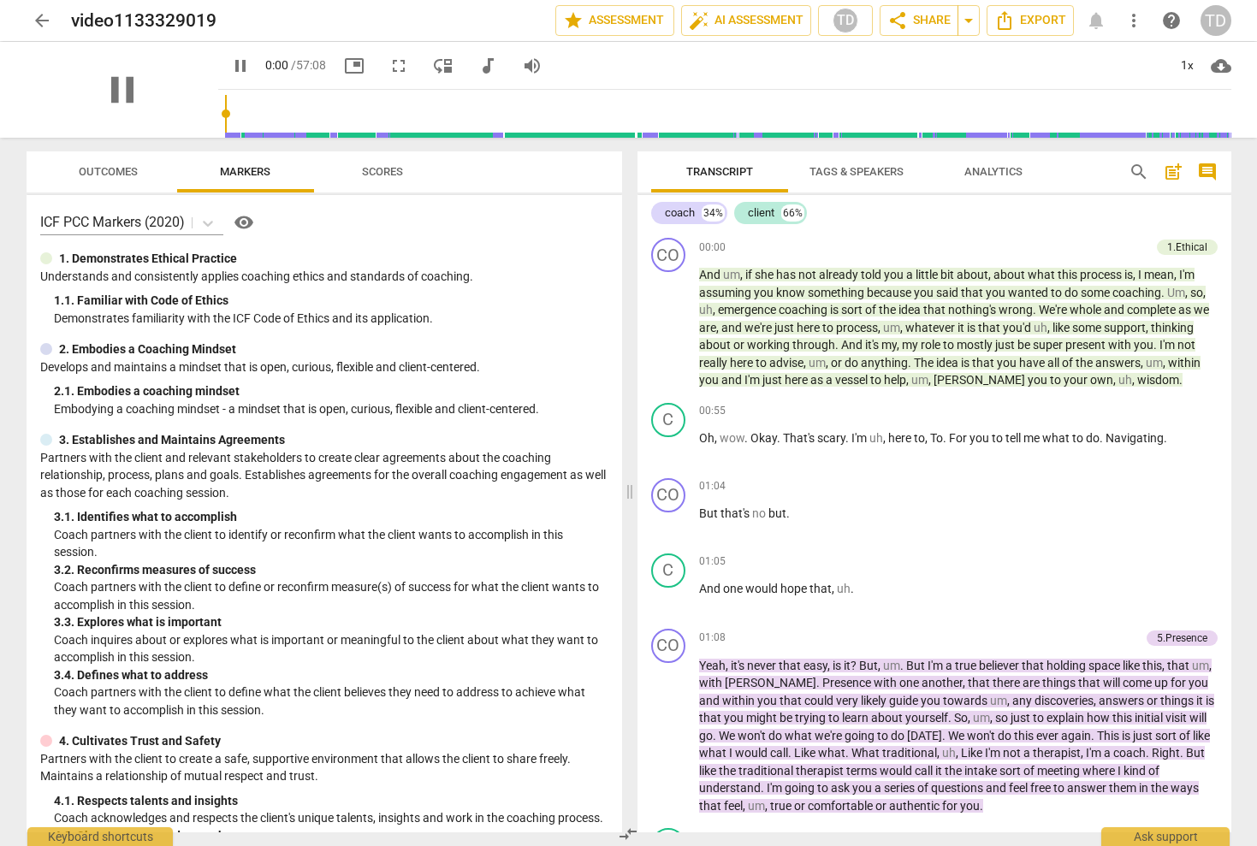
scroll to position [694, 0]
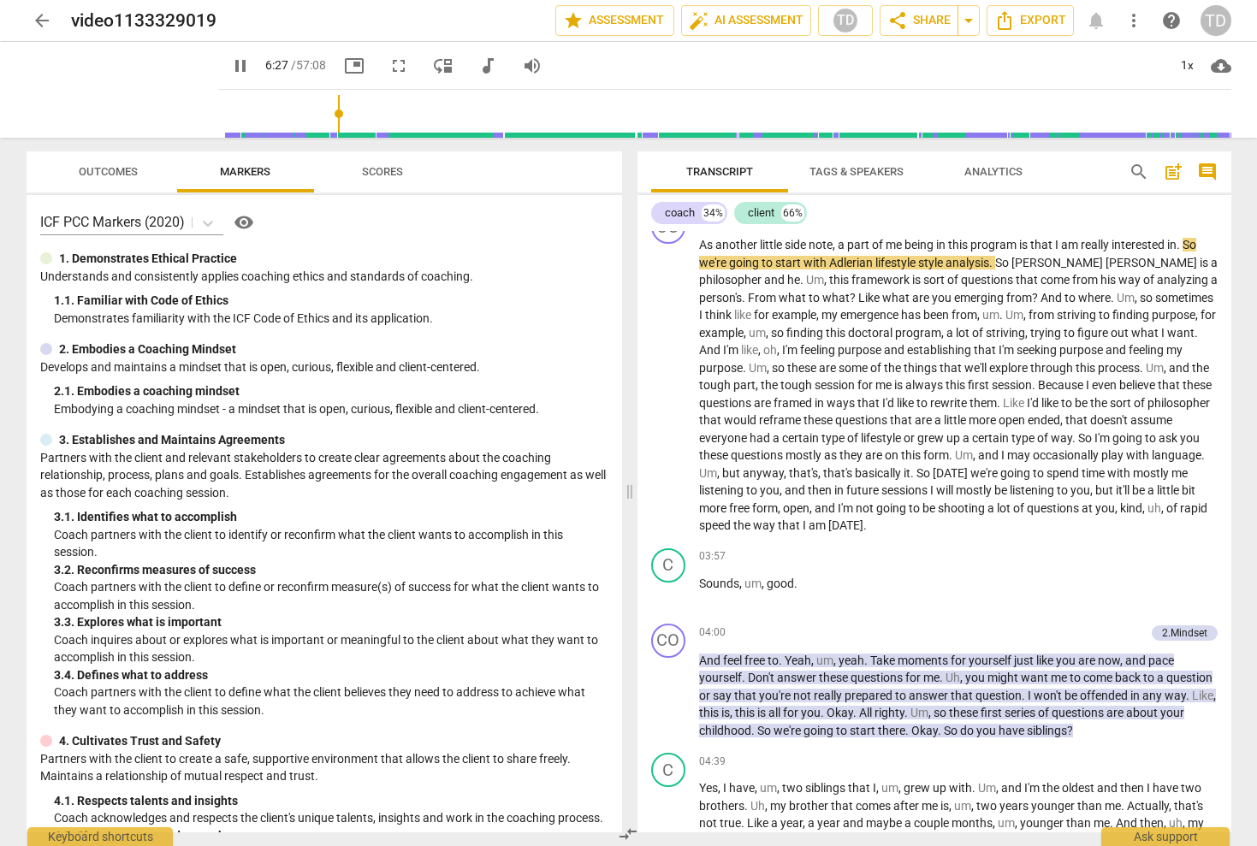
drag, startPoint x: 246, startPoint y: 110, endPoint x: 349, endPoint y: 116, distance: 102.9
click at [349, 116] on input "range" at bounding box center [728, 113] width 1006 height 55
click at [230, 63] on span "pause" at bounding box center [240, 66] width 21 height 21
type input "484"
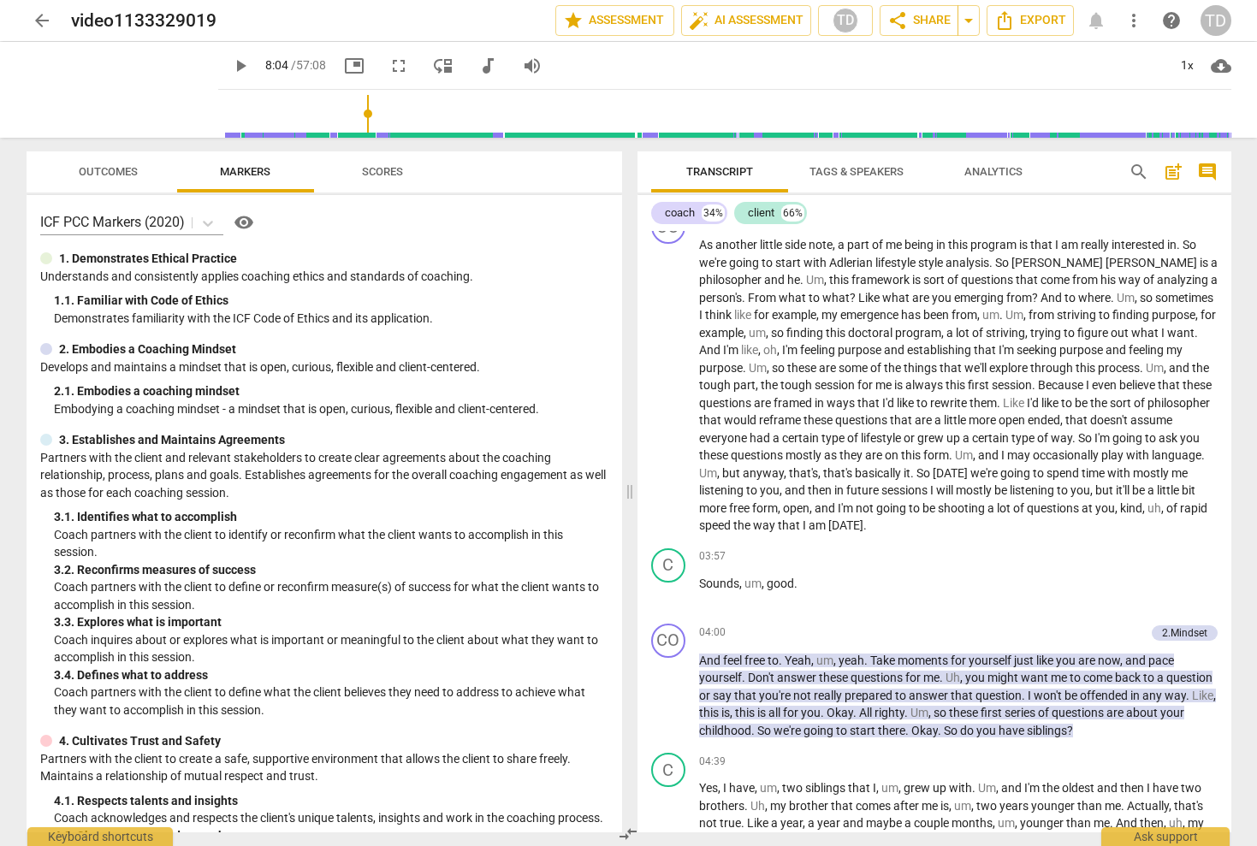
click at [1124, 18] on span "more_vert" at bounding box center [1134, 20] width 21 height 21
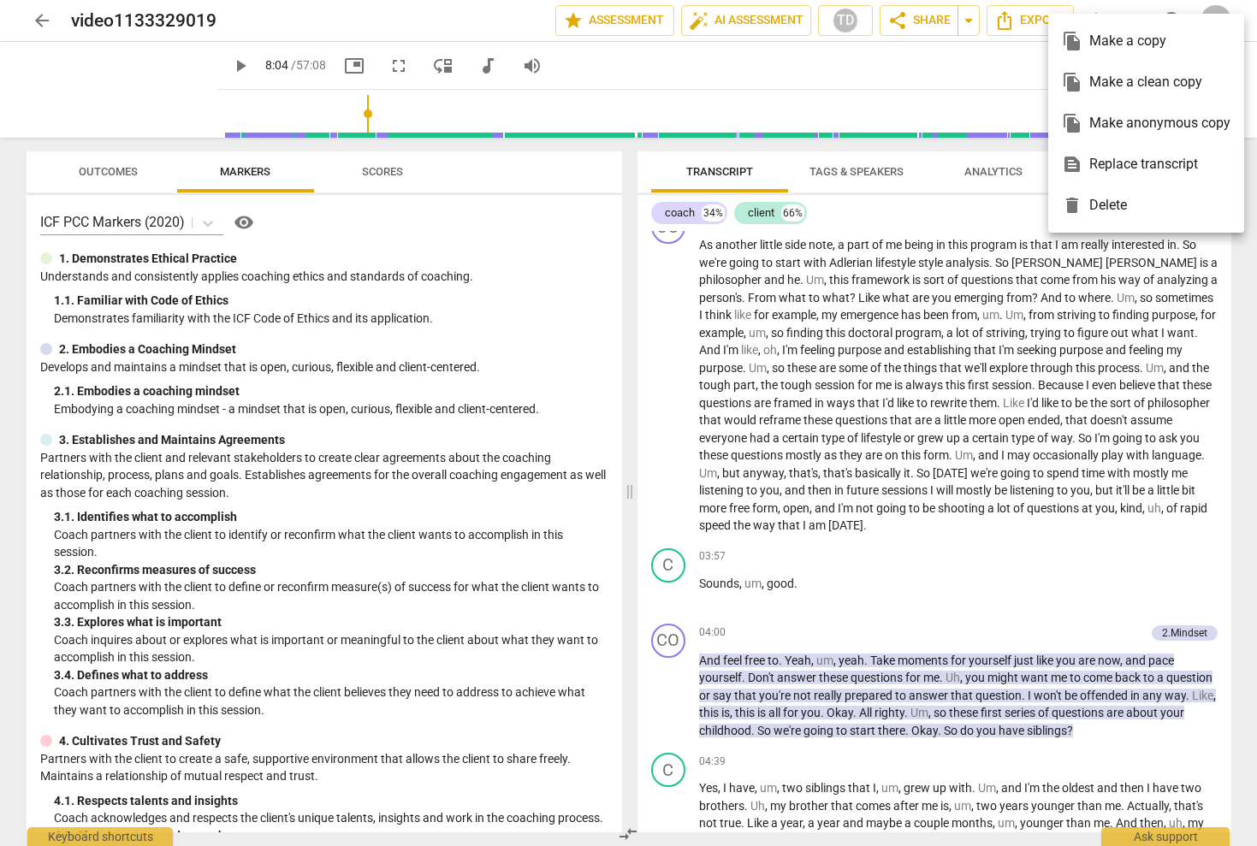
click at [866, 61] on div at bounding box center [628, 423] width 1257 height 846
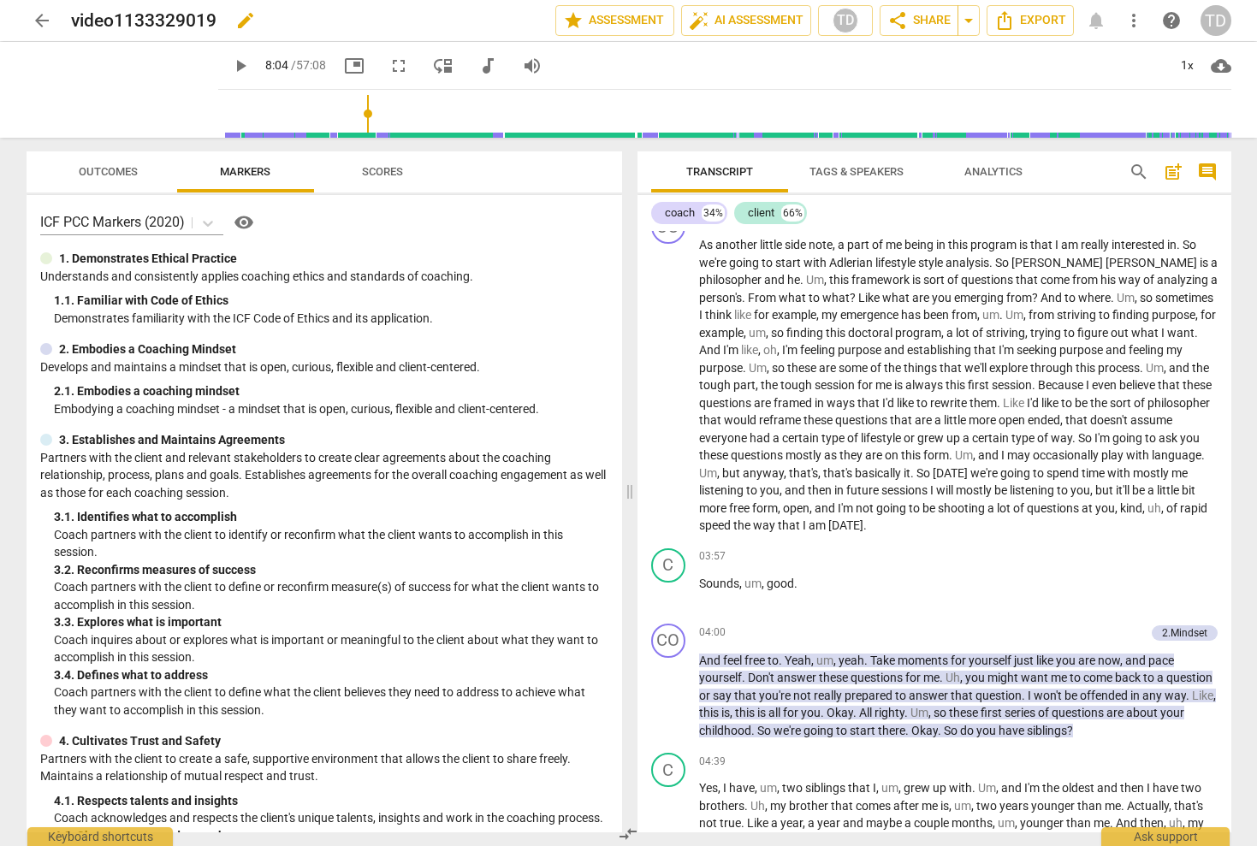
click at [253, 19] on span "edit" at bounding box center [245, 20] width 21 height 21
drag, startPoint x: 235, startPoint y: 19, endPoint x: 3, endPoint y: 2, distance: 233.4
click at [3, 3] on header "arrow_back video1133329019 done clear star Assessment auto_fix_high AI Assessme…" at bounding box center [628, 20] width 1257 height 41
type input "DY -1"
click at [39, 22] on span "arrow_back" at bounding box center [42, 20] width 21 height 21
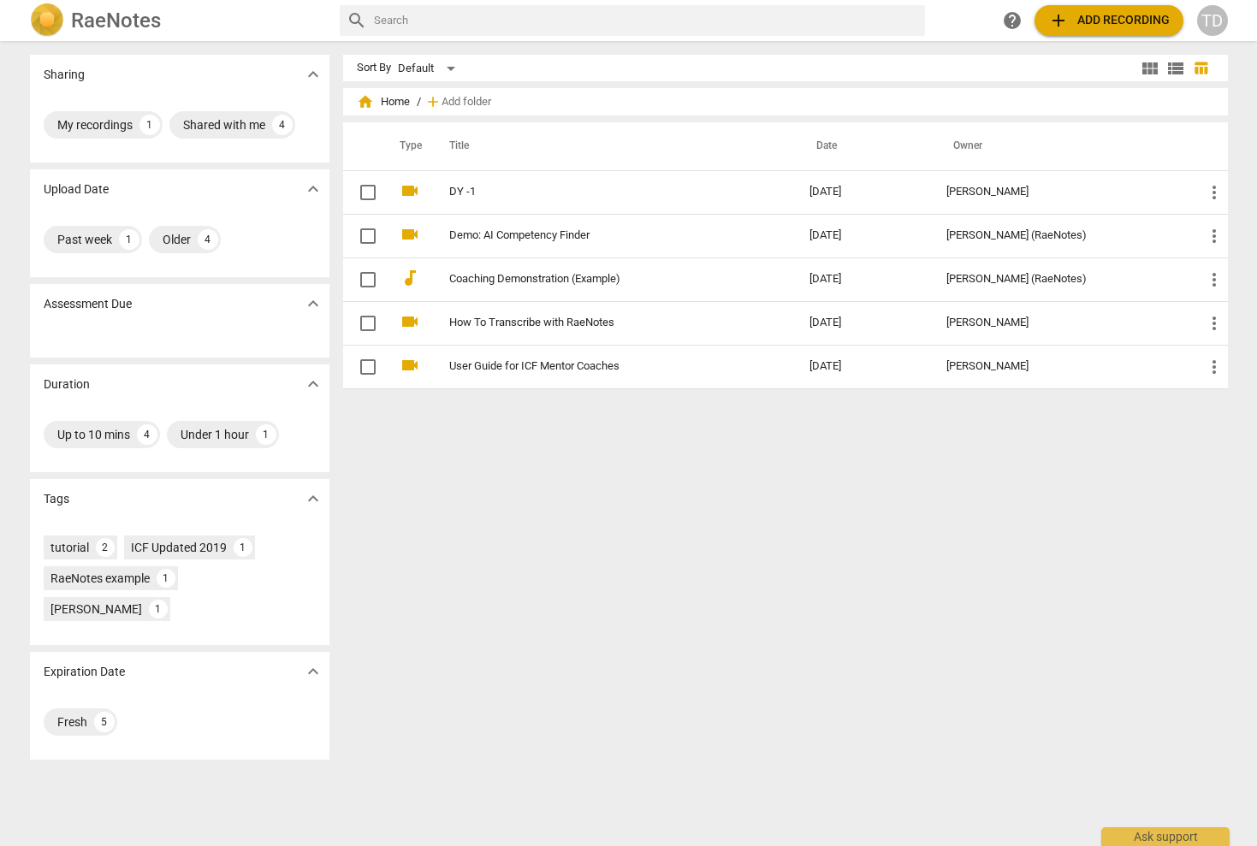
click at [1149, 68] on span "view_module" at bounding box center [1150, 68] width 21 height 21
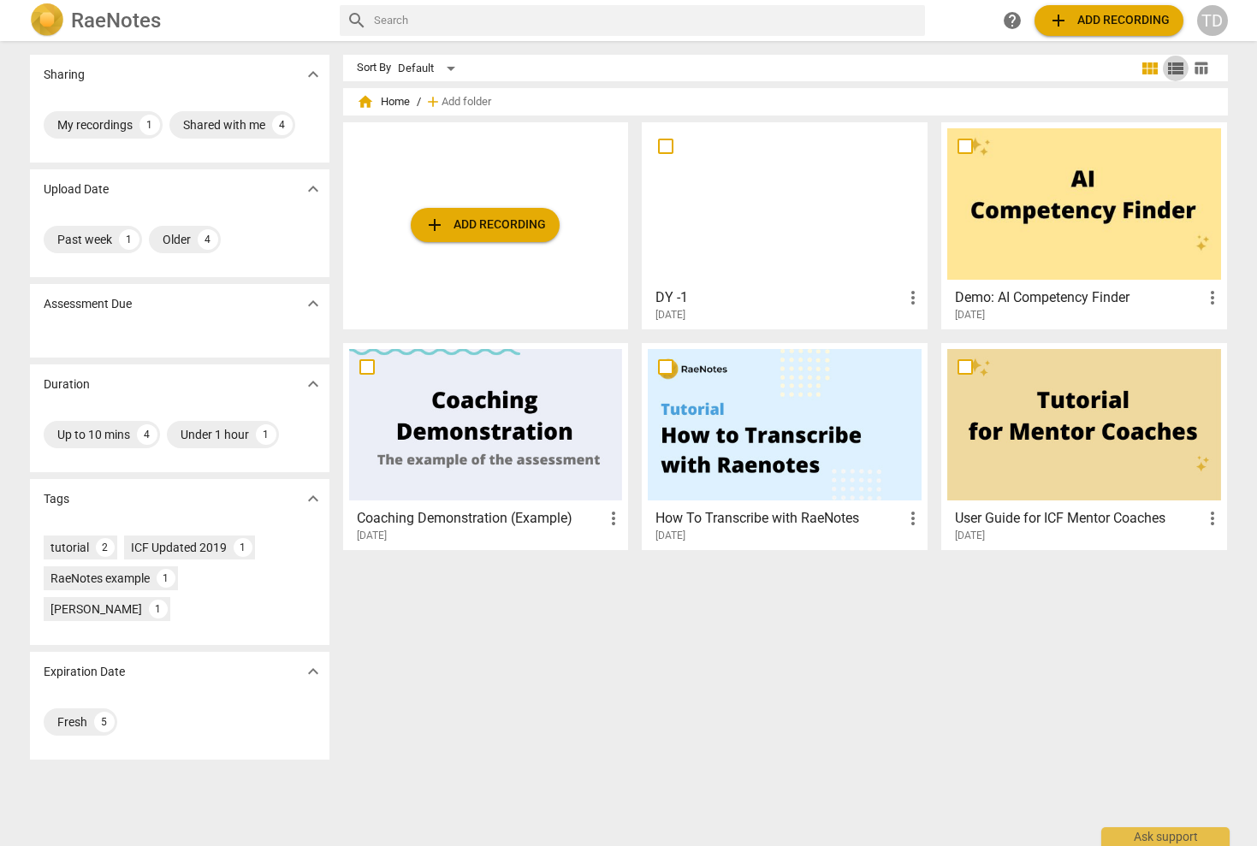
click at [1171, 68] on span "view_list" at bounding box center [1175, 68] width 21 height 21
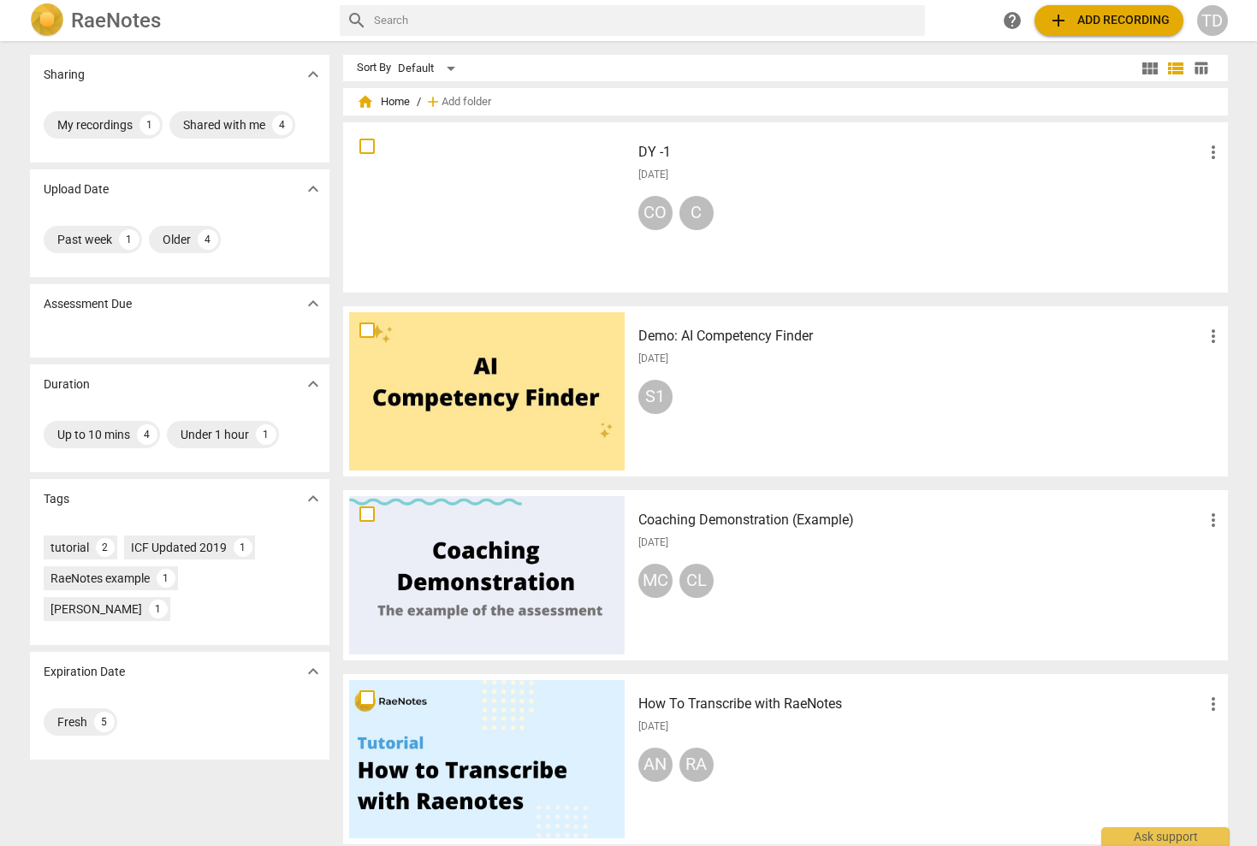
click at [1208, 68] on span "table_chart" at bounding box center [1202, 68] width 26 height 16
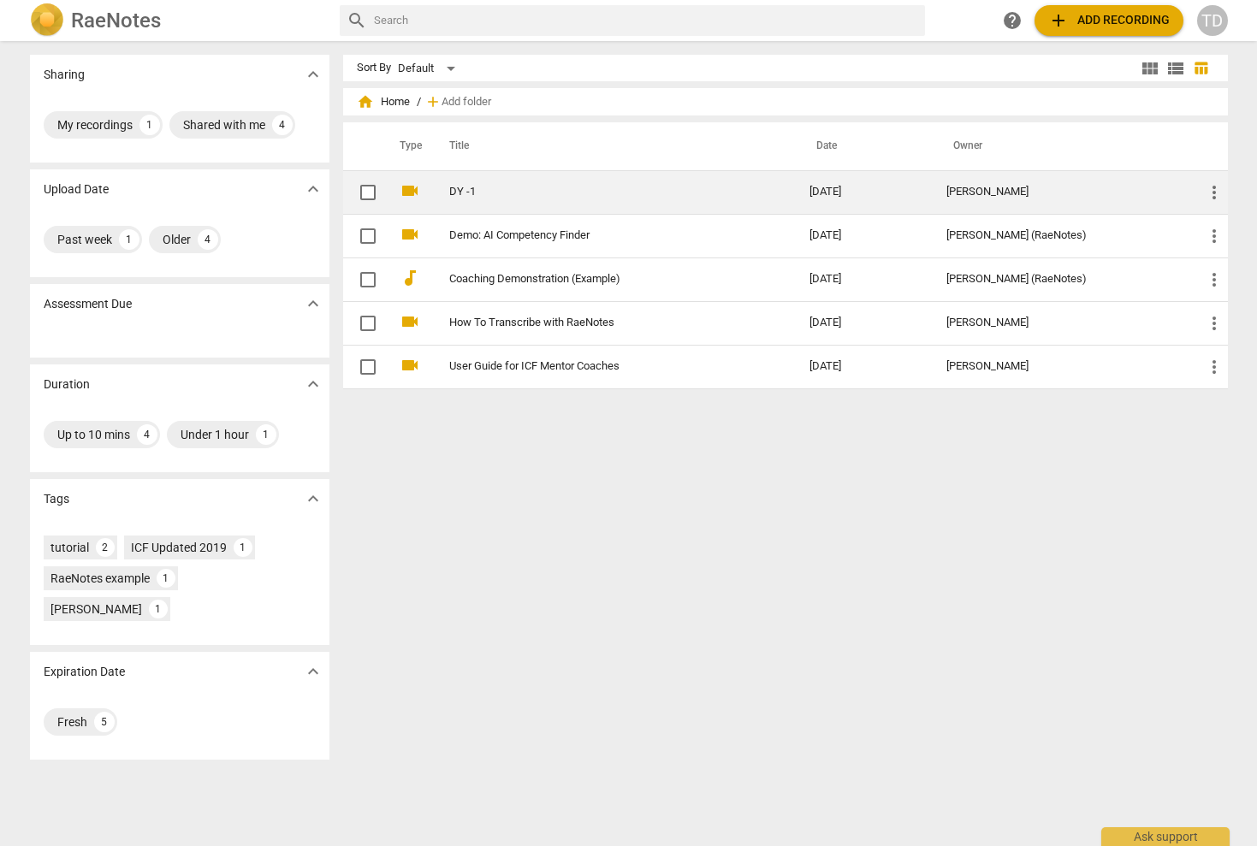
click at [465, 181] on td "DY -1" at bounding box center [613, 192] width 368 height 44
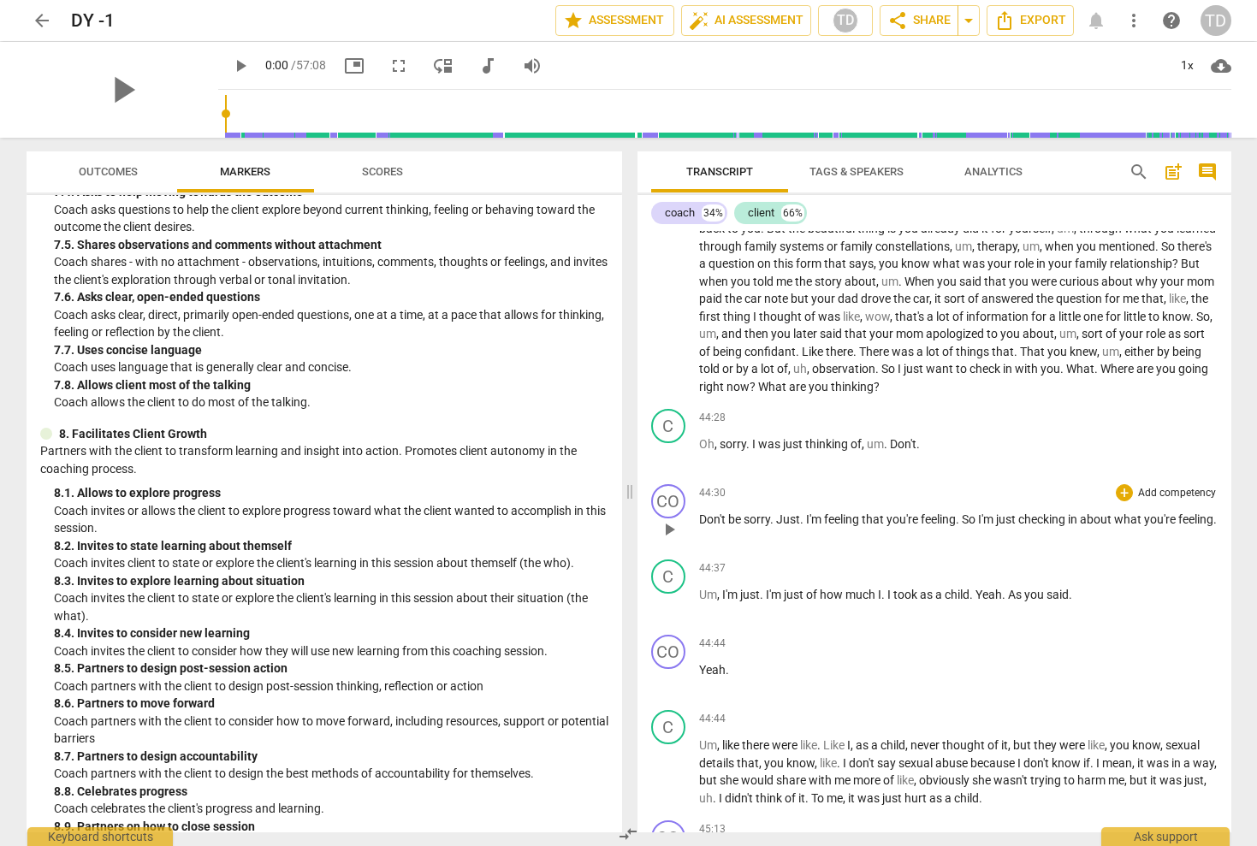
scroll to position [9089, 0]
click at [1172, 487] on p "Add competency" at bounding box center [1176, 494] width 81 height 15
click at [1182, 406] on b "6.Listening" at bounding box center [1173, 406] width 51 height 21
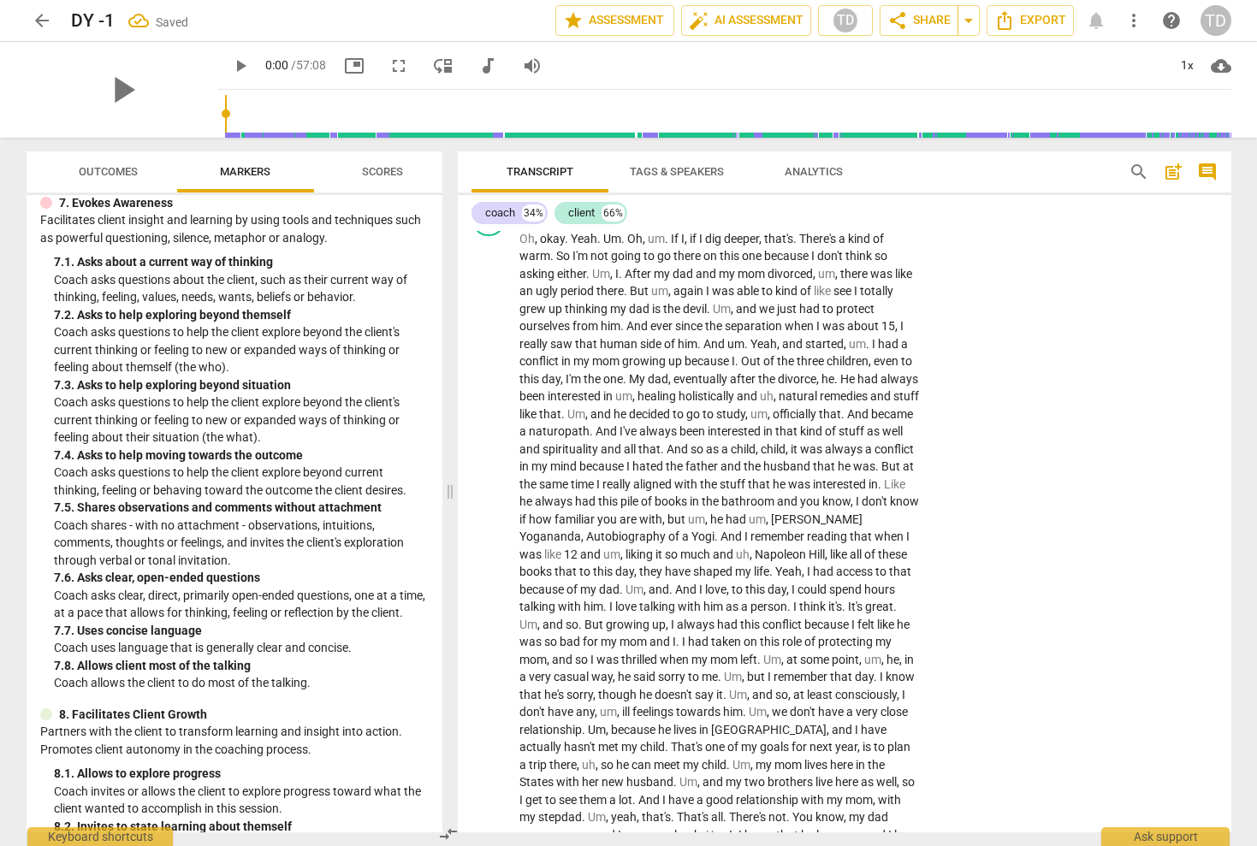
scroll to position [10824, 0]
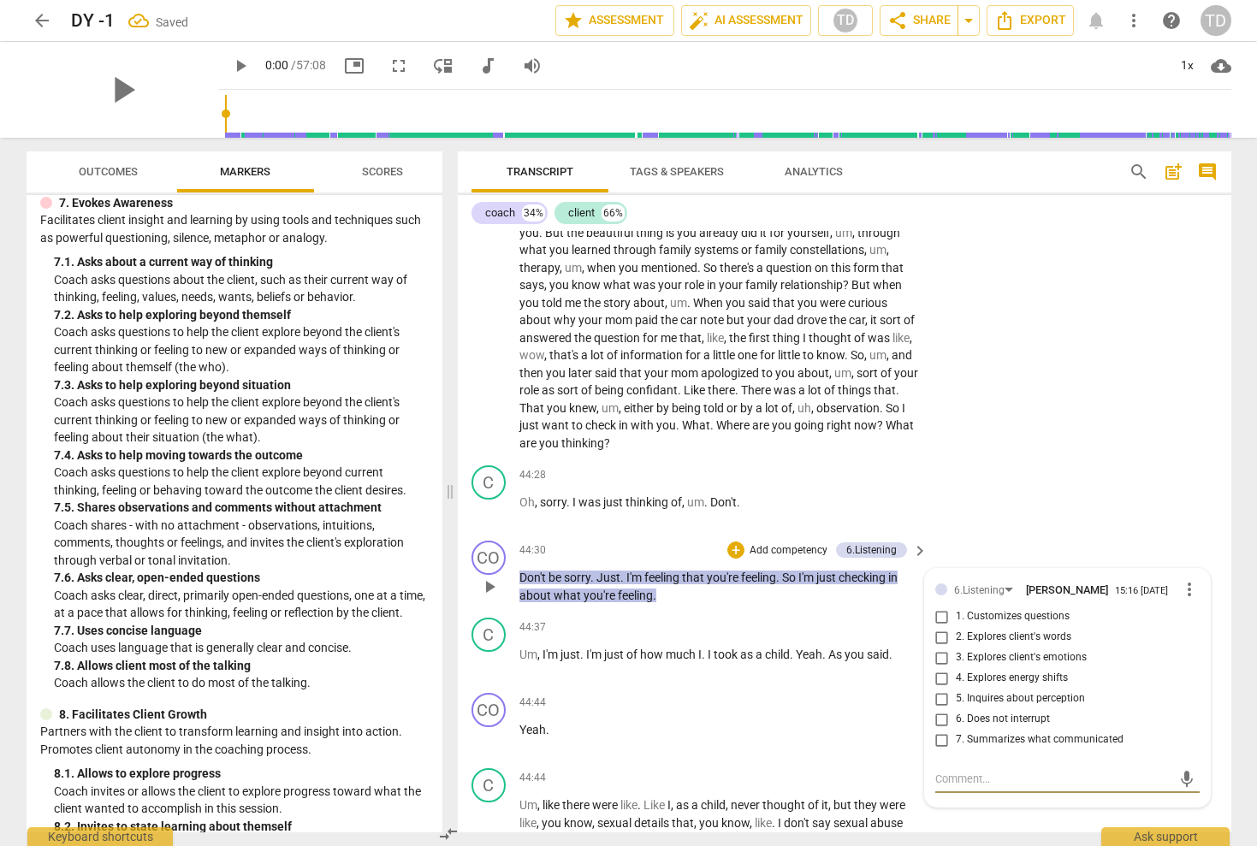
click at [938, 668] on input "4. Explores energy shifts" at bounding box center [941, 678] width 27 height 21
checkbox input "true"
click at [940, 648] on input "3. Explores client's emotions" at bounding box center [941, 658] width 27 height 21
checkbox input "true"
click at [1021, 459] on div "C play_arrow pause 44:28 + Add competency keyboard_arrow_right Oh , sorry . I w…" at bounding box center [845, 496] width 774 height 75
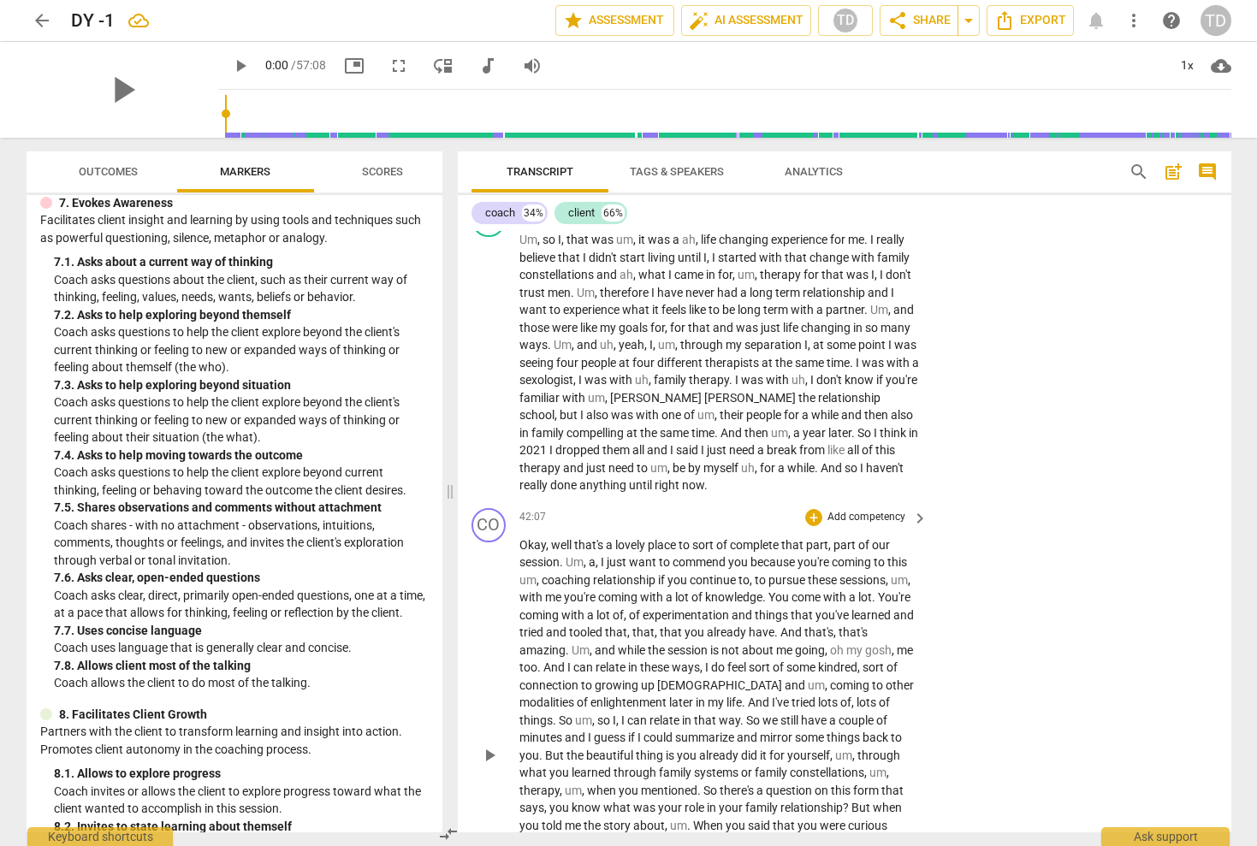
scroll to position [10298, 0]
click at [884, 513] on p "Add competency" at bounding box center [866, 520] width 81 height 15
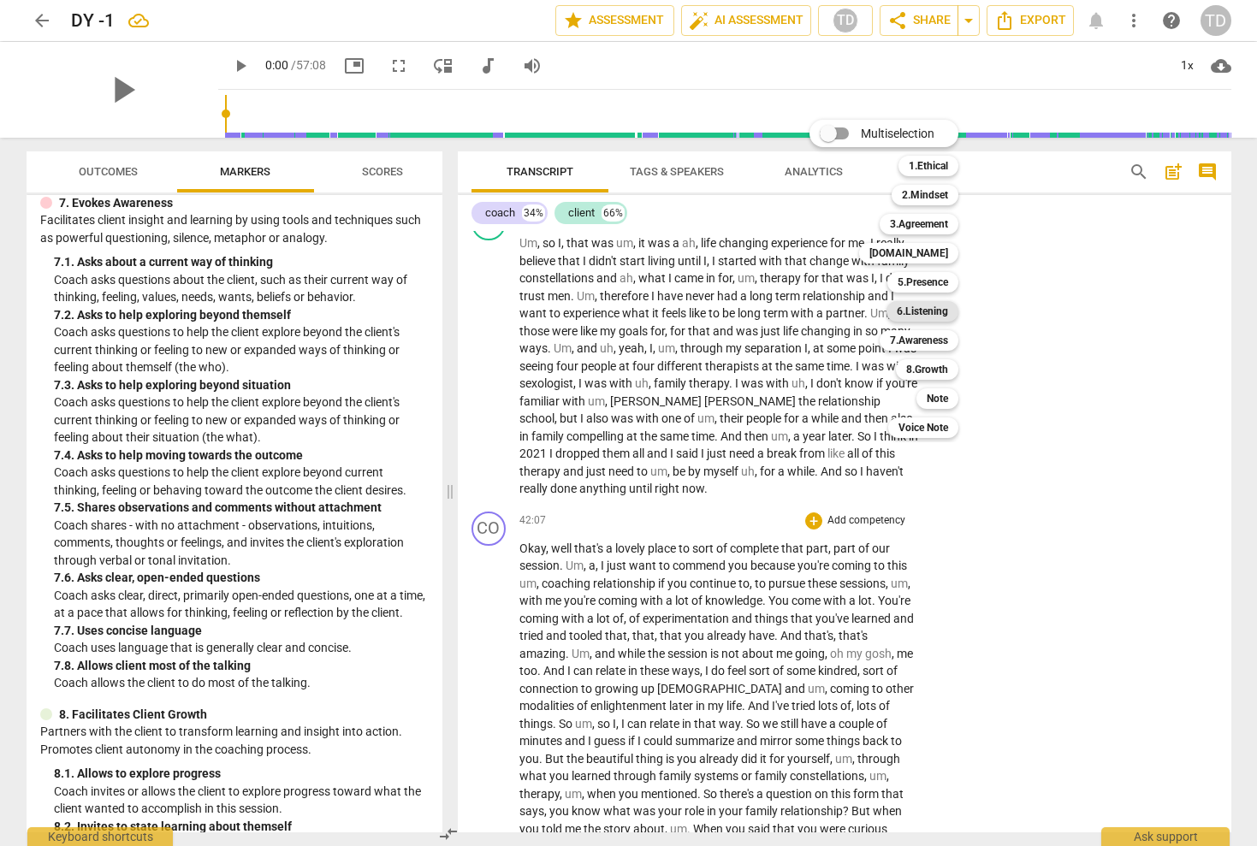
click at [939, 318] on b "6.Listening" at bounding box center [922, 311] width 51 height 21
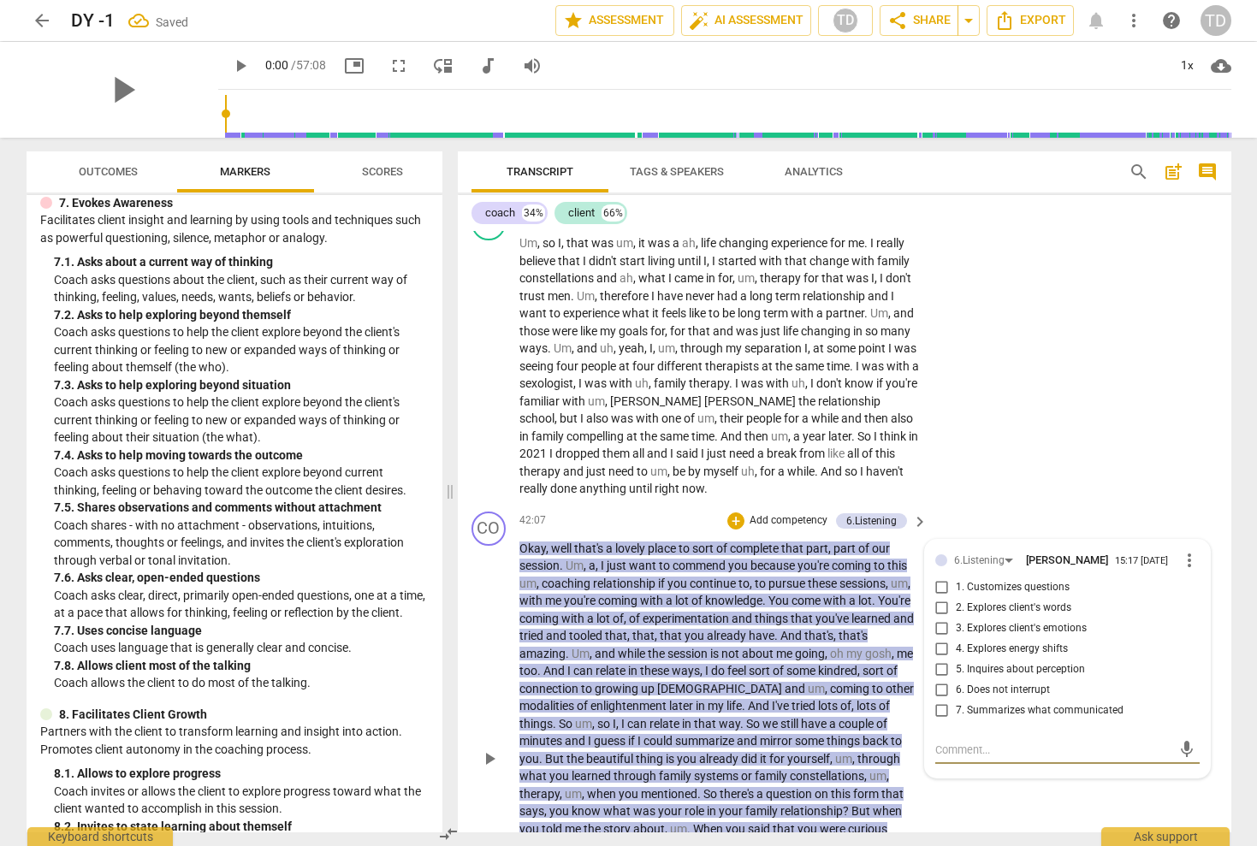
click at [939, 701] on input "7. Summarizes what communicated" at bounding box center [941, 711] width 27 height 21
checkbox input "true"
click at [993, 243] on div "C play_arrow pause 40:26 + Add competency keyboard_arrow_right Um , so I , that…" at bounding box center [845, 351] width 774 height 305
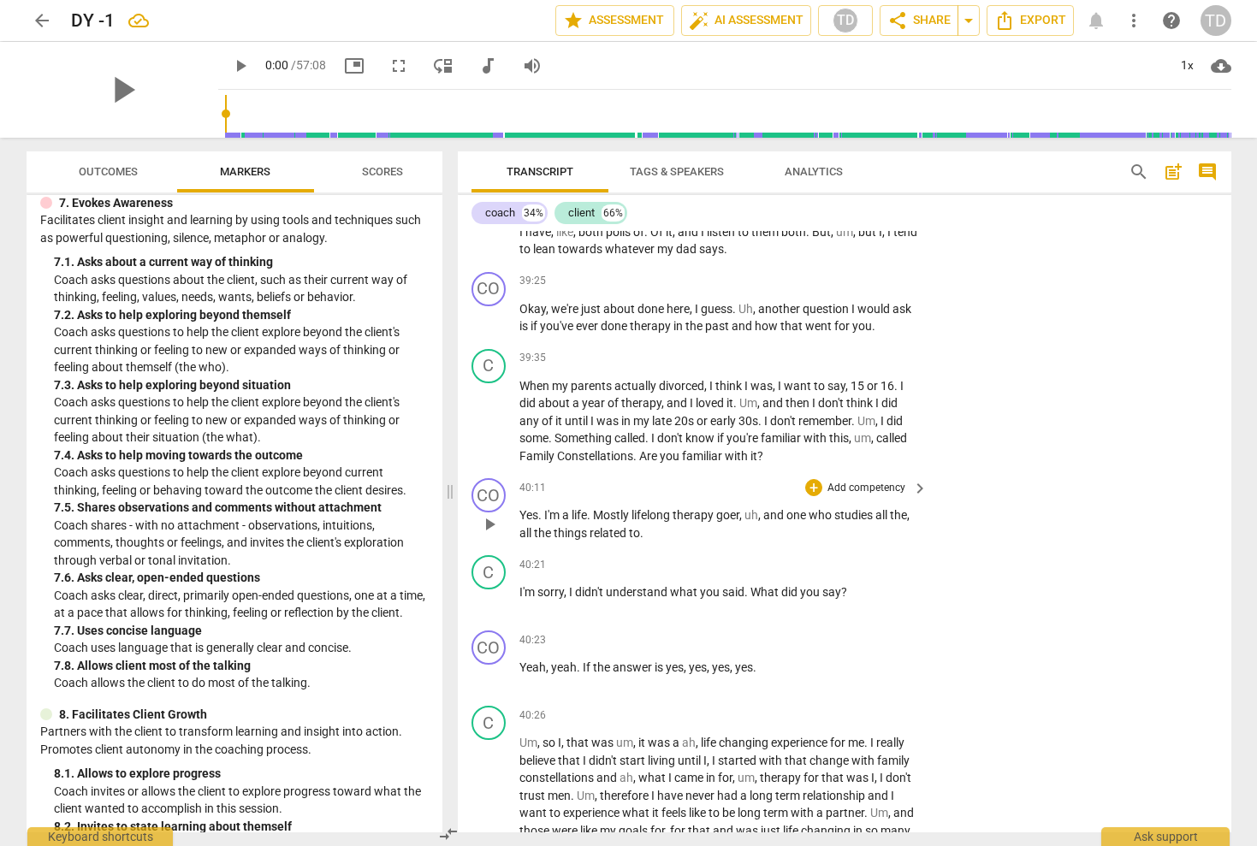
scroll to position [9869, 0]
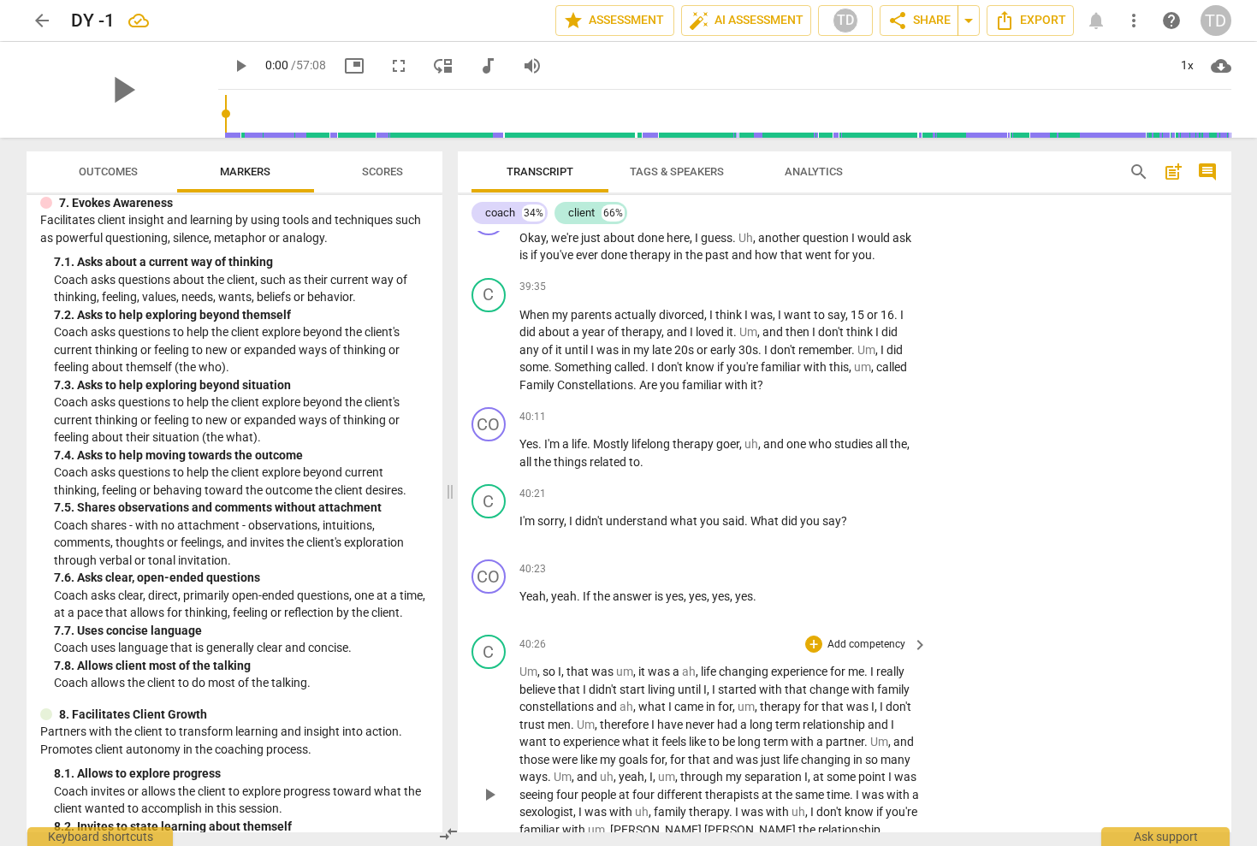
click at [863, 638] on p "Add competency" at bounding box center [866, 645] width 81 height 15
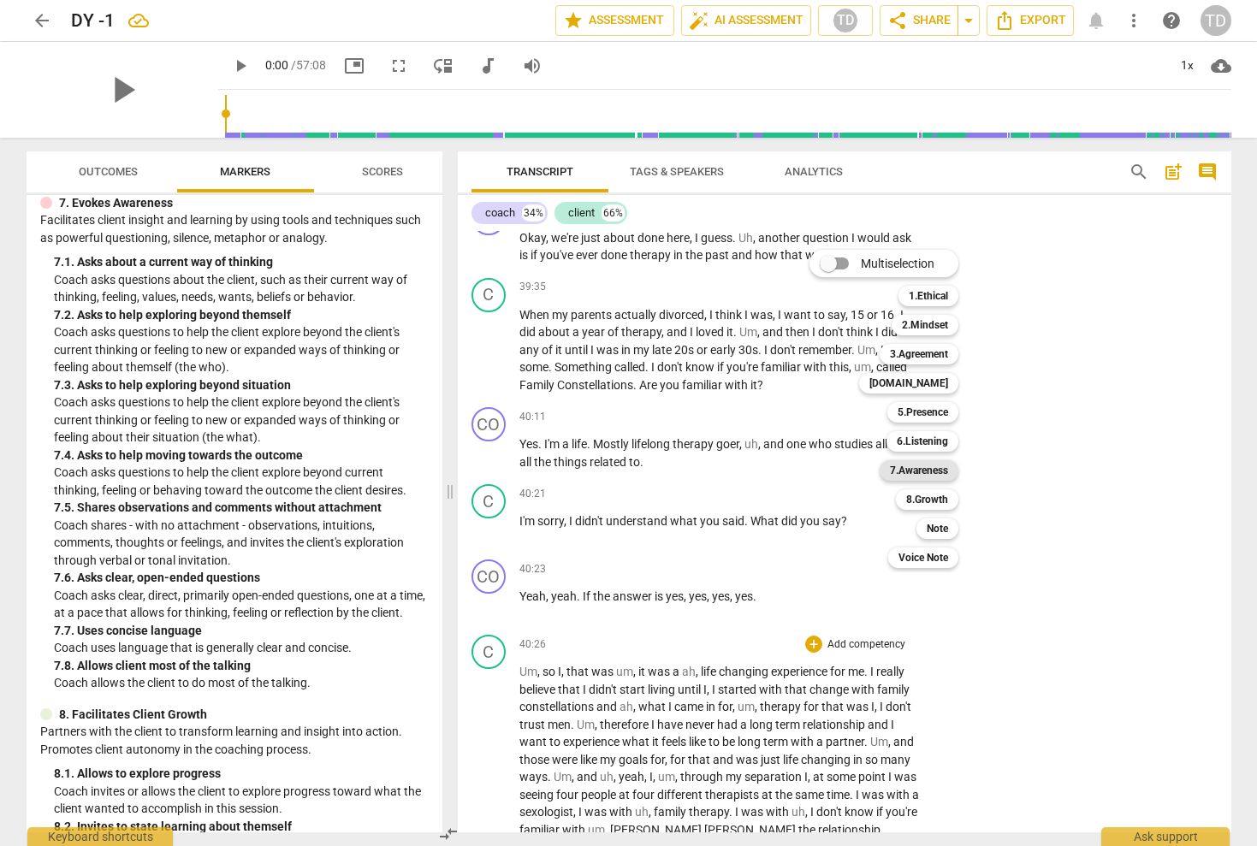
click at [919, 471] on b "7.Awareness" at bounding box center [919, 470] width 58 height 21
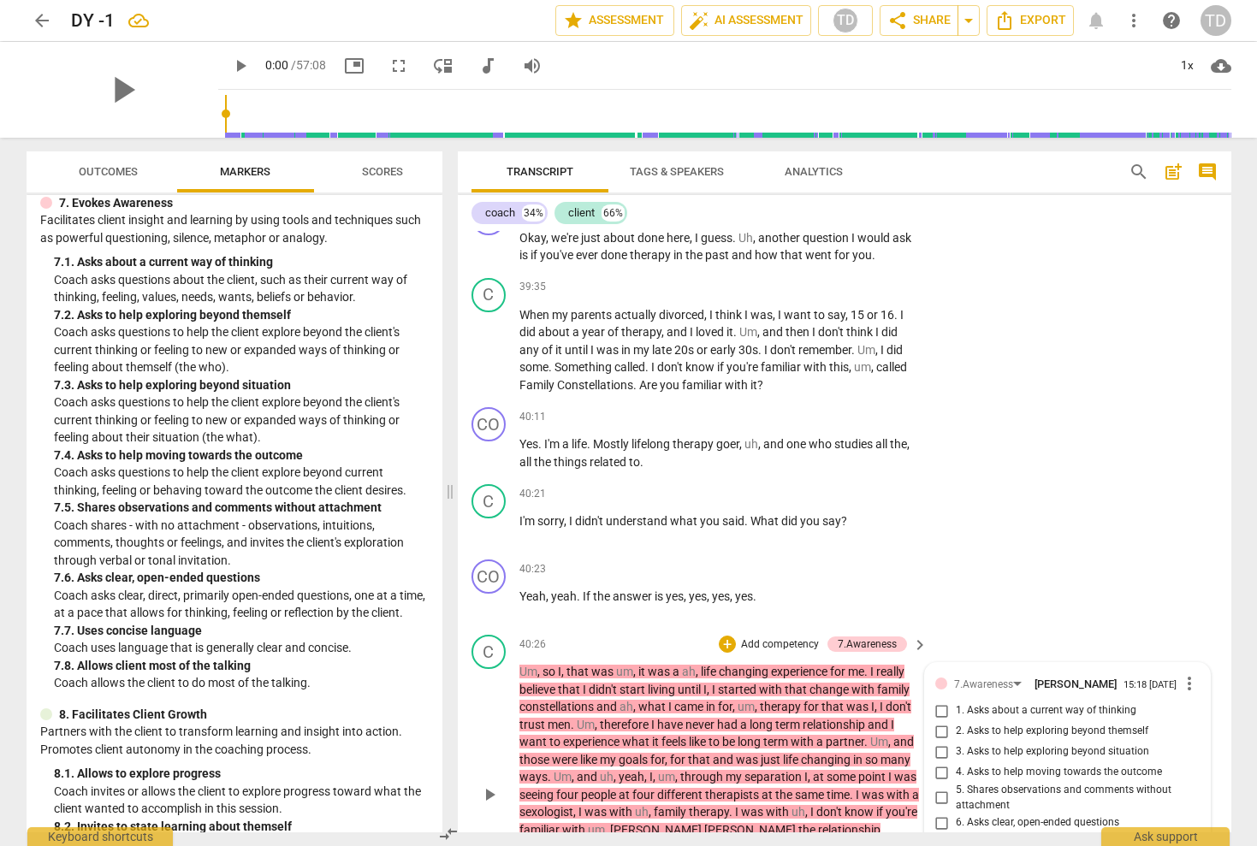
click at [1184, 673] on span "more_vert" at bounding box center [1189, 683] width 21 height 21
click at [1197, 489] on li "Delete" at bounding box center [1202, 483] width 59 height 33
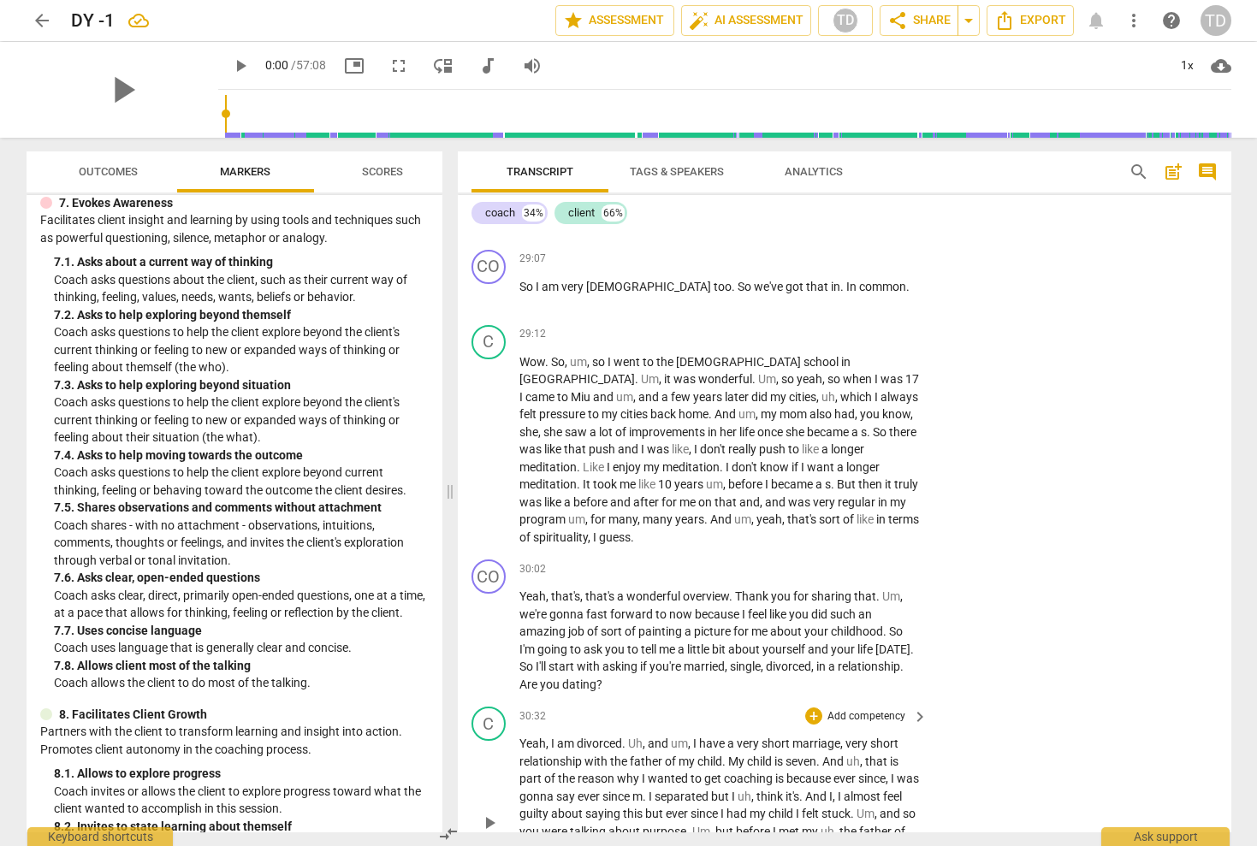
scroll to position [7052, 0]
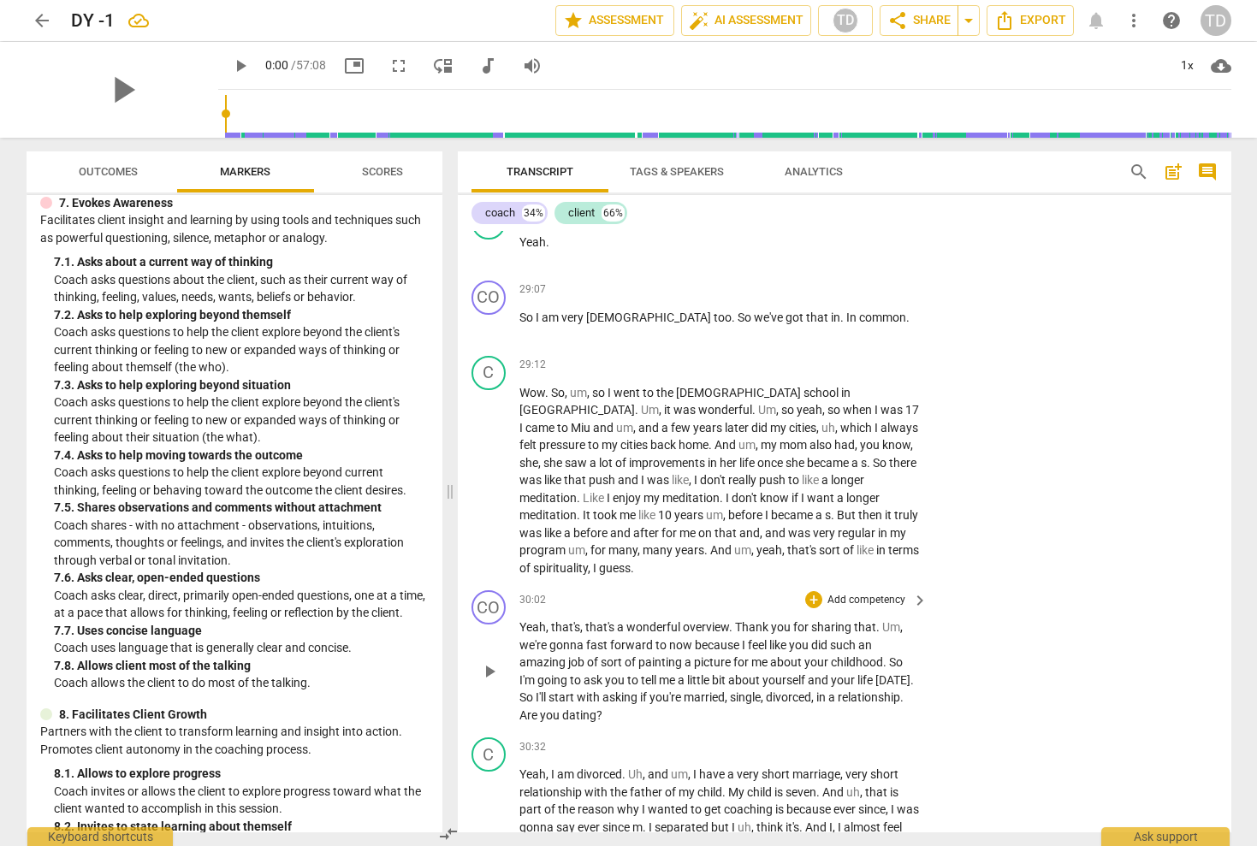
click at [857, 593] on p "Add competency" at bounding box center [866, 600] width 81 height 15
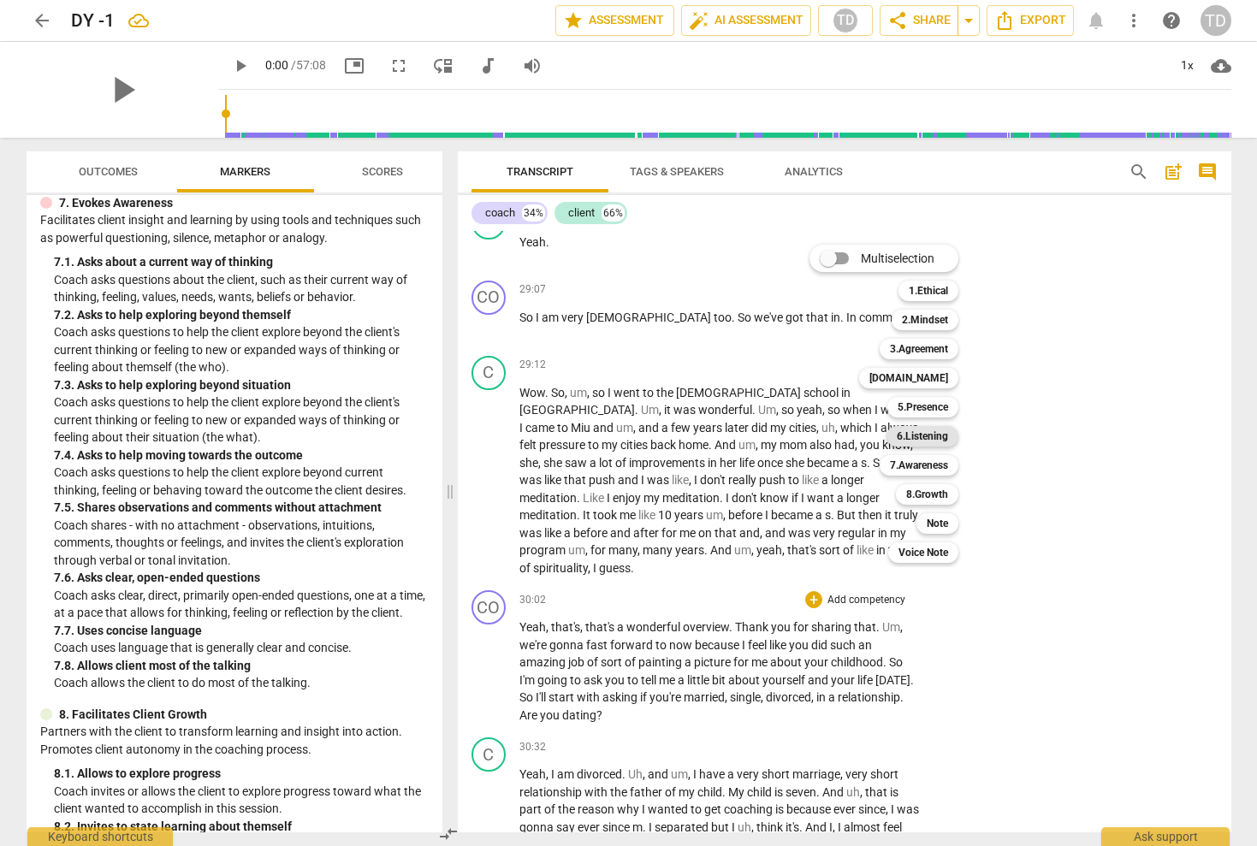
click at [922, 433] on b "6.Listening" at bounding box center [922, 436] width 51 height 21
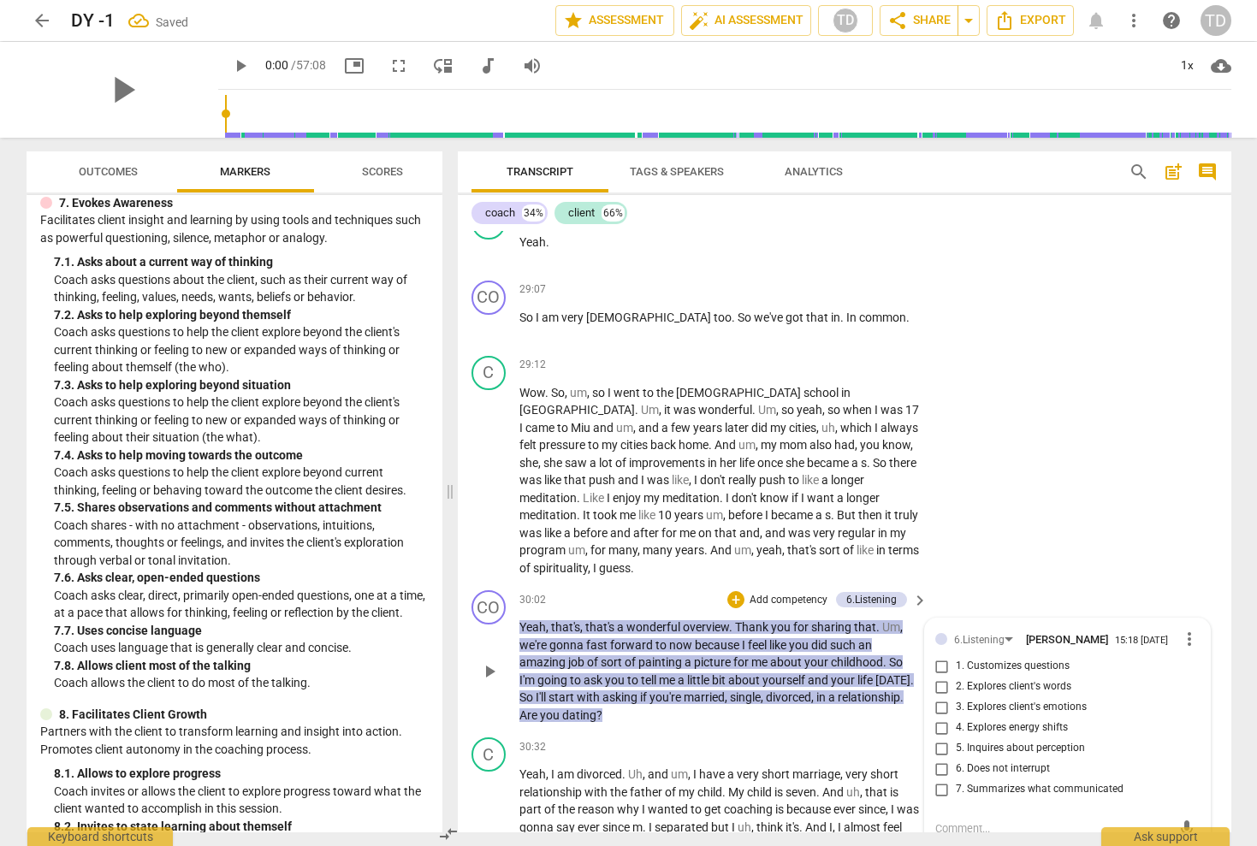
click at [940, 780] on input "7. Summarizes what communicated" at bounding box center [941, 790] width 27 height 21
checkbox input "true"
click at [1053, 349] on div "C play_arrow pause 29:12 + Add competency keyboard_arrow_right Wow . So , um , …" at bounding box center [845, 466] width 774 height 235
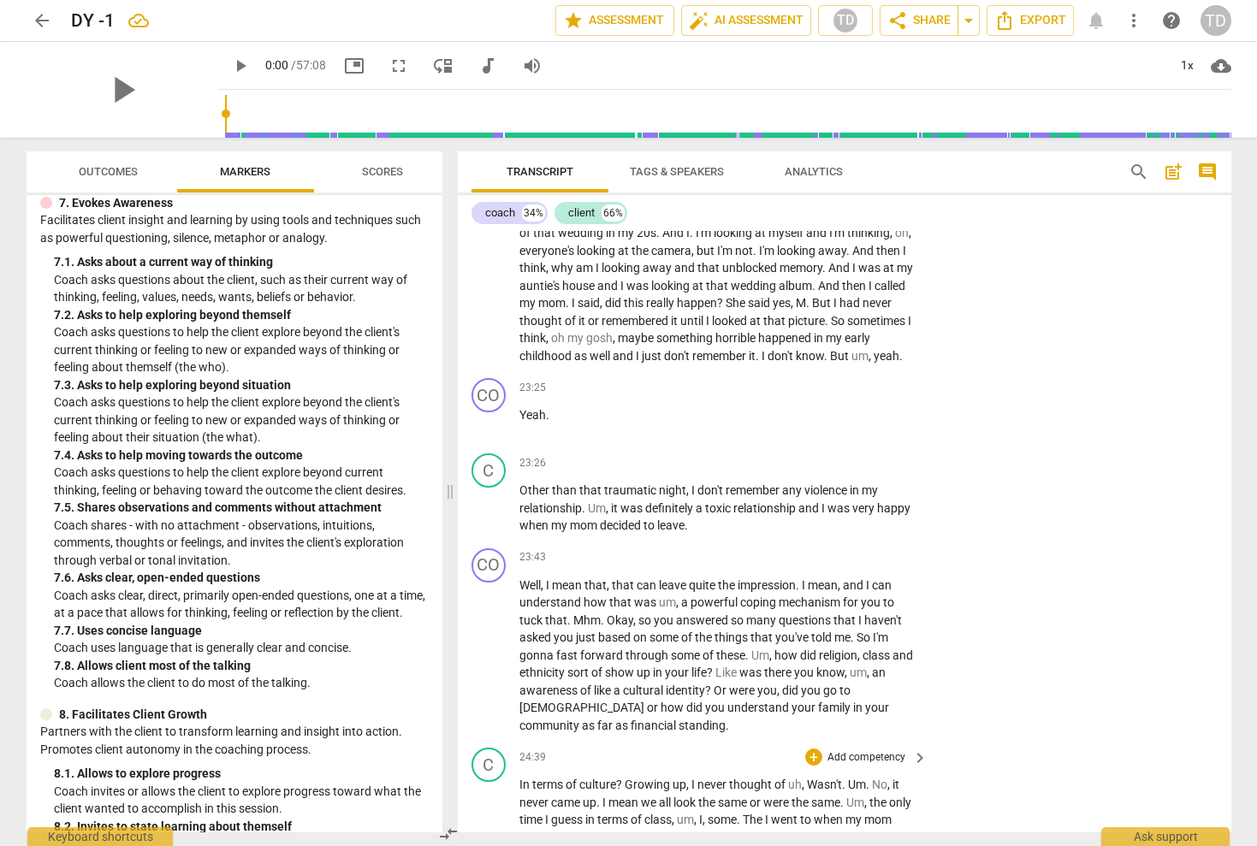
scroll to position [5188, 0]
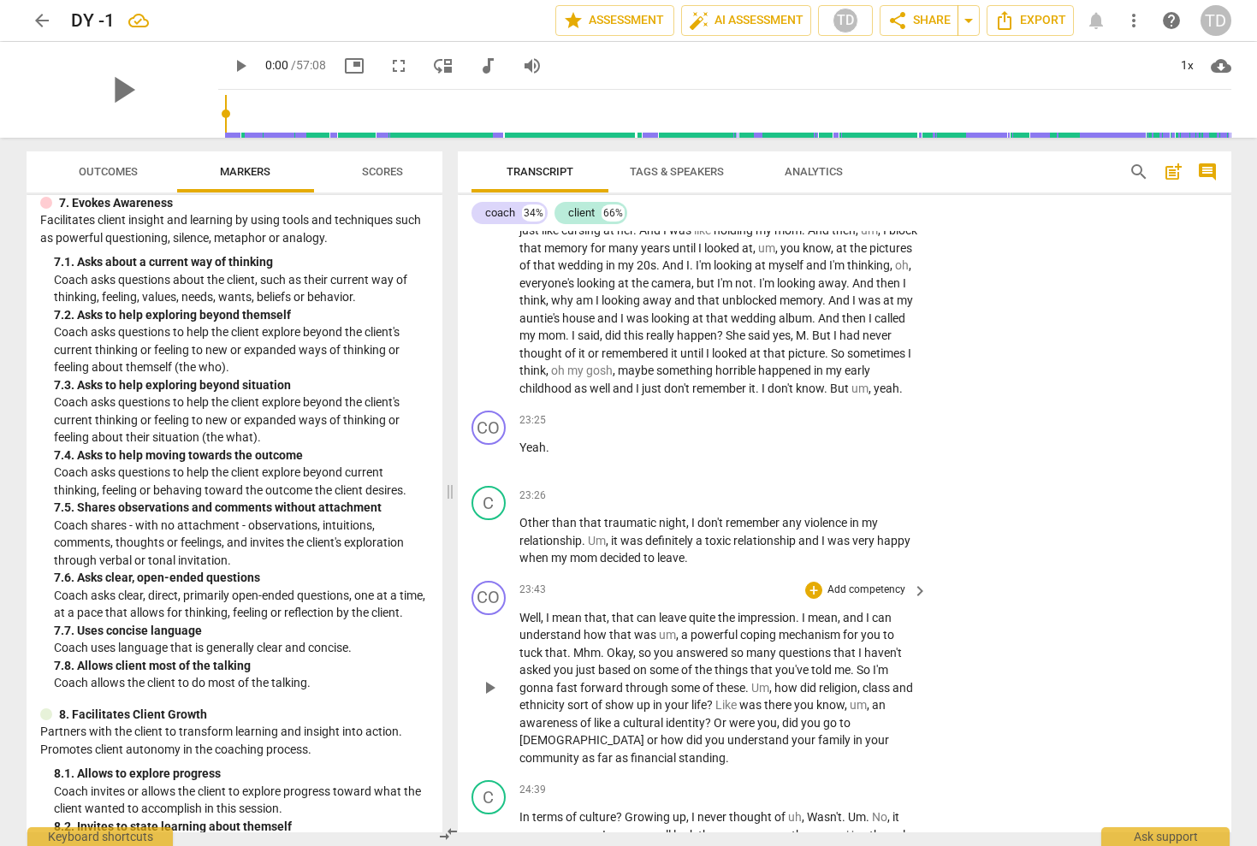
click at [868, 583] on p "Add competency" at bounding box center [866, 590] width 81 height 15
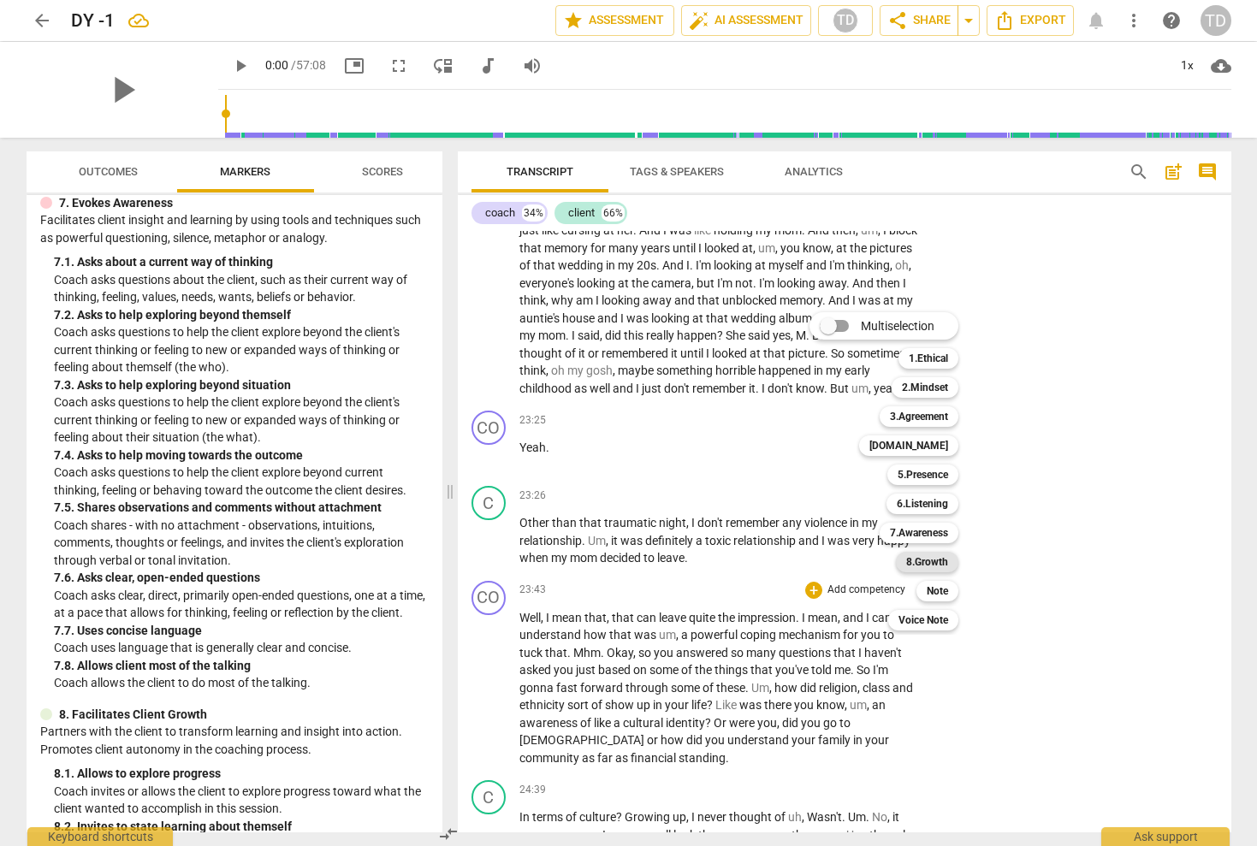
click at [938, 566] on b "8.Growth" at bounding box center [927, 562] width 42 height 21
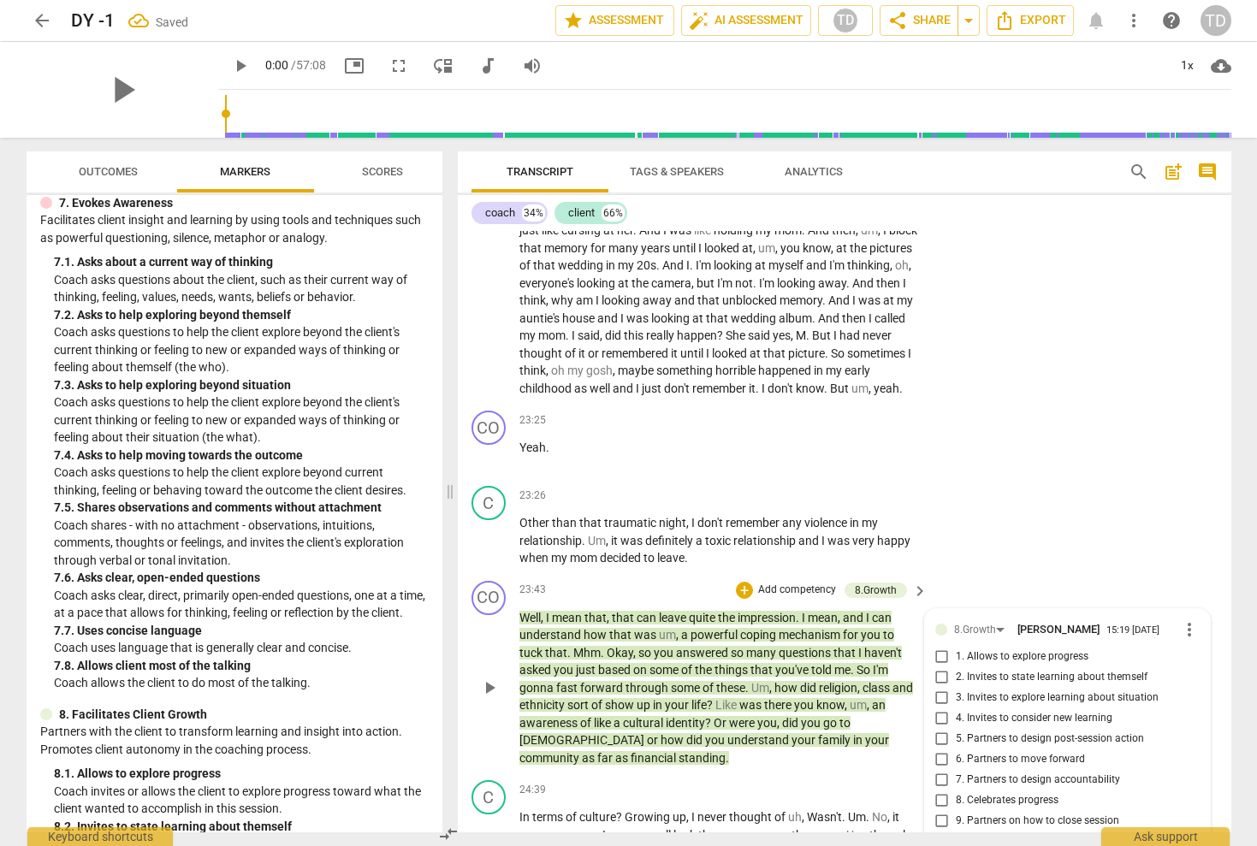
click at [940, 791] on input "8. Celebrates progress" at bounding box center [941, 801] width 27 height 21
checkbox input "true"
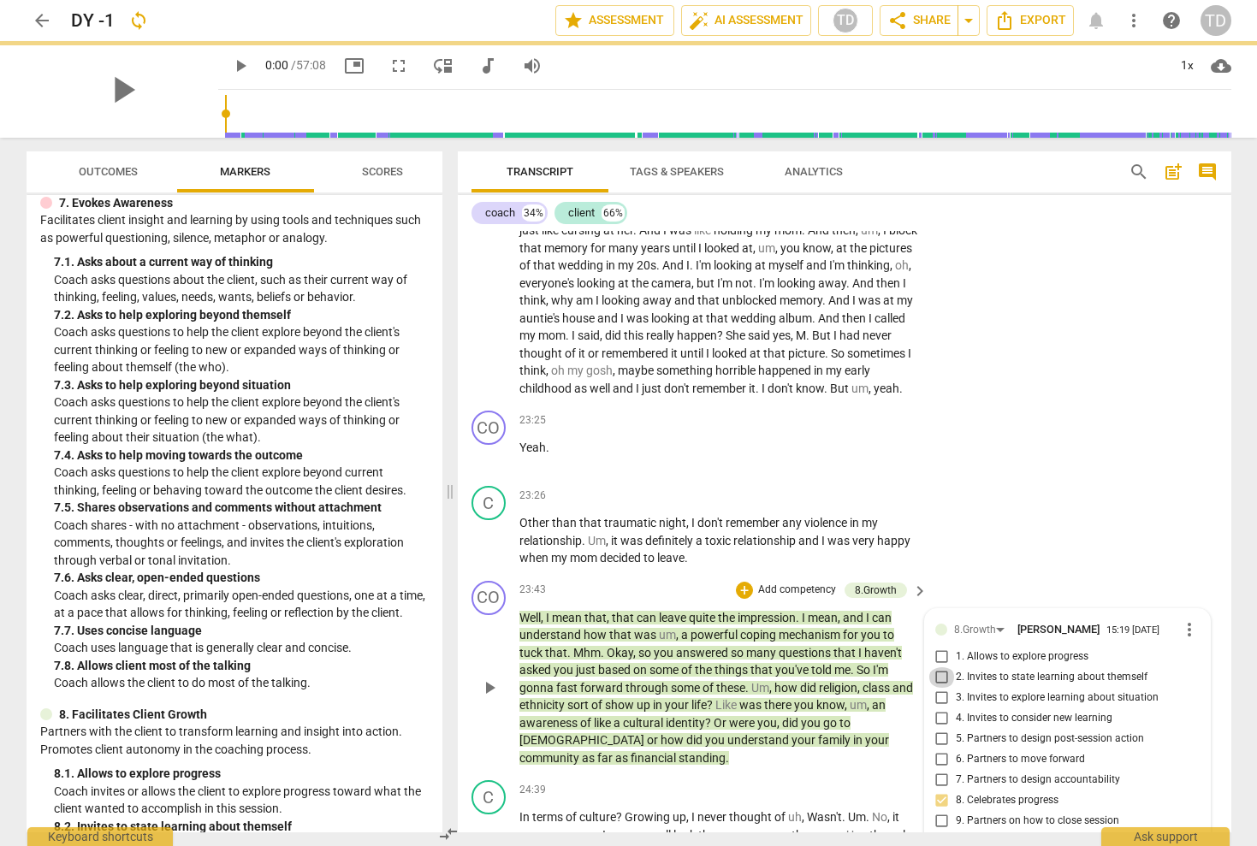
click at [939, 667] on input "2. Invites to state learning about themself" at bounding box center [941, 677] width 27 height 21
checkbox input "true"
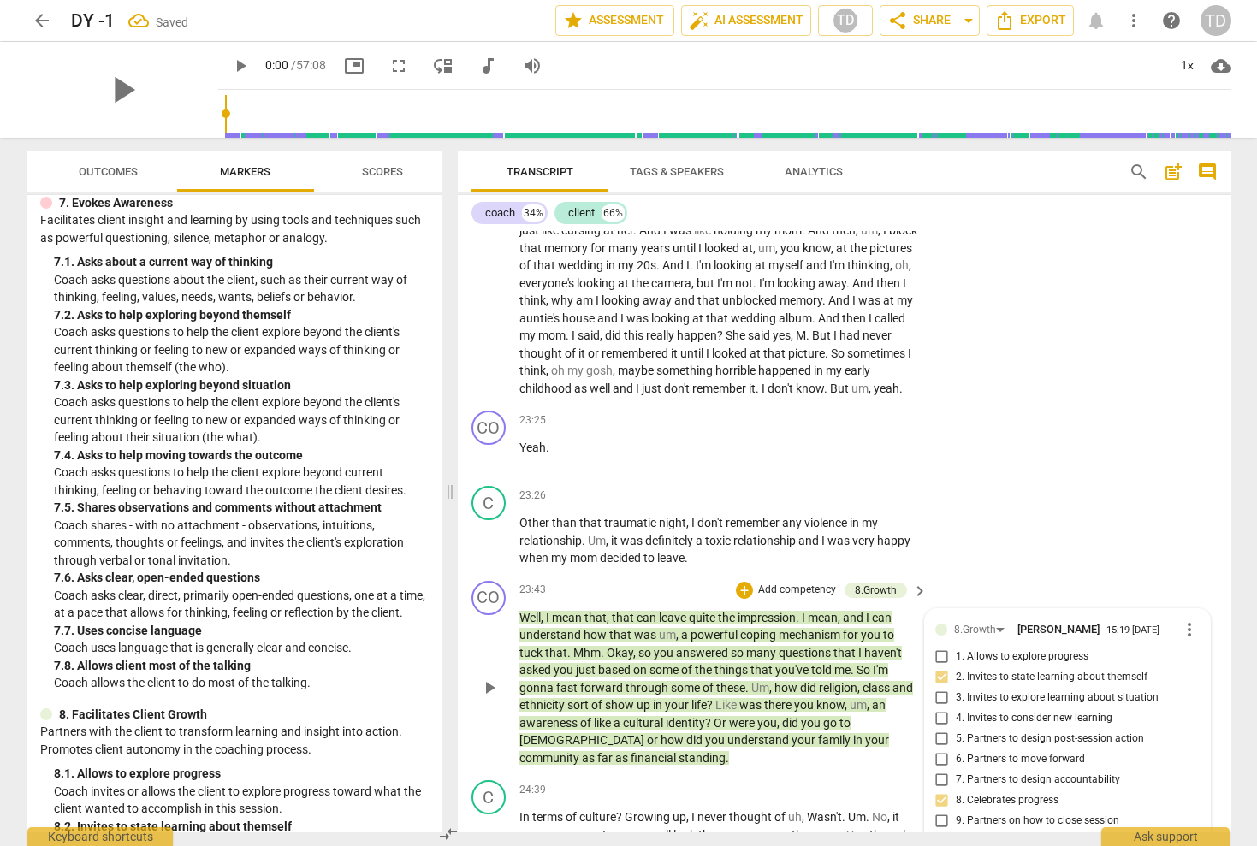
click at [936, 709] on input "4. Invites to consider new learning" at bounding box center [941, 719] width 27 height 21
checkbox input "true"
click at [1004, 479] on div "C play_arrow pause 23:26 + Add competency keyboard_arrow_right Other than that …" at bounding box center [845, 526] width 774 height 95
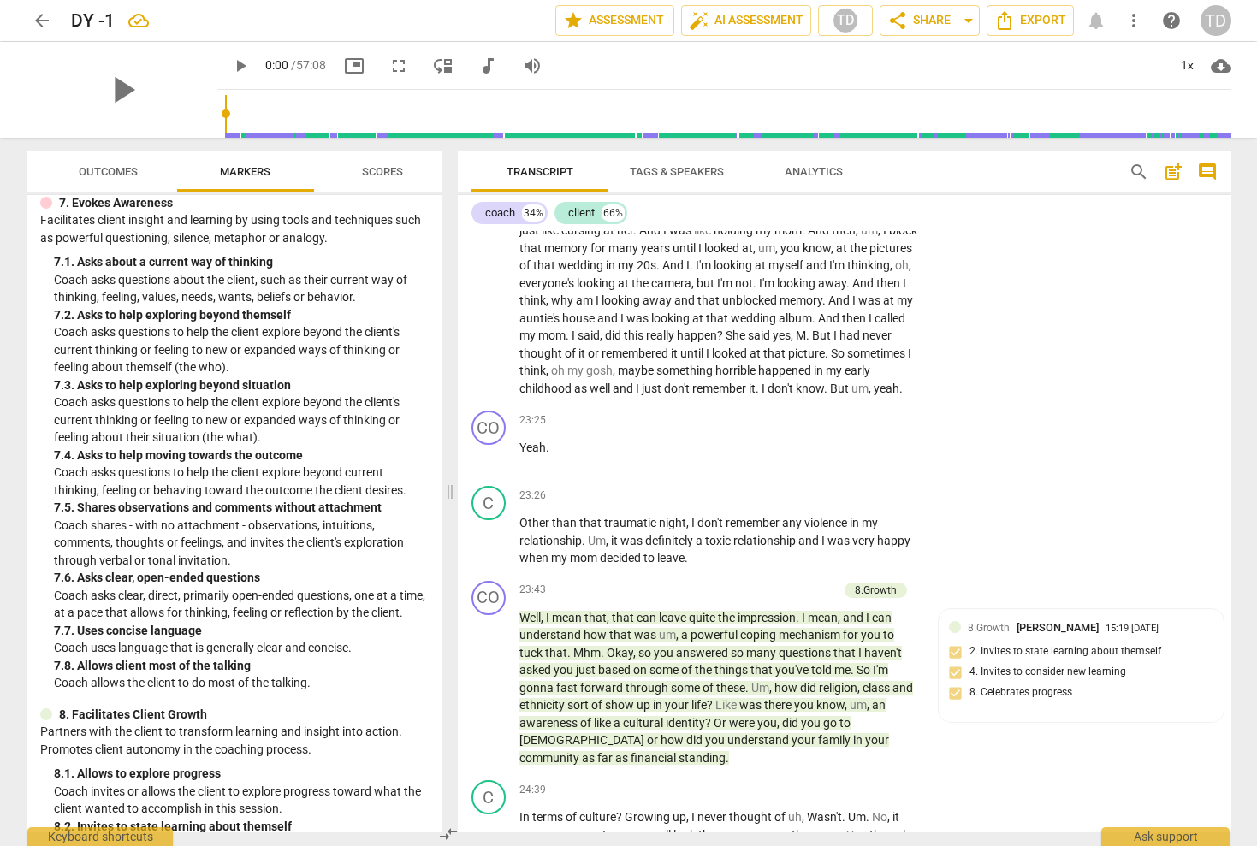
click at [1002, 55] on div "play_arrow 0:00 / 57:08 picture_in_picture fullscreen move_down audiotrack volu…" at bounding box center [724, 66] width 1013 height 48
click at [49, 87] on div "play_arrow" at bounding box center [123, 90] width 192 height 96
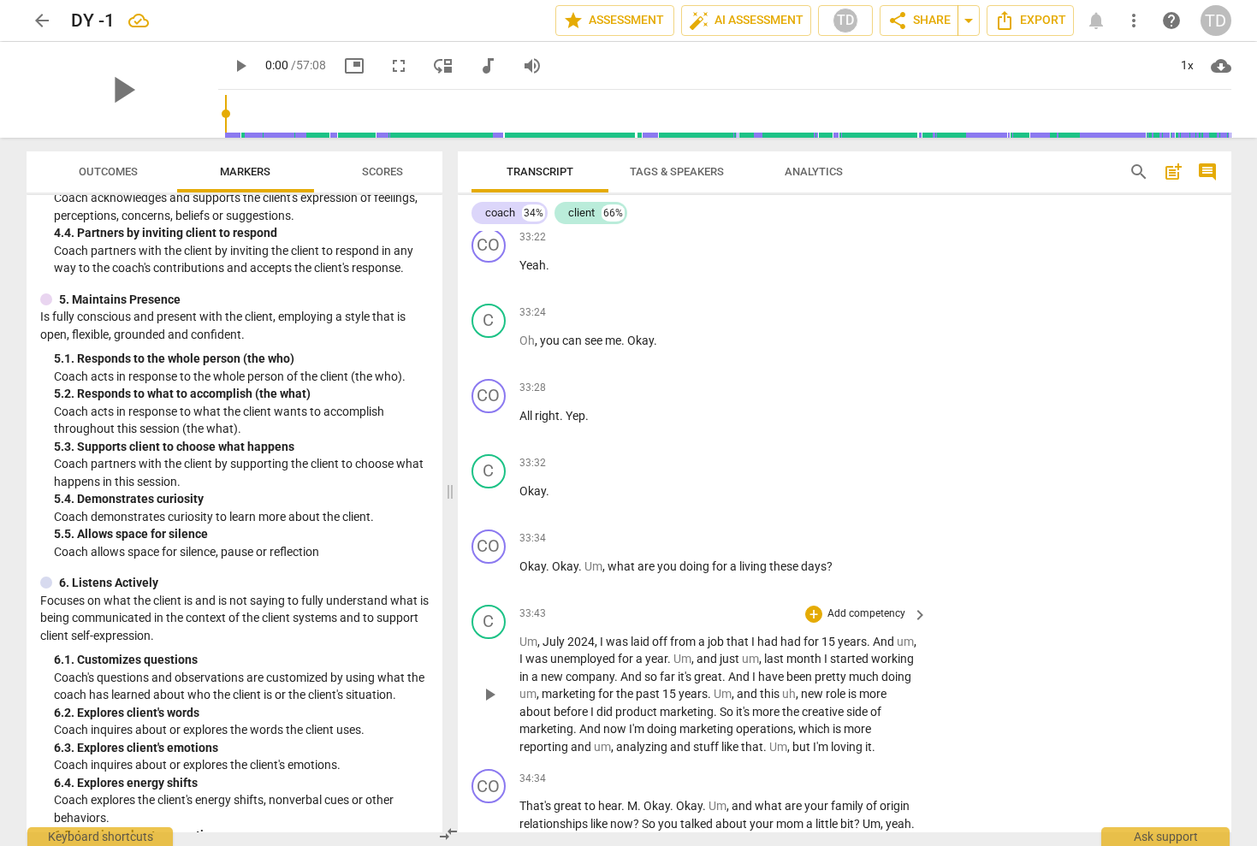
scroll to position [8312, 0]
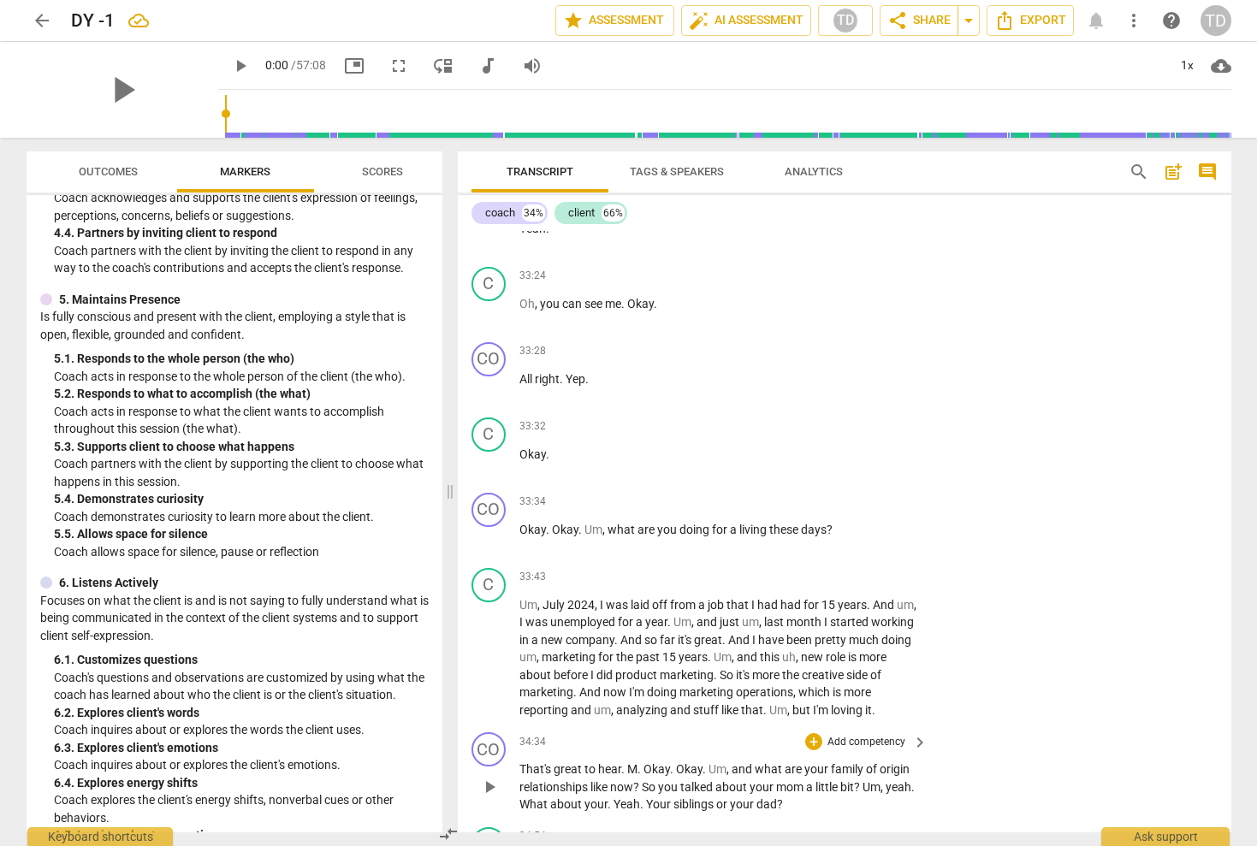
click at [859, 735] on p "Add competency" at bounding box center [866, 742] width 81 height 15
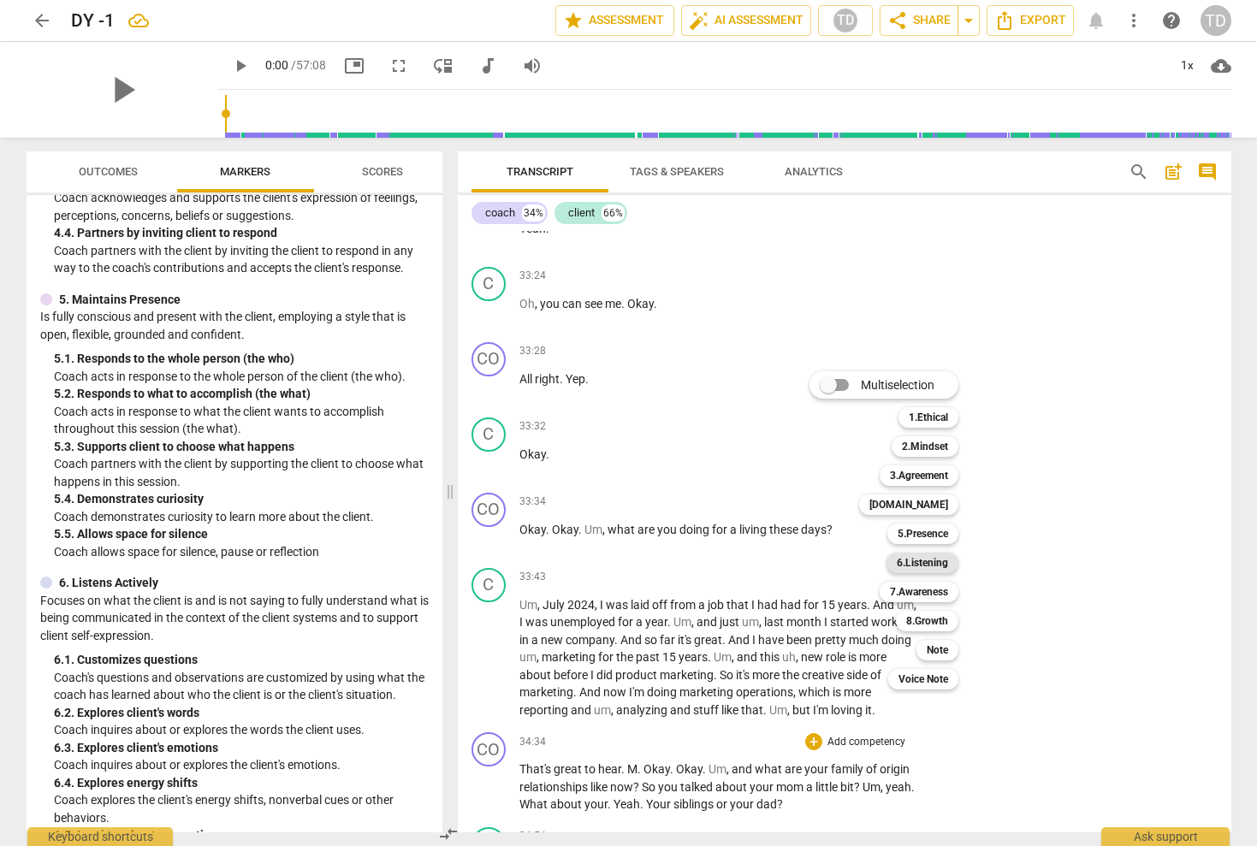
click at [922, 566] on b "6.Listening" at bounding box center [922, 563] width 51 height 21
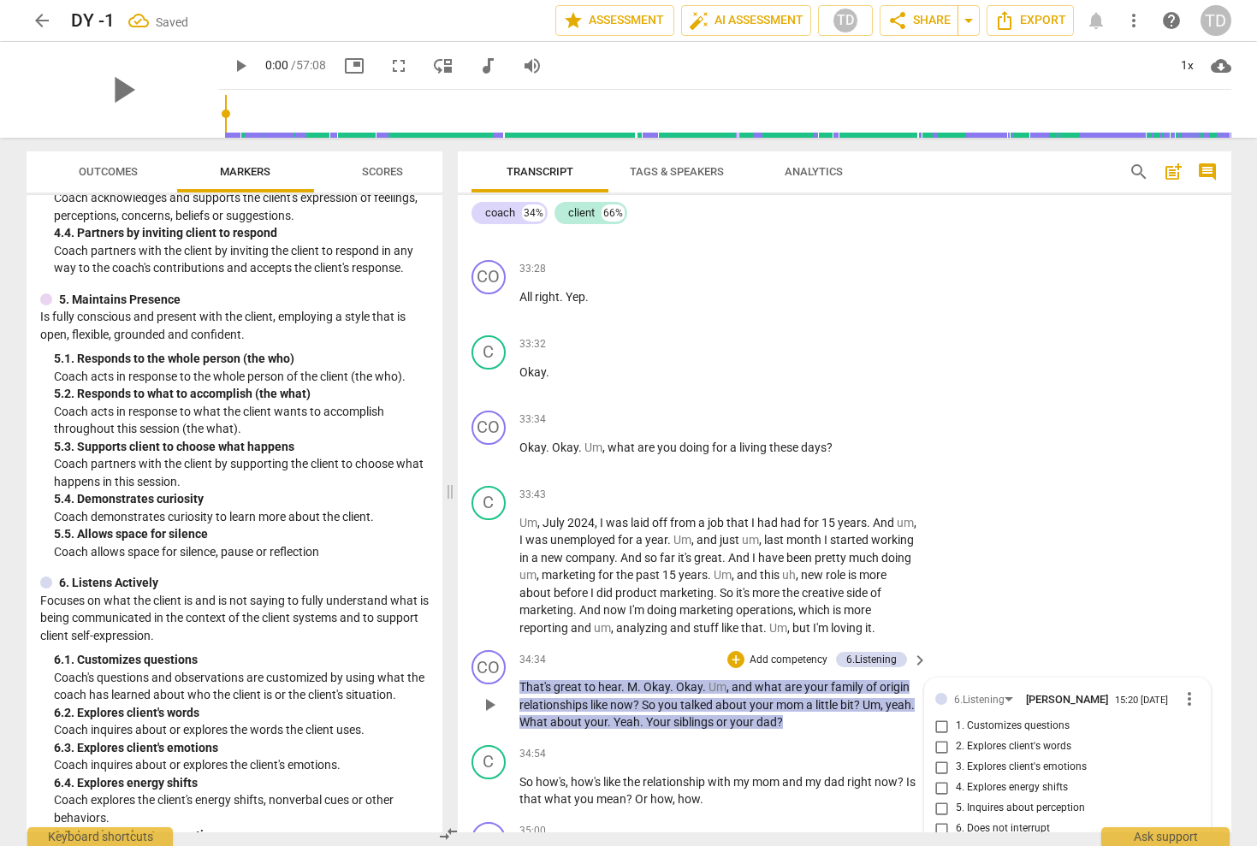
scroll to position [8400, 0]
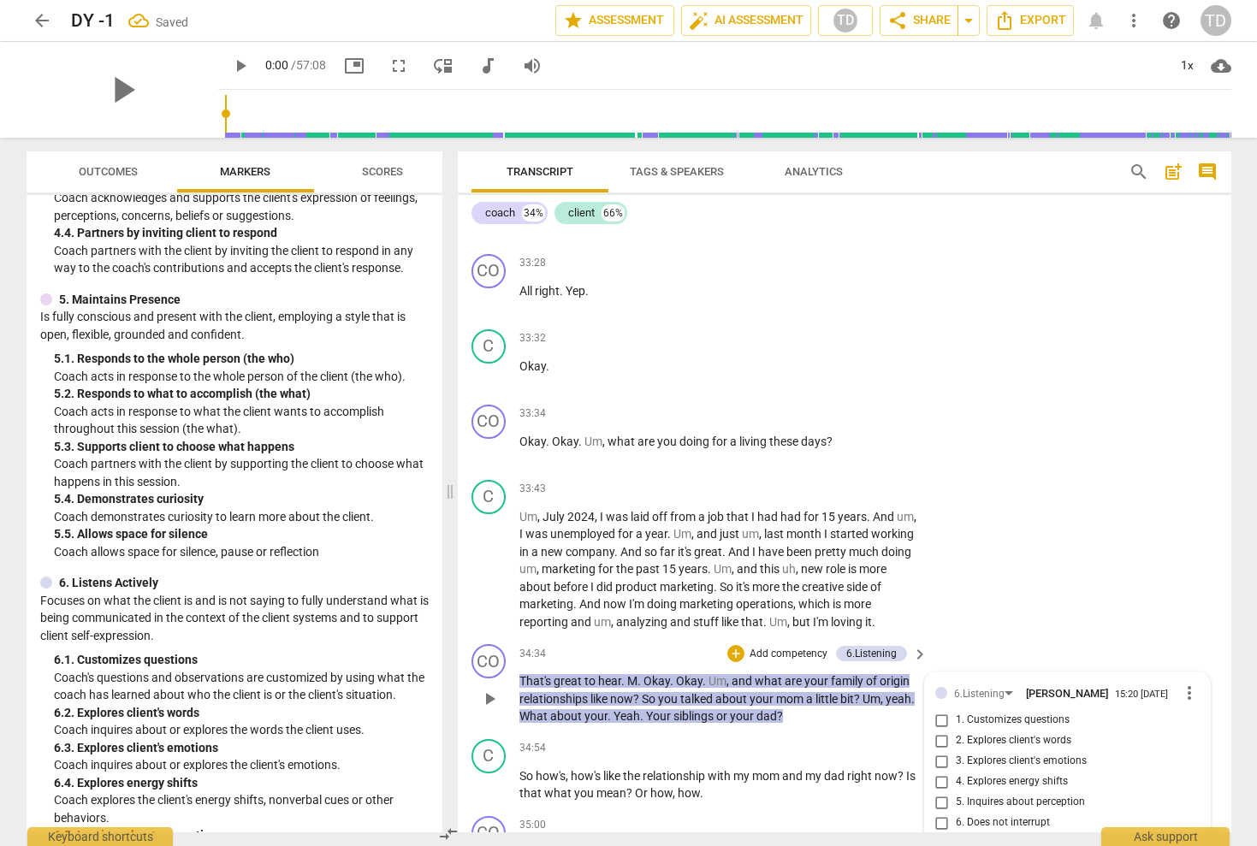
click at [941, 833] on input "7. Summarizes what communicated" at bounding box center [941, 843] width 27 height 21
checkbox input "true"
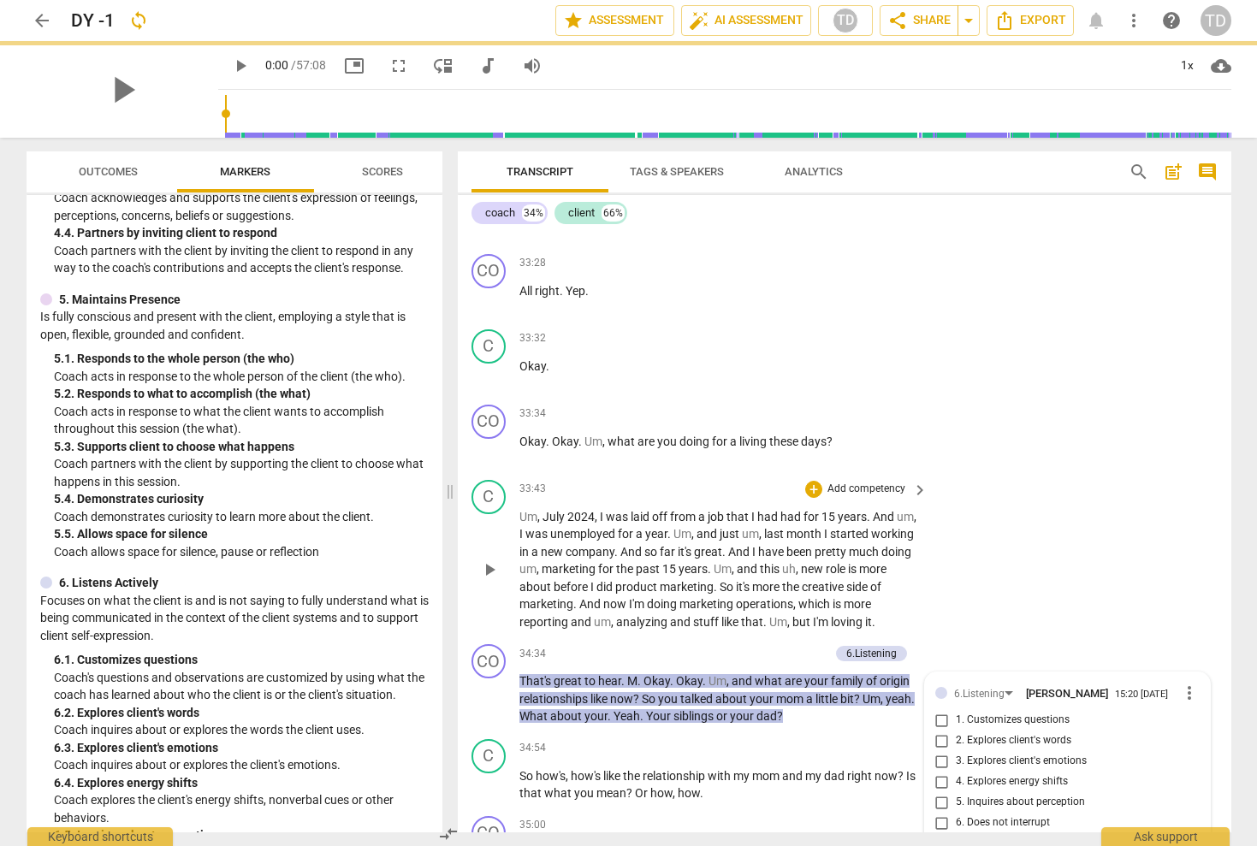
click at [1017, 473] on div "C play_arrow pause 33:43 + Add competency keyboard_arrow_right Um , July 2024 ,…" at bounding box center [845, 555] width 774 height 165
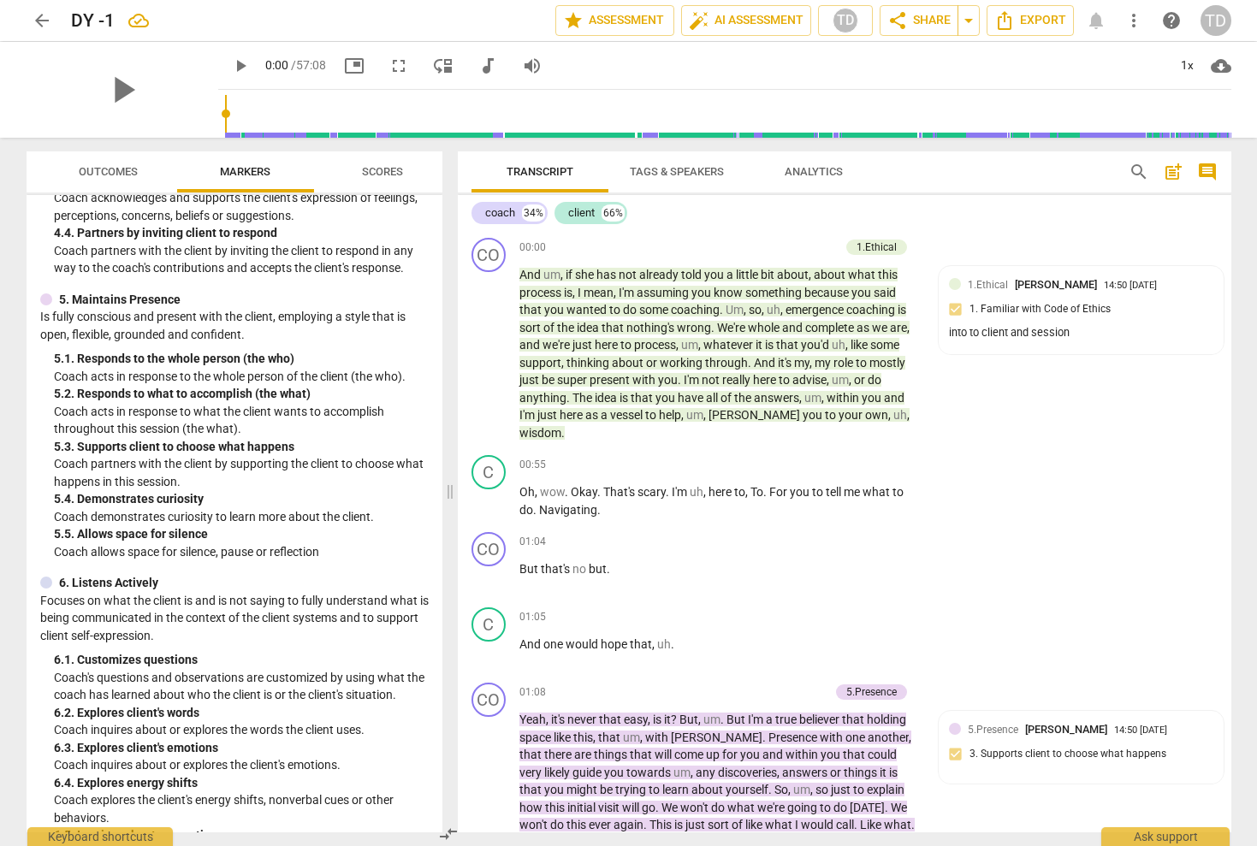
scroll to position [0, 0]
click at [928, 20] on span "share Share" at bounding box center [918, 20] width 63 height 21
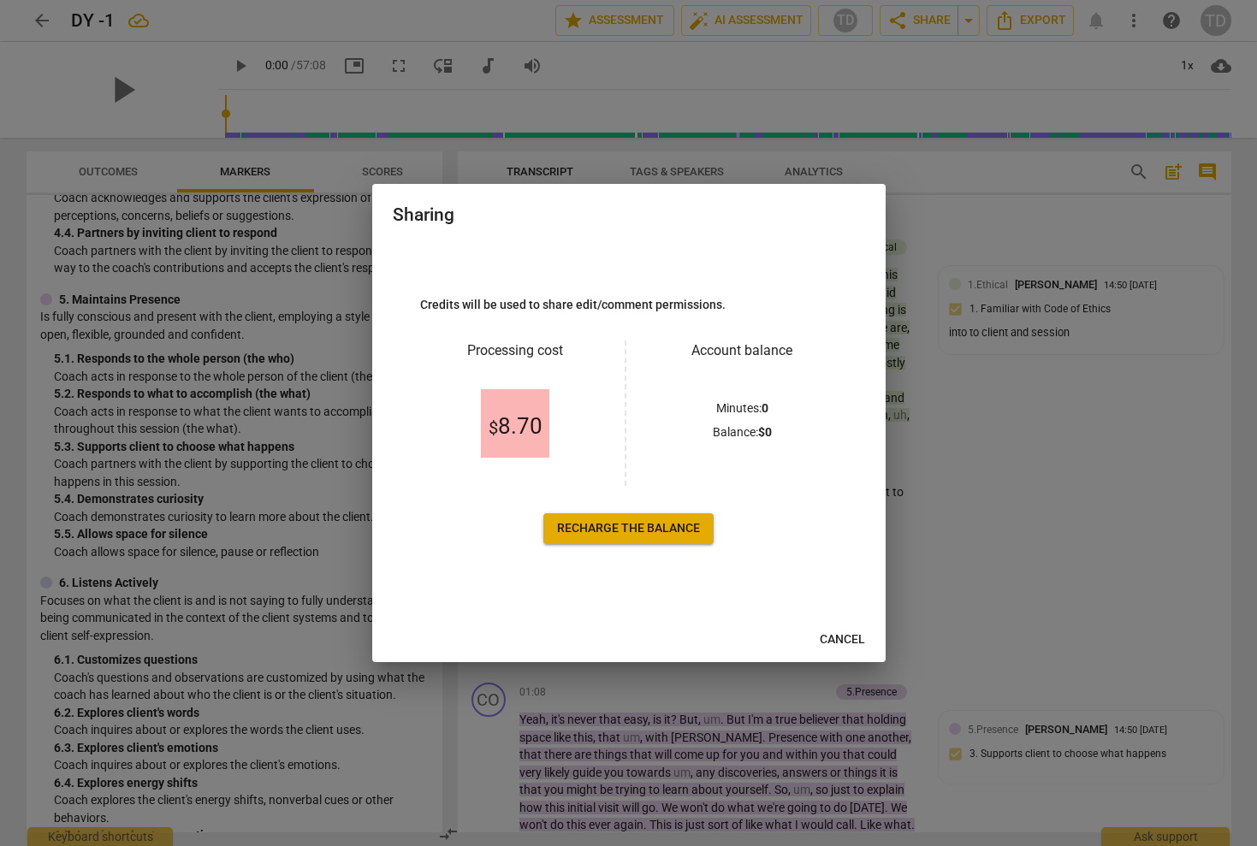
click at [925, 68] on div at bounding box center [628, 423] width 1257 height 846
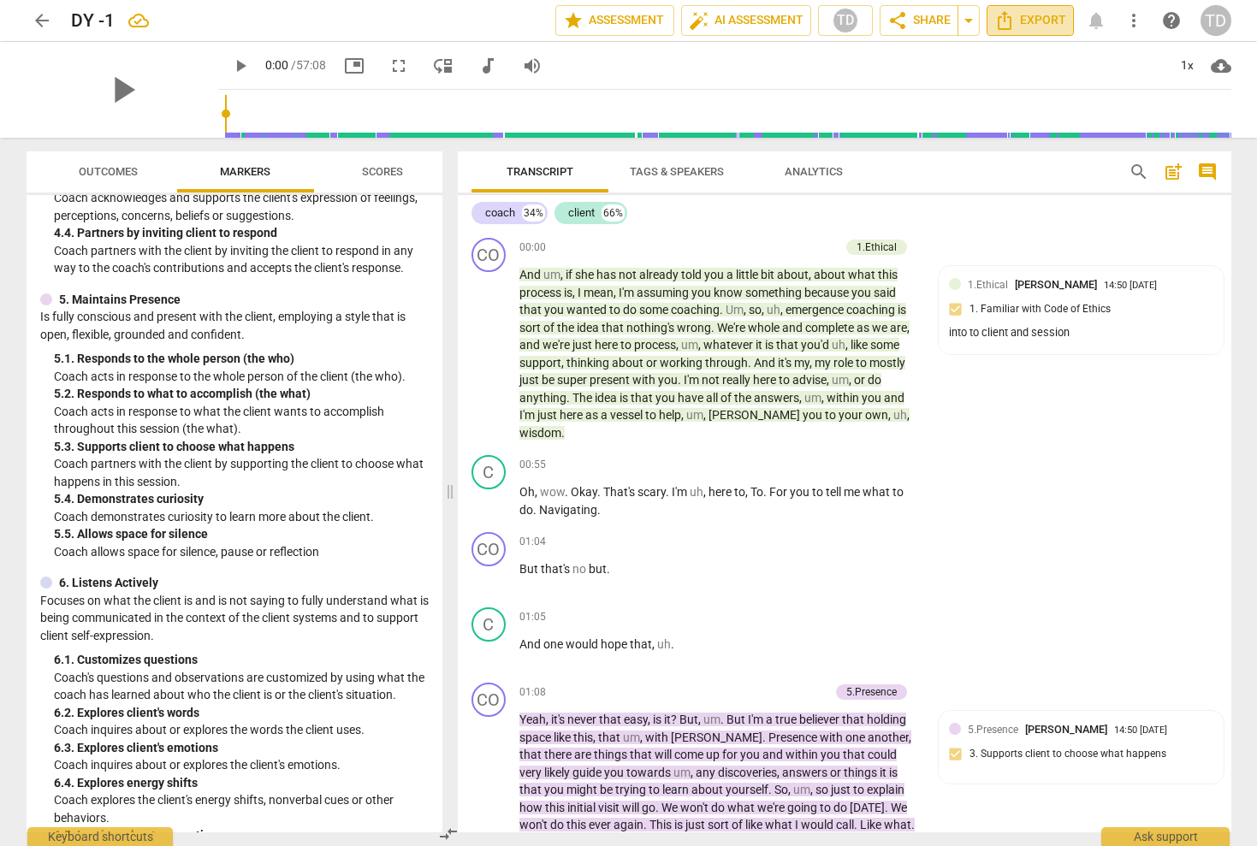
click at [1028, 18] on span "Export" at bounding box center [1030, 20] width 72 height 21
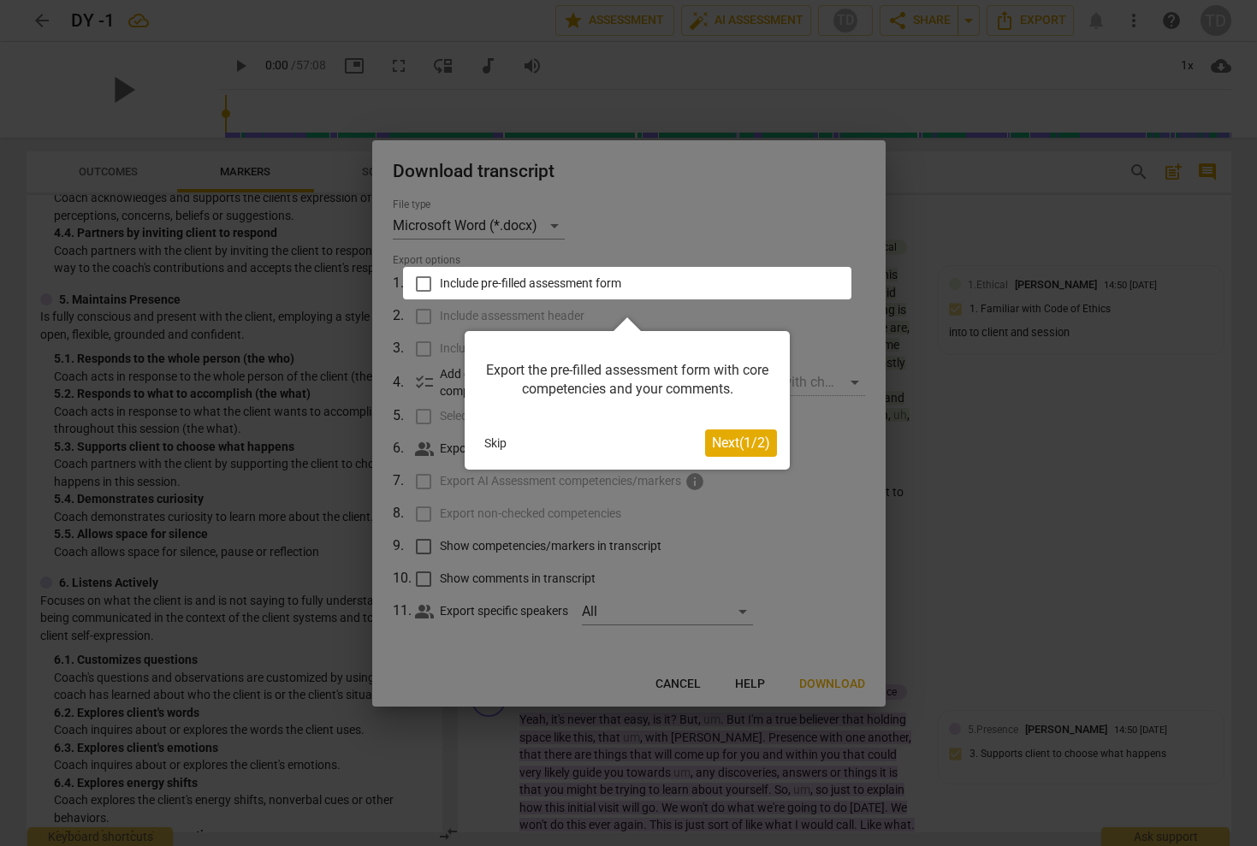
click at [495, 443] on button "Skip" at bounding box center [495, 443] width 36 height 26
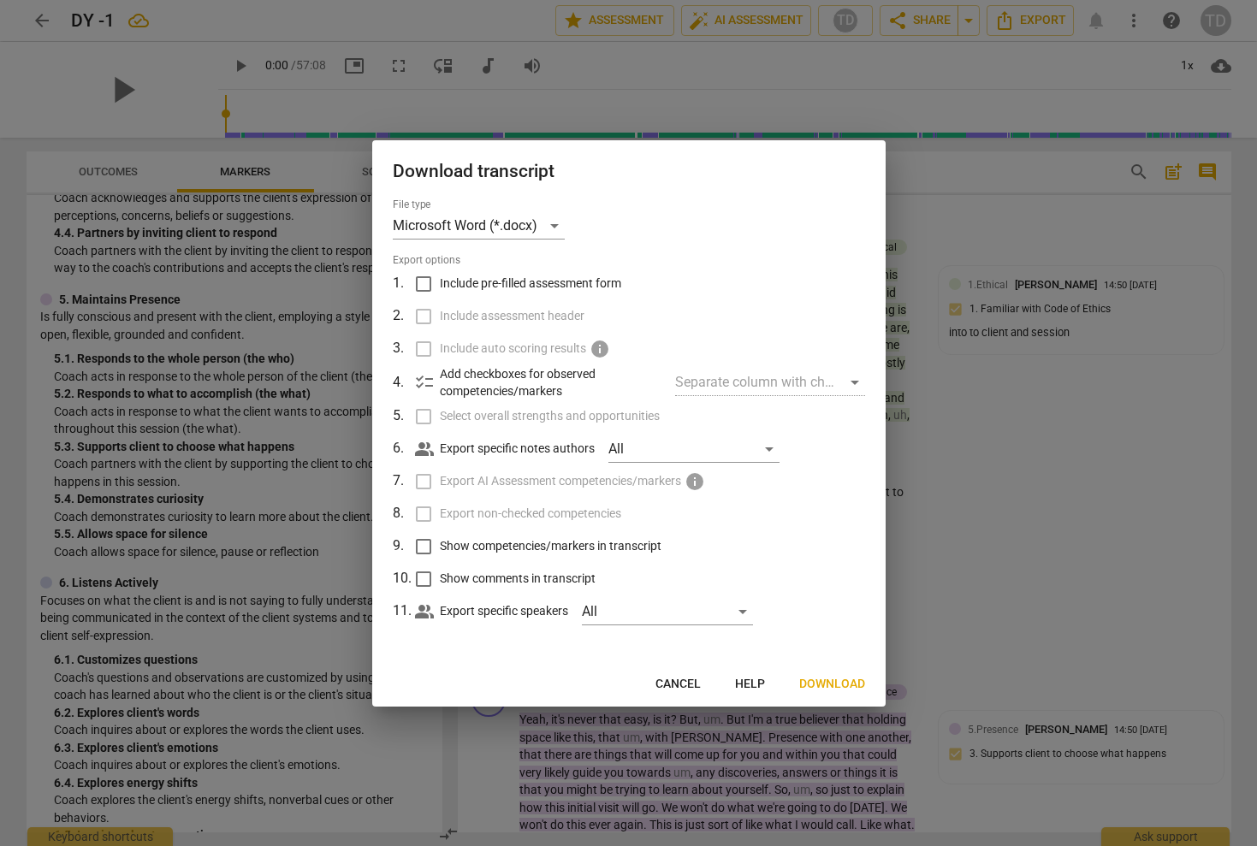
click at [827, 679] on span "Download" at bounding box center [832, 684] width 66 height 17
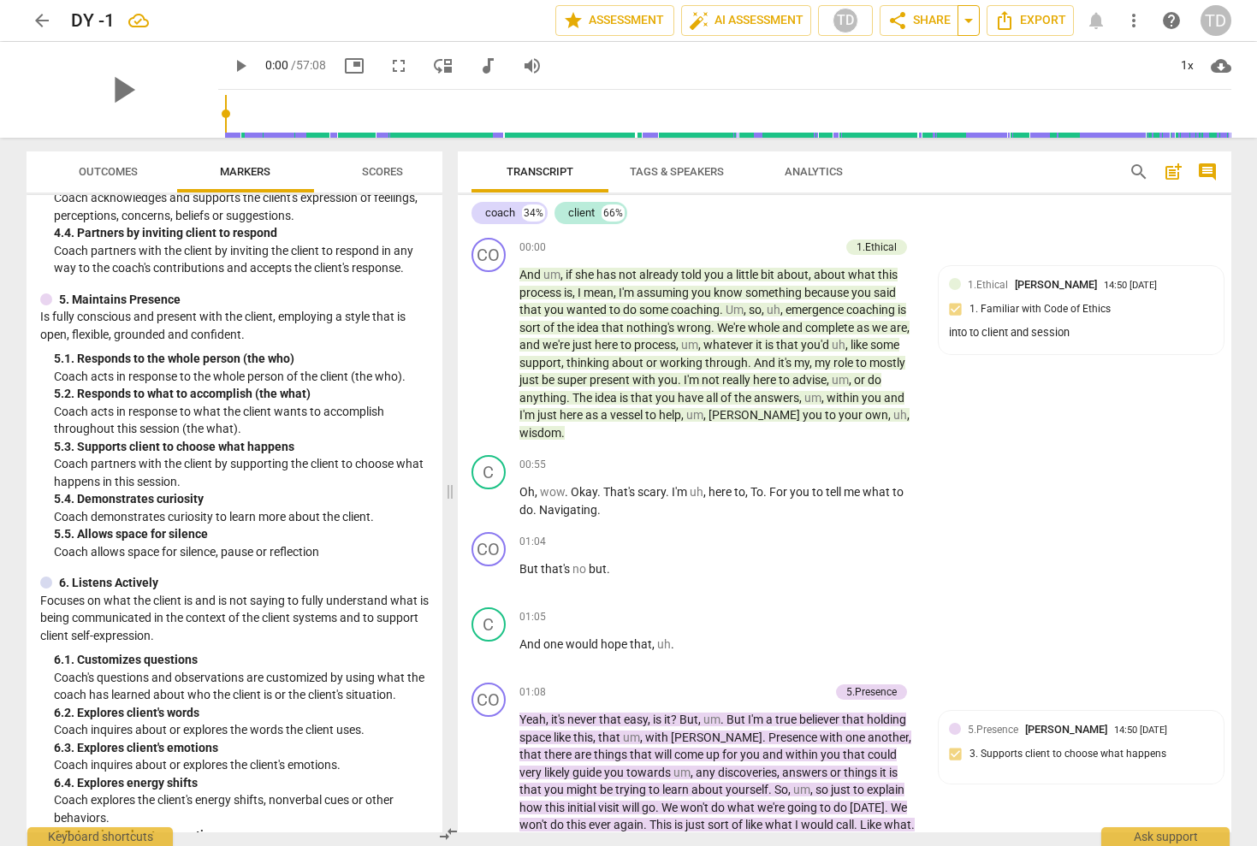
click at [969, 21] on span "arrow_drop_down" at bounding box center [968, 20] width 21 height 21
click at [917, 15] on span "share Share" at bounding box center [918, 20] width 63 height 21
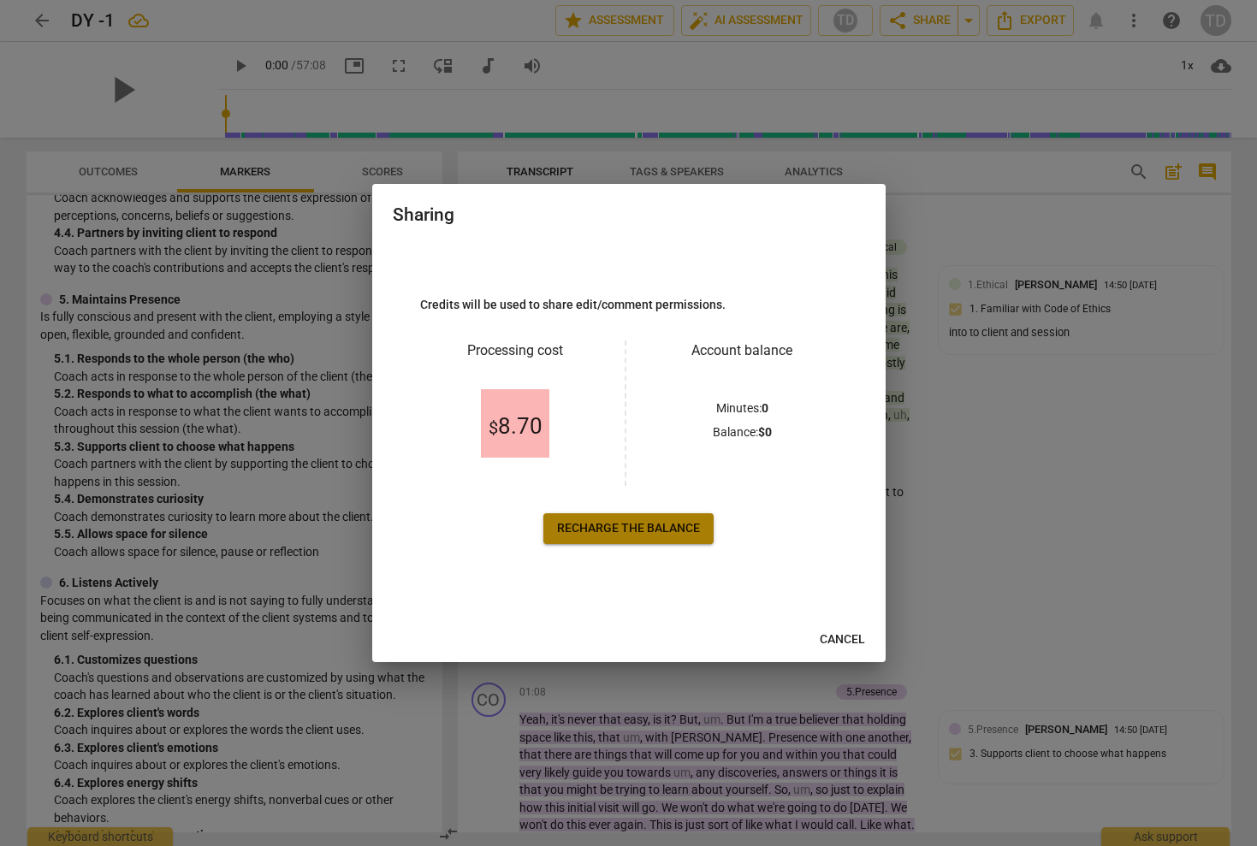
click at [616, 527] on span "Recharge the balance" at bounding box center [628, 528] width 143 height 17
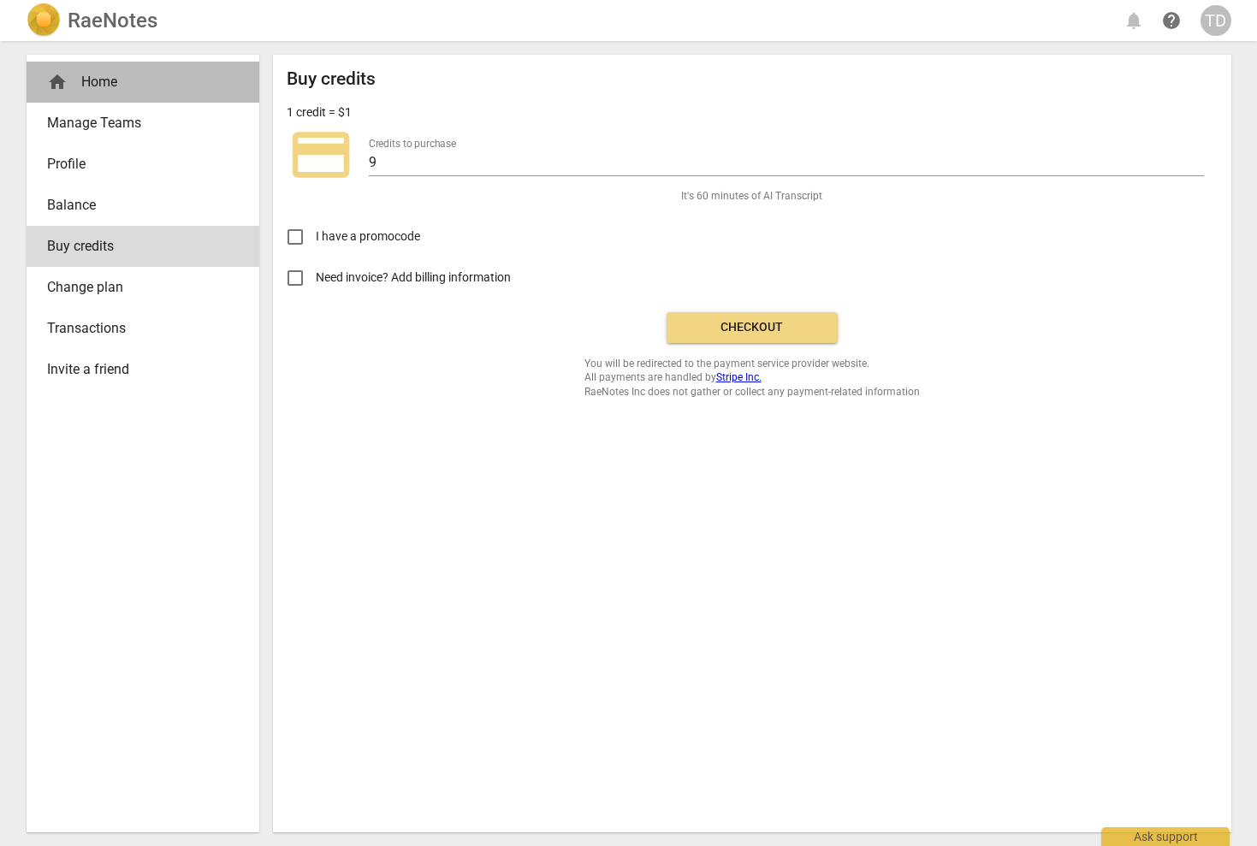
click at [106, 82] on div "home Home" at bounding box center [136, 82] width 178 height 21
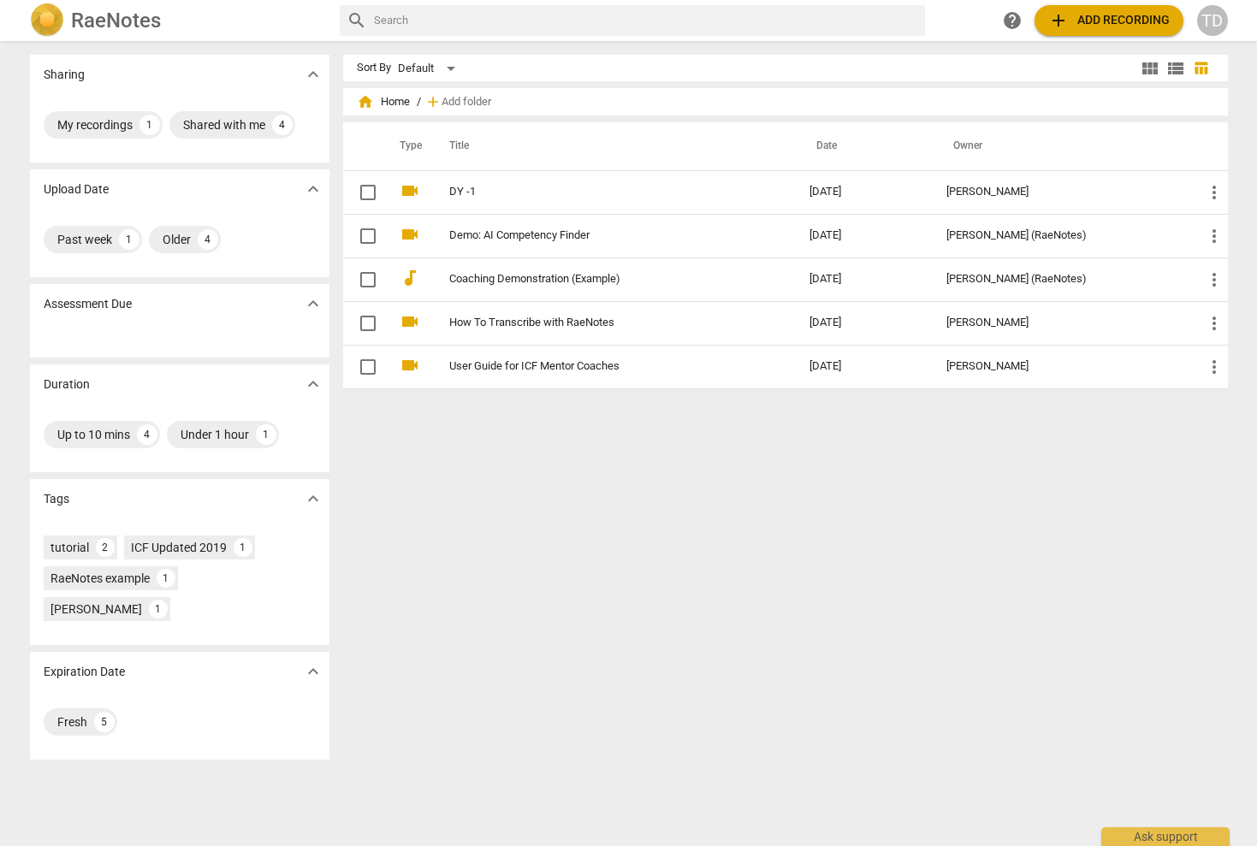
click at [157, 21] on h2 "RaeNotes" at bounding box center [116, 21] width 90 height 24
click at [56, 17] on img at bounding box center [47, 20] width 34 height 34
